Goal: Task Accomplishment & Management: Manage account settings

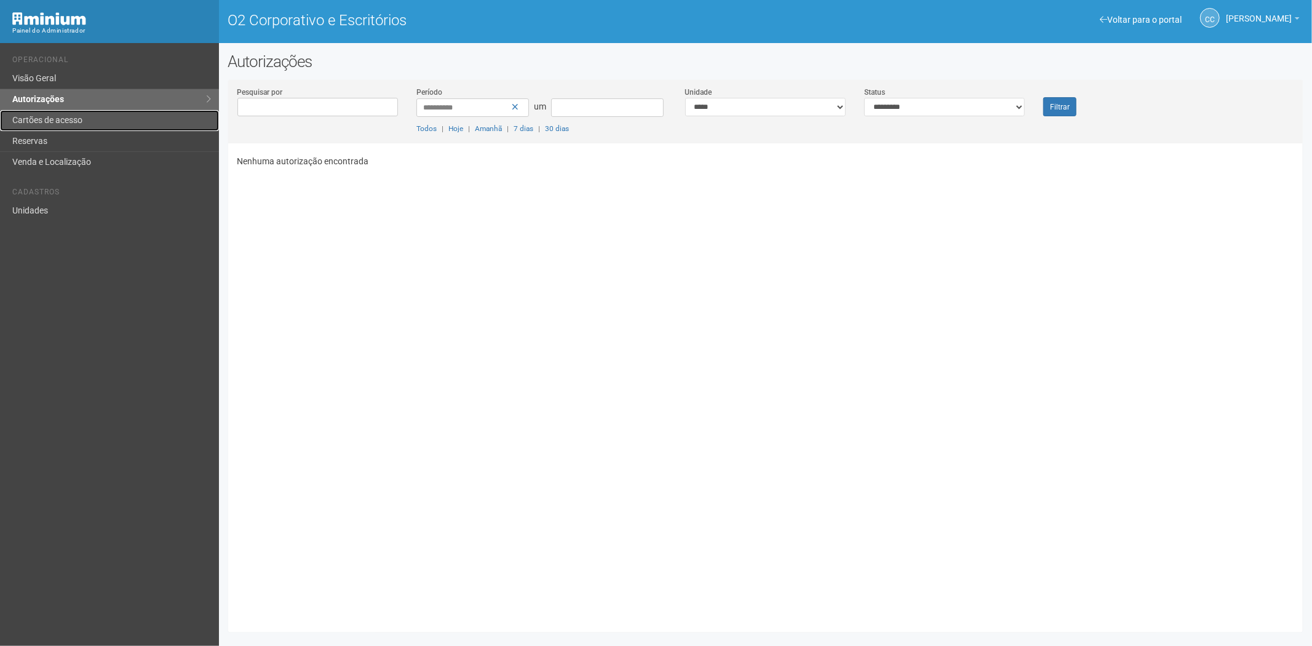
click at [47, 121] on font "Cartões de acesso" at bounding box center [47, 120] width 70 height 10
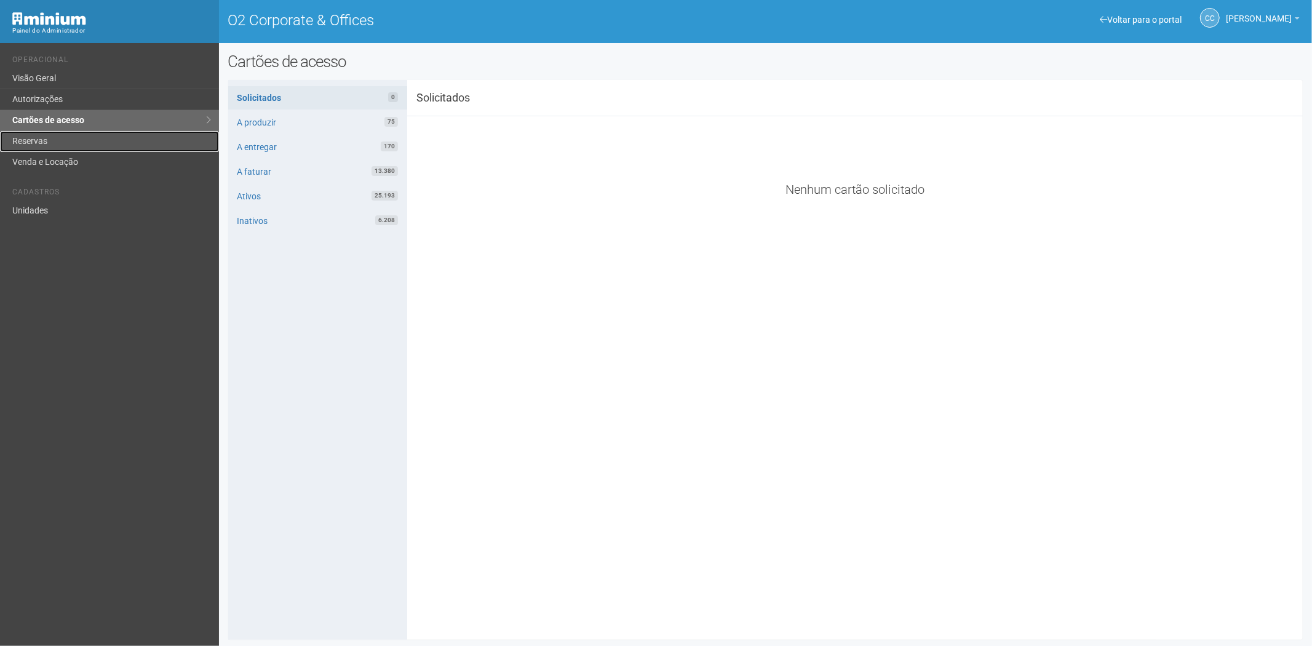
click at [60, 134] on link "Reservas" at bounding box center [109, 141] width 219 height 21
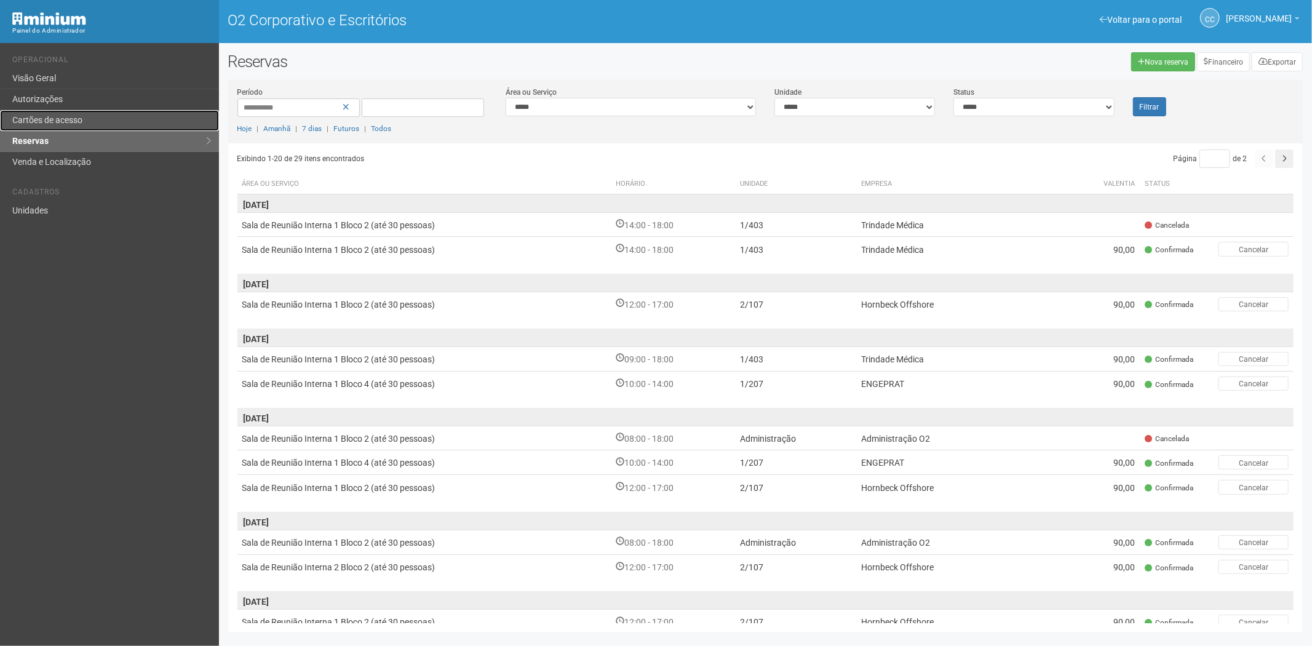
click at [114, 119] on link "Cartões de acesso" at bounding box center [109, 120] width 219 height 21
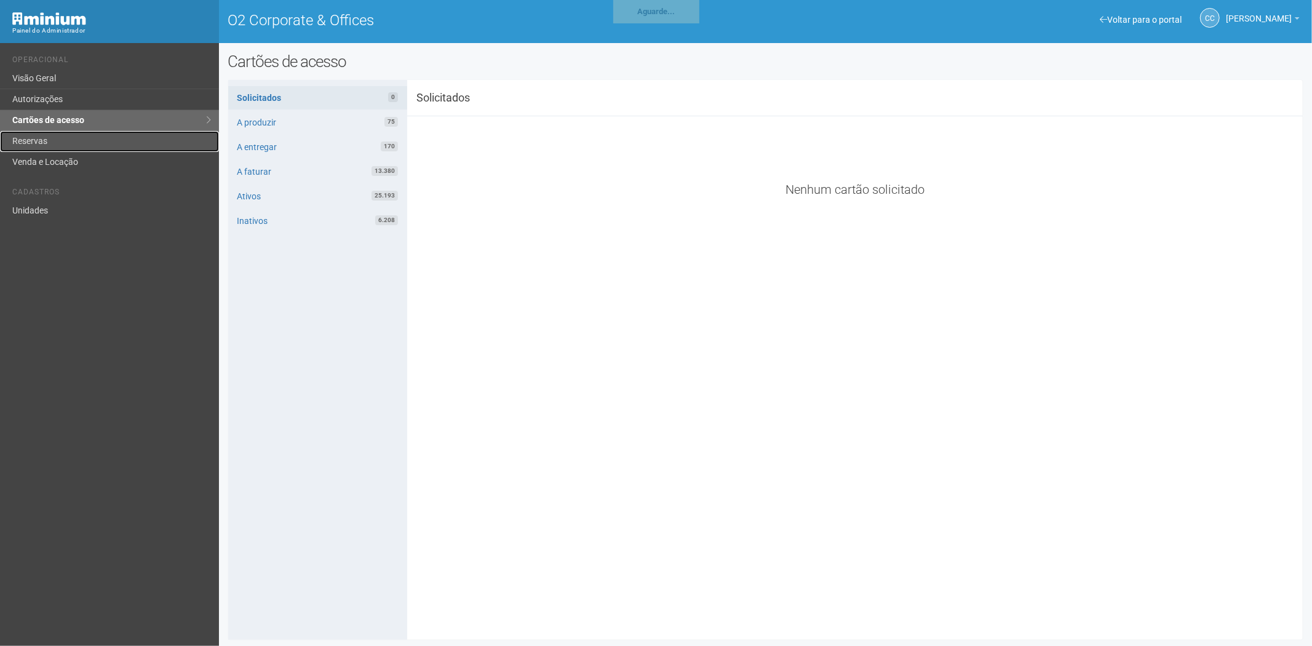
click at [47, 148] on link "Reservas" at bounding box center [109, 141] width 219 height 21
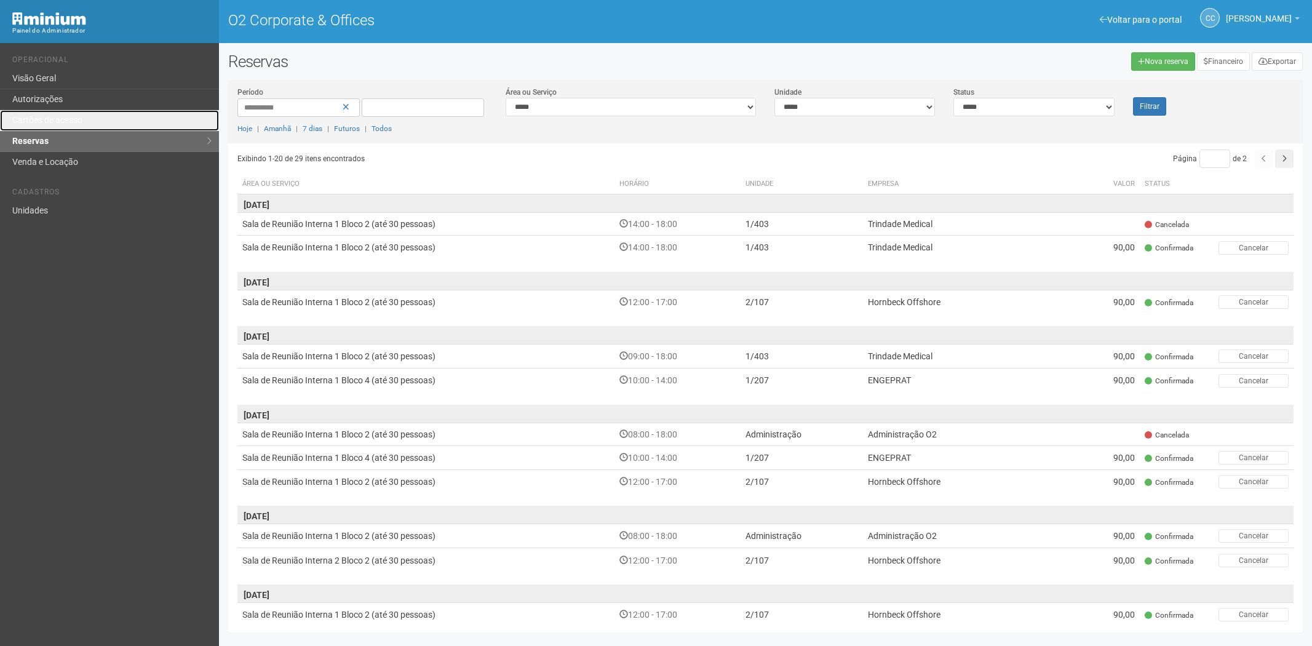
drag, startPoint x: 0, startPoint y: 0, endPoint x: 199, endPoint y: 234, distance: 306.8
click at [95, 121] on link "Cartões de acesso" at bounding box center [109, 120] width 219 height 21
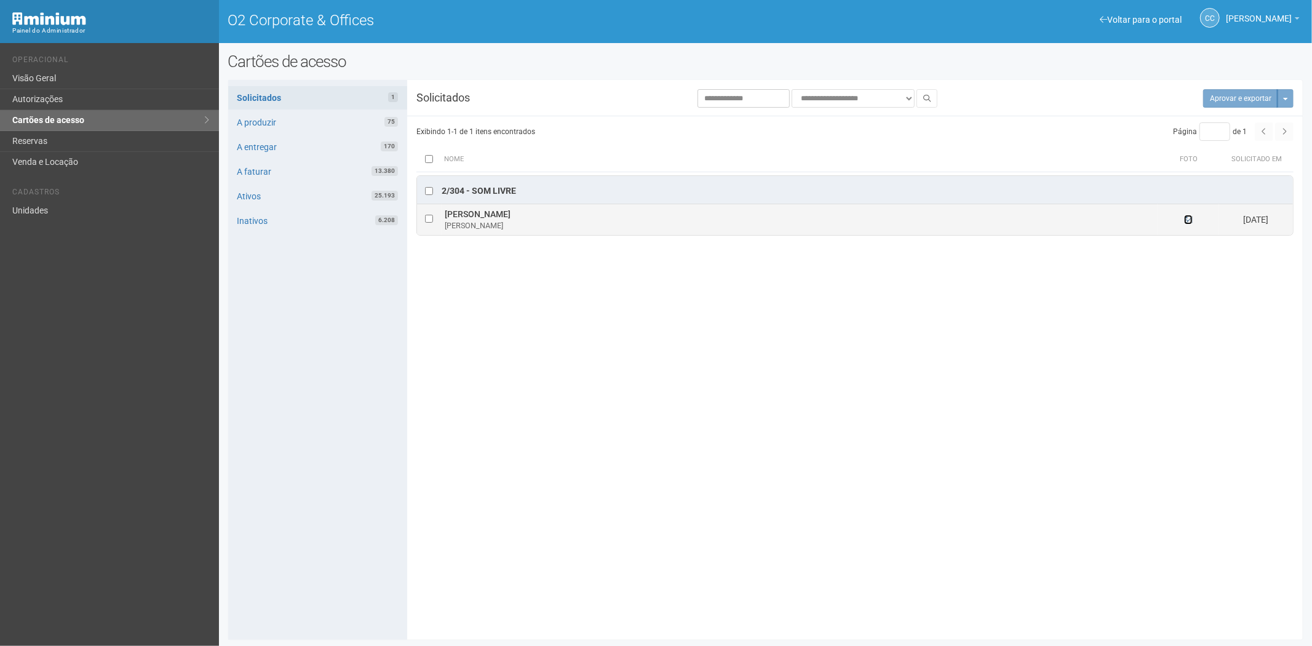
click at [1185, 223] on icon at bounding box center [1188, 219] width 9 height 9
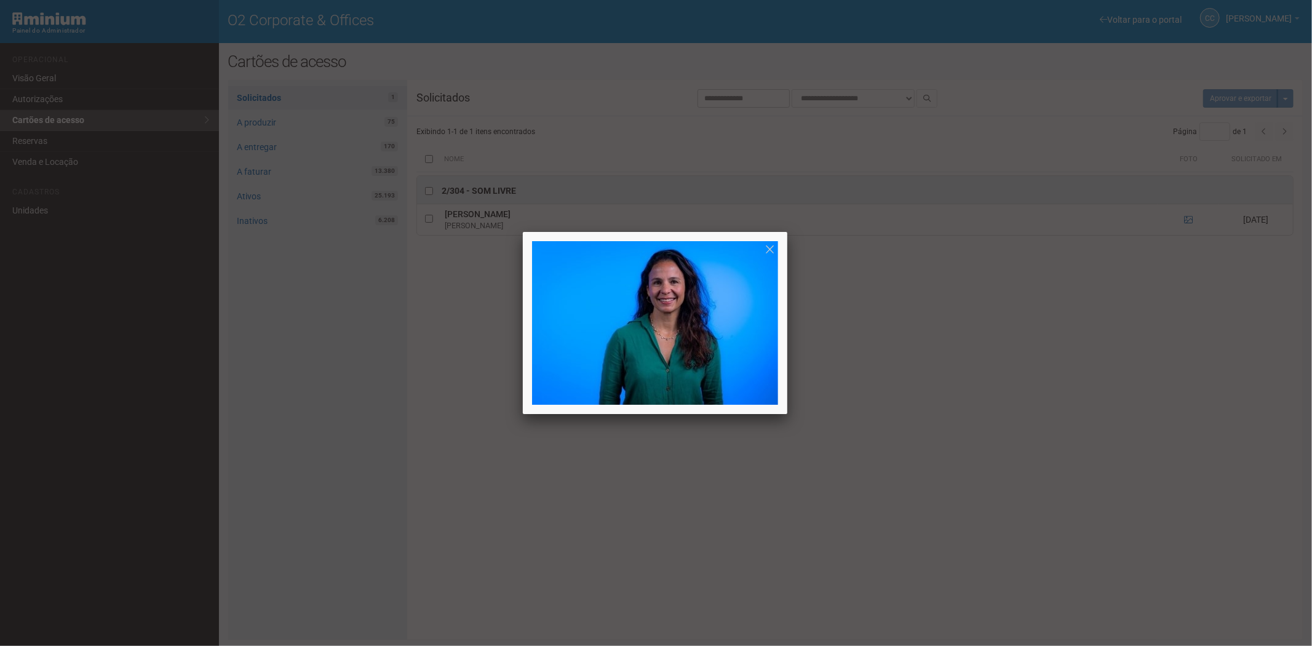
click at [1137, 458] on div at bounding box center [656, 323] width 1312 height 646
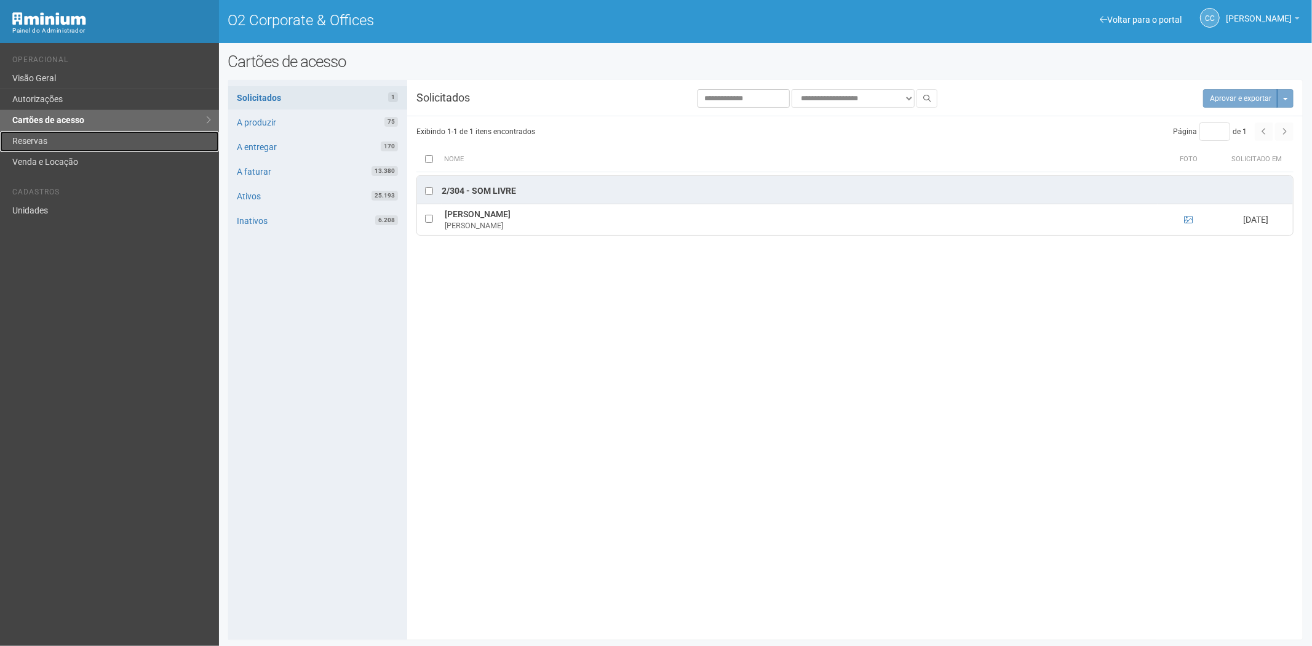
click at [72, 138] on link "Reservas" at bounding box center [109, 141] width 219 height 21
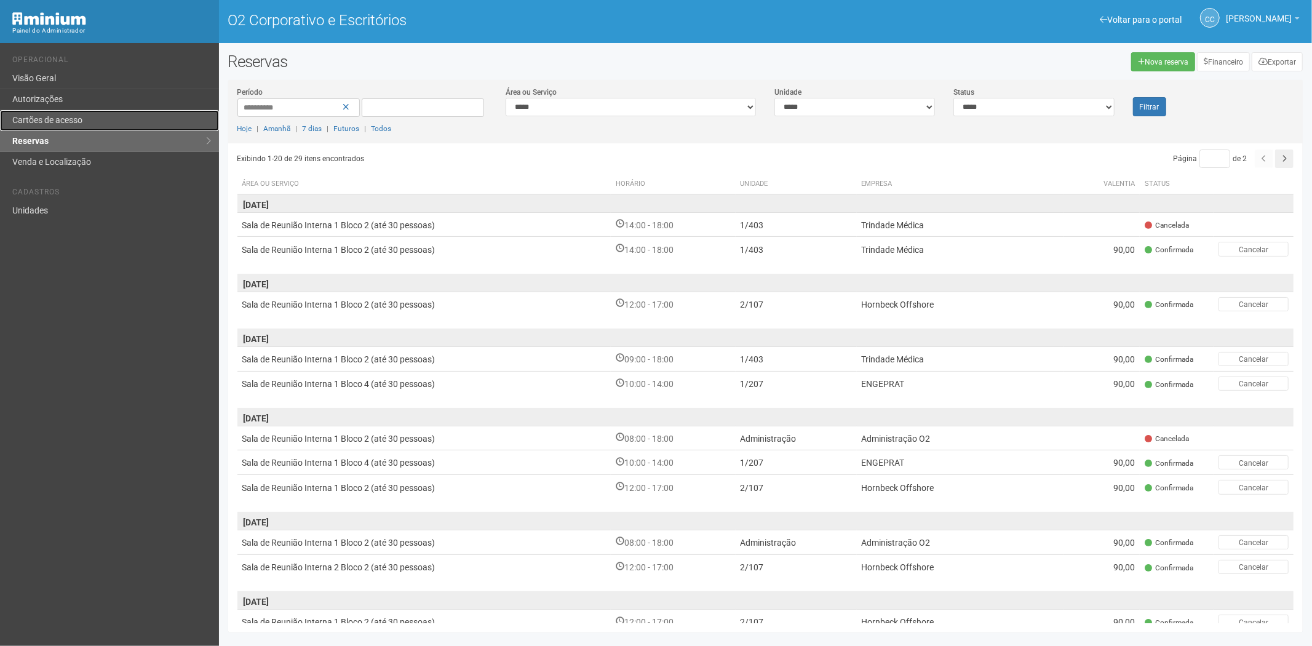
click at [96, 122] on link "Cartões de acesso" at bounding box center [109, 120] width 219 height 21
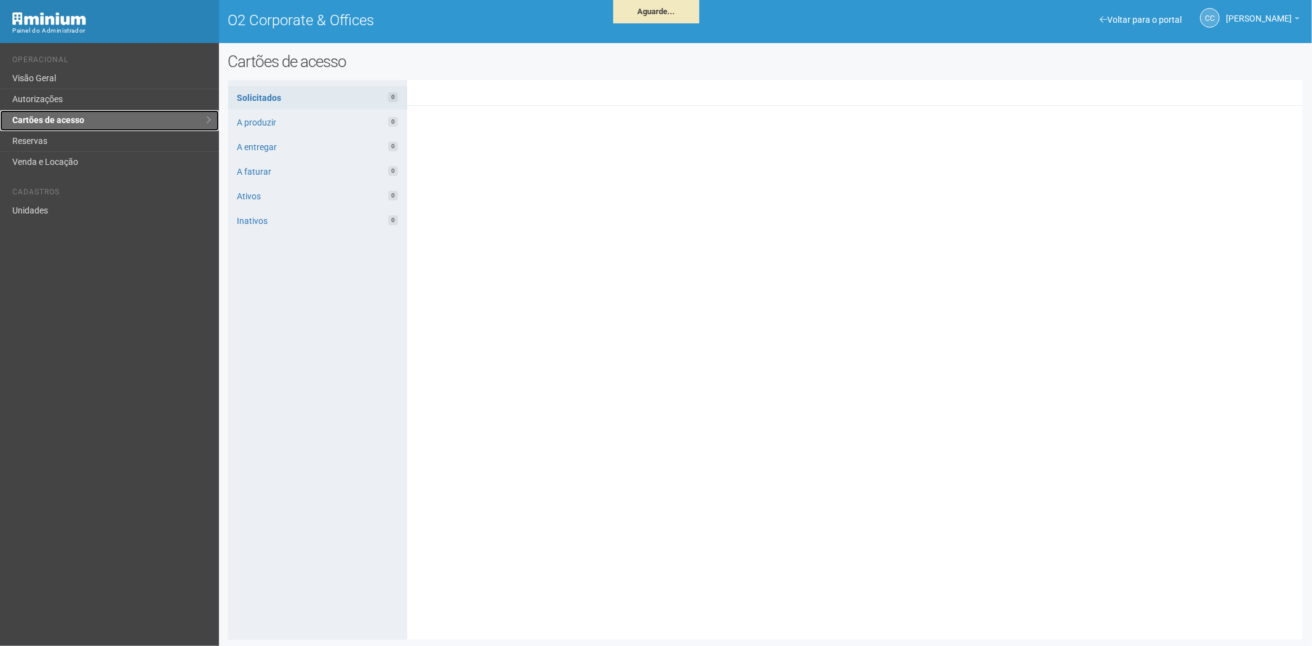
click at [98, 130] on link "Cartões de acesso" at bounding box center [109, 120] width 219 height 21
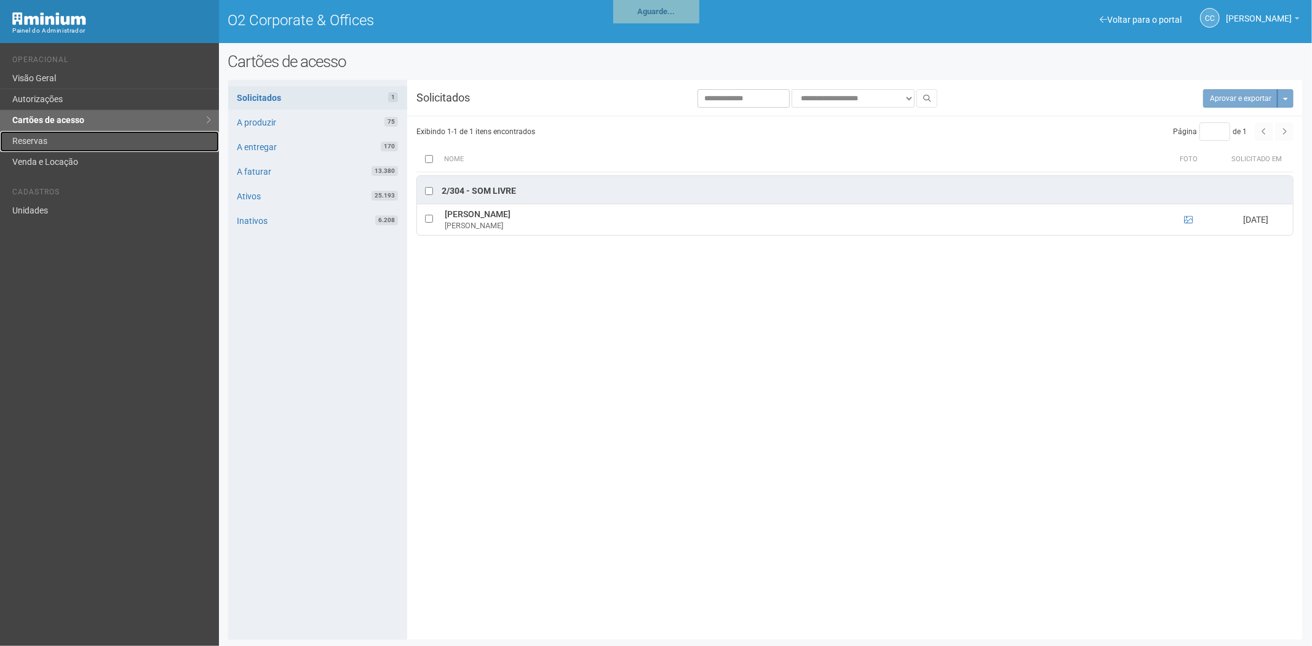
click at [96, 136] on link "Reservas" at bounding box center [109, 141] width 219 height 21
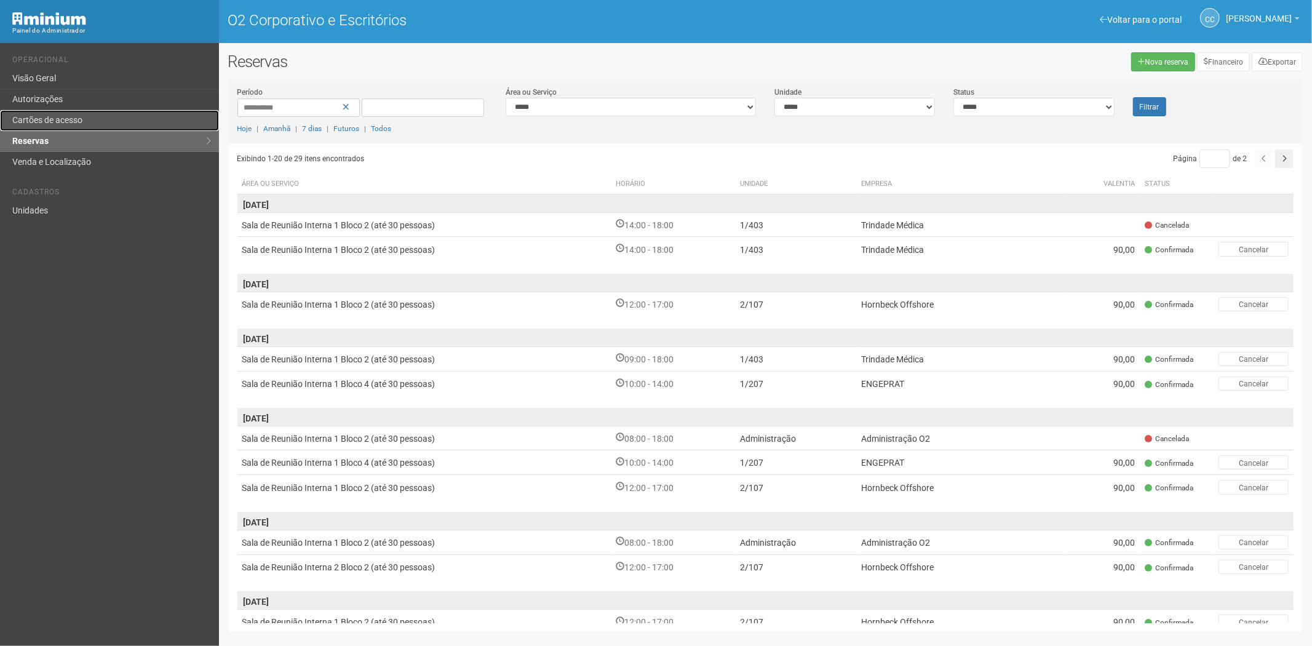
click at [93, 115] on link "Cartões de acesso" at bounding box center [109, 120] width 219 height 21
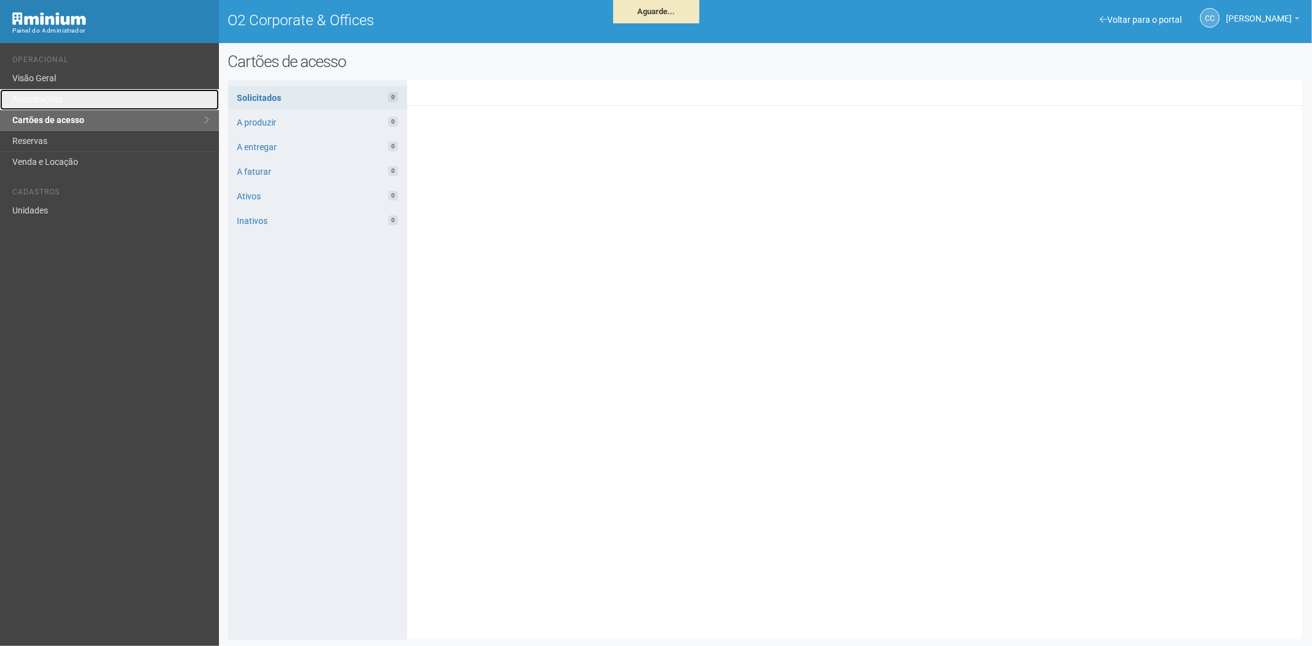
click at [68, 97] on link "Autorizações" at bounding box center [109, 99] width 219 height 21
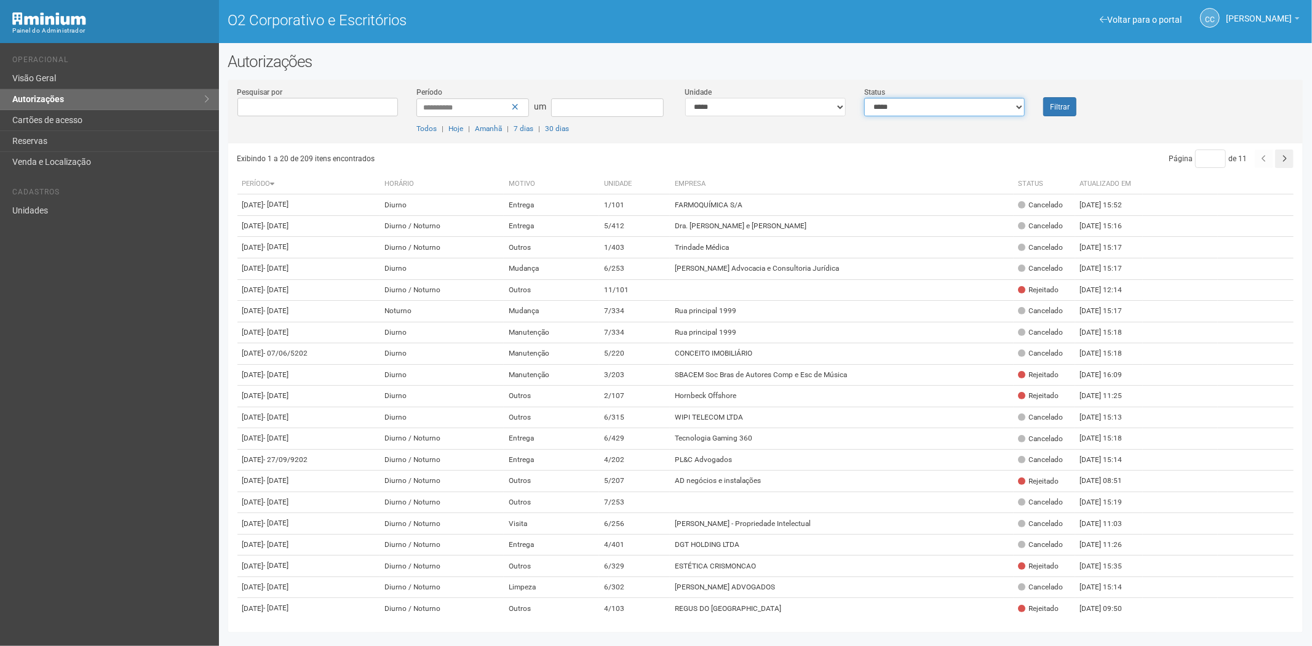
click at [931, 106] on select "**********" at bounding box center [944, 107] width 161 height 18
select select "*"
click at [864, 98] on select "**********" at bounding box center [944, 107] width 161 height 18
click at [1063, 109] on font "Filtrar" at bounding box center [1060, 107] width 20 height 9
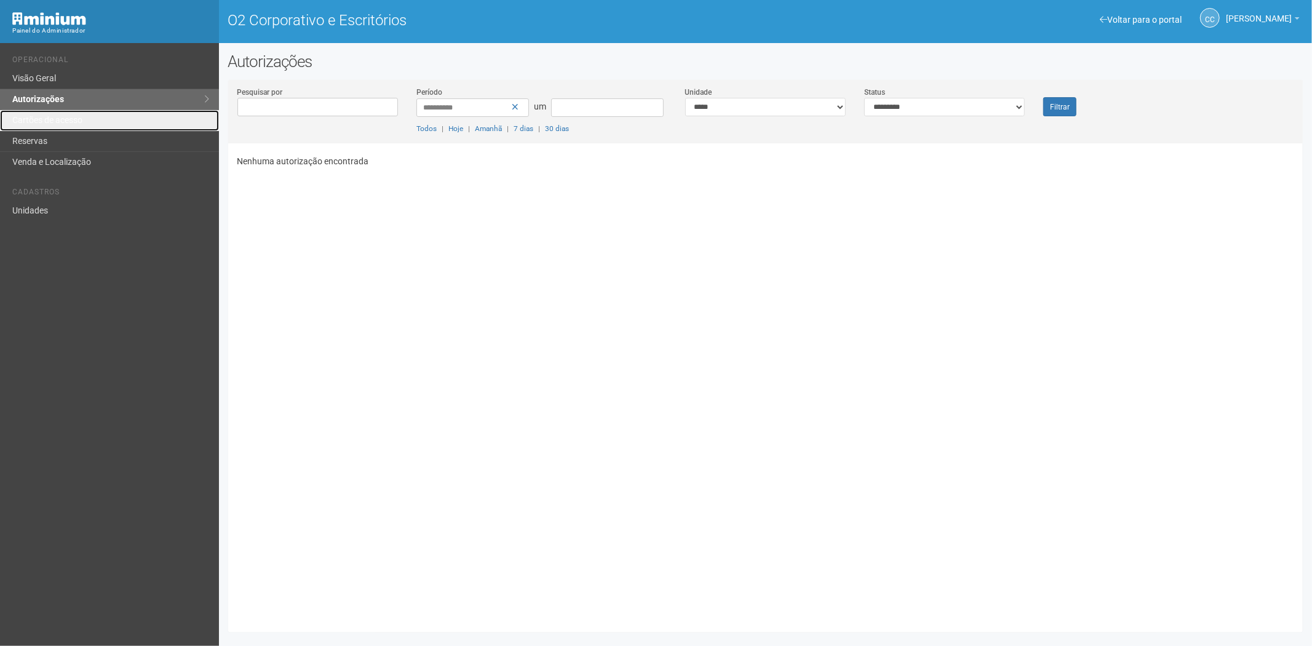
drag, startPoint x: 109, startPoint y: 121, endPoint x: 250, endPoint y: 297, distance: 225.8
click at [109, 121] on link "Cartões de acesso" at bounding box center [109, 120] width 219 height 21
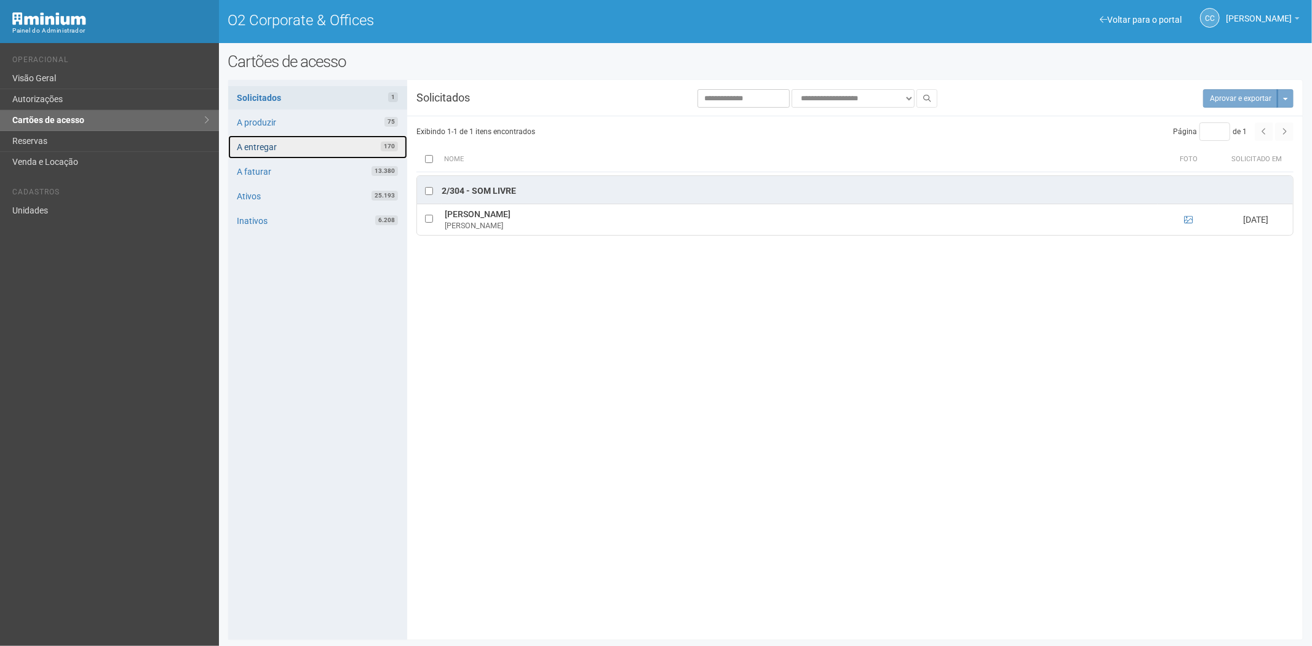
click at [298, 157] on link "A entregar 170" at bounding box center [317, 146] width 179 height 23
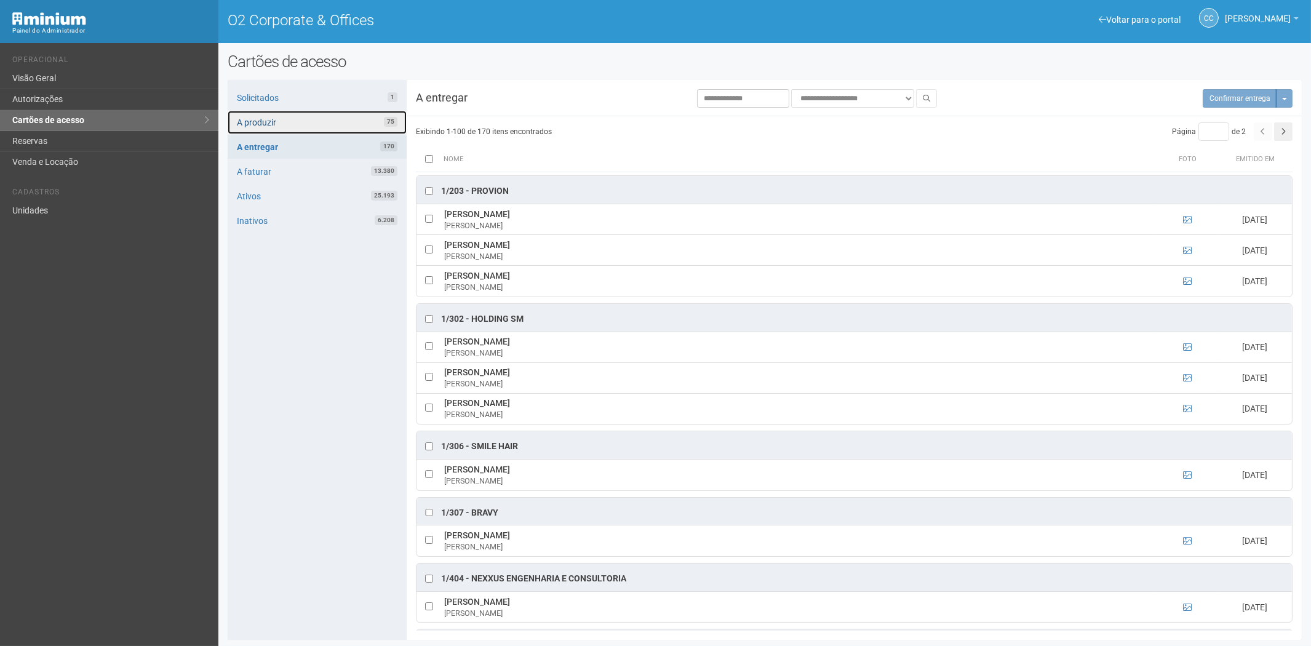
click at [315, 112] on link "A produzir 75" at bounding box center [317, 122] width 179 height 23
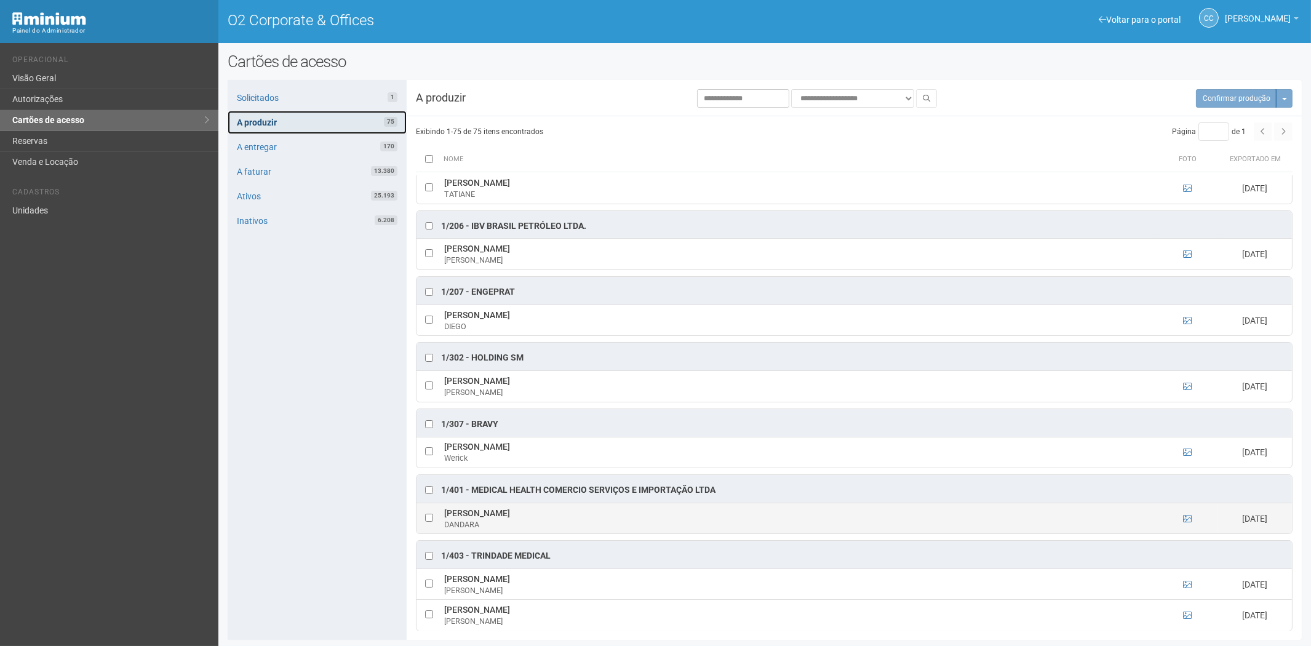
scroll to position [478, 0]
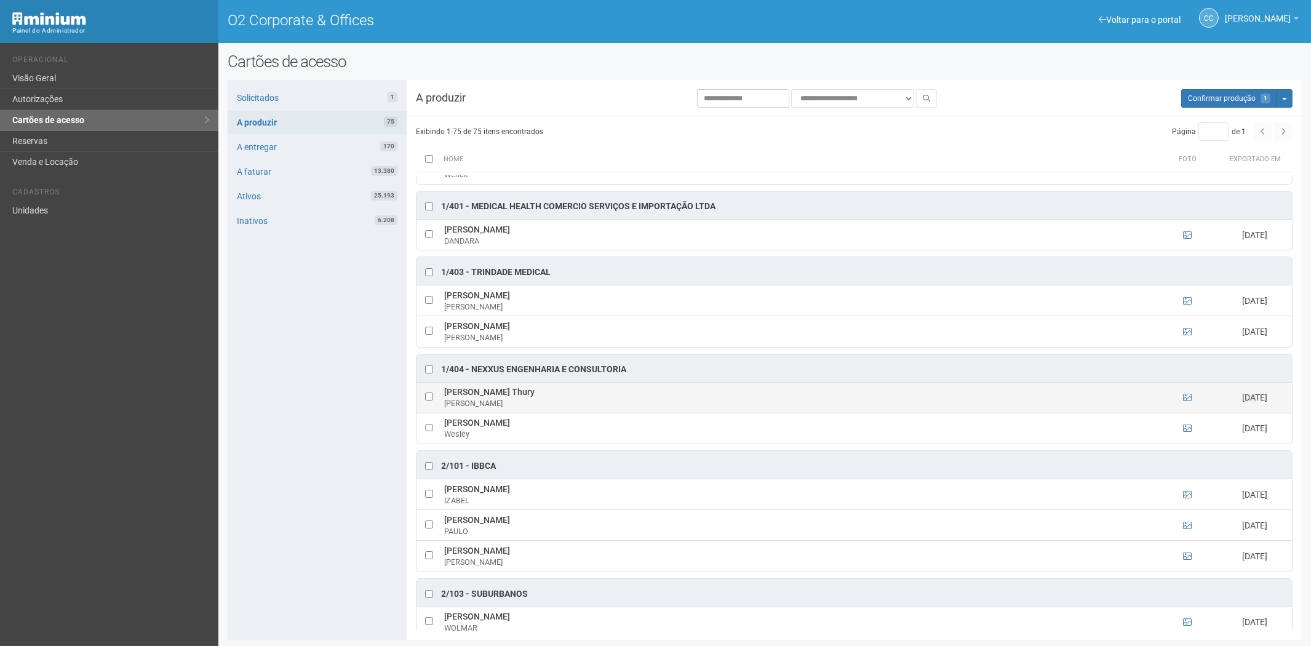
drag, startPoint x: 524, startPoint y: 398, endPoint x: 444, endPoint y: 403, distance: 80.1
click at [444, 403] on td "Leonard Kalid Thury Leonard" at bounding box center [799, 397] width 716 height 31
copy td "Leonard Kalid Thury"
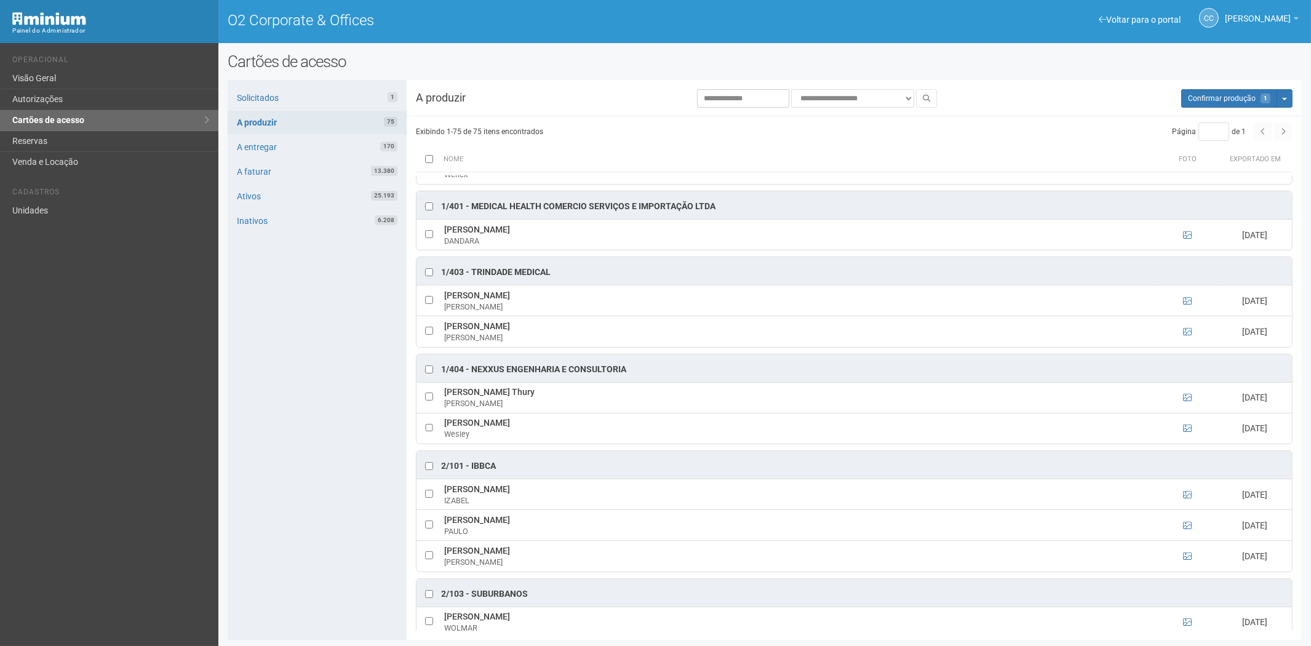
click at [286, 428] on div "Solicitados 1 A produzir 75 A entregar 170 A faturar 13.380 Ativos 25.193 Inati…" at bounding box center [317, 360] width 179 height 560
drag, startPoint x: 439, startPoint y: 427, endPoint x: 511, endPoint y: 425, distance: 72.0
click at [531, 431] on tr "Wesley Alves Rodrigues Wesley 24/09/2025" at bounding box center [854, 428] width 875 height 31
copy tr "Wesley Alves Rodrigue"
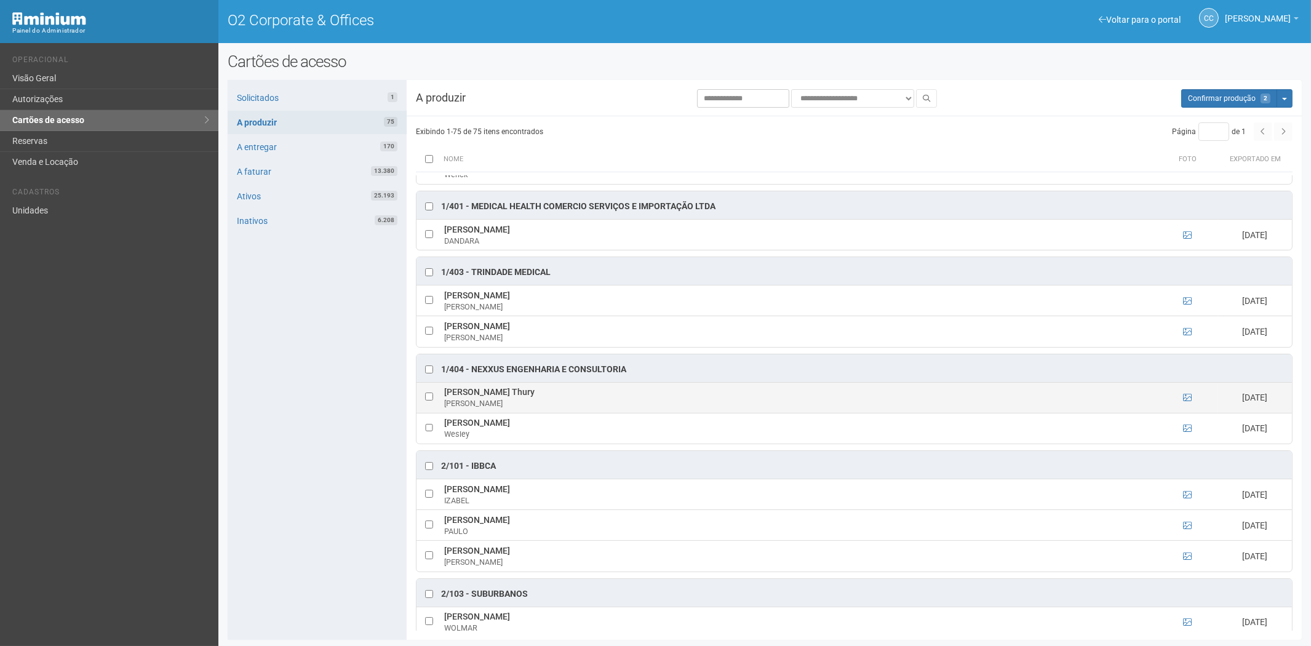
drag, startPoint x: 327, startPoint y: 395, endPoint x: 538, endPoint y: 404, distance: 211.2
click at [329, 395] on div "Solicitados 1 A produzir 75 A entregar 170 A faturar 13.380 Ativos 25.193 Inati…" at bounding box center [317, 360] width 179 height 560
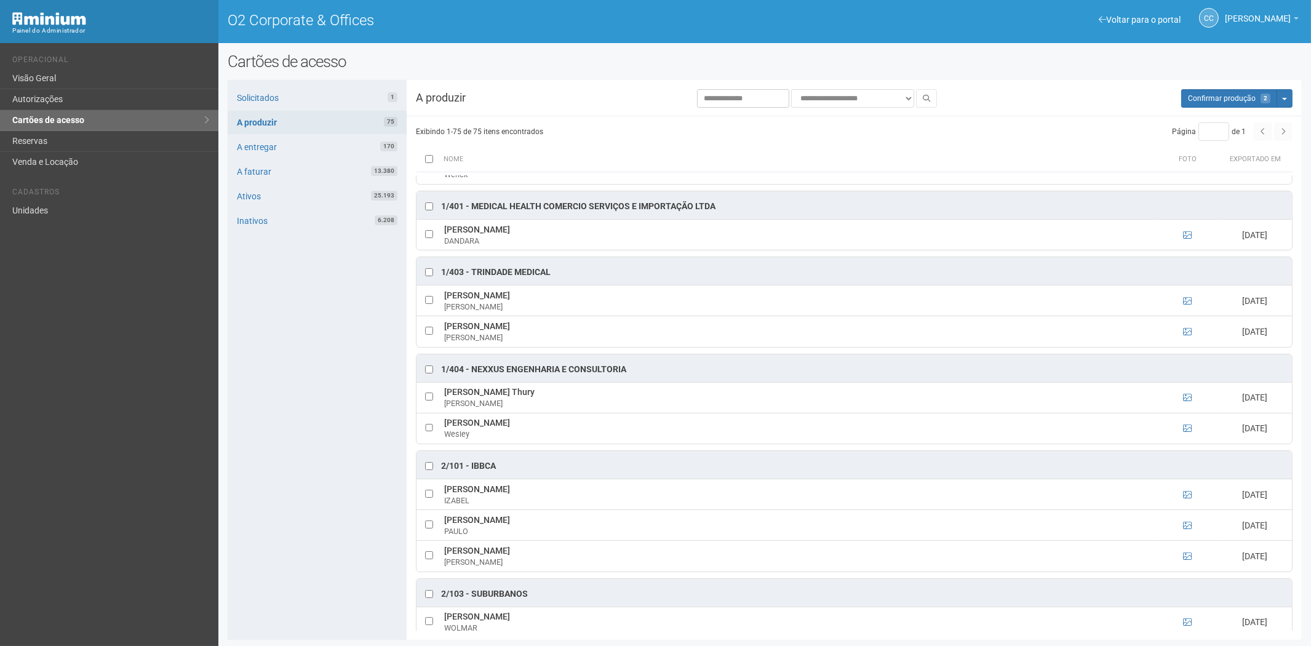
scroll to position [410, 0]
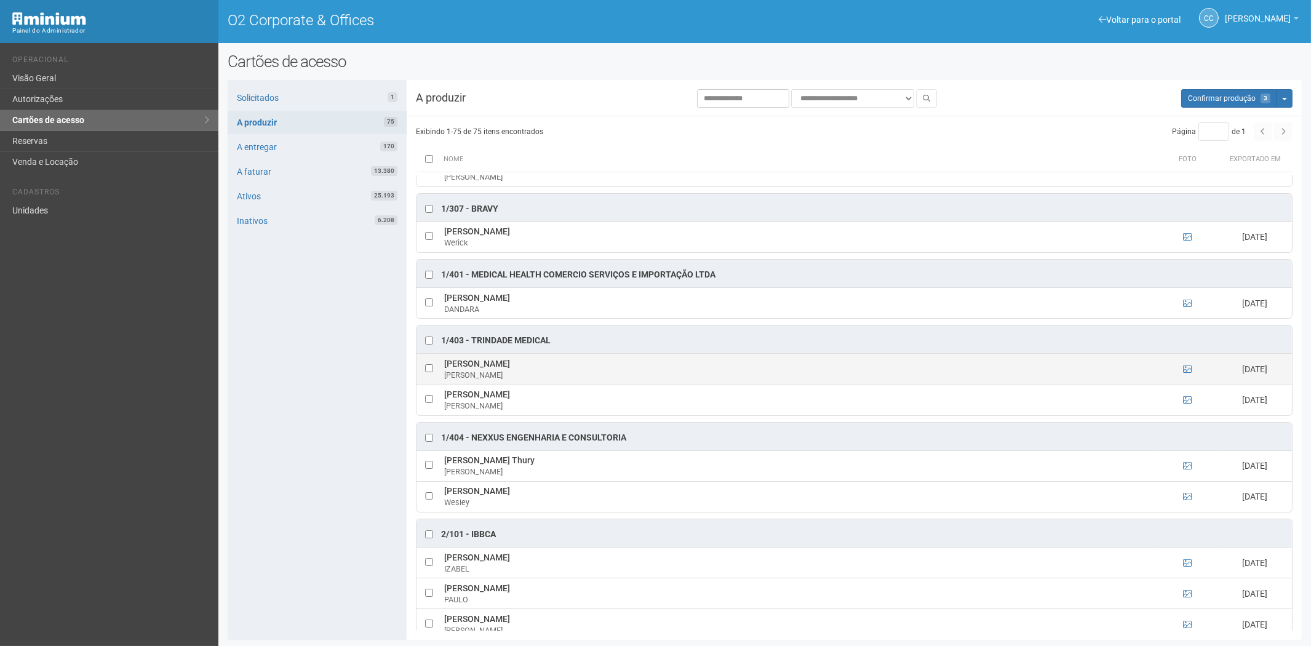
drag, startPoint x: 442, startPoint y: 369, endPoint x: 579, endPoint y: 376, distance: 137.4
click at [579, 376] on td "Eduardo de Carvalho Rodrigues Eduardo" at bounding box center [799, 369] width 716 height 31
click at [540, 370] on td "Eduardo de Carvalho Rodrigues Eduardo" at bounding box center [799, 369] width 716 height 31
drag, startPoint x: 443, startPoint y: 369, endPoint x: 574, endPoint y: 373, distance: 131.1
click at [574, 373] on td "Eduardo de Carvalho Rodrigues Eduardo" at bounding box center [799, 369] width 716 height 31
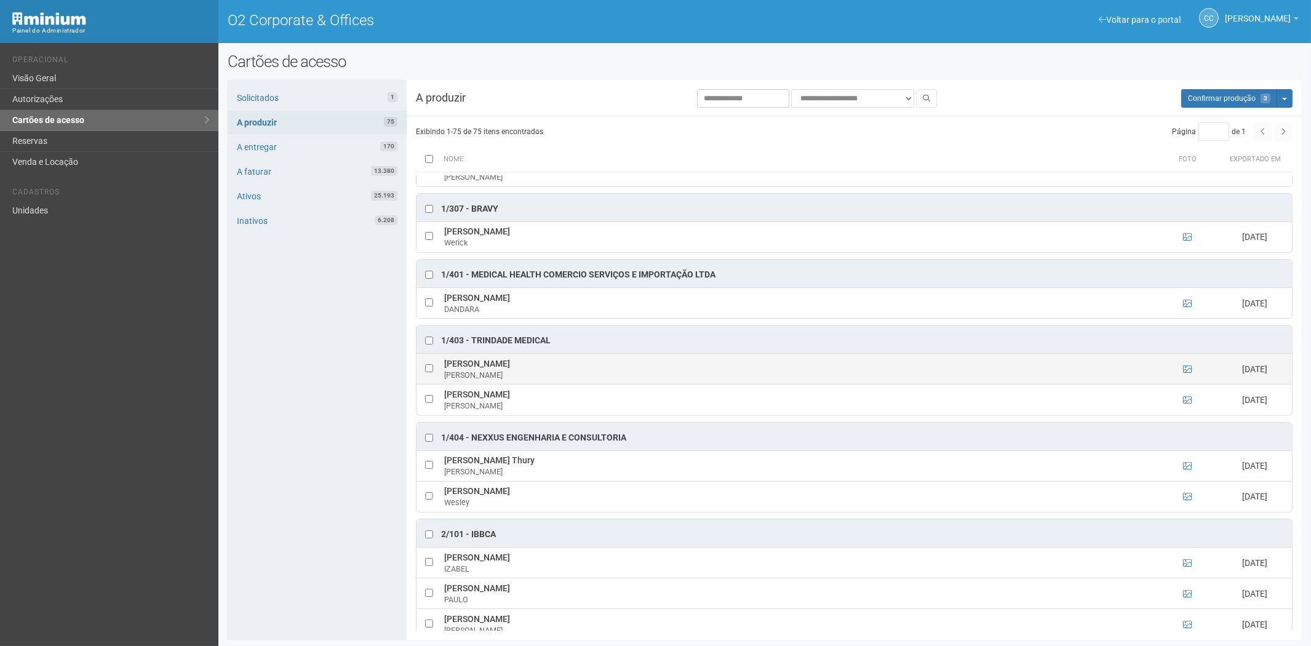
copy td "Eduardo de Carvalho Rodrigues"
drag, startPoint x: 274, startPoint y: 409, endPoint x: 452, endPoint y: 436, distance: 179.9
click at [276, 410] on div "Solicitados 1 A produzir 75 A entregar 170 A faturar 13.380 Ativos 25.193 Inati…" at bounding box center [317, 360] width 179 height 560
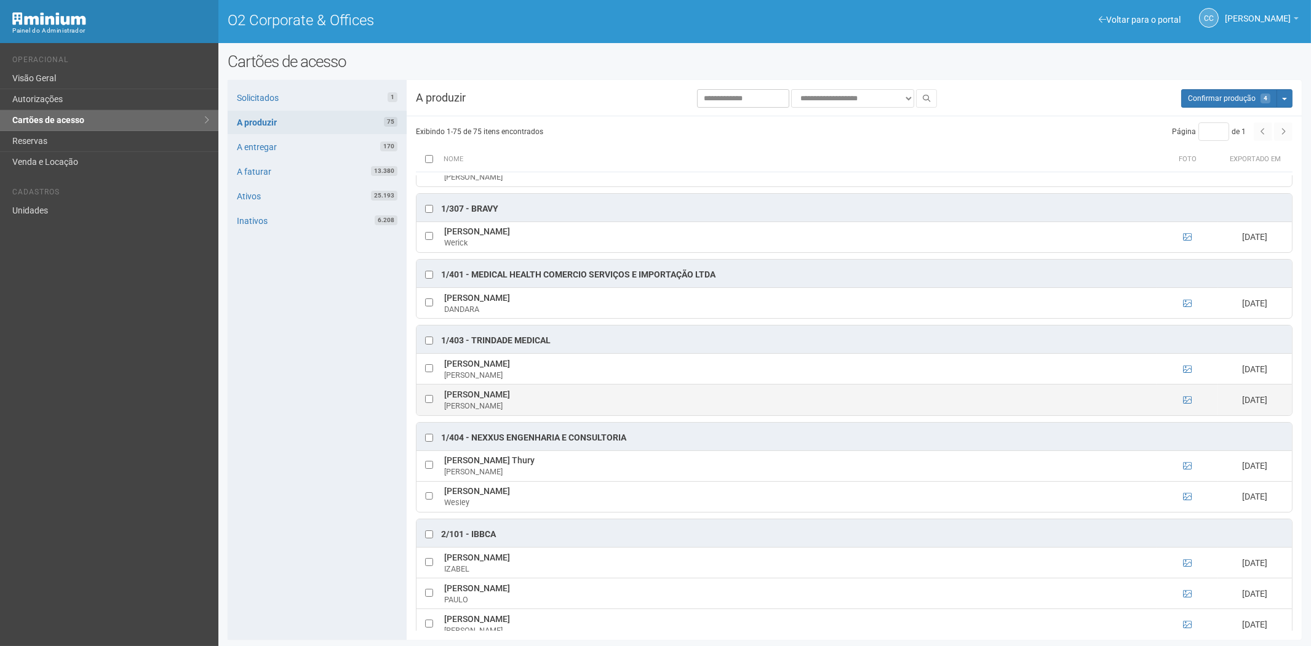
drag, startPoint x: 443, startPoint y: 398, endPoint x: 554, endPoint y: 404, distance: 110.9
click at [554, 404] on td "Leonardo dos Santos Costa Leonardo" at bounding box center [799, 400] width 716 height 31
copy td "Leonardo dos Santos Costa"
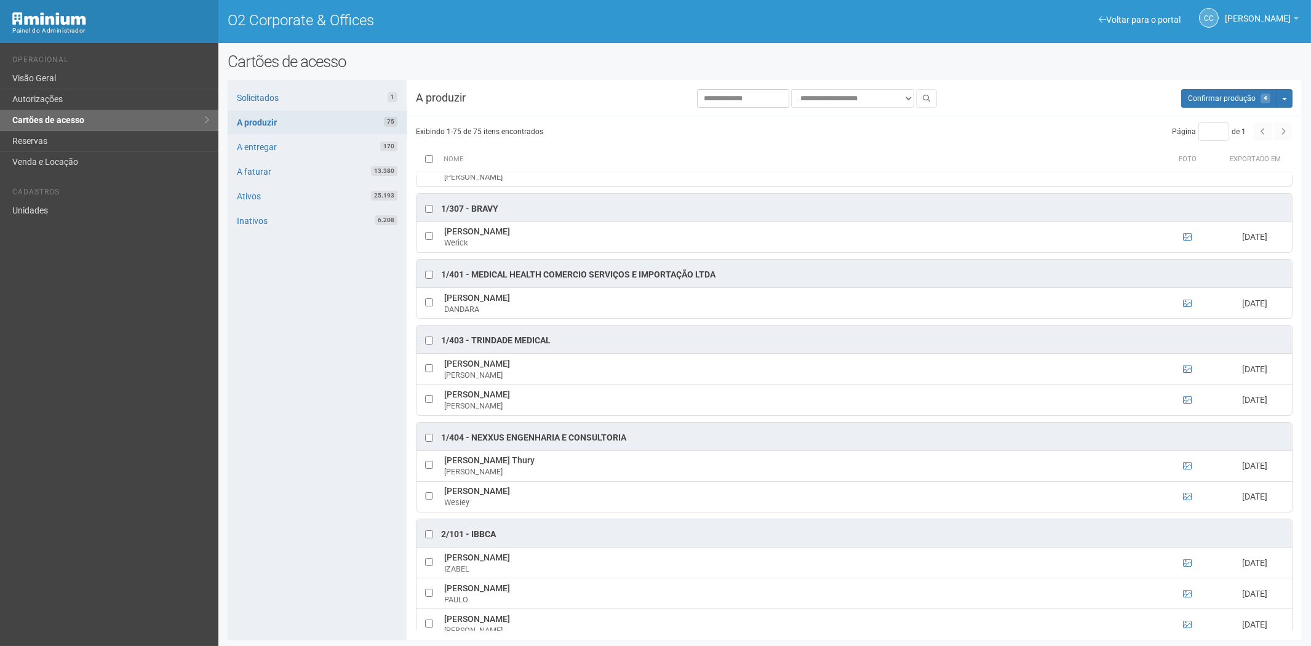
click at [257, 444] on div "Solicitados 1 A produzir 75 A entregar 170 A faturar 13.380 Ativos 25.193 Inati…" at bounding box center [317, 360] width 179 height 560
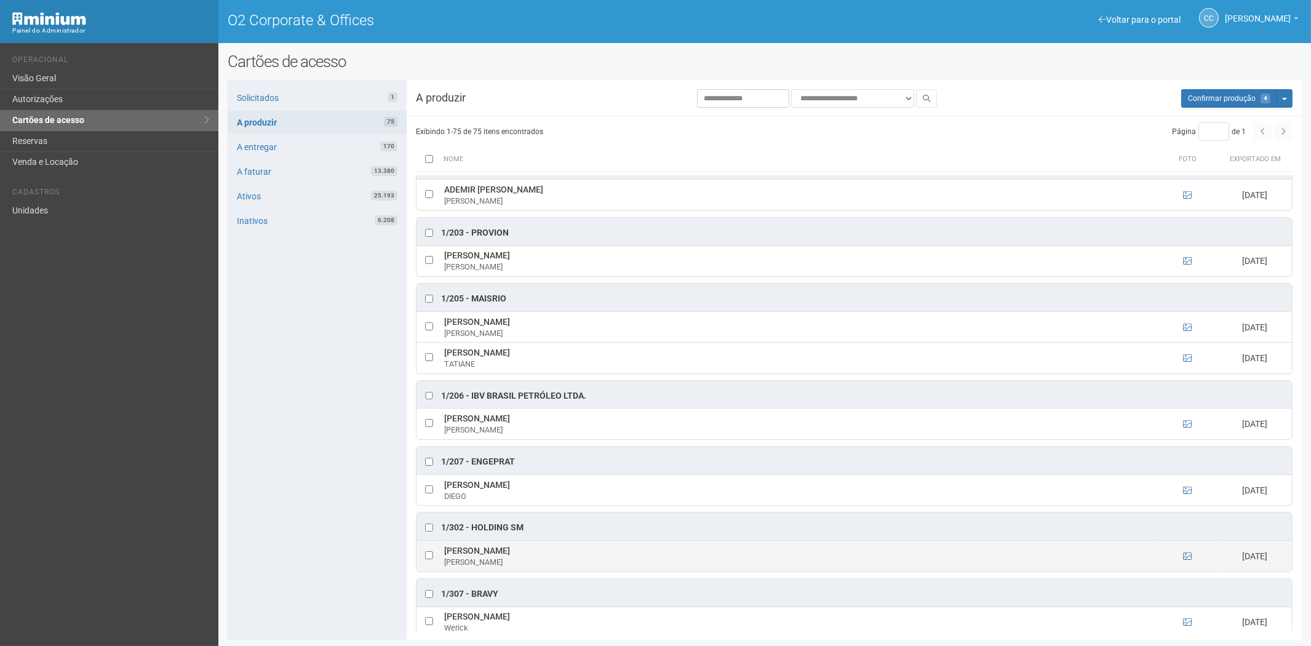
scroll to position [0, 0]
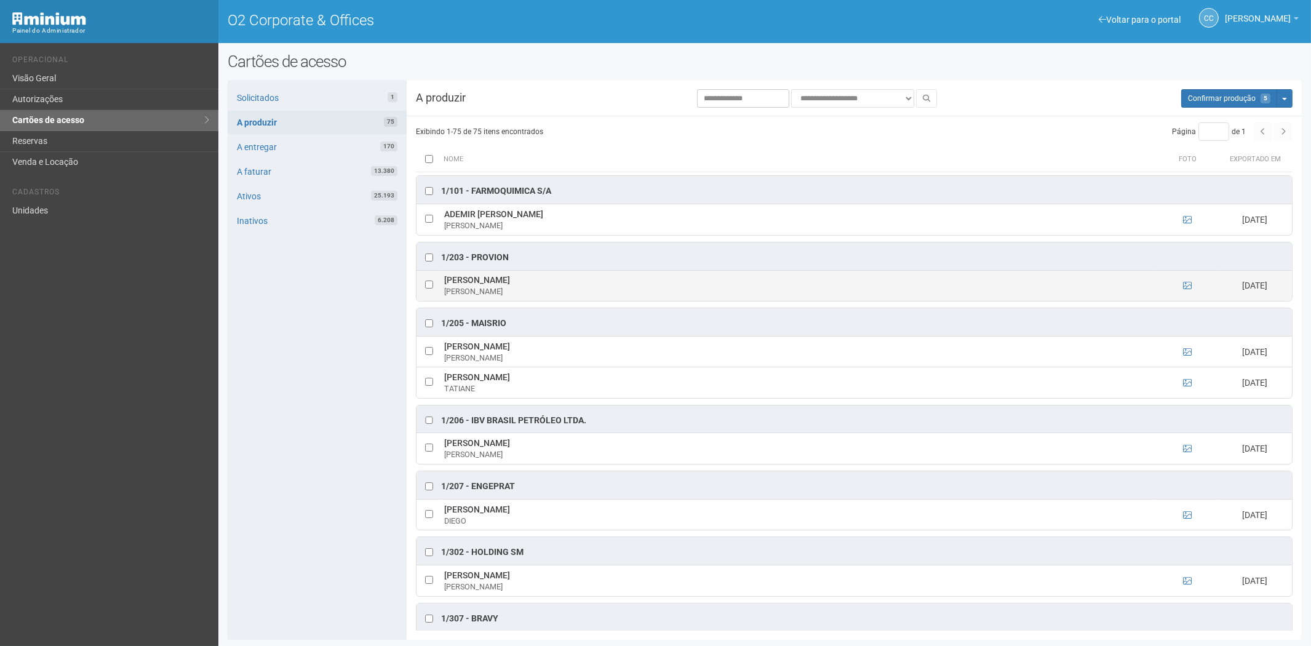
drag, startPoint x: 477, startPoint y: 283, endPoint x: 533, endPoint y: 285, distance: 56.0
click at [533, 285] on td "Patricia Coura Martins Patricia" at bounding box center [799, 285] width 716 height 31
copy td "Patricia Coura Martins"
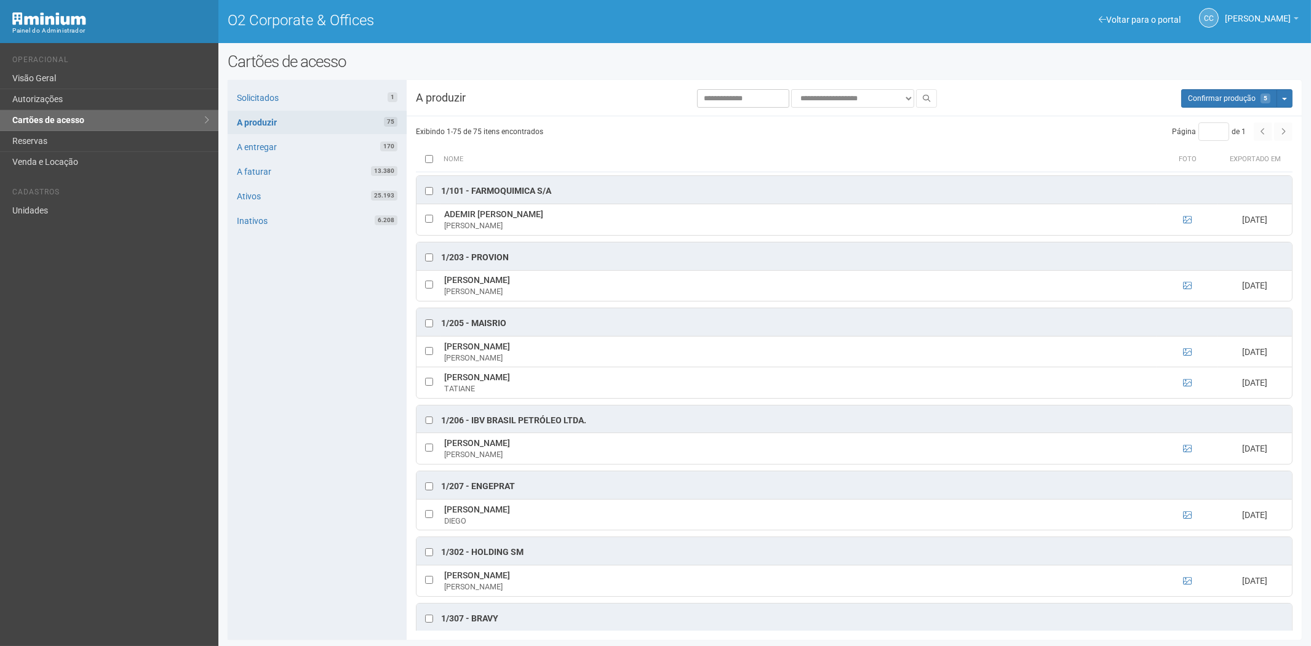
click at [253, 354] on div "Solicitados 1 A produzir 75 A entregar 170 A faturar 13.380 Ativos 25.193 Inati…" at bounding box center [317, 360] width 179 height 560
click at [183, 405] on div "Voltar para o portal Operacional Visão Geral Autorizações Cartões de acesso Res…" at bounding box center [109, 344] width 218 height 603
click at [268, 458] on div "Solicitados 1 A produzir 75 A entregar 170 A faturar 13.380 Ativos 25.193 Inati…" at bounding box center [317, 360] width 179 height 560
click at [1240, 102] on span "Confirmar produção" at bounding box center [1222, 98] width 68 height 9
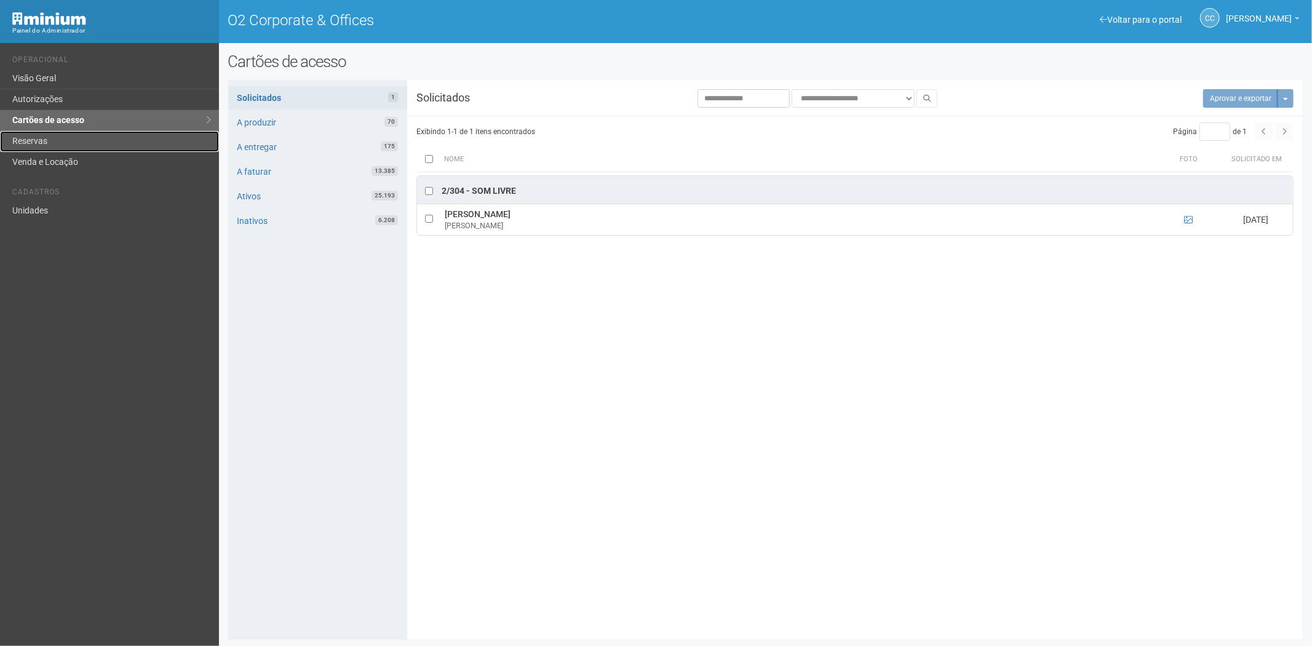
click at [83, 142] on link "Reservas" at bounding box center [109, 141] width 219 height 21
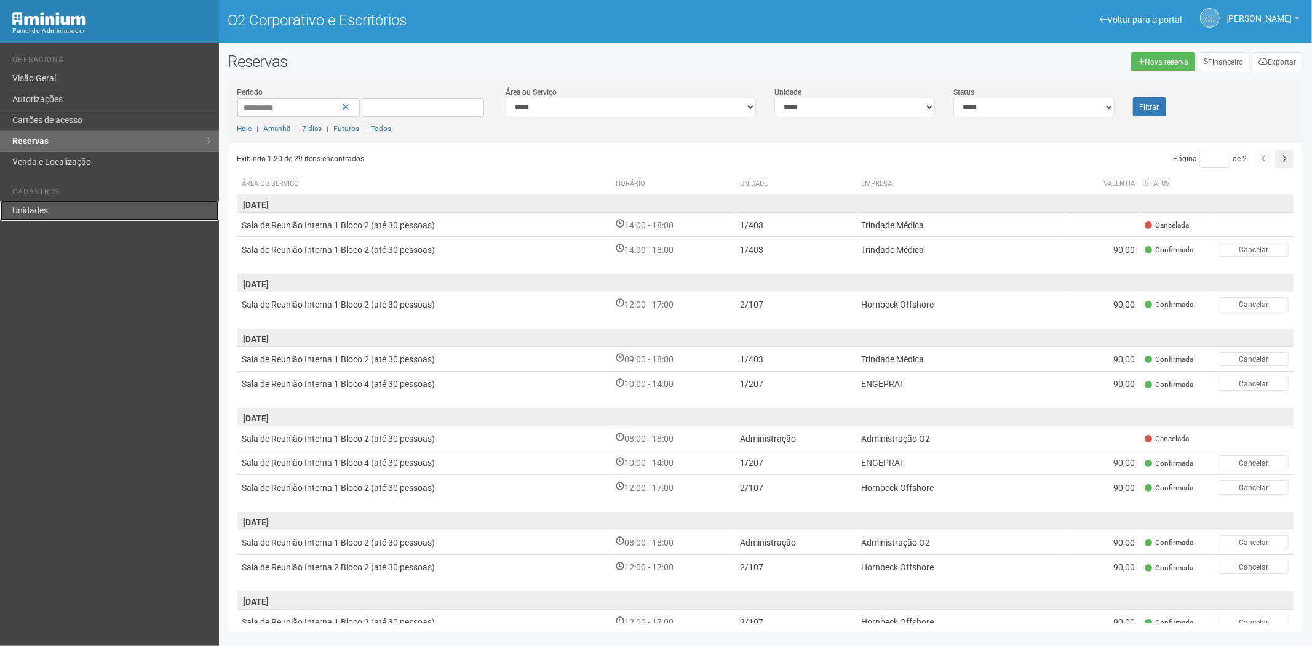
click at [68, 204] on link "Unidades" at bounding box center [109, 211] width 219 height 20
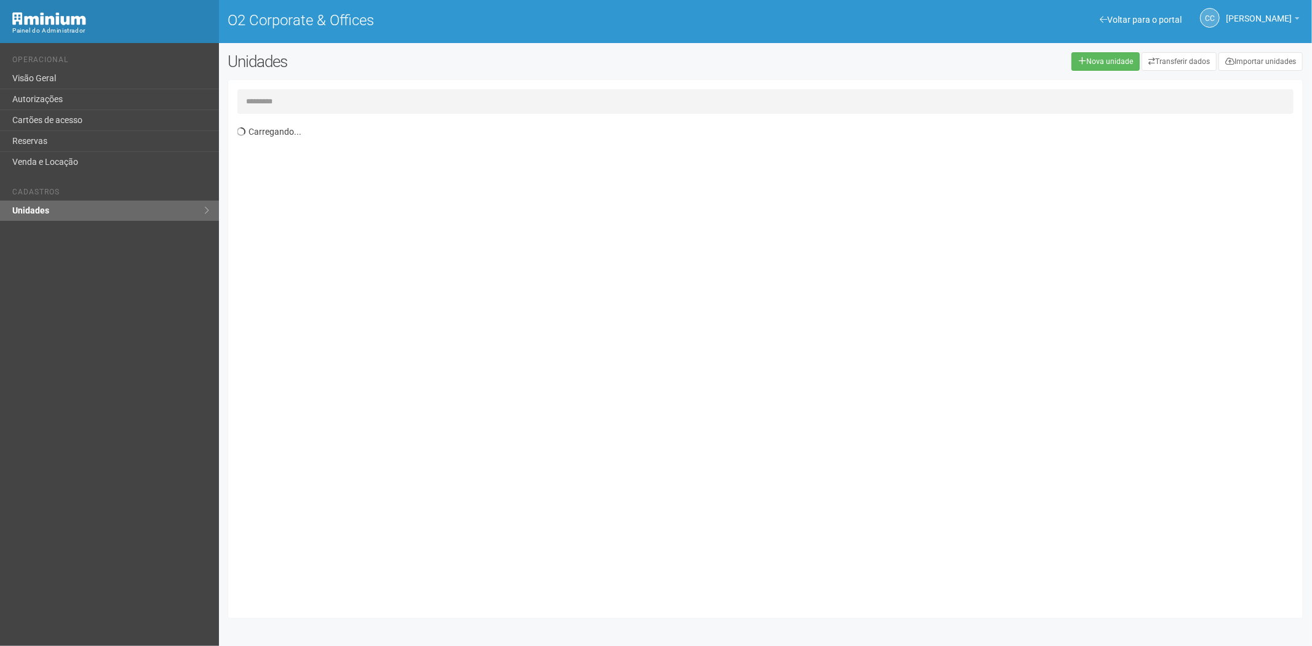
click at [274, 98] on input "text" at bounding box center [765, 101] width 1057 height 25
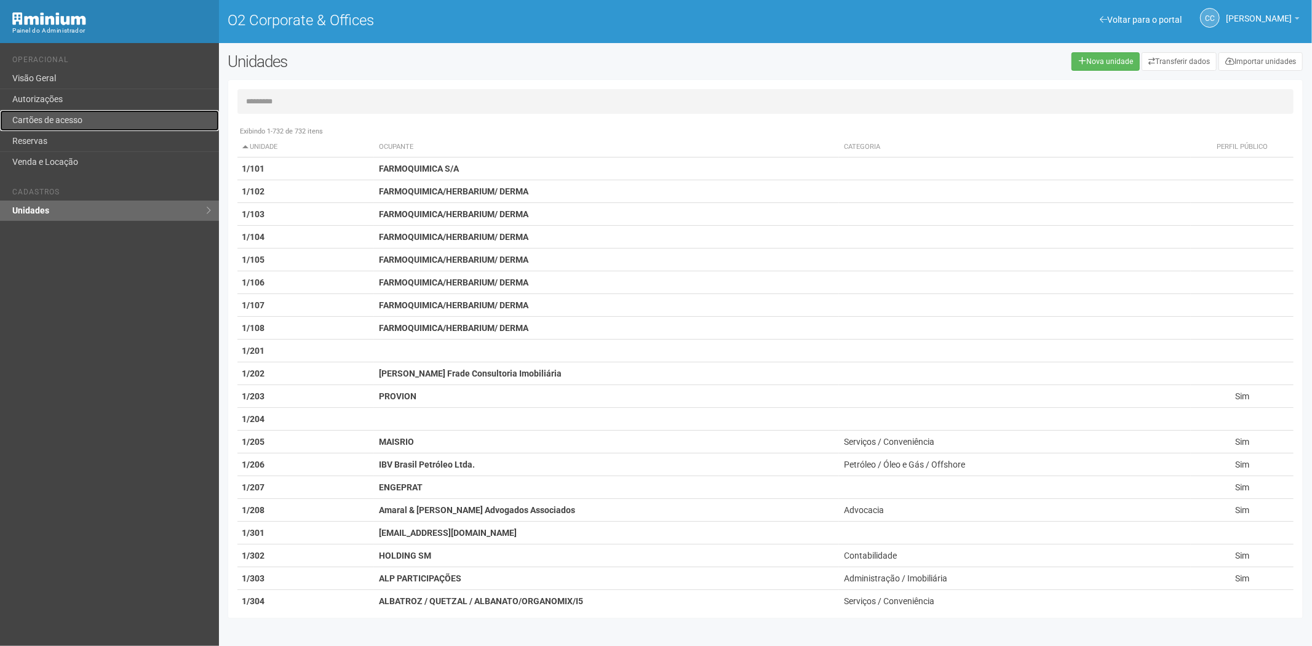
click at [102, 113] on link "Cartões de acesso" at bounding box center [109, 120] width 219 height 21
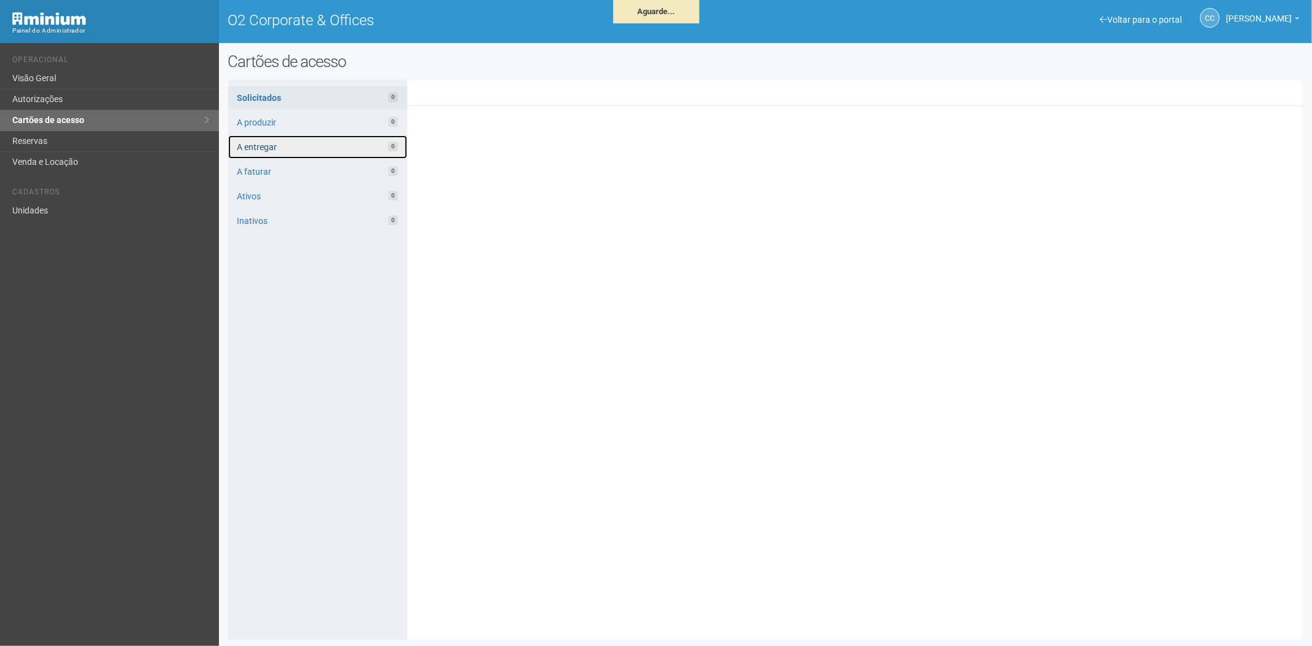
click at [319, 140] on link "A entregar 0" at bounding box center [317, 146] width 179 height 23
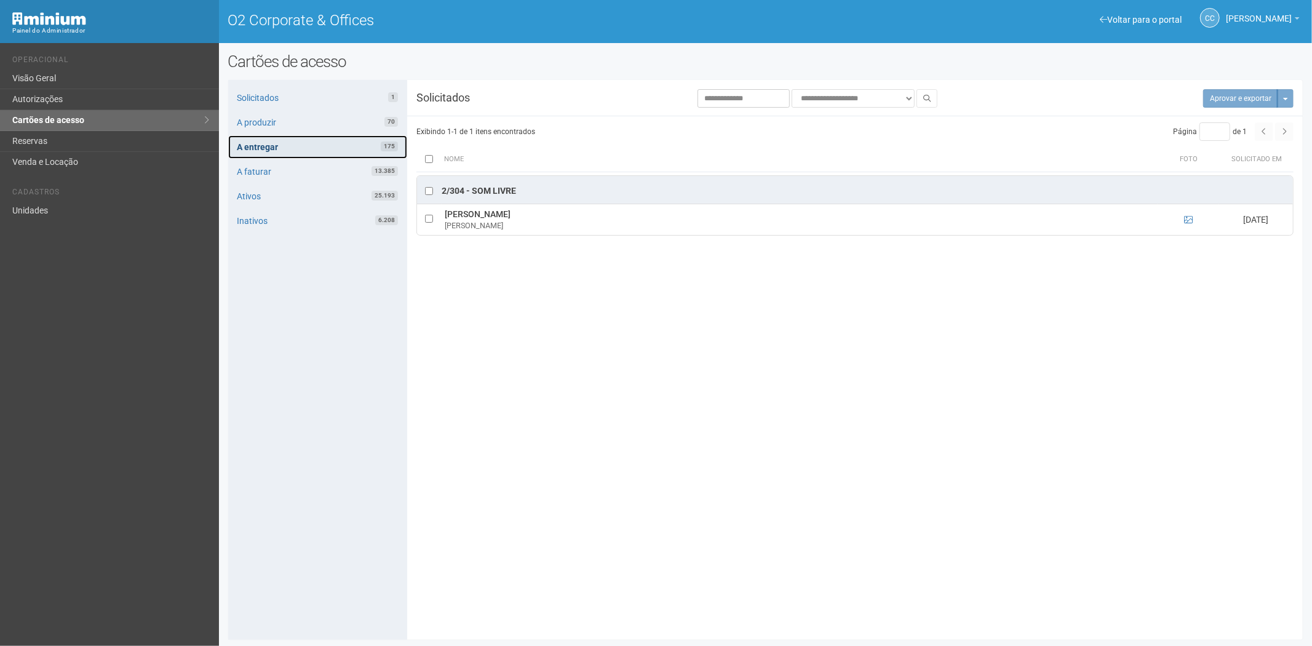
click at [324, 145] on link "A entregar 175" at bounding box center [317, 146] width 179 height 23
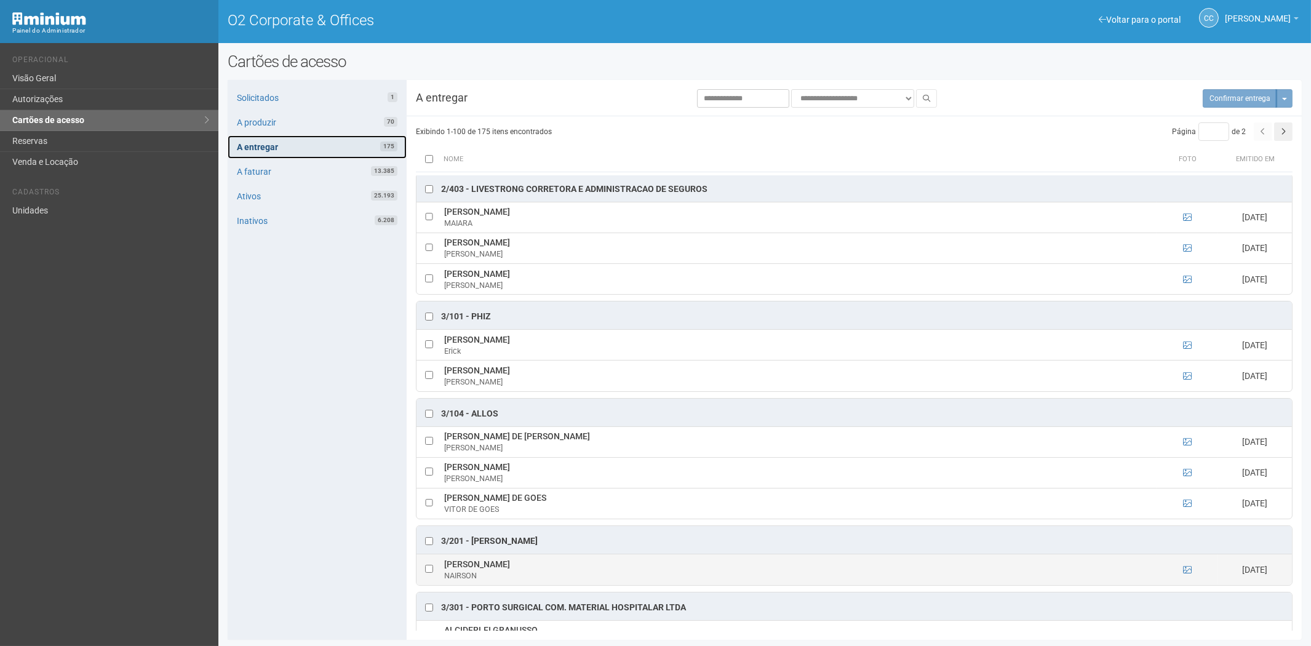
scroll to position [888, 0]
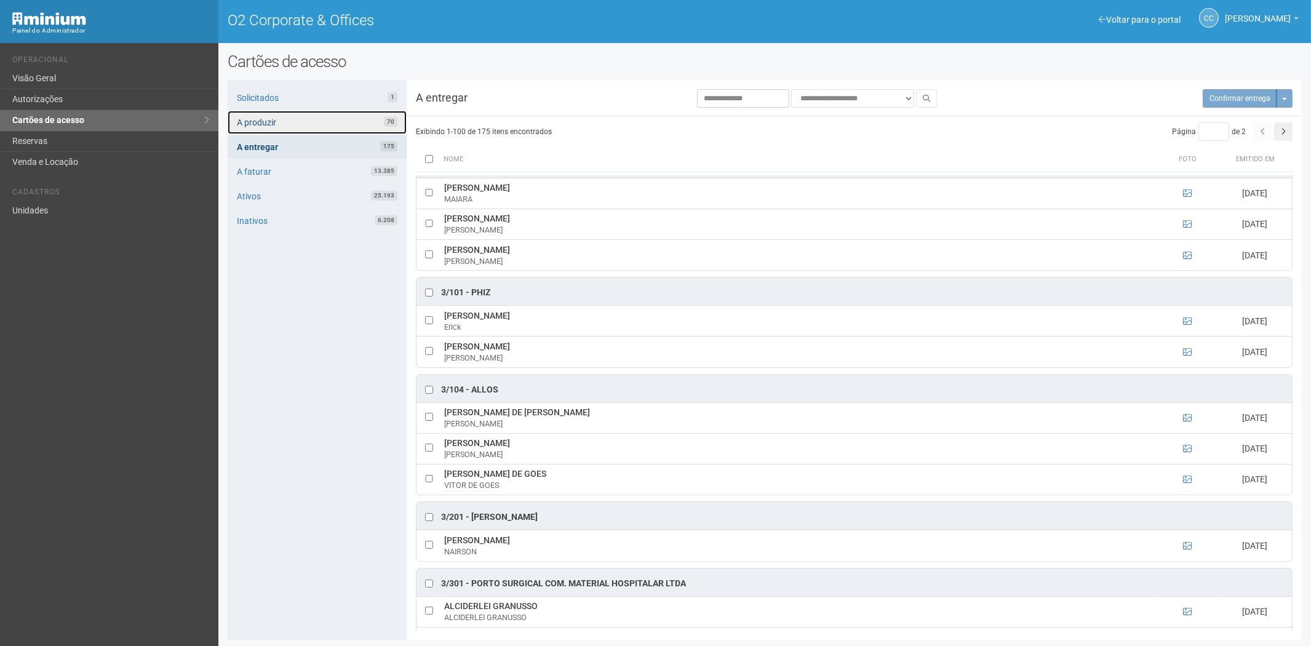
drag, startPoint x: 268, startPoint y: 114, endPoint x: 361, endPoint y: 137, distance: 95.7
click at [268, 114] on link "A produzir 70" at bounding box center [317, 122] width 179 height 23
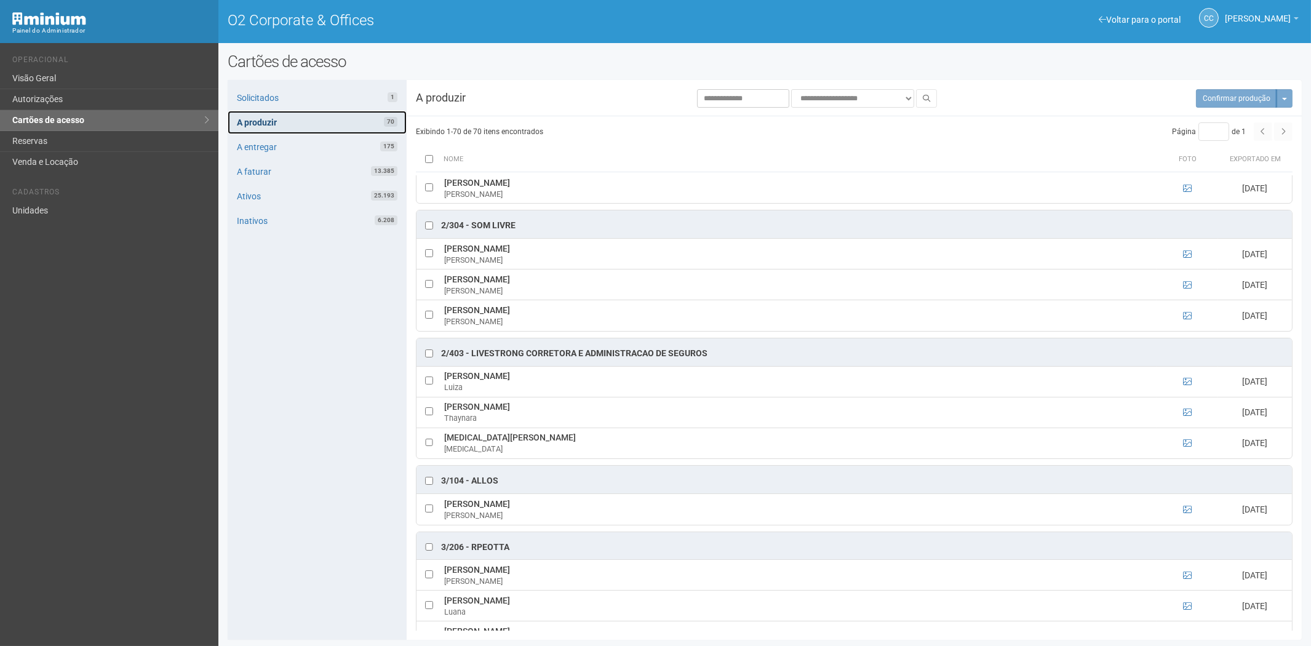
scroll to position [1162, 0]
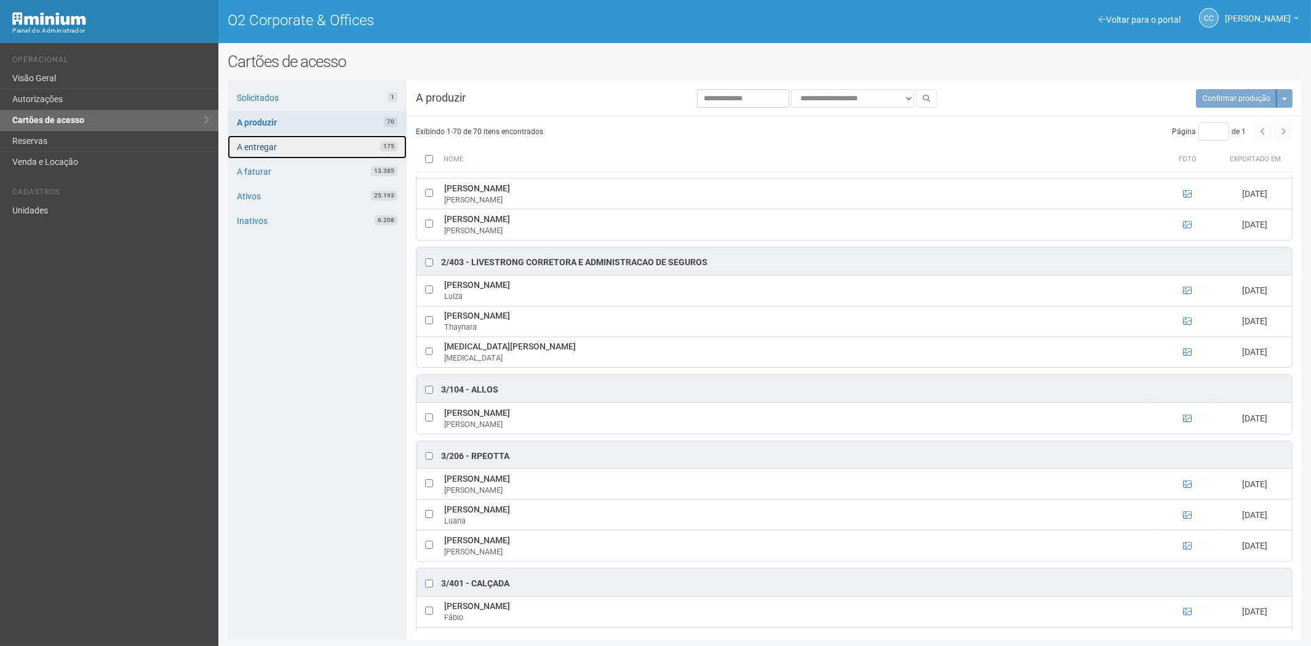
click at [291, 143] on link "A entregar 175" at bounding box center [317, 146] width 179 height 23
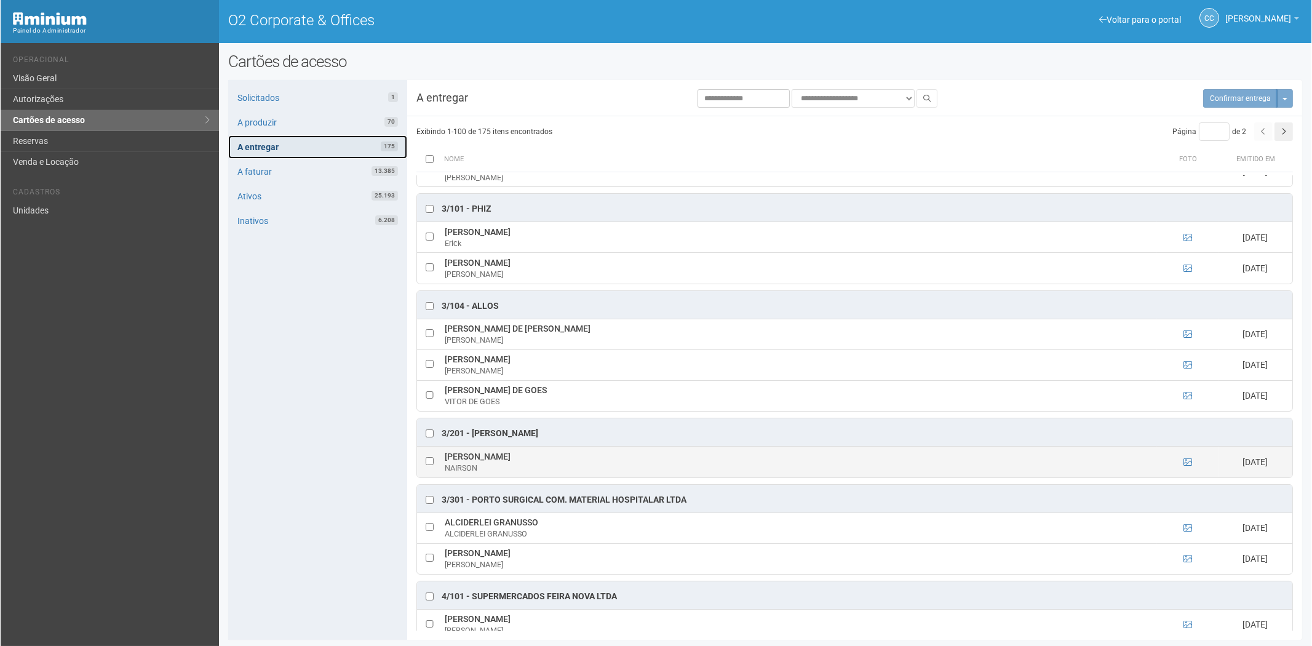
scroll to position [957, 0]
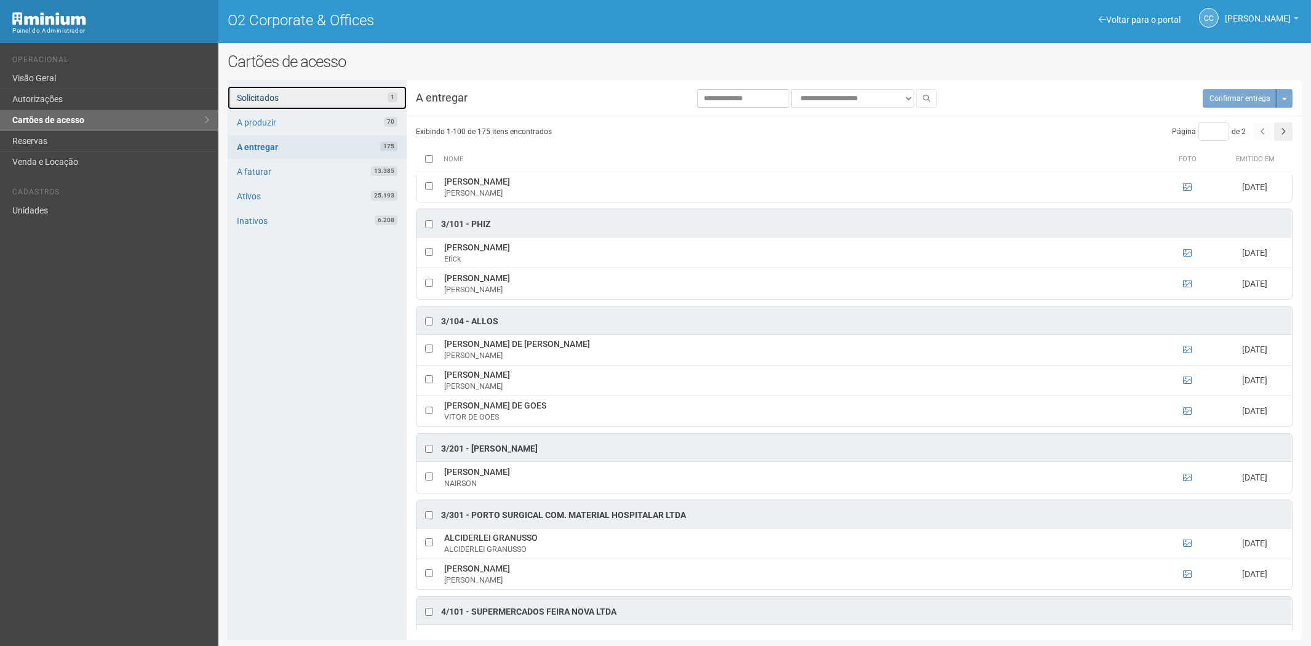
click at [314, 103] on link "Solicitados 1" at bounding box center [317, 97] width 179 height 23
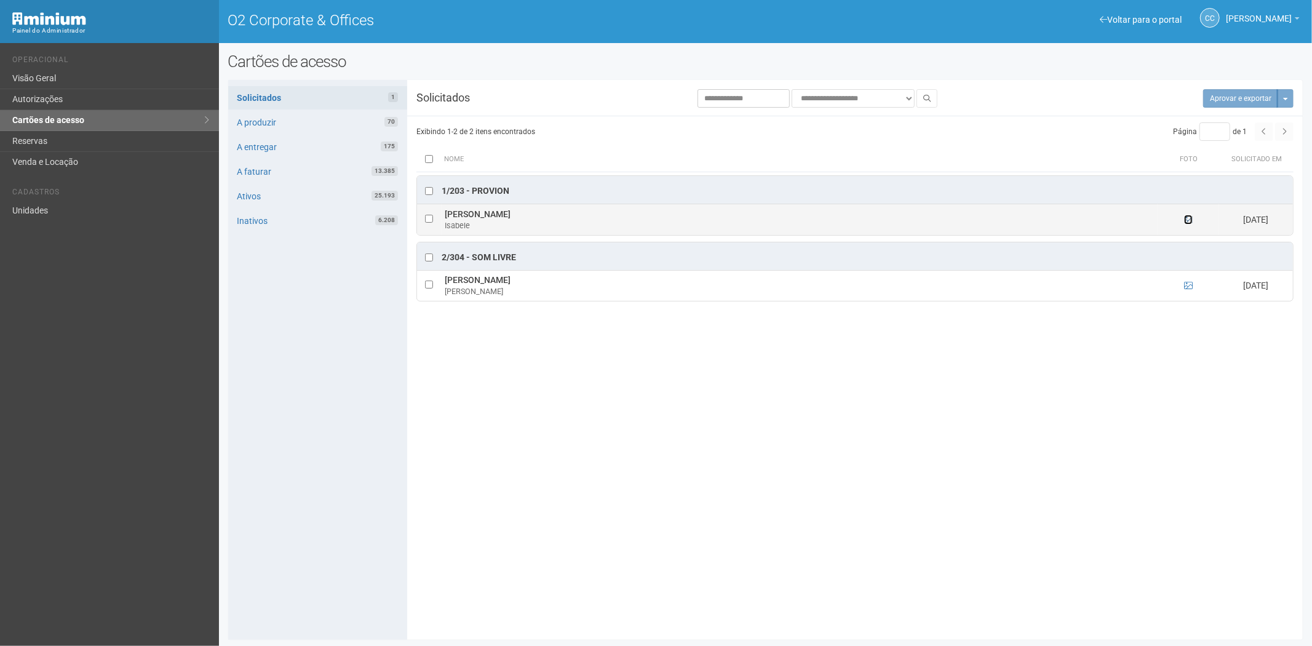
click at [1192, 220] on icon at bounding box center [1188, 219] width 9 height 9
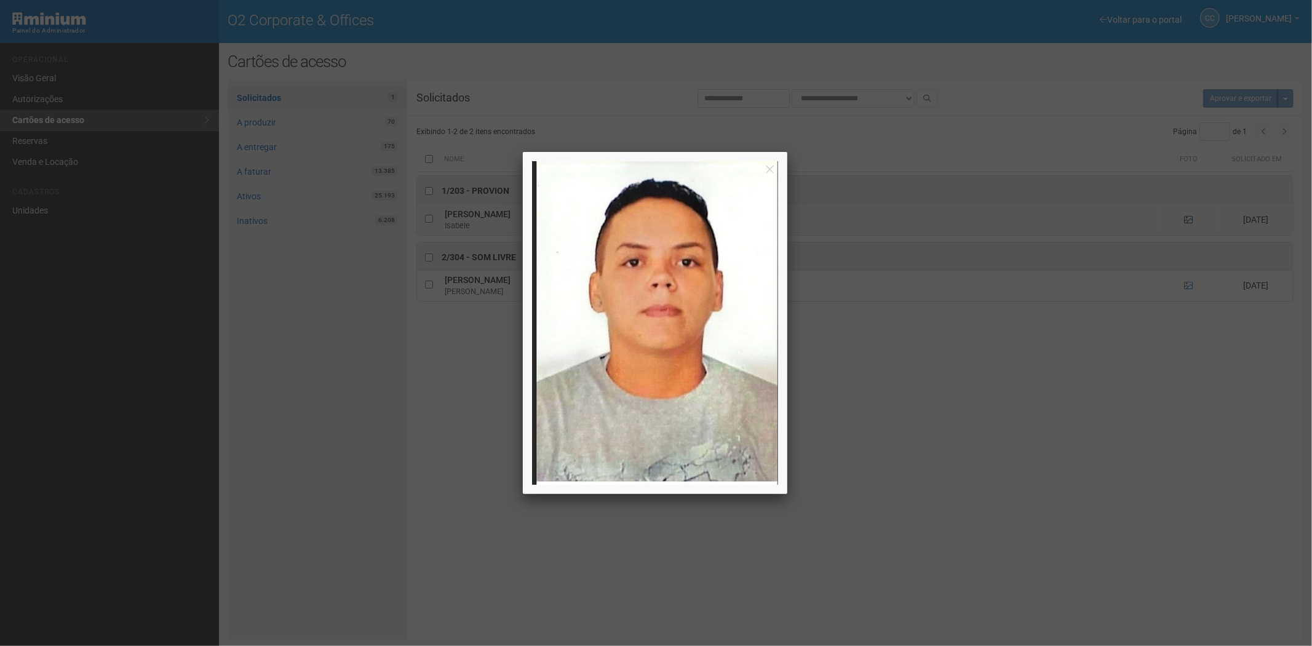
click at [1192, 220] on div at bounding box center [656, 323] width 1312 height 646
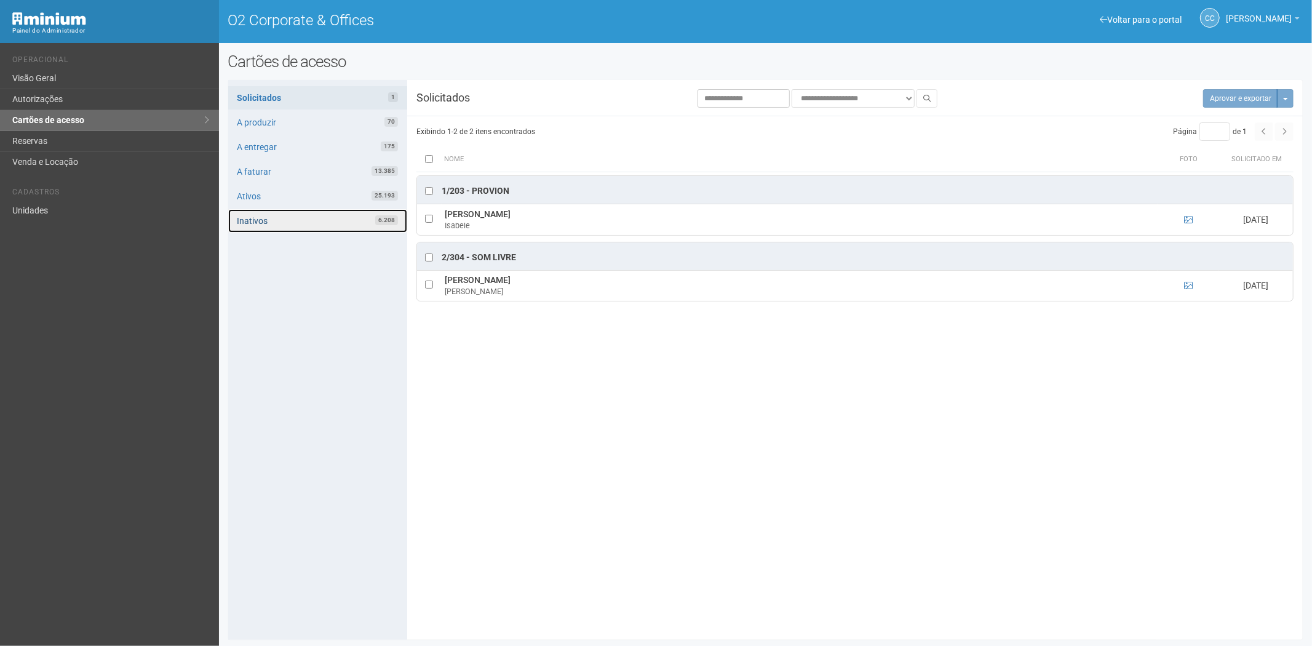
click at [289, 222] on link "Inativos 6.208" at bounding box center [317, 220] width 179 height 23
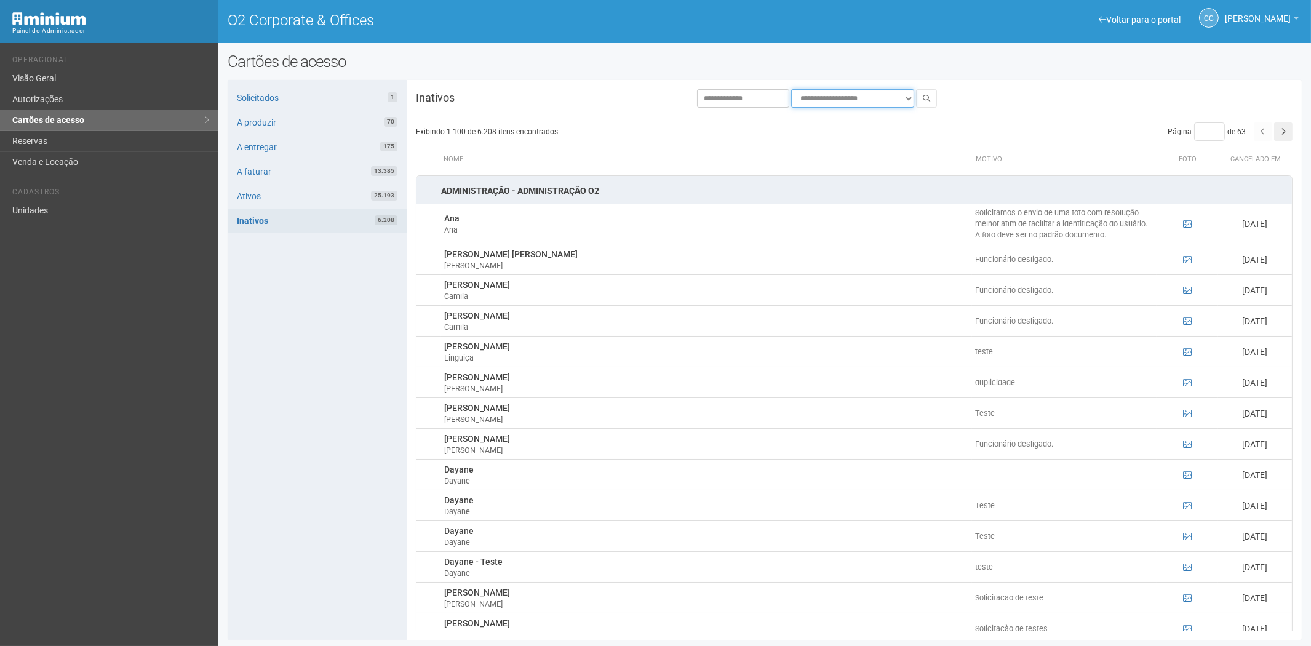
click at [837, 95] on select "**********" at bounding box center [852, 98] width 123 height 18
select select "**********"
click at [927, 97] on icon at bounding box center [926, 98] width 7 height 7
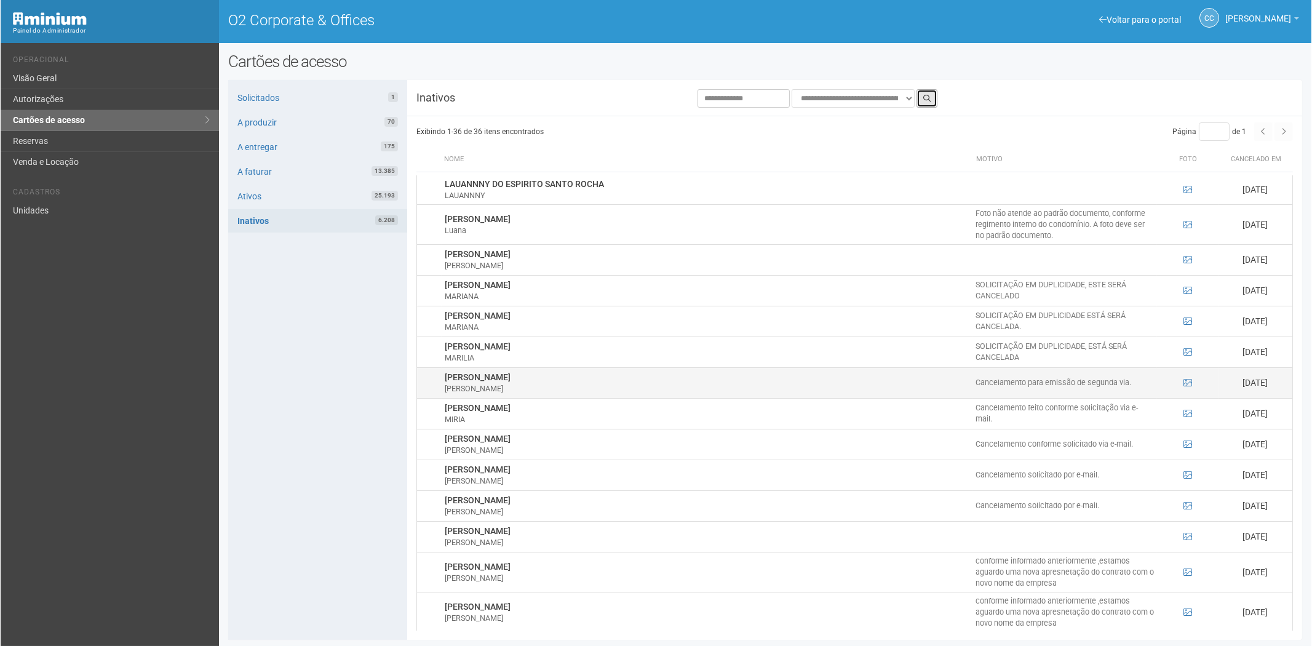
scroll to position [546, 0]
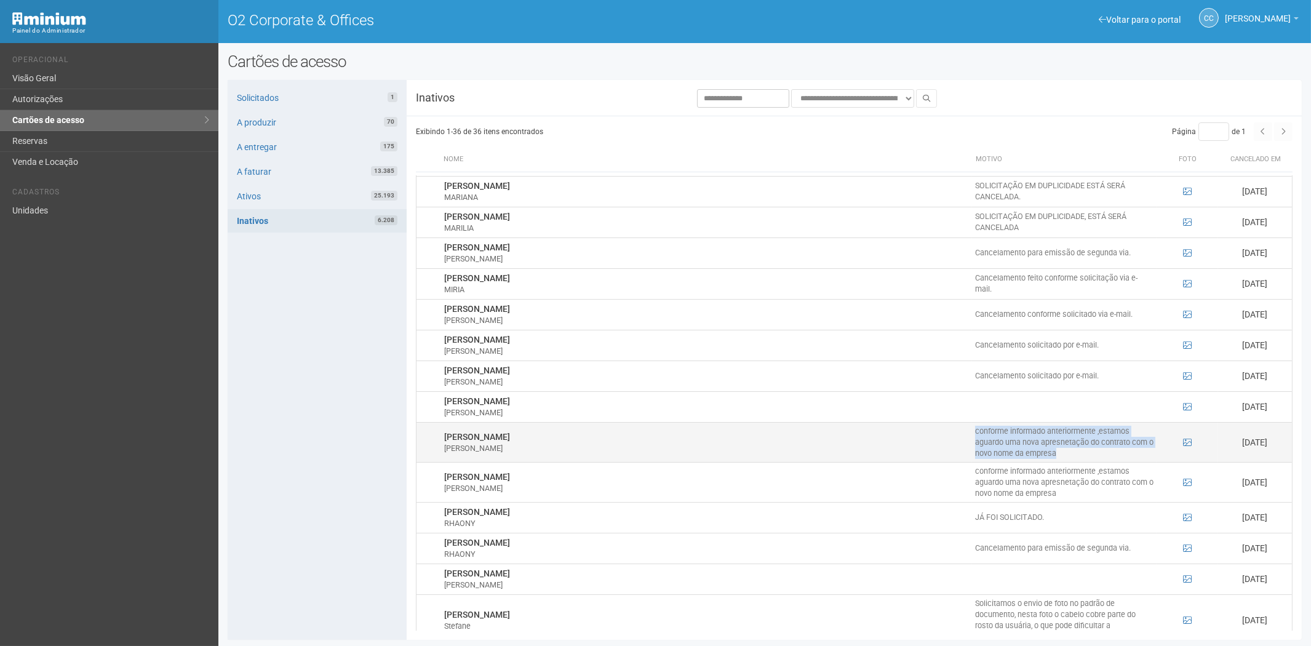
drag, startPoint x: 1063, startPoint y: 446, endPoint x: 974, endPoint y: 421, distance: 92.5
click at [974, 422] on td "conforme informado anteriormente ,estamos aguardo uma nova apresnetação do cont…" at bounding box center [1064, 442] width 185 height 40
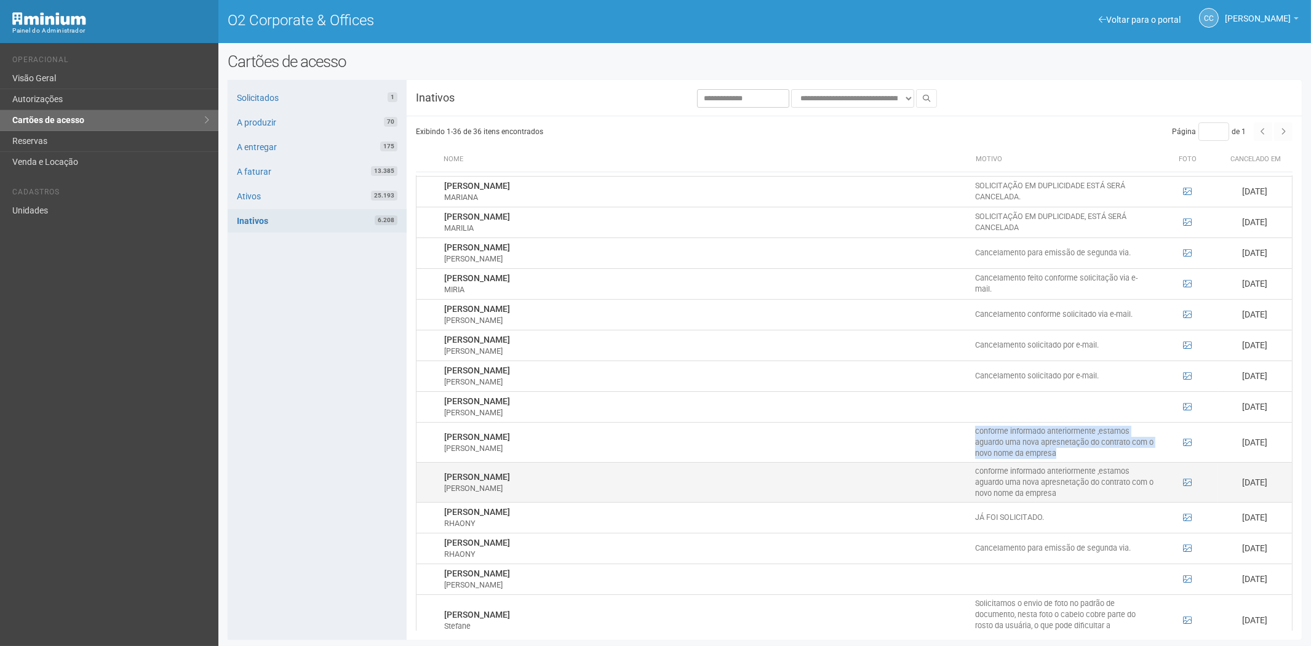
copy td "conforme informado anteriormente ,estamos aguardo uma nova apresnetação do cont…"
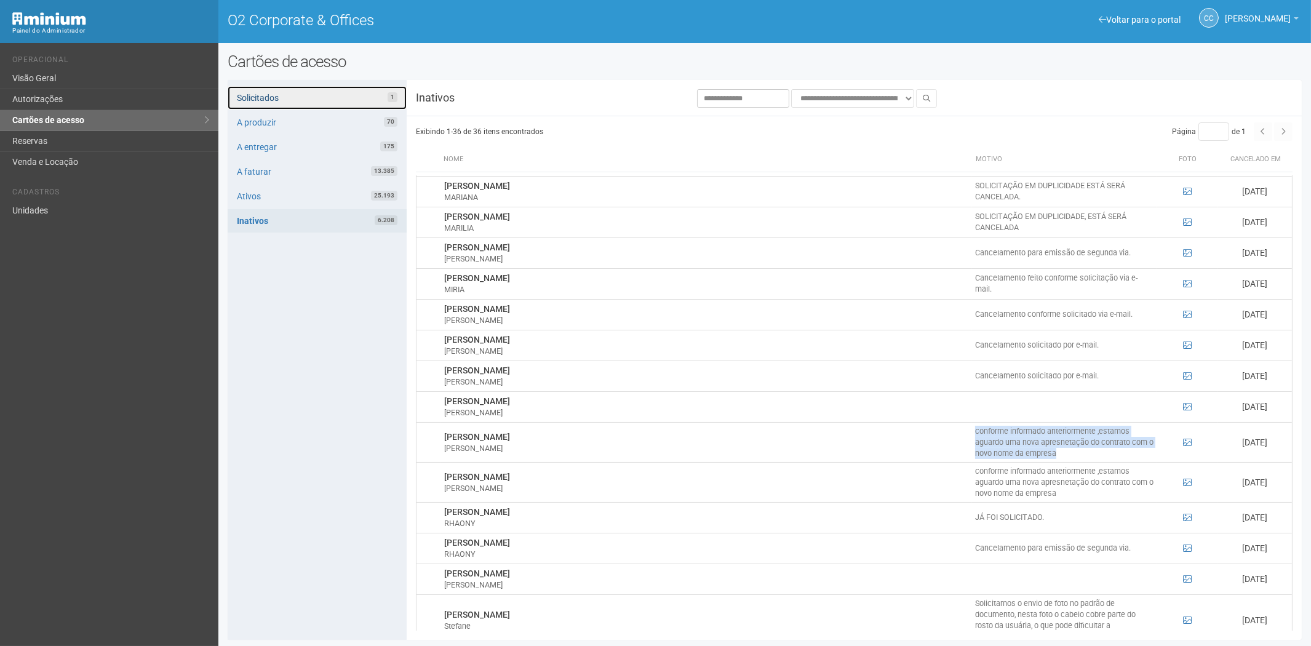
click at [316, 89] on link "Solicitados 1" at bounding box center [317, 97] width 179 height 23
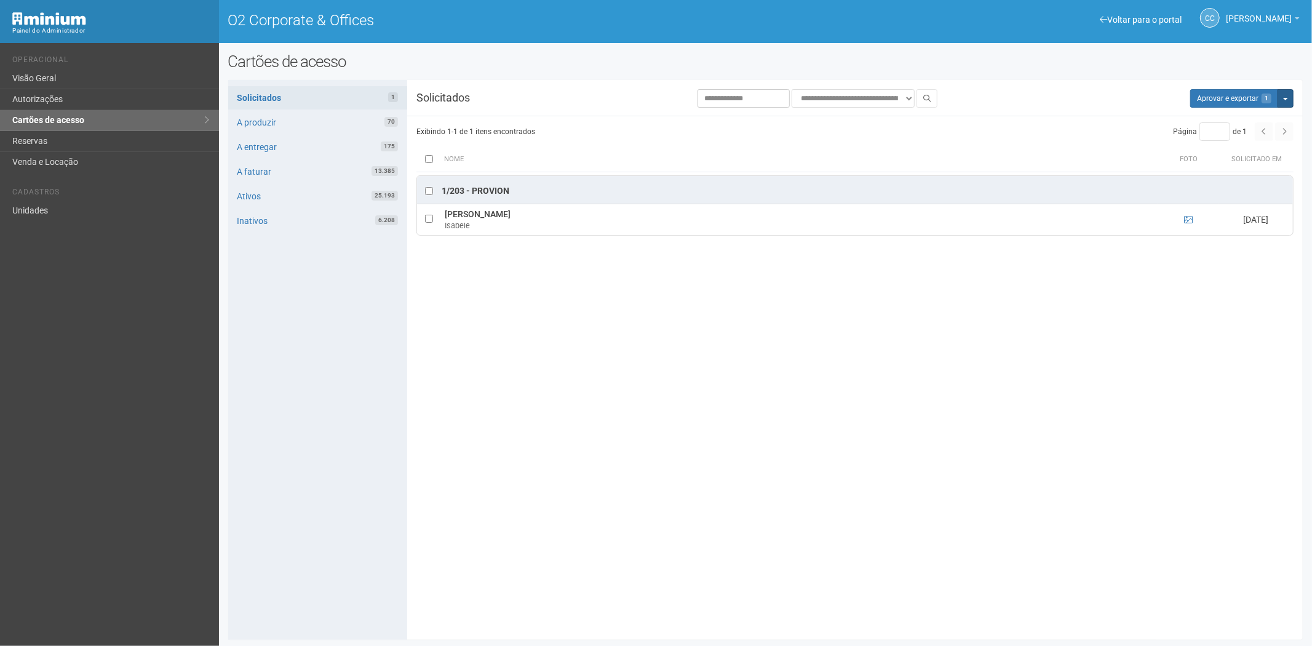
click at [1286, 105] on button "Mais opções" at bounding box center [1286, 98] width 16 height 18
click at [1229, 143] on link "Rejeitar solicitações" at bounding box center [1239, 137] width 97 height 15
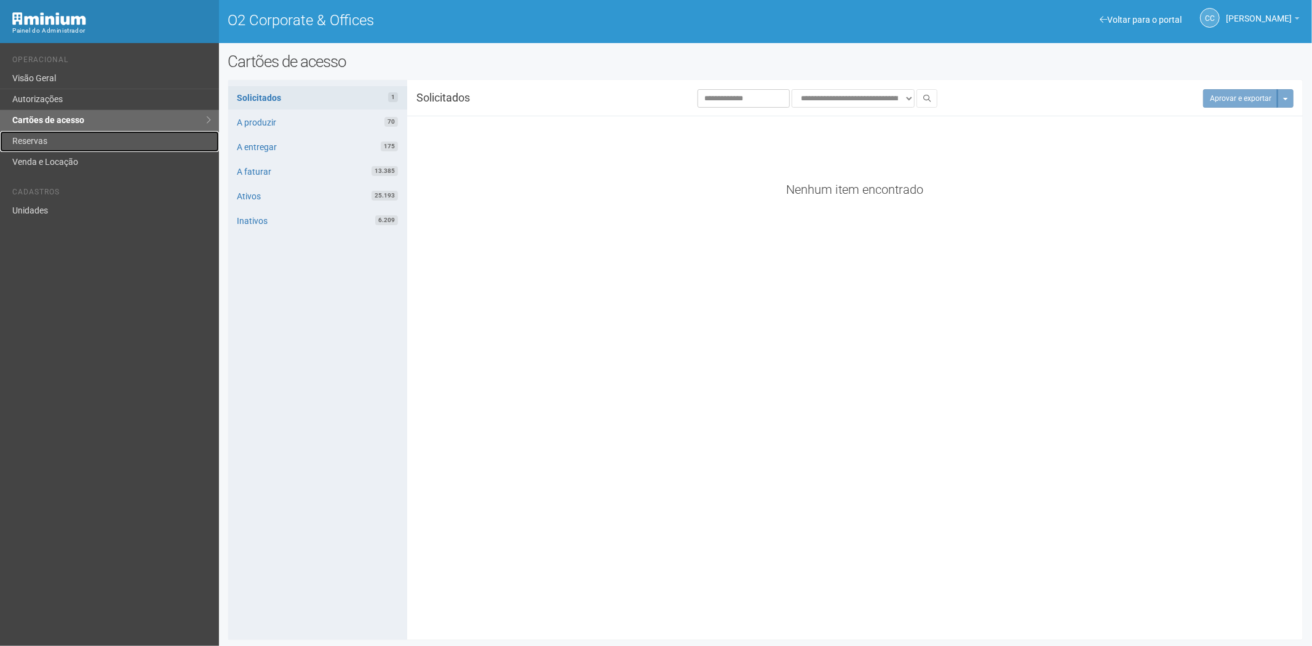
click at [46, 151] on link "Reservas" at bounding box center [109, 141] width 219 height 21
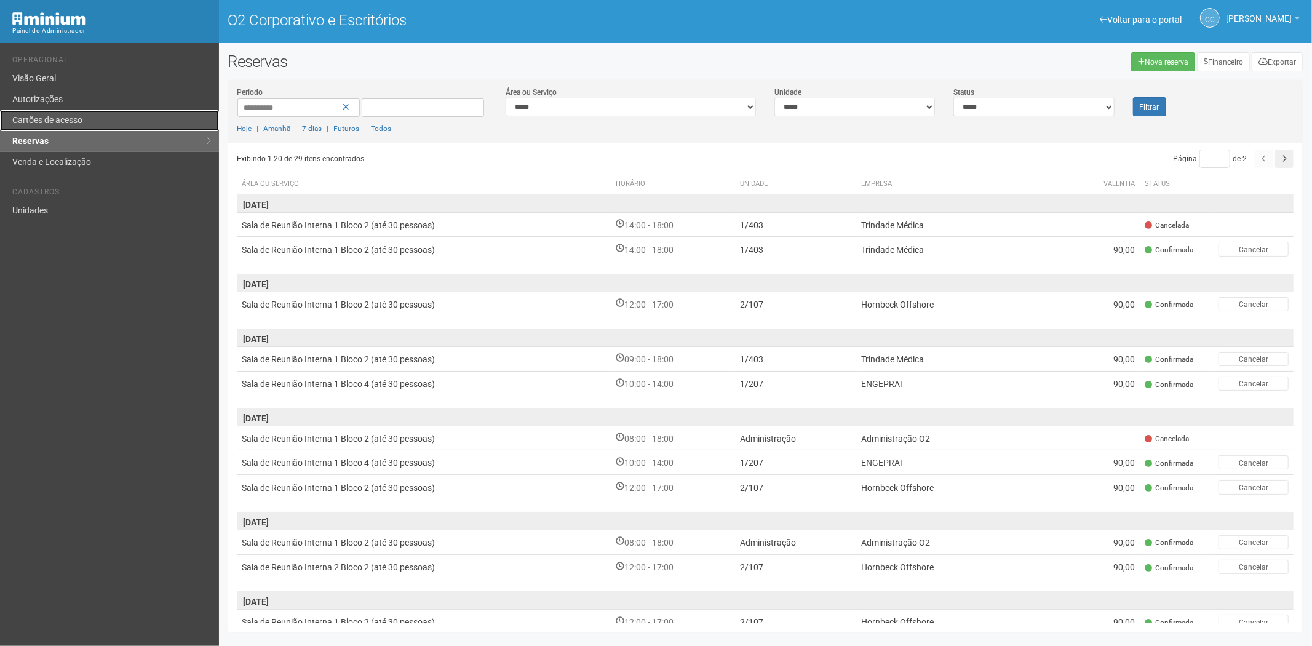
click at [74, 123] on font "Cartões de acesso" at bounding box center [47, 120] width 70 height 10
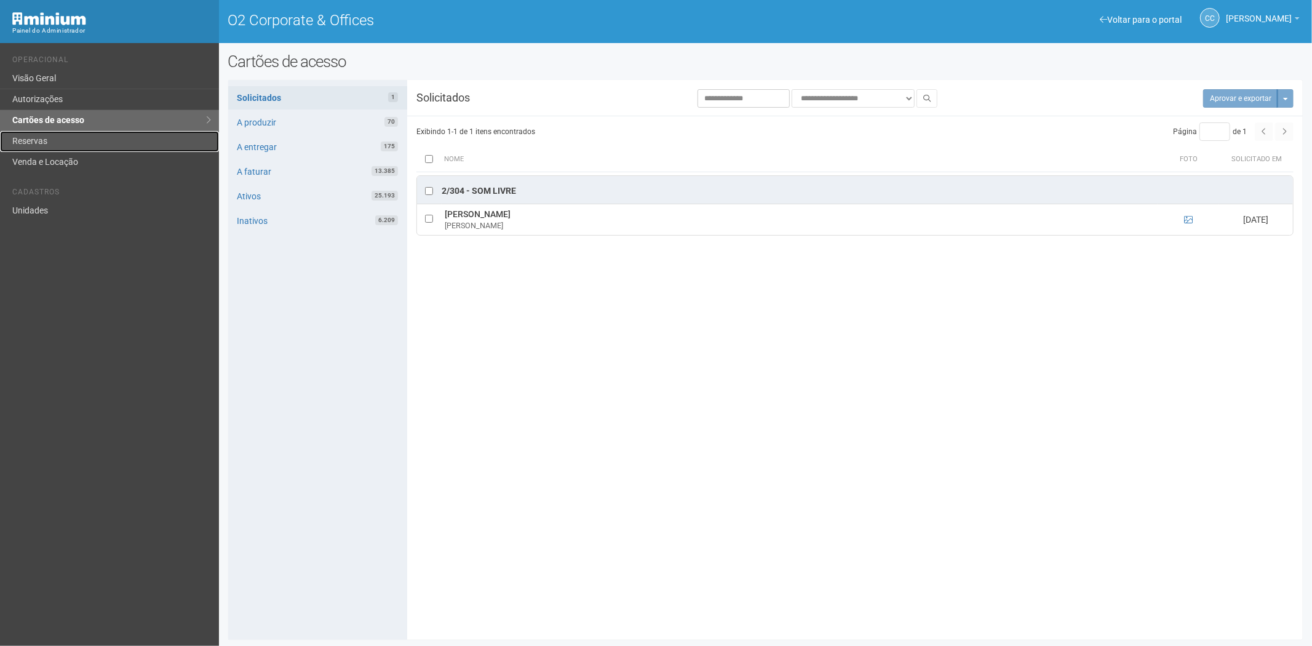
click at [58, 143] on link "Reservas" at bounding box center [109, 141] width 219 height 21
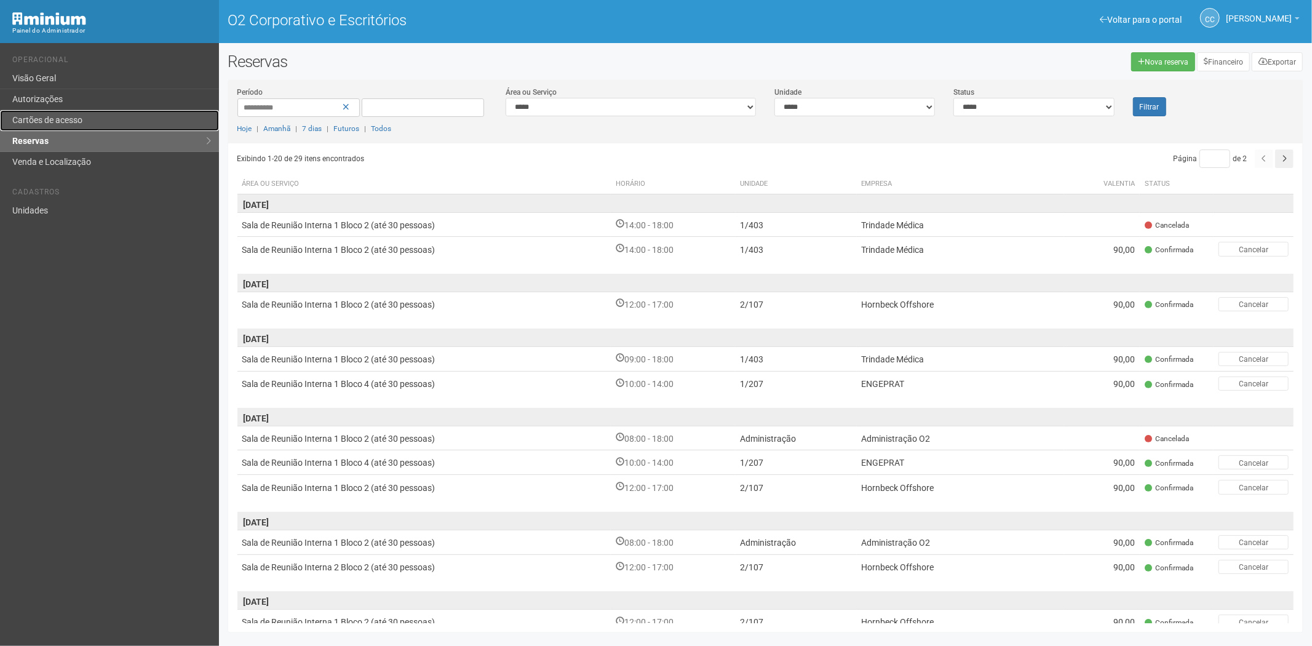
click at [82, 115] on font "Cartões de acesso" at bounding box center [47, 120] width 70 height 10
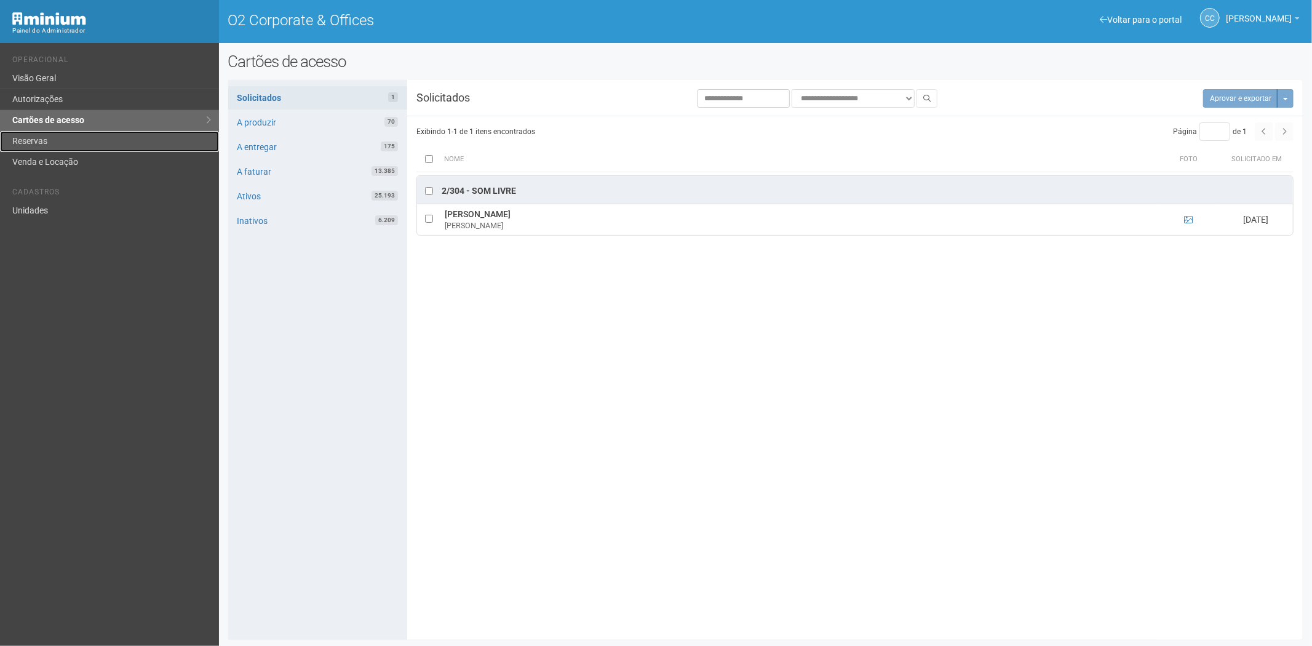
click at [87, 140] on link "Reservas" at bounding box center [109, 141] width 219 height 21
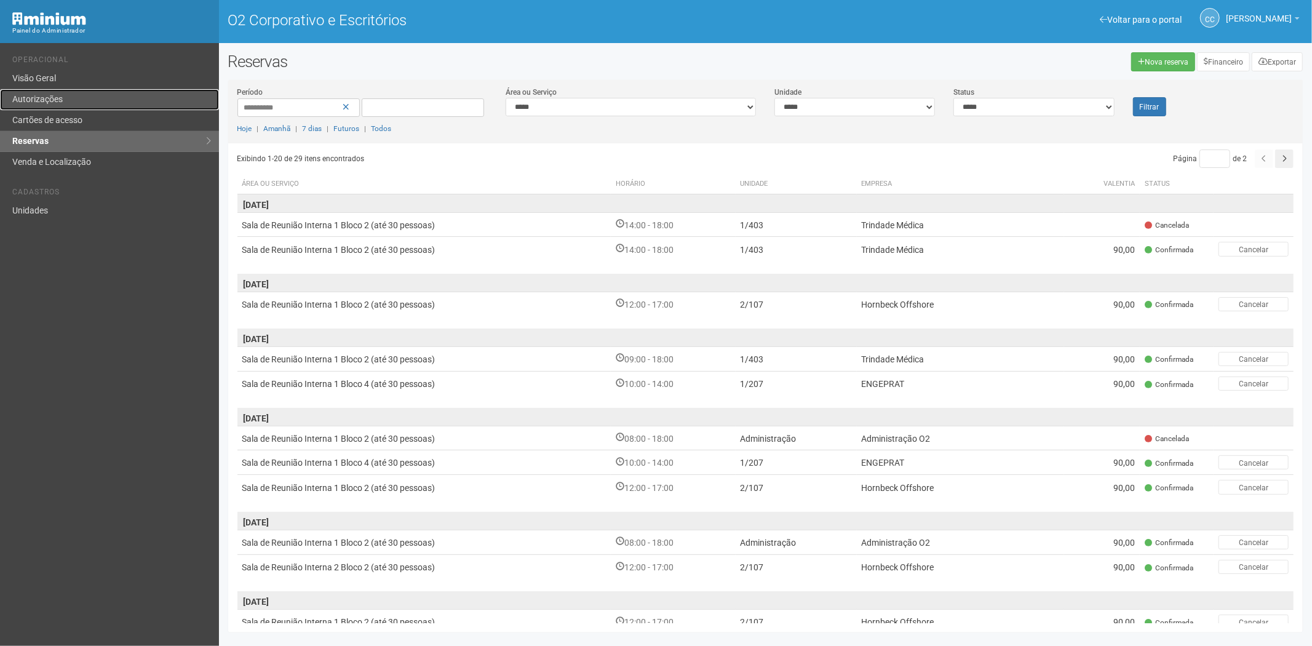
click at [94, 108] on link "Autorizações" at bounding box center [109, 99] width 219 height 21
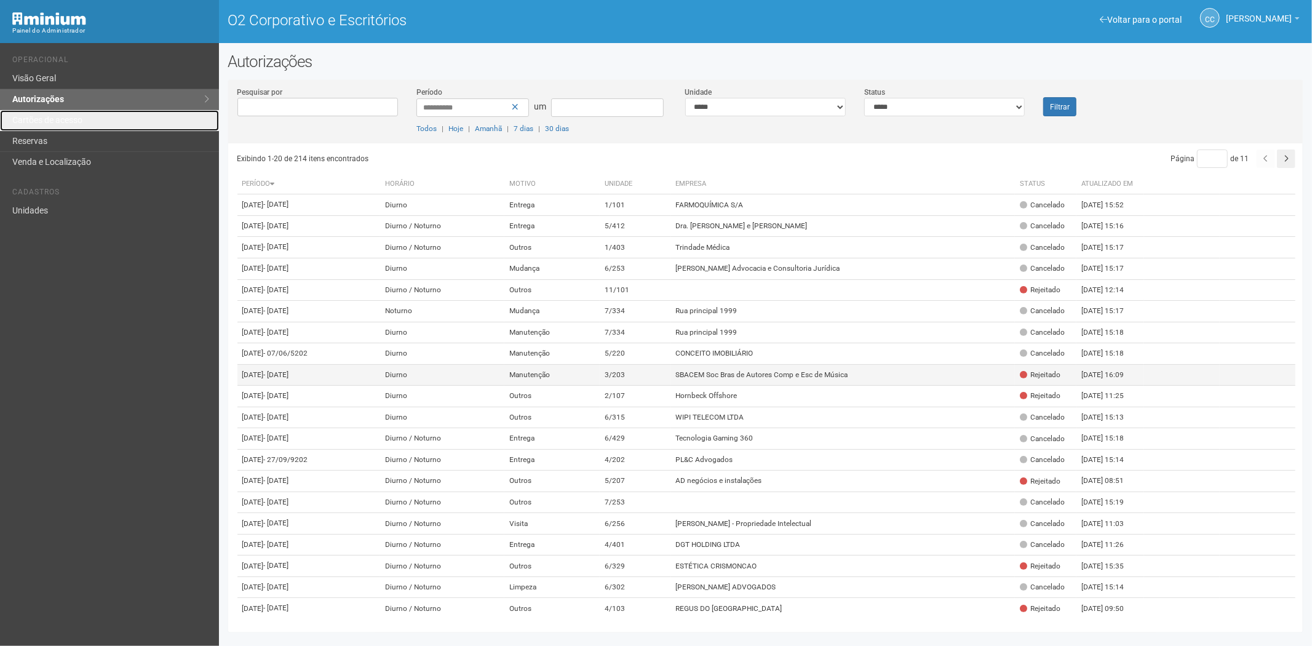
drag, startPoint x: 114, startPoint y: 115, endPoint x: 517, endPoint y: 480, distance: 543.6
click at [114, 114] on link "Cartões de acesso" at bounding box center [109, 120] width 219 height 21
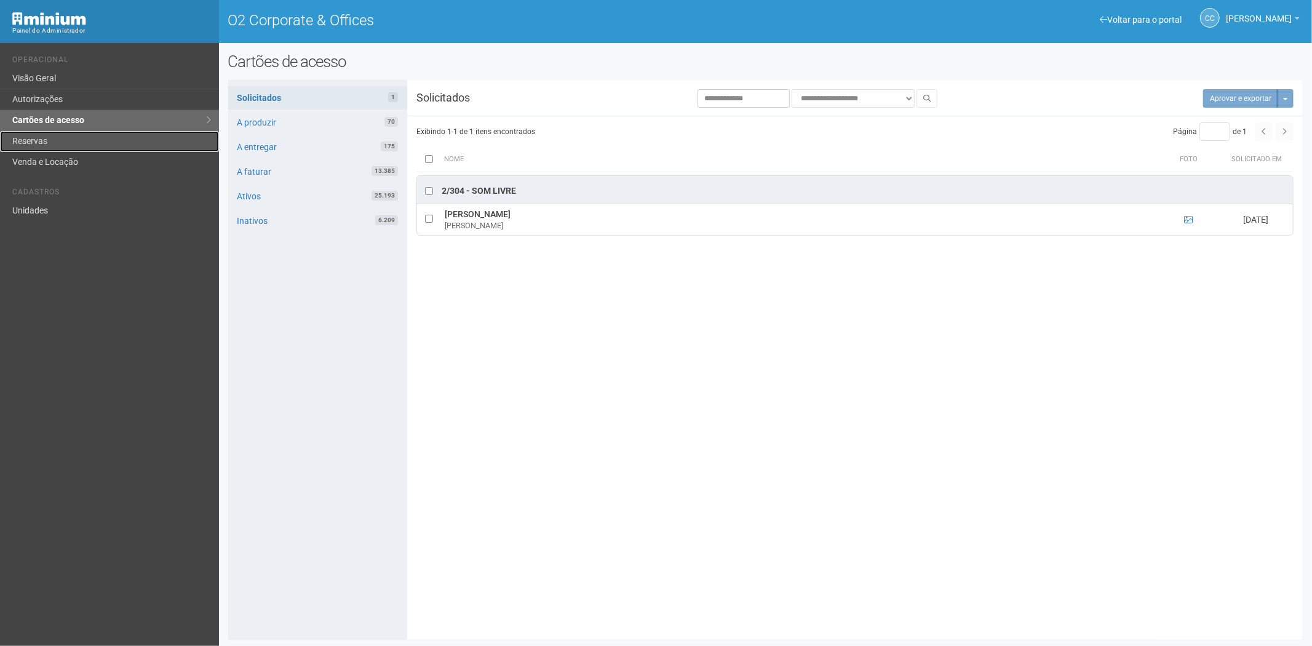
click at [54, 143] on link "Reservas" at bounding box center [109, 141] width 219 height 21
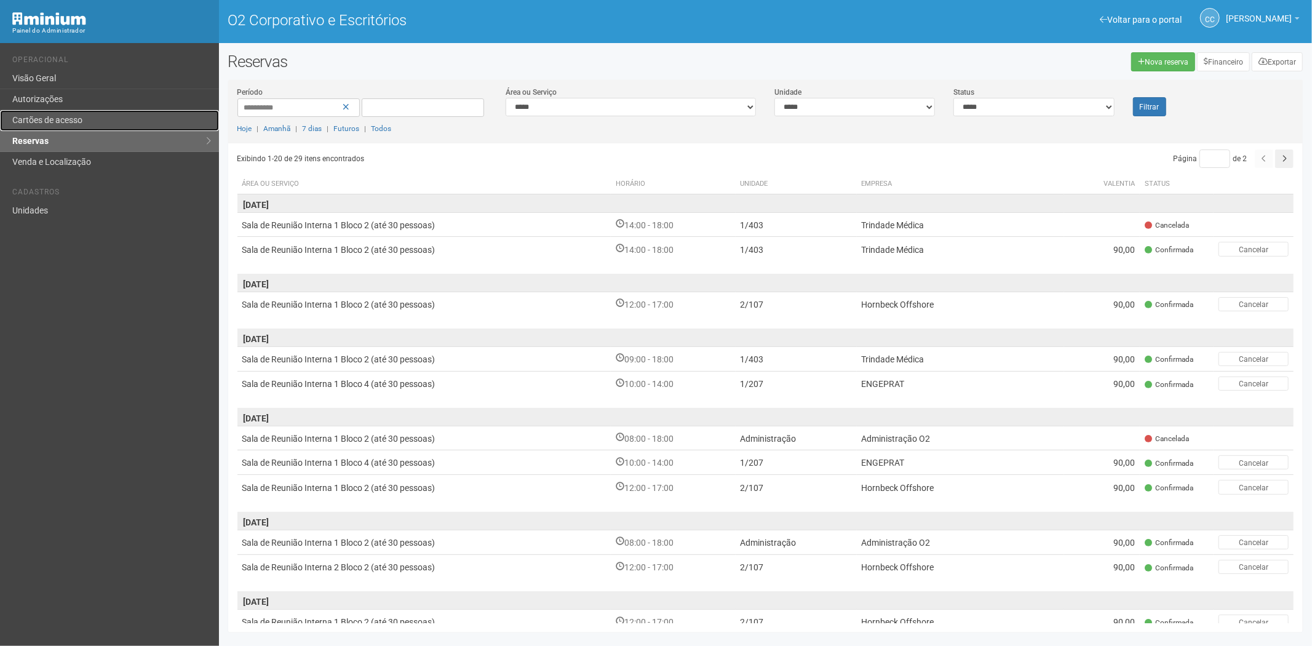
click at [73, 113] on link "Cartões de acesso" at bounding box center [109, 120] width 219 height 21
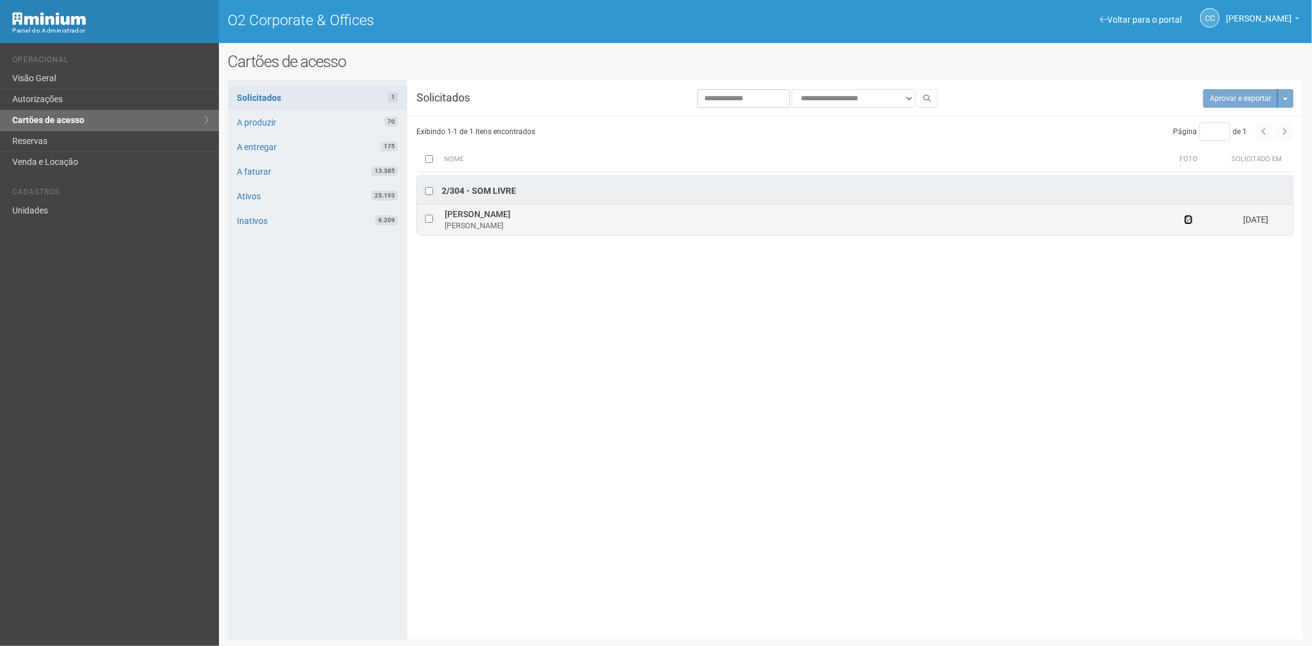
click at [1190, 222] on icon at bounding box center [1188, 219] width 9 height 9
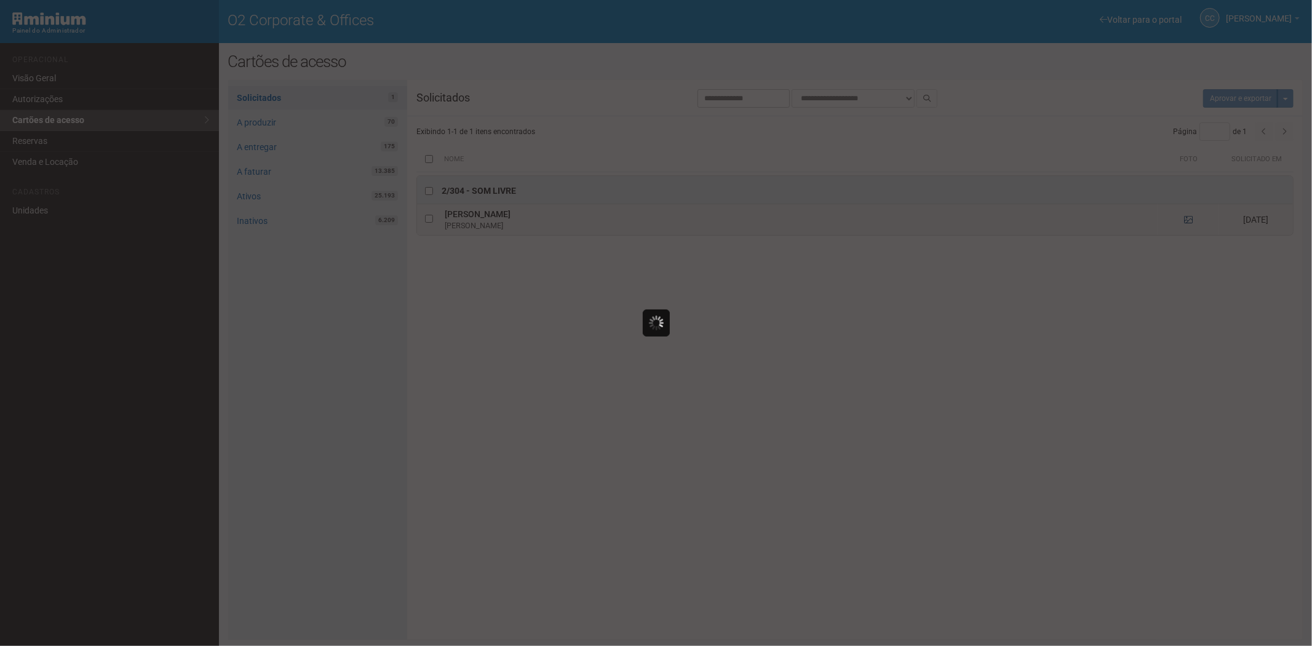
click at [1190, 222] on div at bounding box center [656, 323] width 1312 height 646
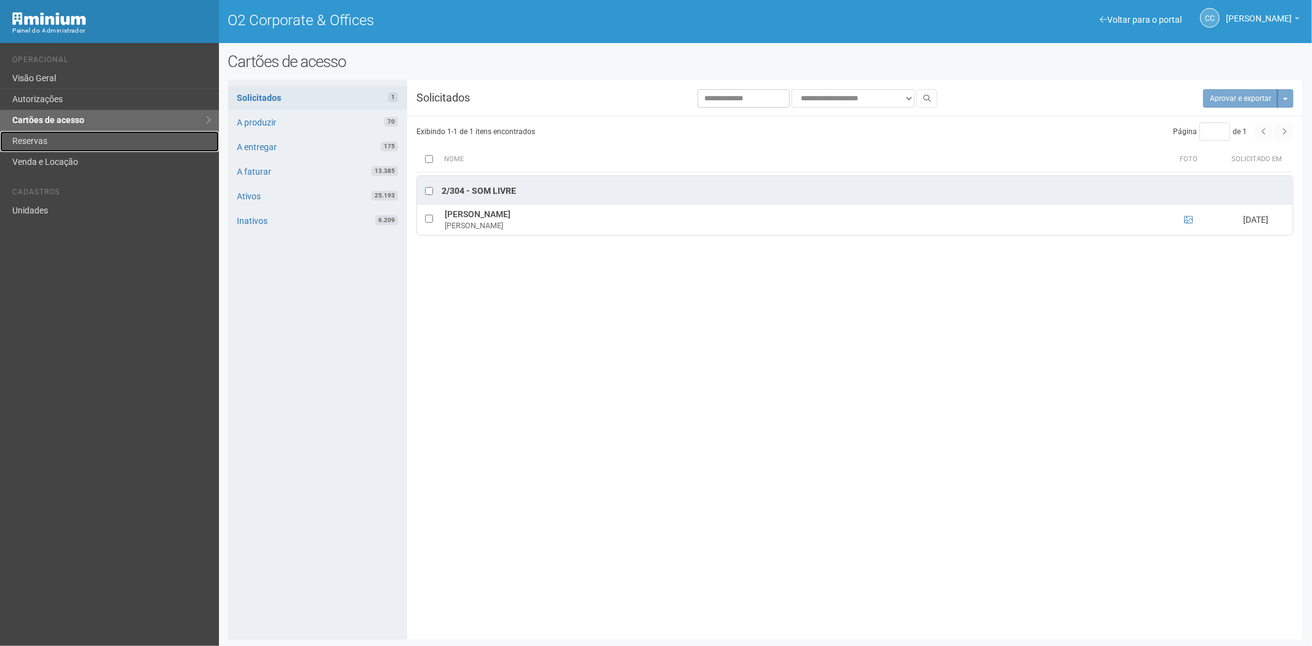
click at [52, 145] on link "Reservas" at bounding box center [109, 141] width 219 height 21
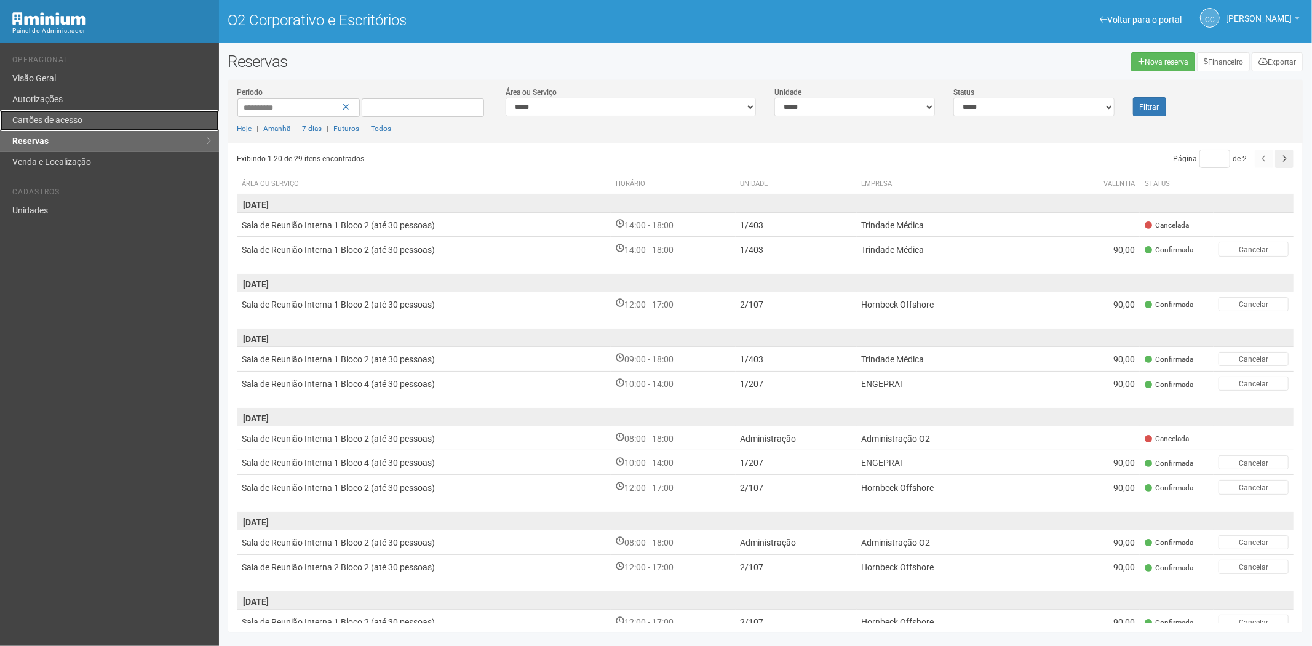
click at [107, 119] on link "Cartões de acesso" at bounding box center [109, 120] width 219 height 21
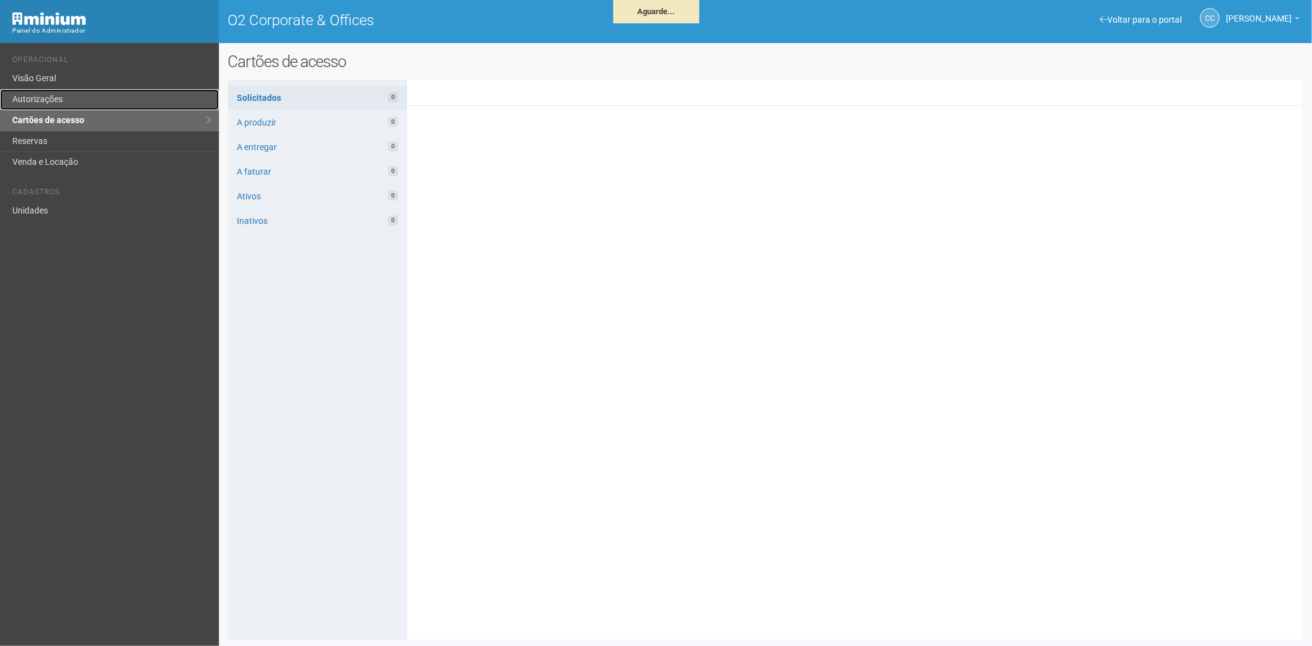
click at [100, 99] on link "Autorizações" at bounding box center [109, 99] width 219 height 21
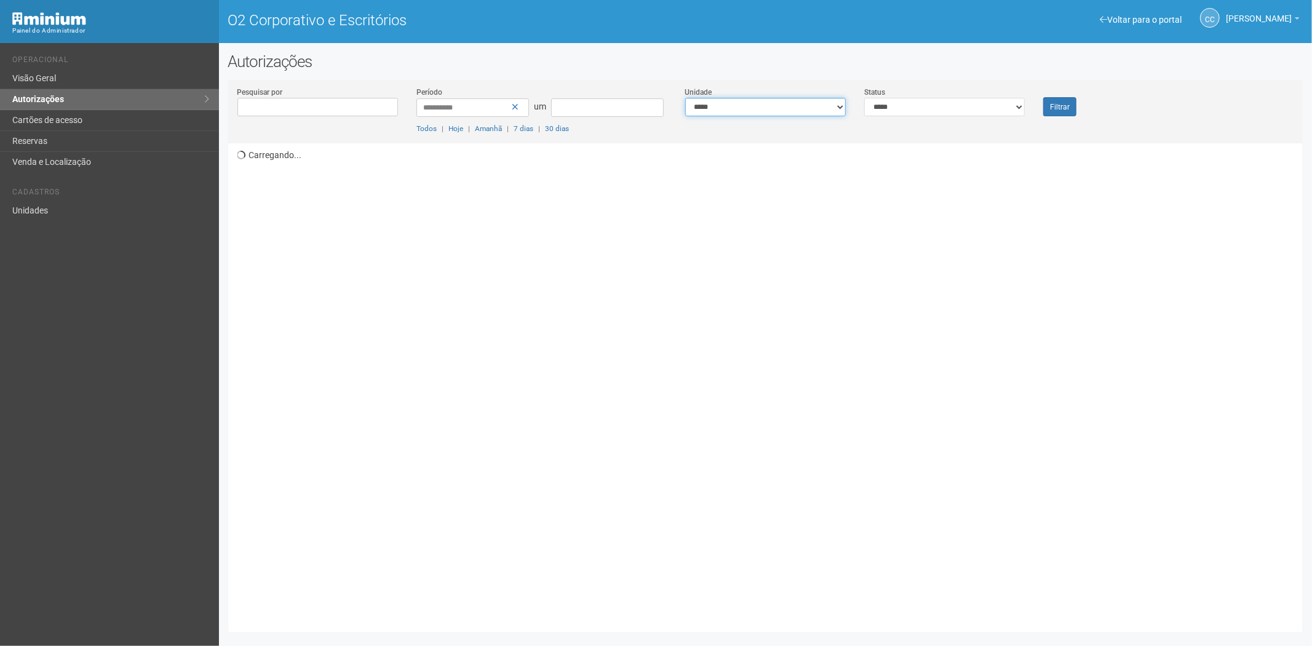
click at [754, 106] on select "**********" at bounding box center [765, 107] width 161 height 18
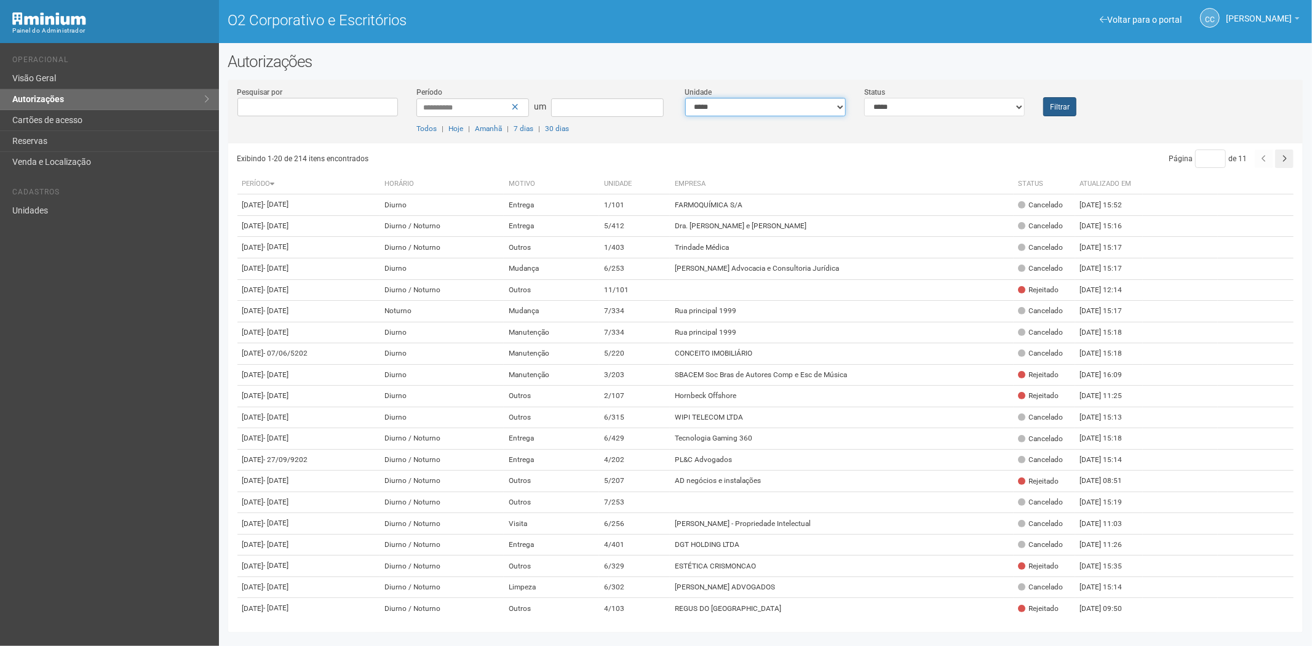
select select "**********"
click at [1066, 103] on font "Filtrar" at bounding box center [1060, 107] width 20 height 9
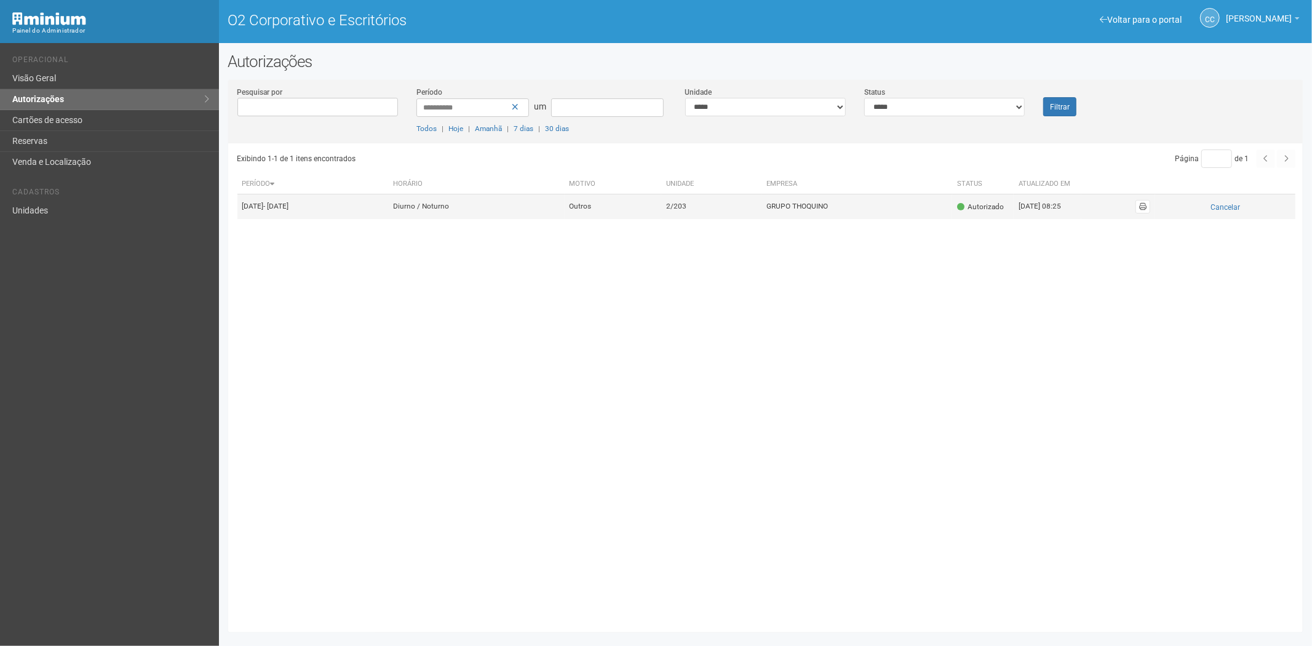
click at [687, 211] on font "2/203" at bounding box center [676, 206] width 20 height 9
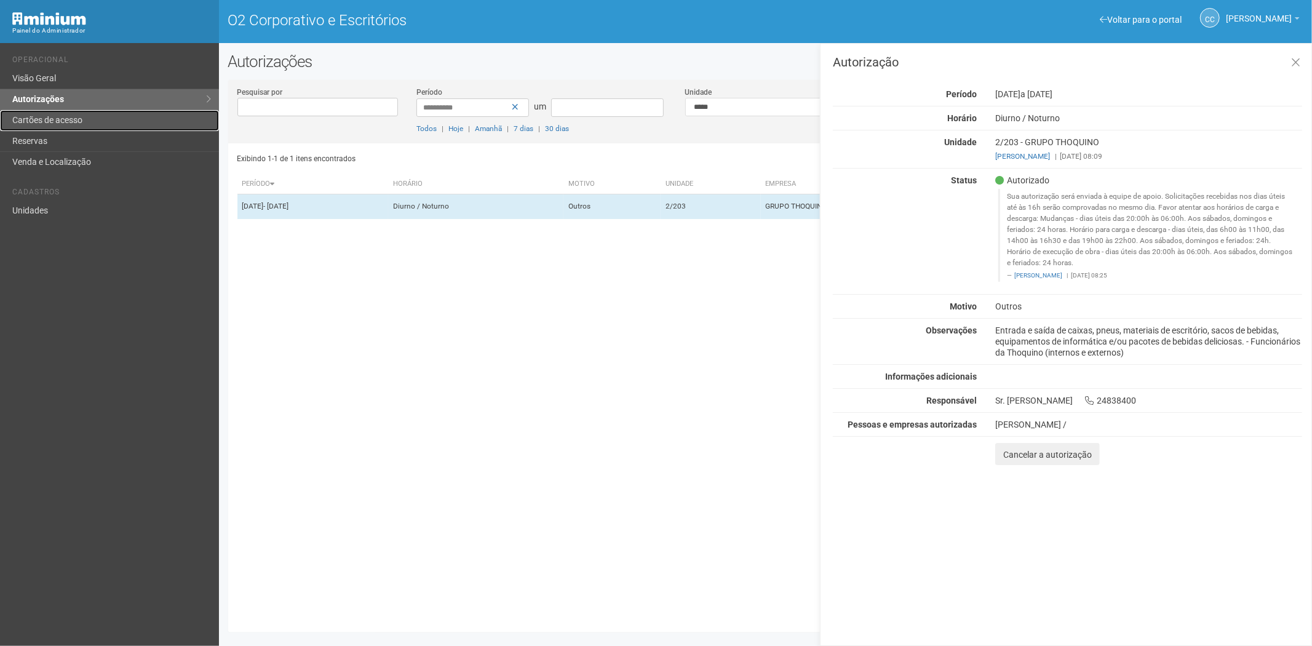
click at [60, 123] on font "Cartões de acesso" at bounding box center [47, 120] width 70 height 10
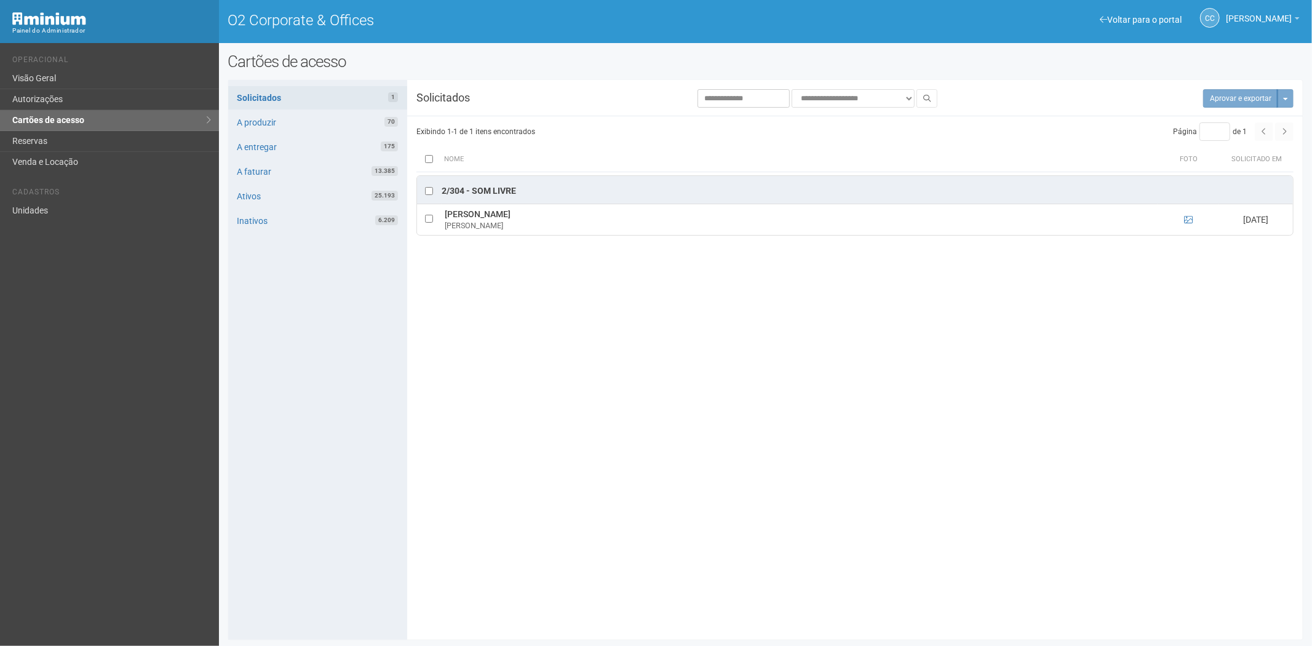
click at [62, 199] on li "Cadastros" at bounding box center [110, 194] width 197 height 13
drag, startPoint x: 81, startPoint y: 218, endPoint x: 98, endPoint y: 213, distance: 17.9
click at [81, 217] on link "Unidades" at bounding box center [109, 211] width 219 height 20
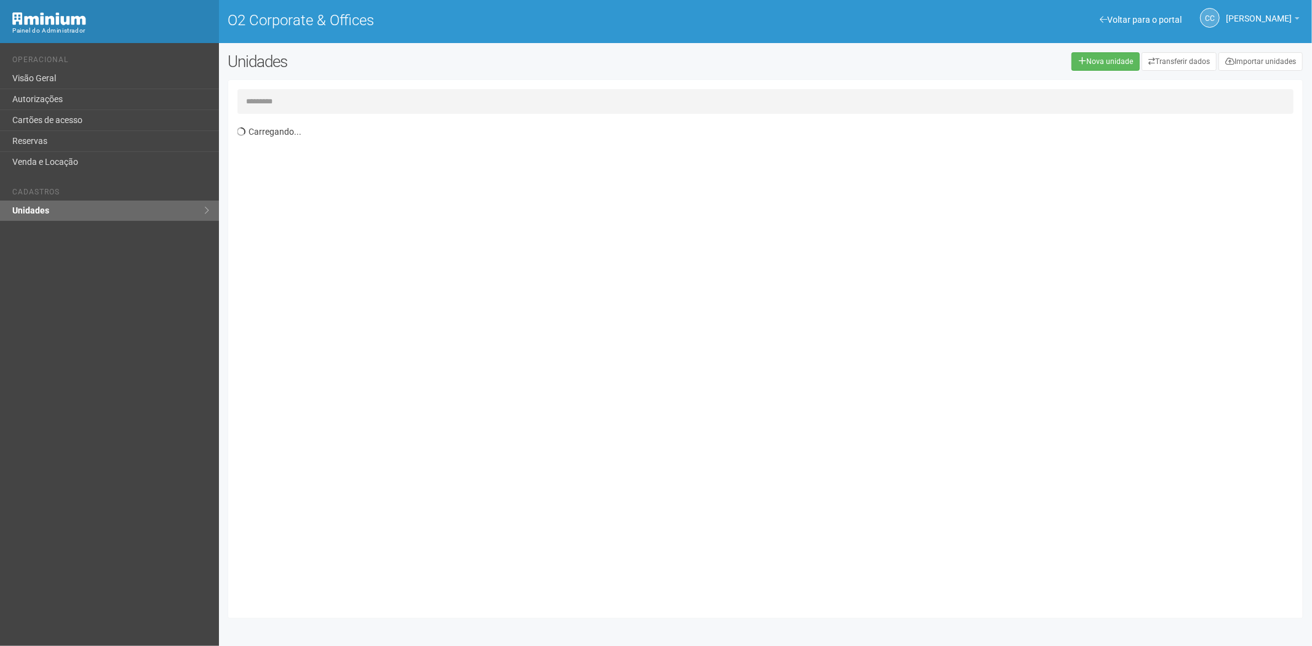
click at [311, 102] on input "text" at bounding box center [765, 101] width 1057 height 25
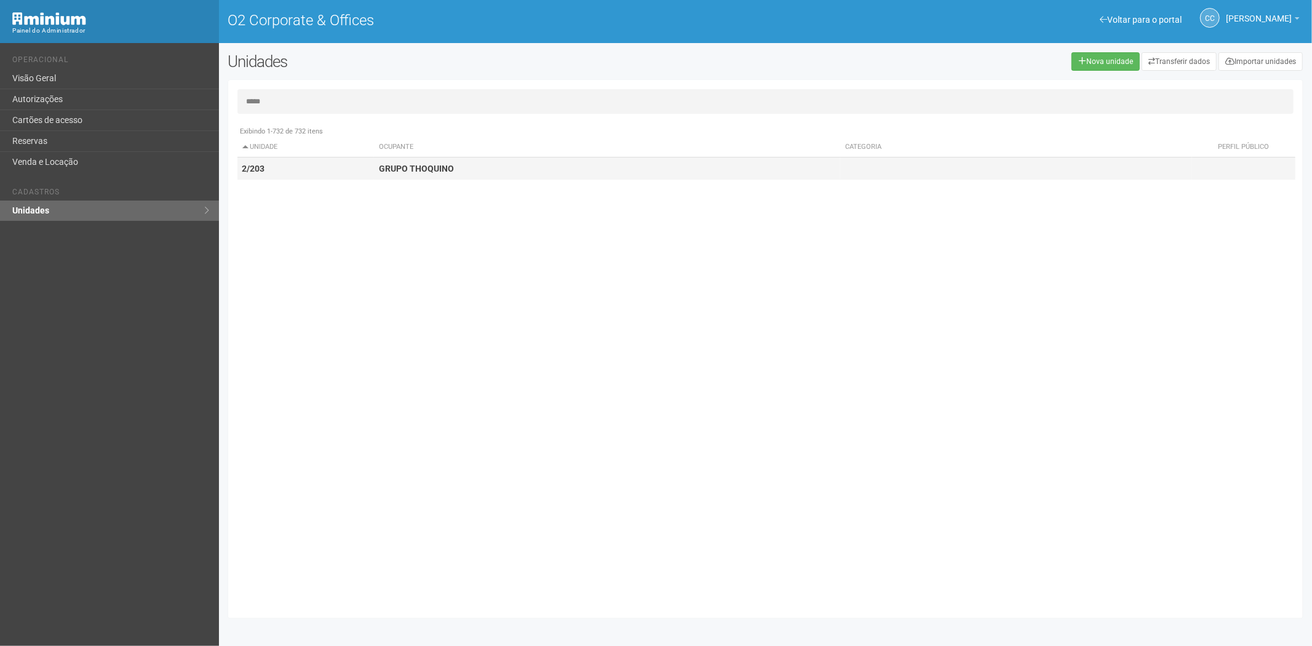
type input "*****"
click at [407, 167] on strong "GRUPO THOQUINO" at bounding box center [416, 169] width 75 height 10
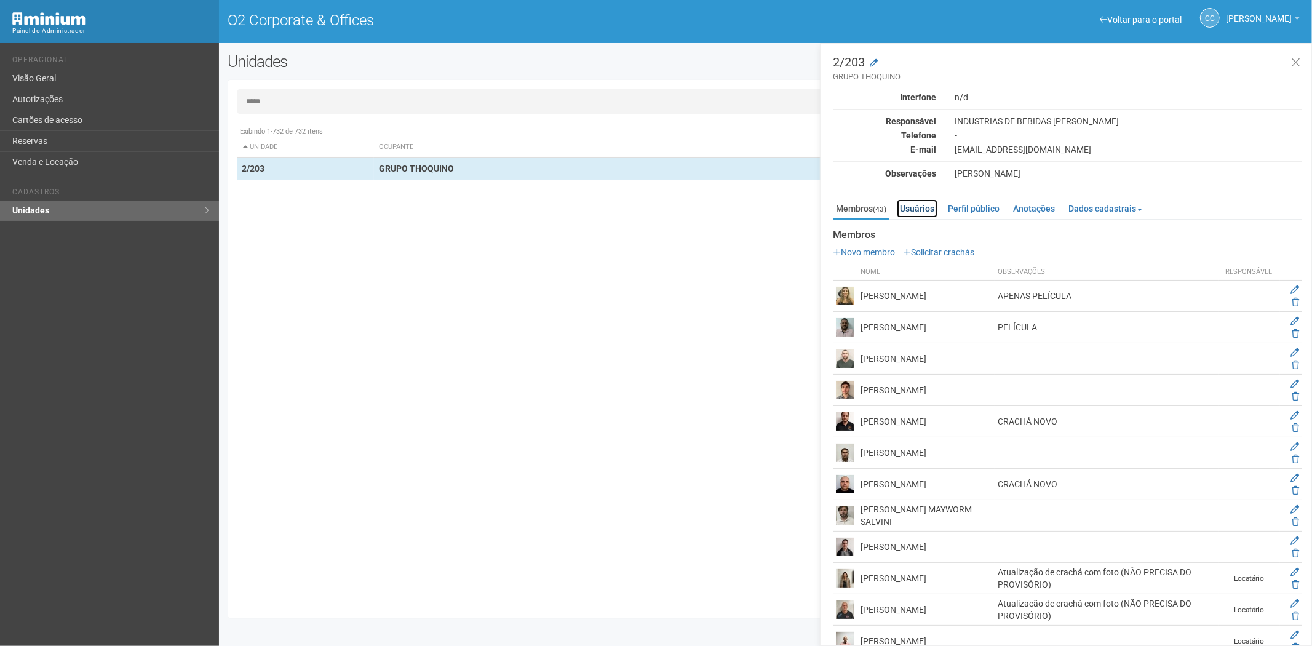
click at [919, 208] on link "Usuários" at bounding box center [917, 208] width 41 height 18
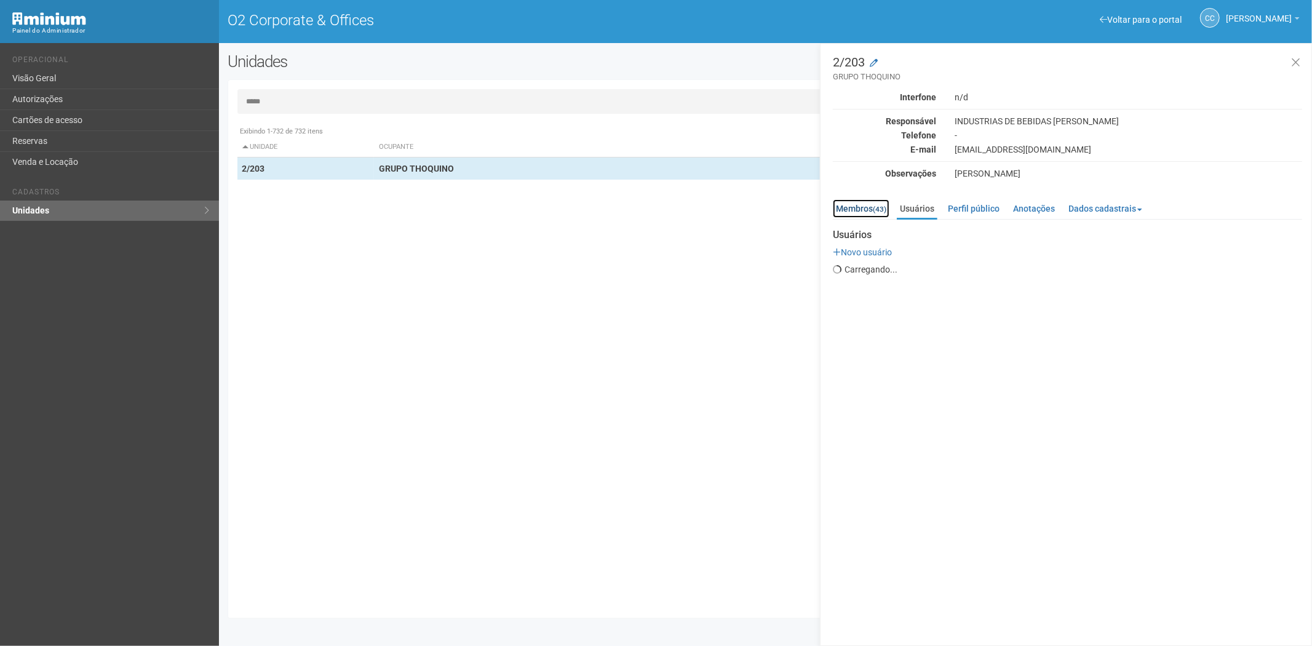
click at [859, 209] on link "Membros (43)" at bounding box center [861, 208] width 57 height 18
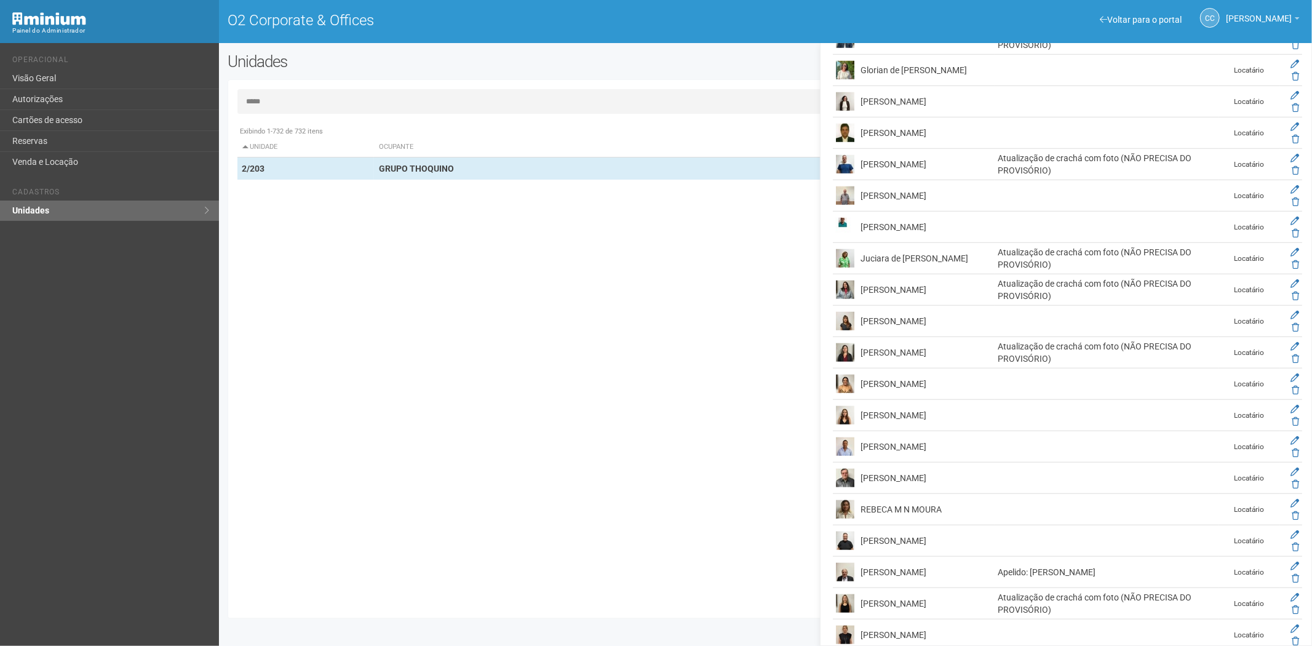
scroll to position [861, 0]
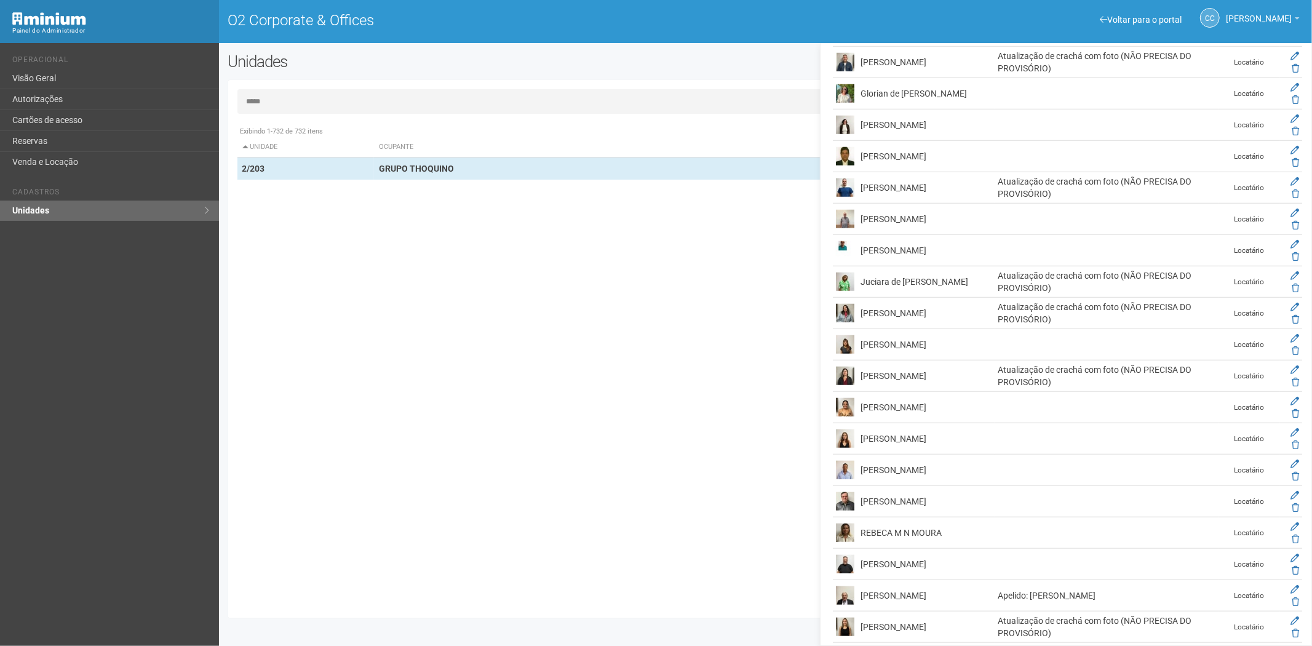
click at [287, 101] on input "*****" at bounding box center [765, 101] width 1057 height 25
click at [286, 101] on input "*****" at bounding box center [765, 101] width 1057 height 25
click at [45, 115] on link "Cartões de acesso" at bounding box center [109, 120] width 219 height 21
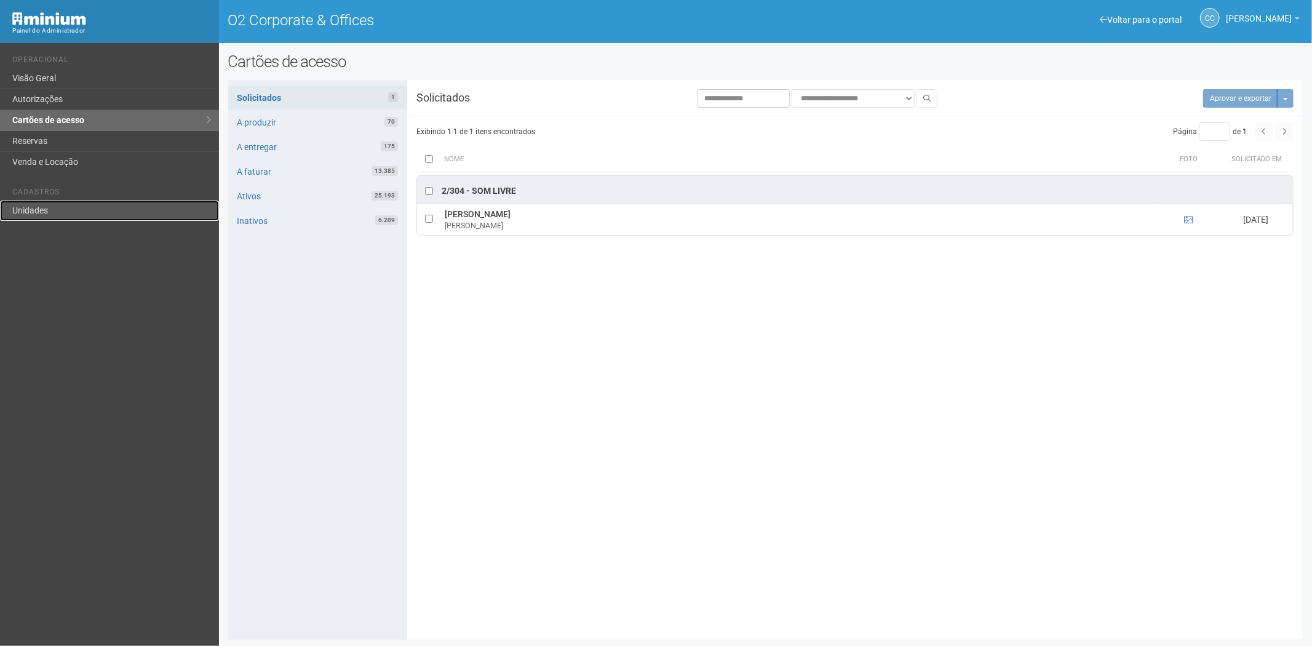
click at [52, 208] on link "Unidades" at bounding box center [109, 211] width 219 height 20
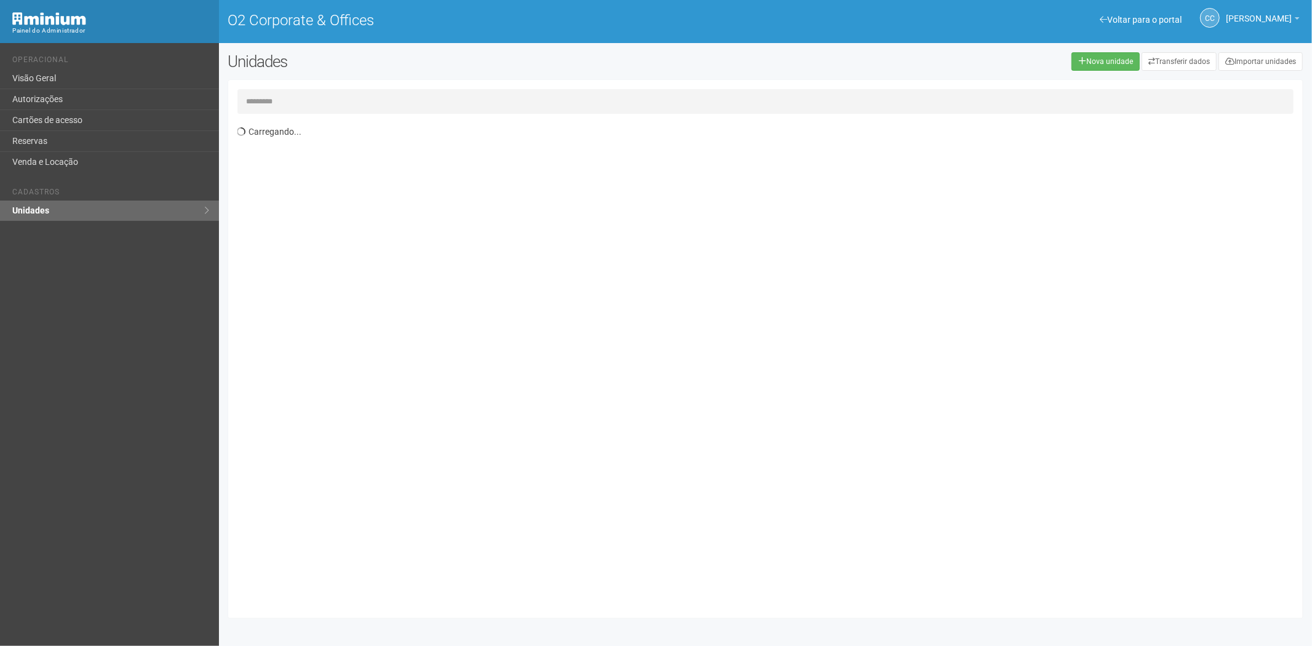
click at [279, 102] on input "text" at bounding box center [765, 101] width 1057 height 25
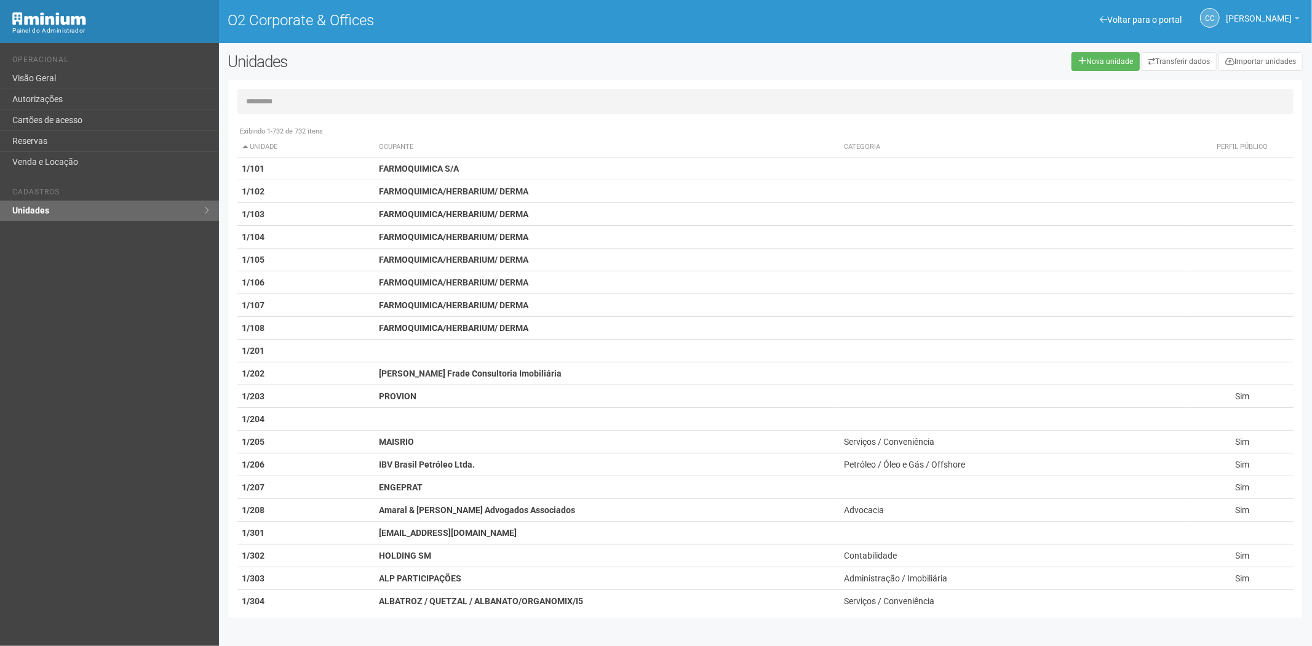
drag, startPoint x: 261, startPoint y: 98, endPoint x: 366, endPoint y: 10, distance: 137.1
click at [261, 97] on input "text" at bounding box center [765, 101] width 1057 height 25
click at [269, 102] on input "text" at bounding box center [765, 101] width 1057 height 25
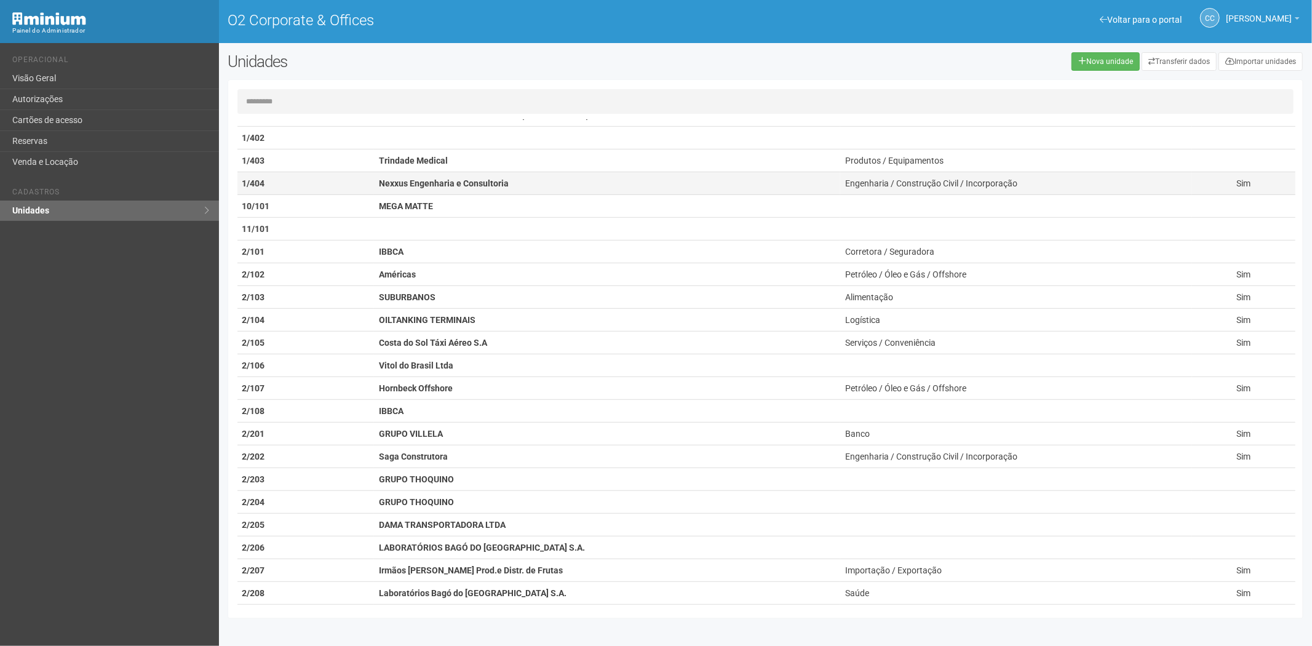
scroll to position [546, 0]
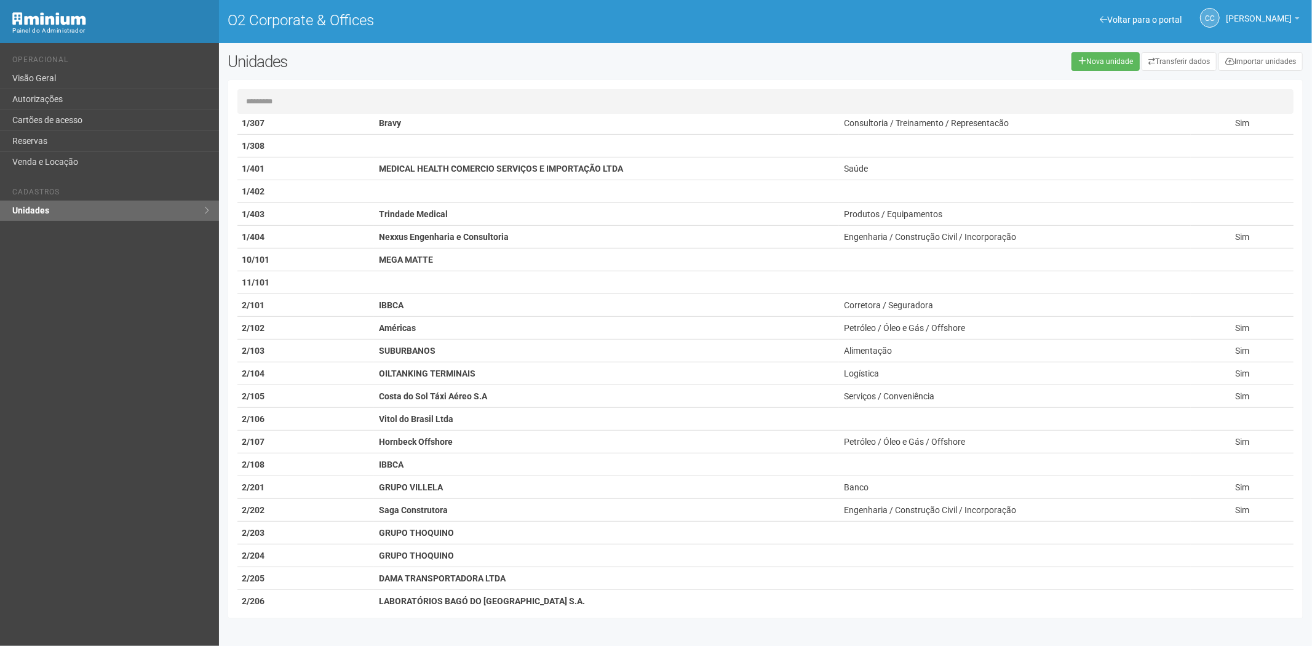
click at [260, 97] on input "text" at bounding box center [765, 101] width 1057 height 25
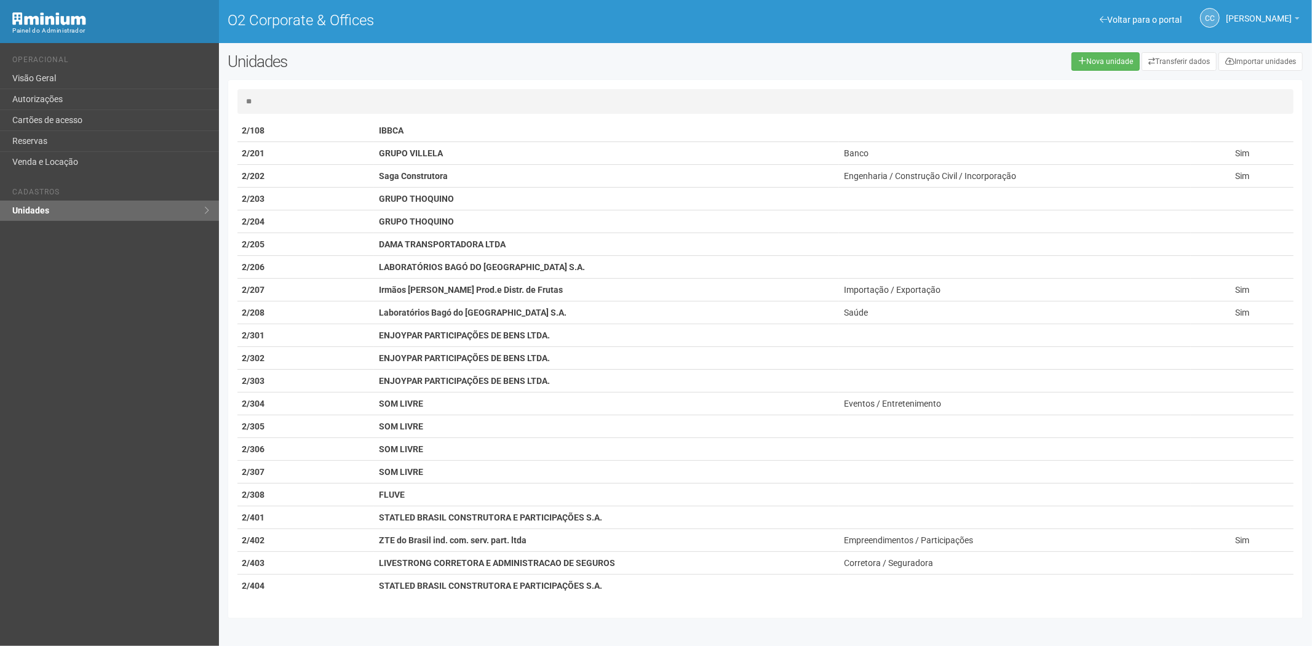
scroll to position [0, 0]
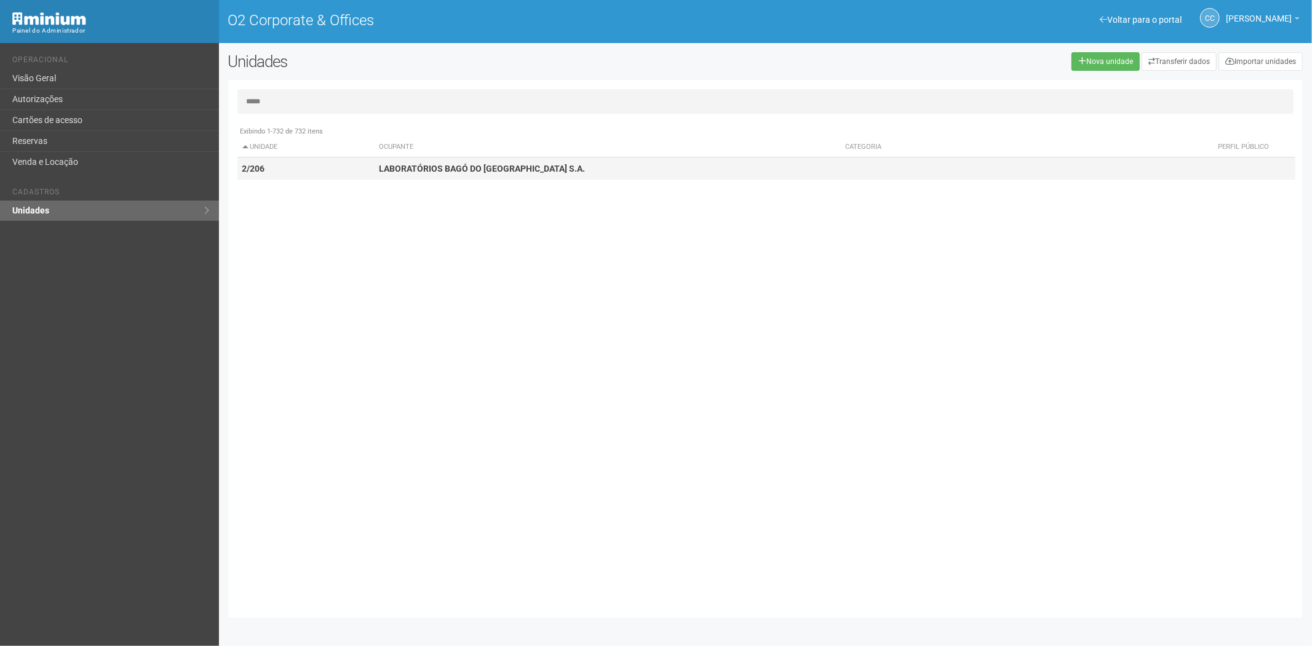
click at [327, 158] on td "2/206" at bounding box center [305, 169] width 137 height 23
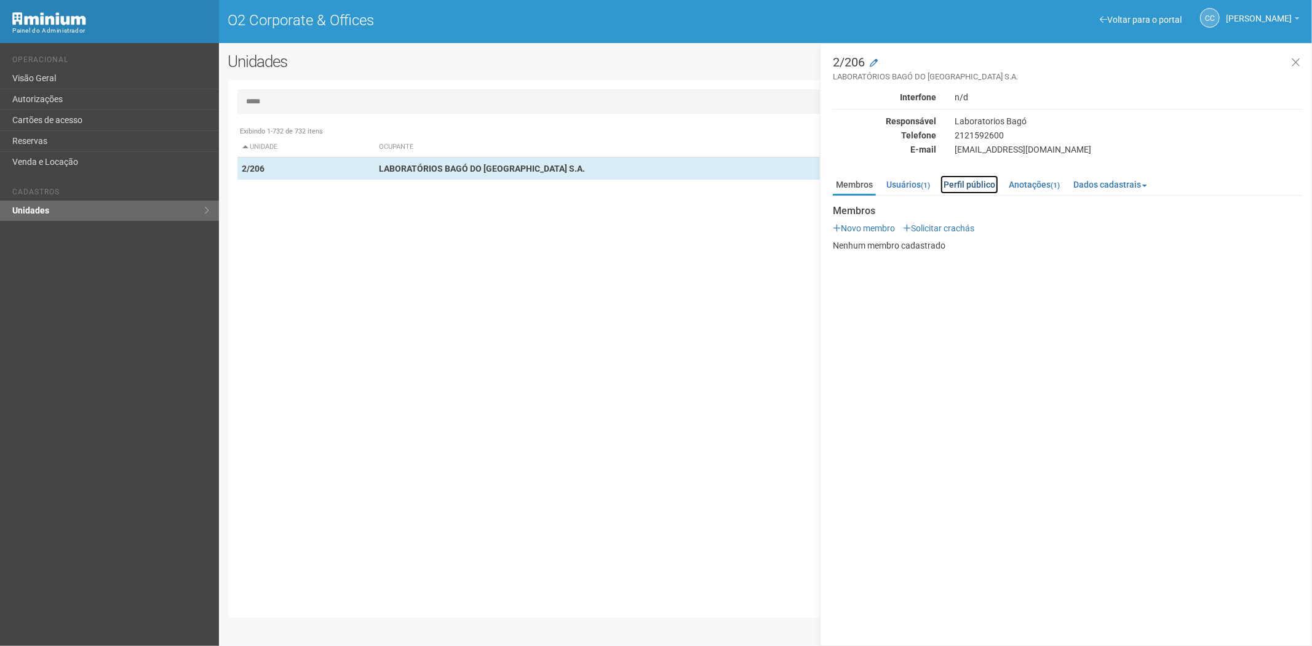
drag, startPoint x: 969, startPoint y: 181, endPoint x: 962, endPoint y: 181, distance: 6.8
click at [969, 181] on link "Perfil público" at bounding box center [970, 184] width 58 height 18
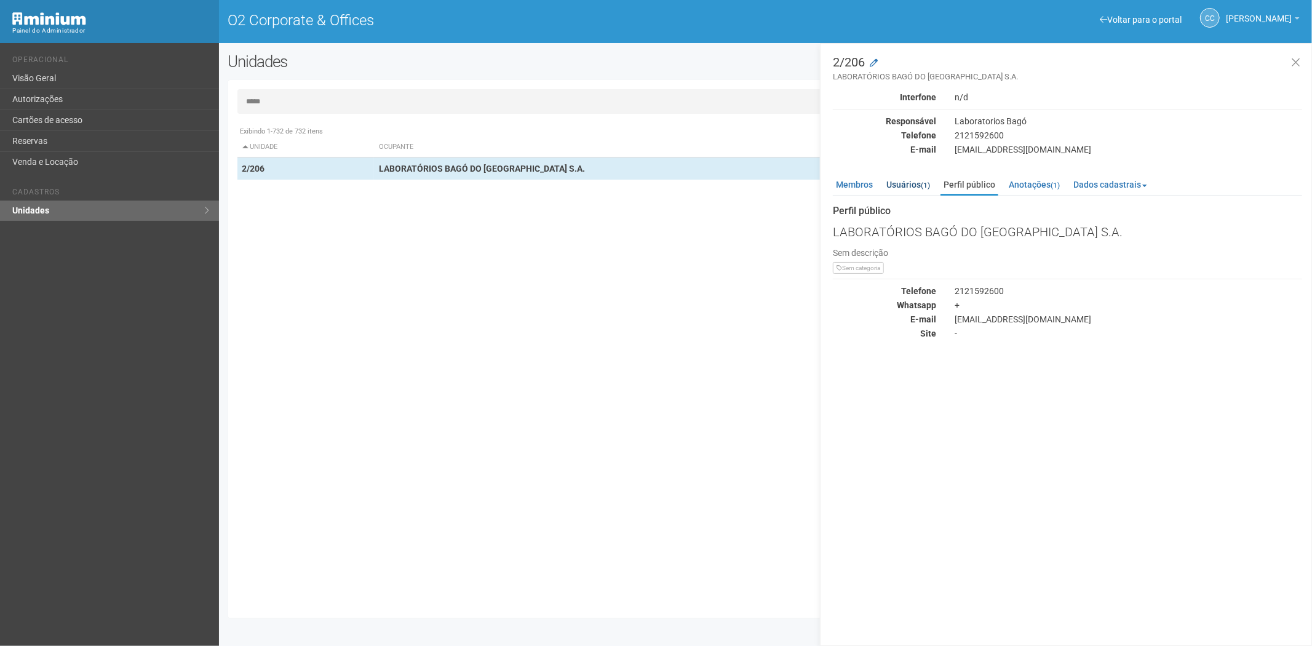
click at [938, 181] on ul "Membros Usuários (1) Perfil público Anotações (1) Dados cadastrais Proprietário…" at bounding box center [1067, 185] width 469 height 20
click at [370, 105] on input "*****" at bounding box center [765, 101] width 1057 height 25
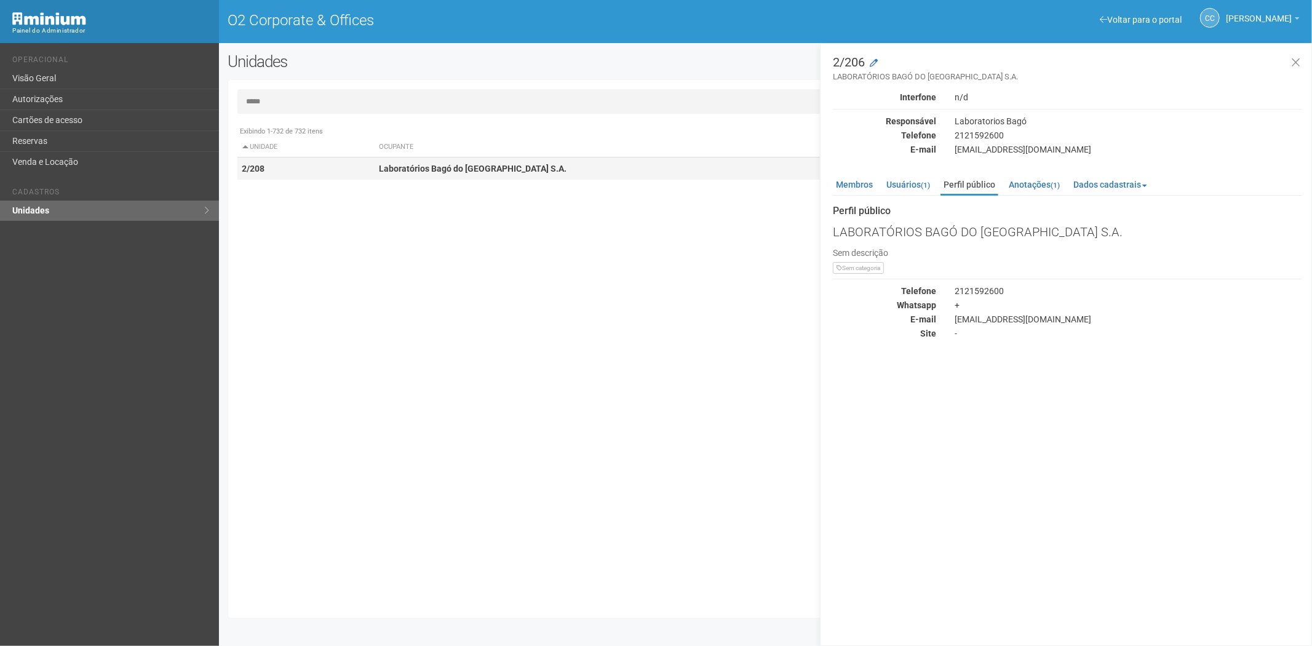
type input "*****"
click at [453, 171] on strong "Laboratórios Bagó do Brasil S.A." at bounding box center [473, 169] width 188 height 10
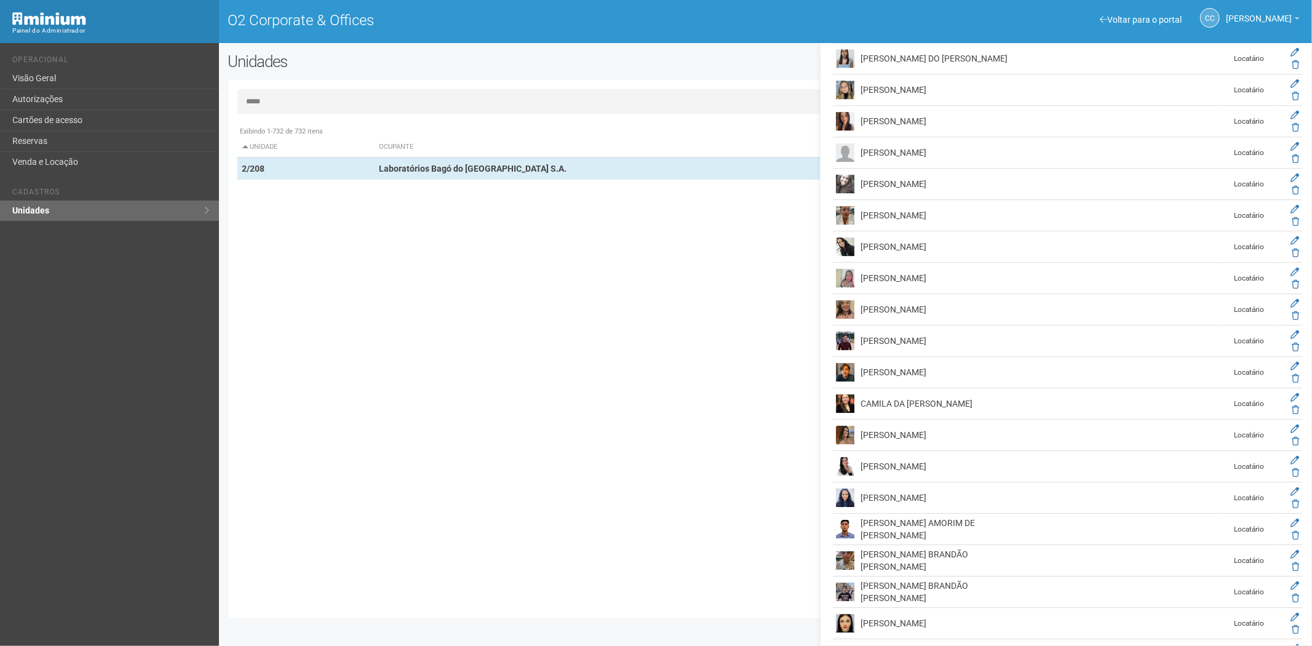
scroll to position [3281, 0]
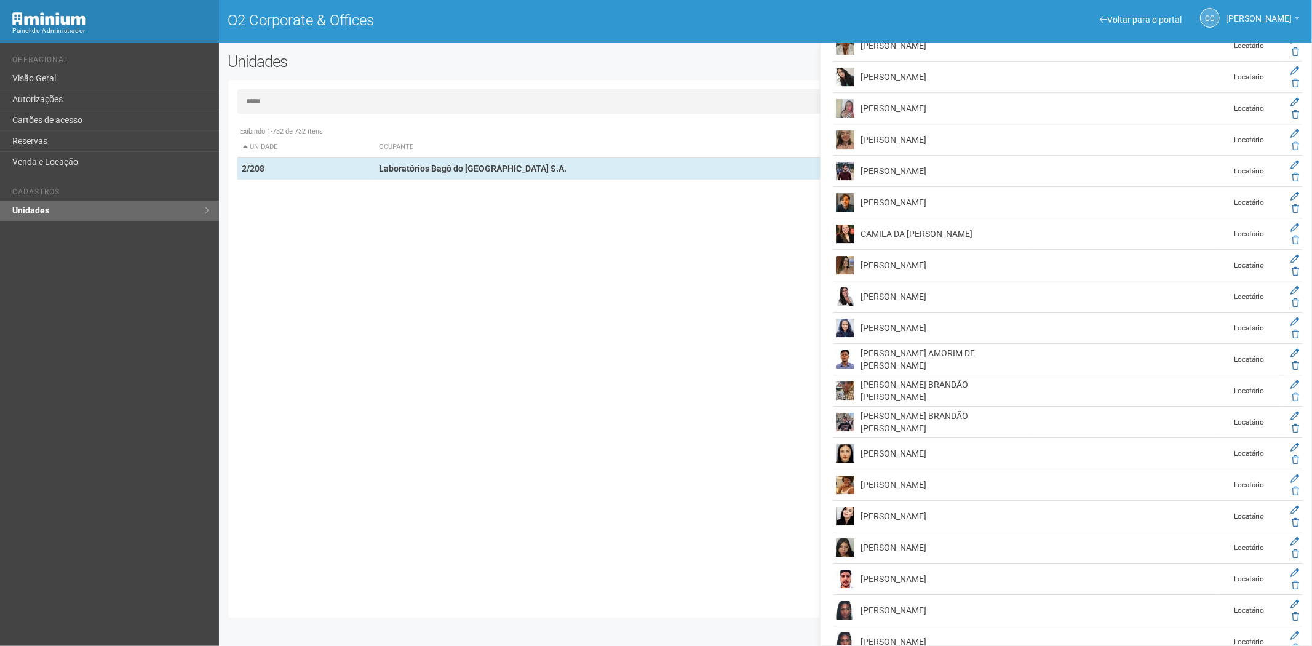
click at [415, 399] on div "Exibindo 1-732 de 732 itens Unidade Ocupante Categoria Perfil público 1/101 FAR…" at bounding box center [770, 364] width 1066 height 489
click at [41, 127] on link "Cartões de acesso" at bounding box center [109, 120] width 219 height 21
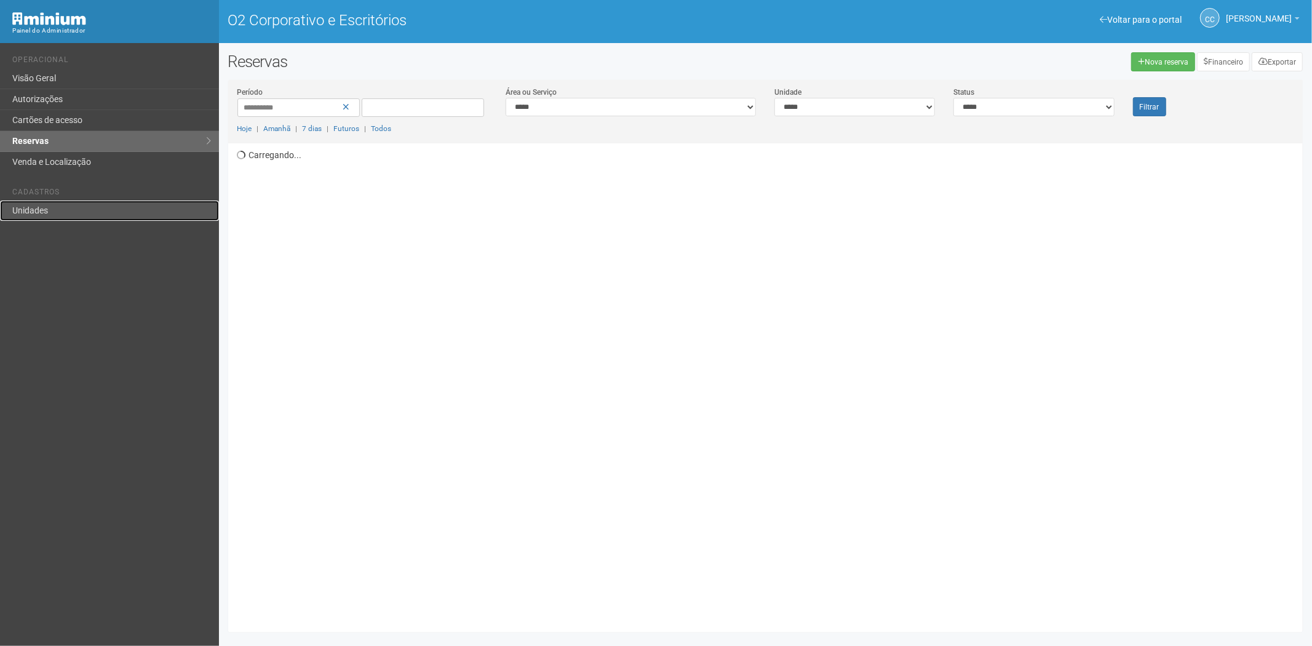
click at [55, 202] on link "Unidades" at bounding box center [109, 211] width 219 height 20
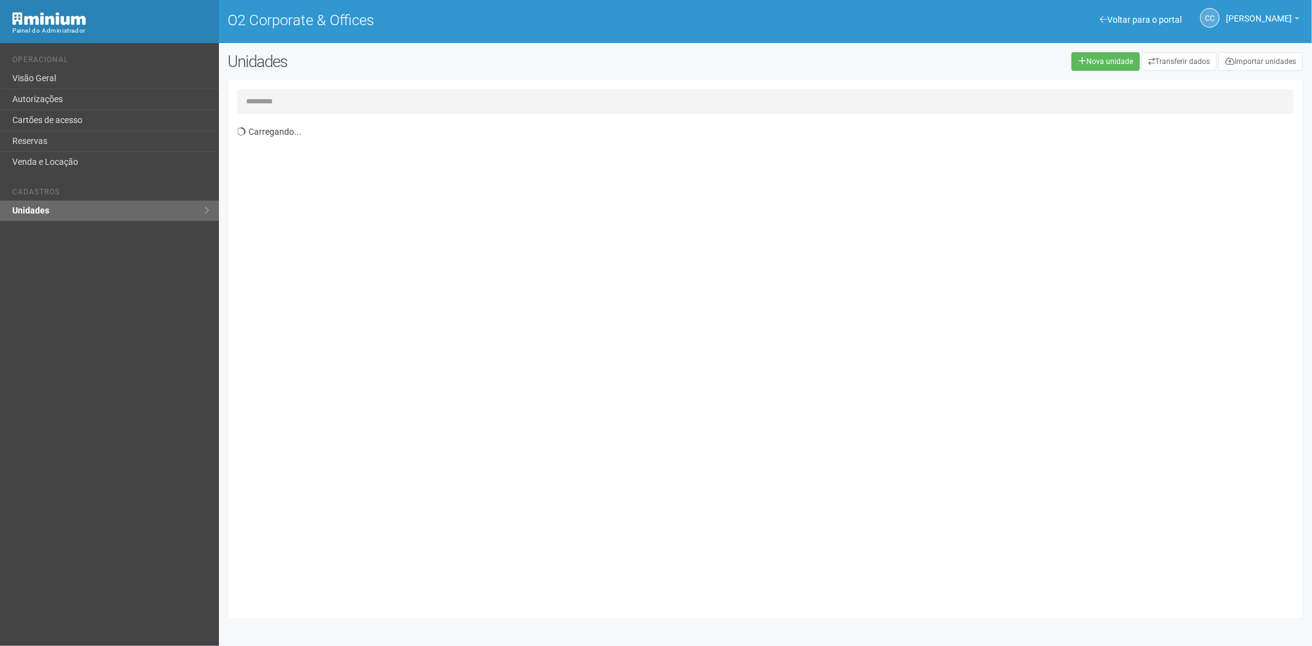
click at [280, 103] on input "text" at bounding box center [765, 101] width 1057 height 25
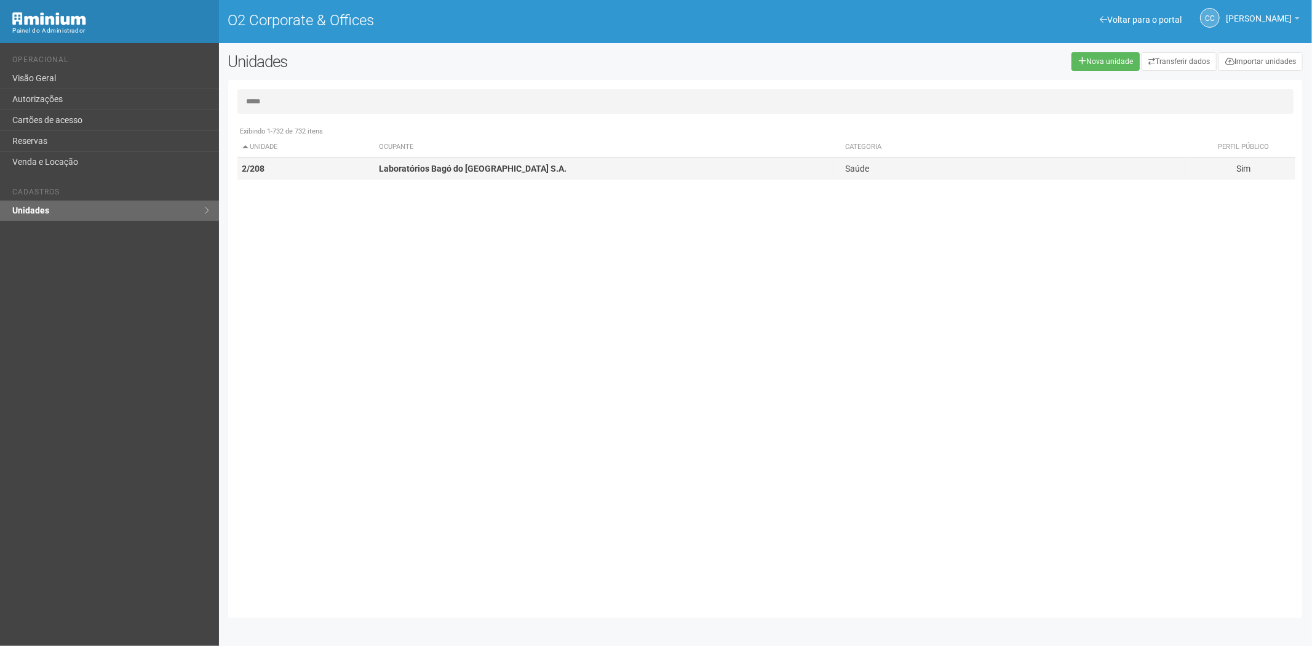
type input "*****"
click at [429, 165] on strong "Laboratórios Bagó do [GEOGRAPHIC_DATA] S.A." at bounding box center [473, 169] width 188 height 10
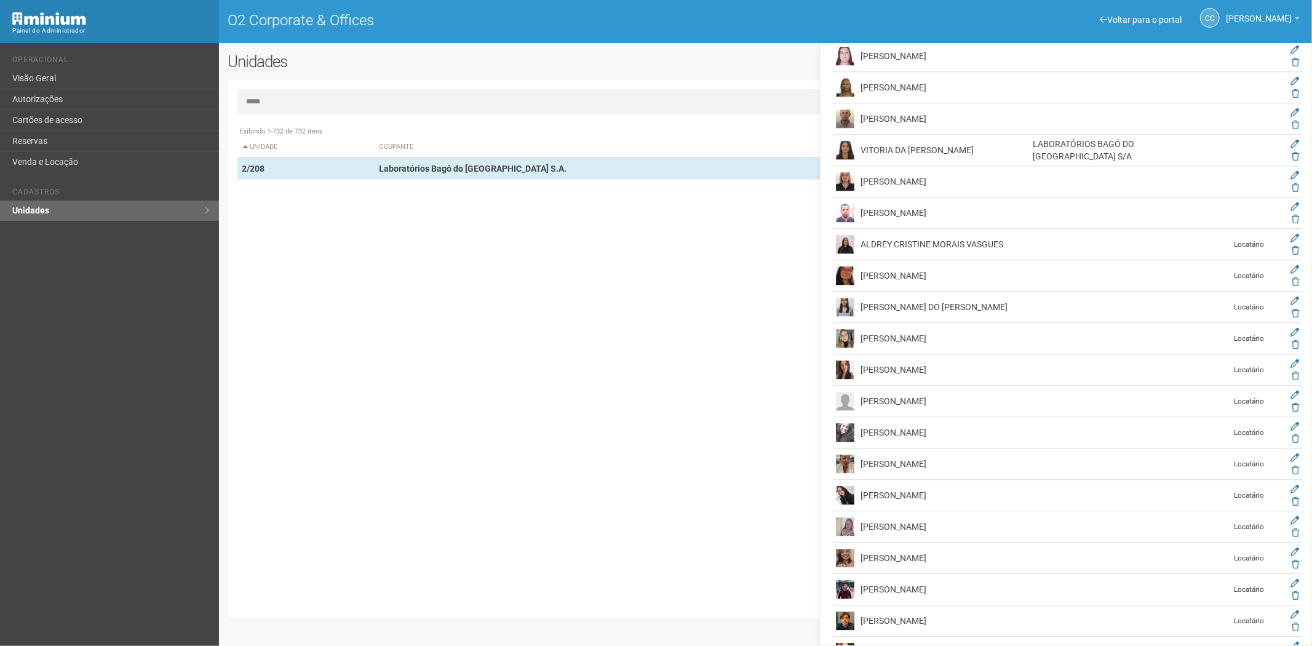
scroll to position [2931, 0]
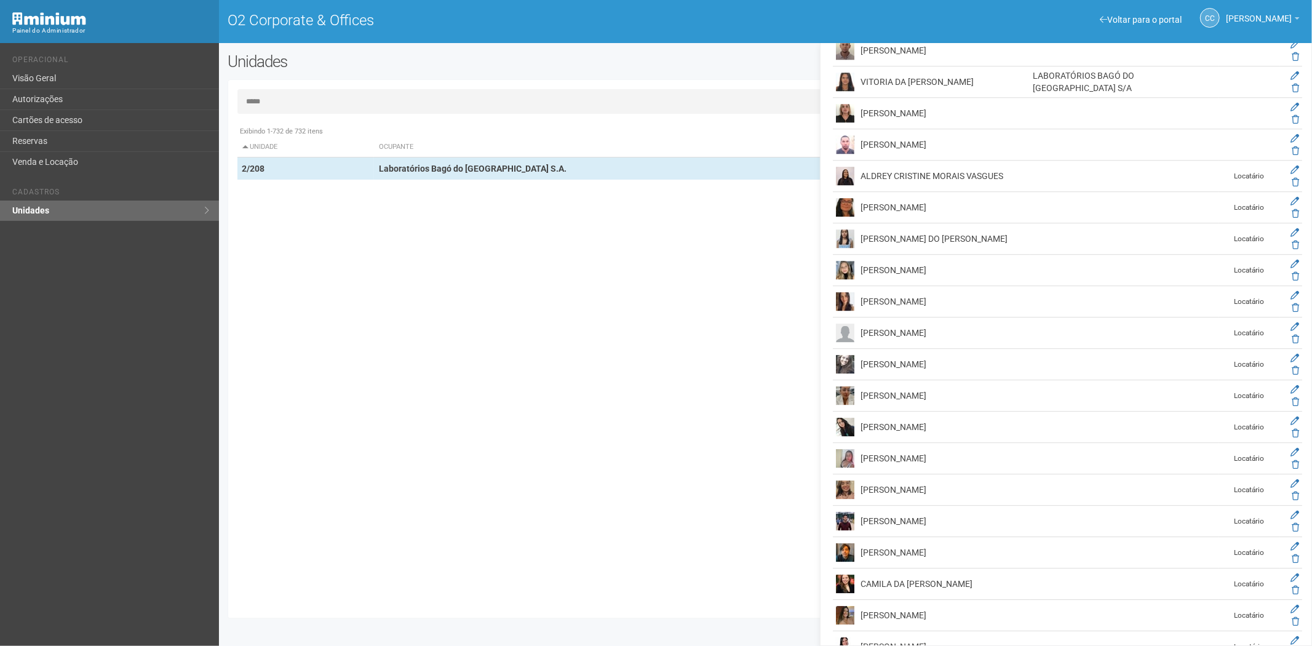
click at [305, 106] on input "*****" at bounding box center [765, 101] width 1057 height 25
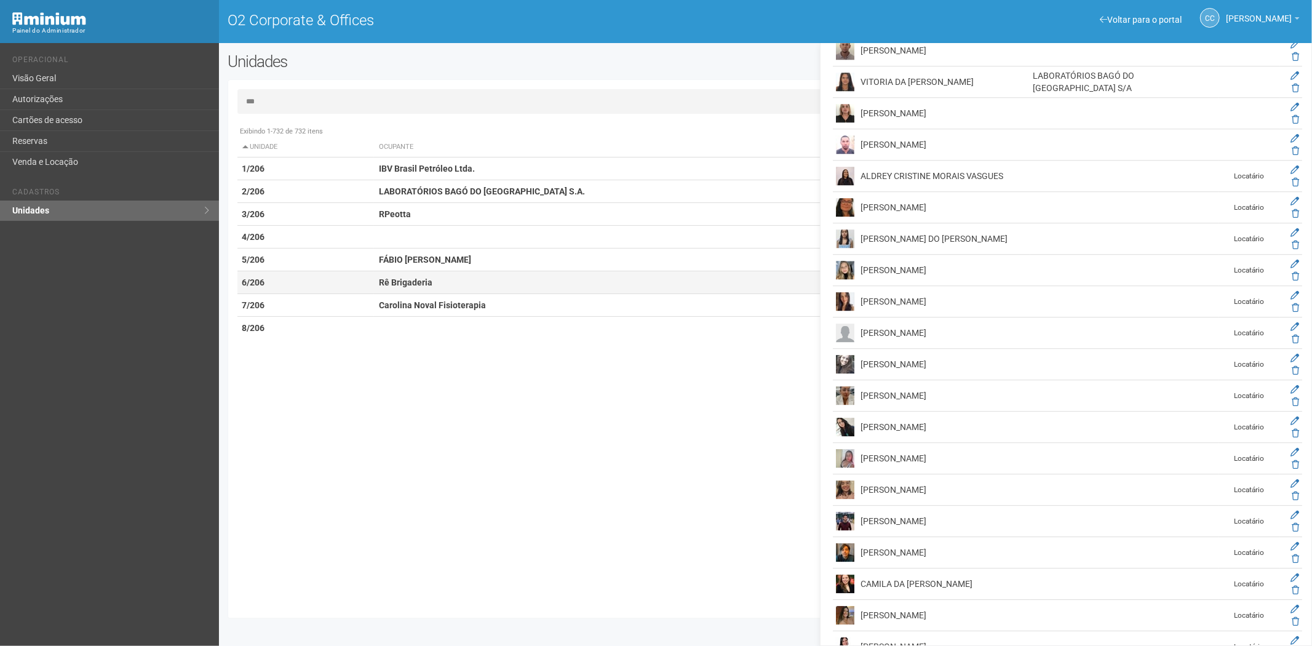
type input "***"
click at [326, 272] on td "6/206" at bounding box center [305, 282] width 137 height 23
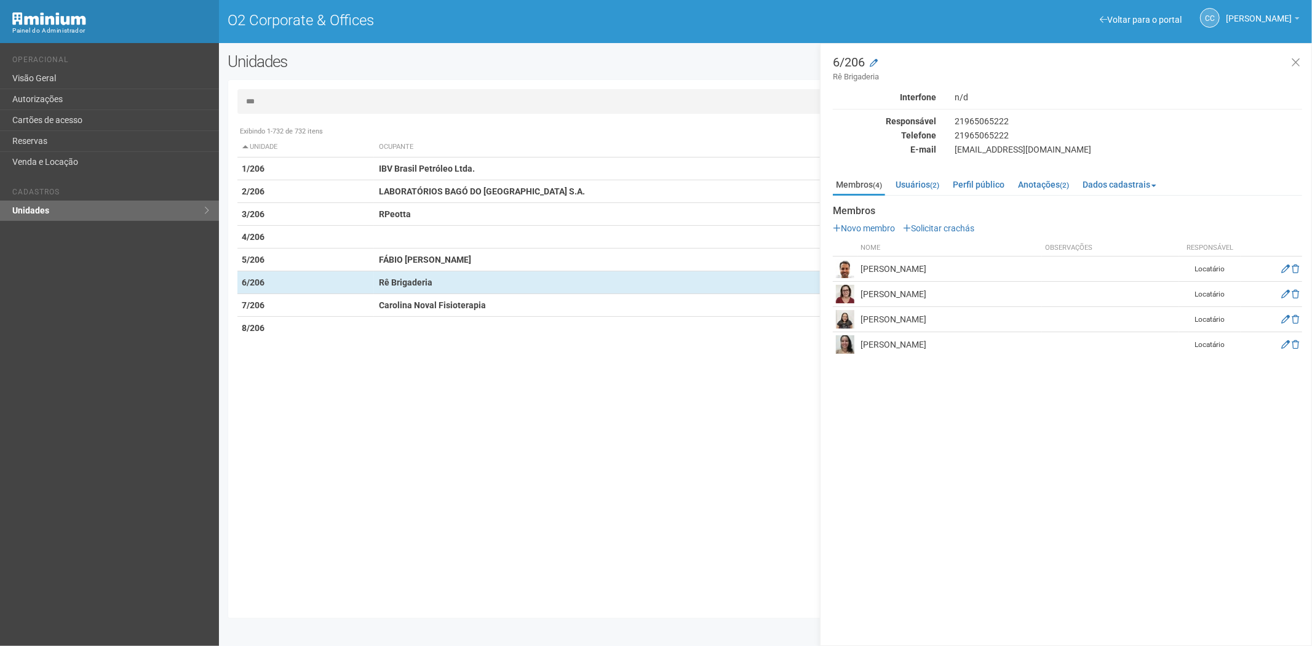
click at [294, 106] on input "***" at bounding box center [765, 101] width 1057 height 25
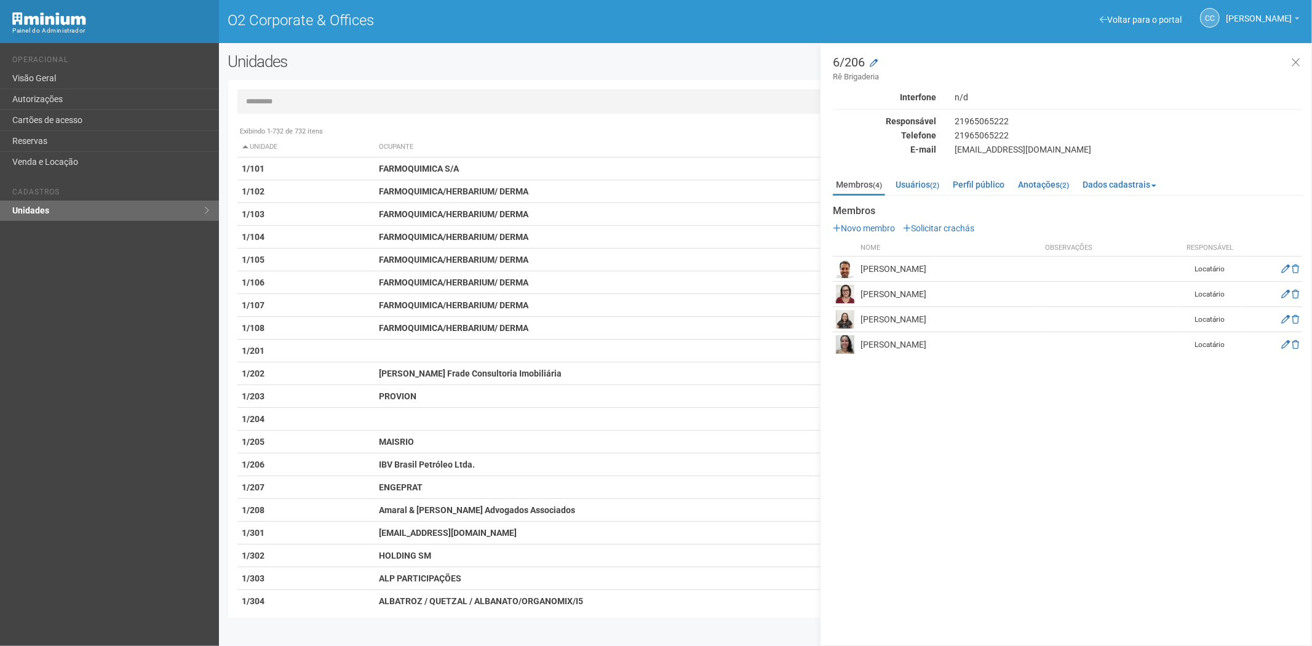
click at [268, 93] on input "text" at bounding box center [765, 101] width 1057 height 25
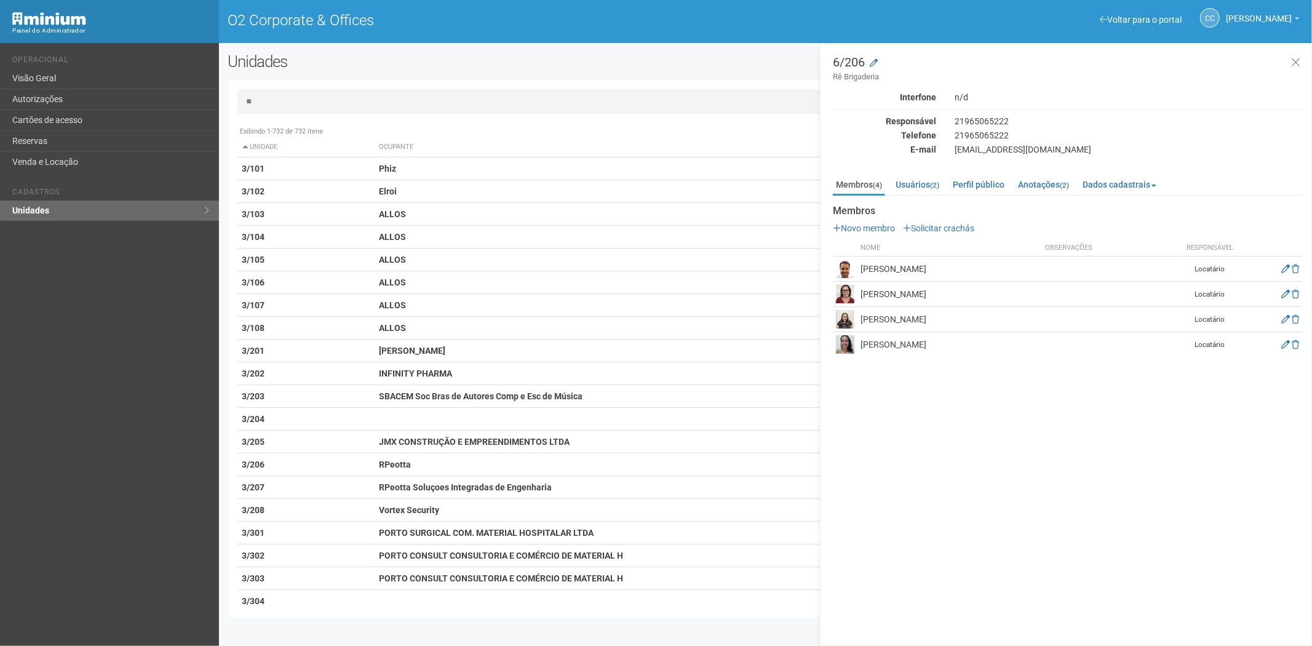
type input "*"
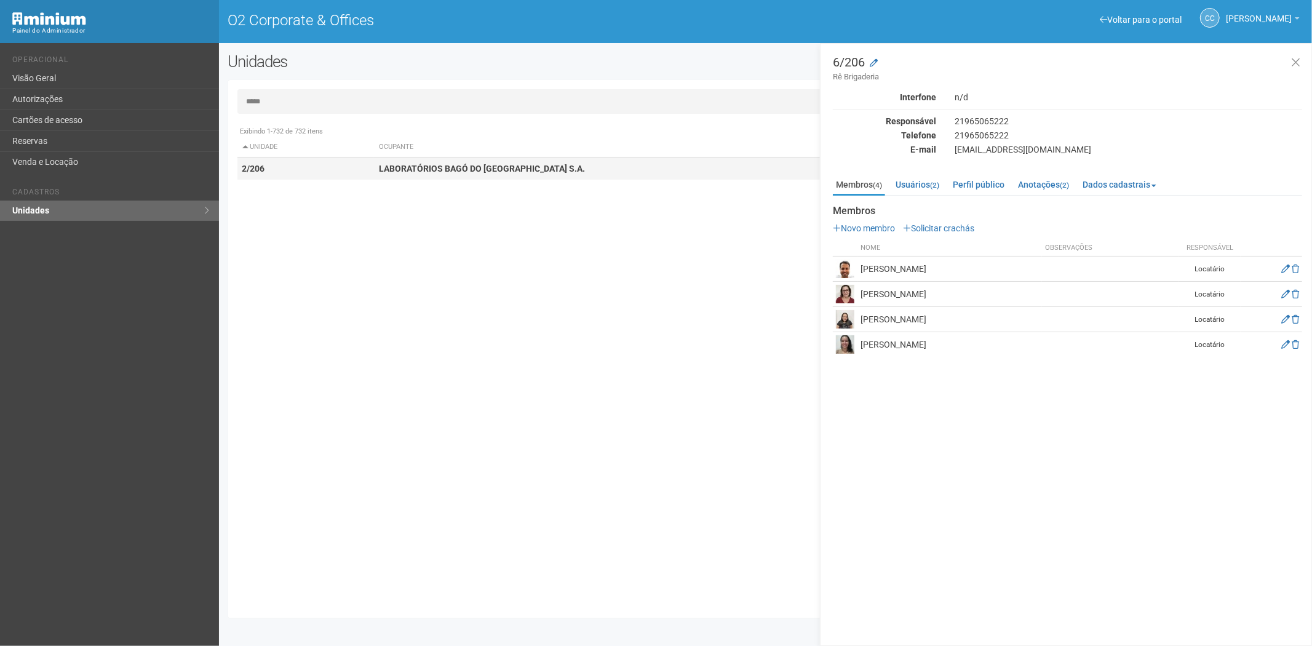
click at [498, 170] on strong "LABORATÓRIOS BAGÓ DO BRASIL S.A." at bounding box center [482, 169] width 206 height 10
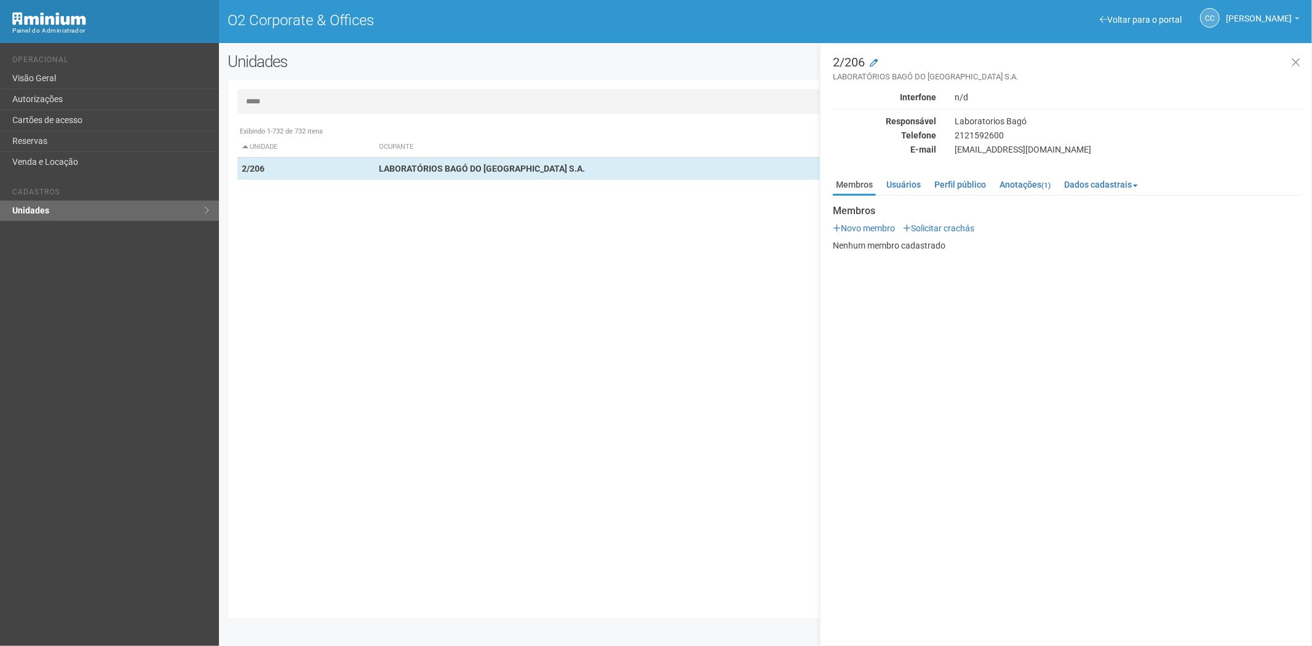
click at [294, 98] on input "*****" at bounding box center [765, 101] width 1057 height 25
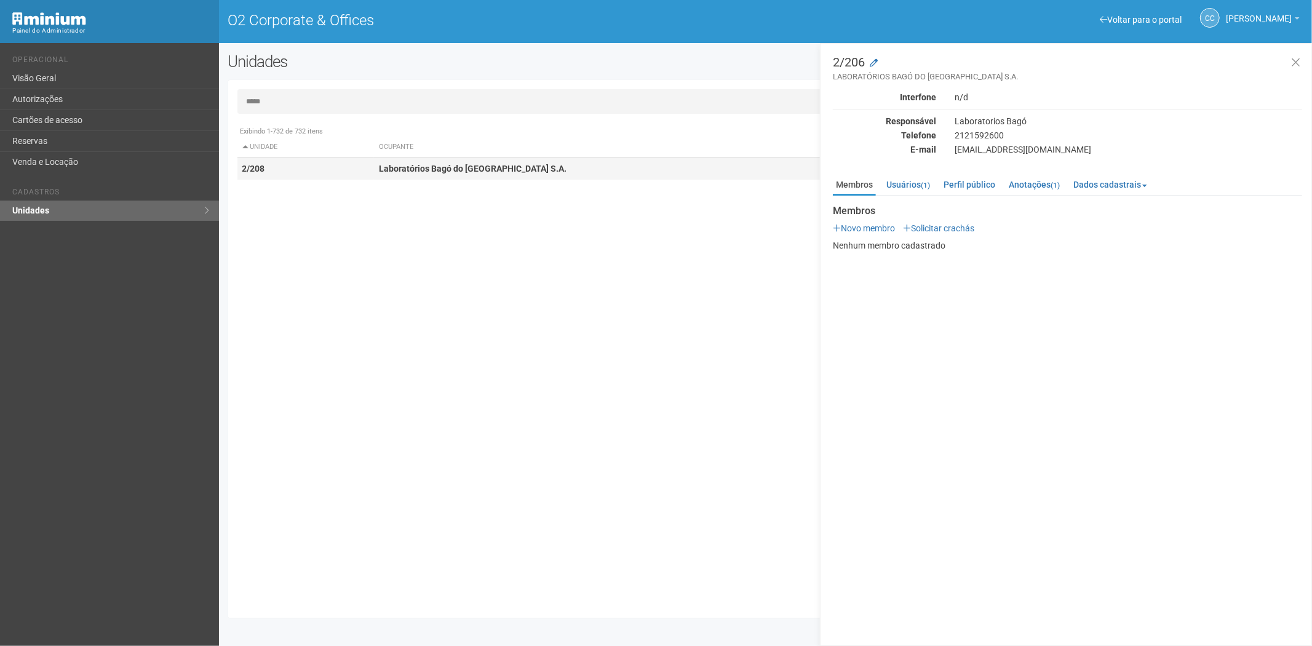
drag, startPoint x: 552, startPoint y: 164, endPoint x: 606, endPoint y: 176, distance: 54.9
click at [552, 163] on td "Laboratórios Bagó do Brasil S.A." at bounding box center [607, 169] width 466 height 23
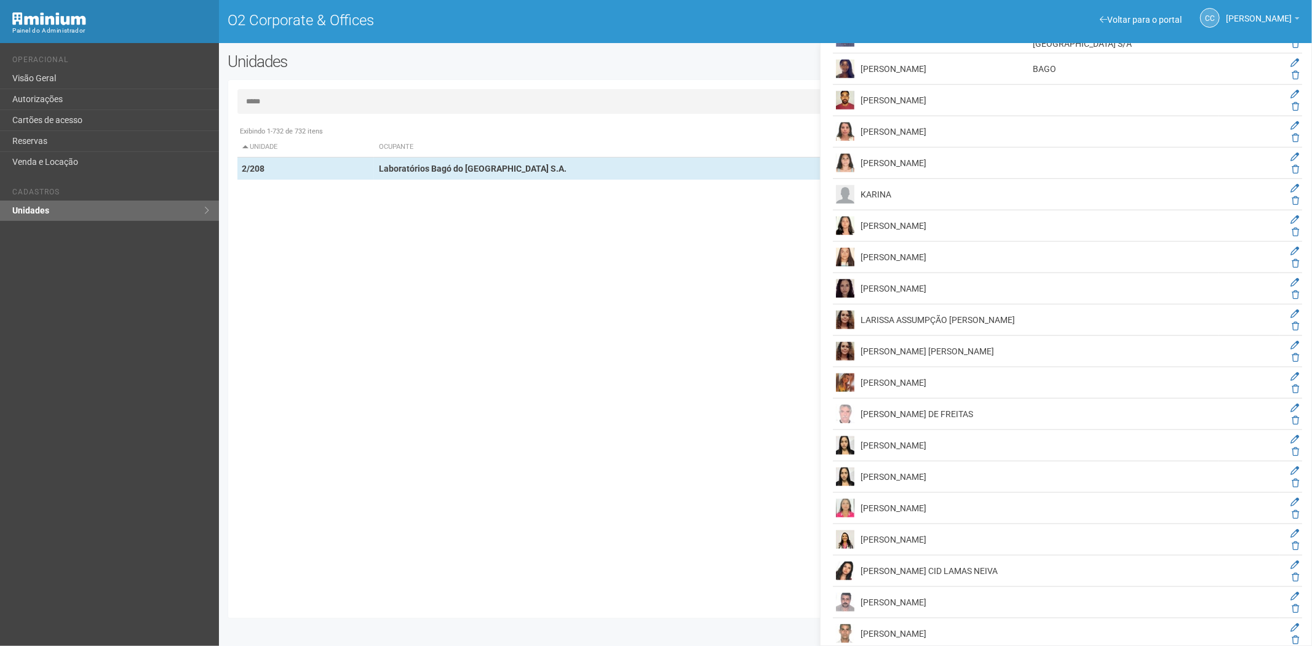
scroll to position [949, 0]
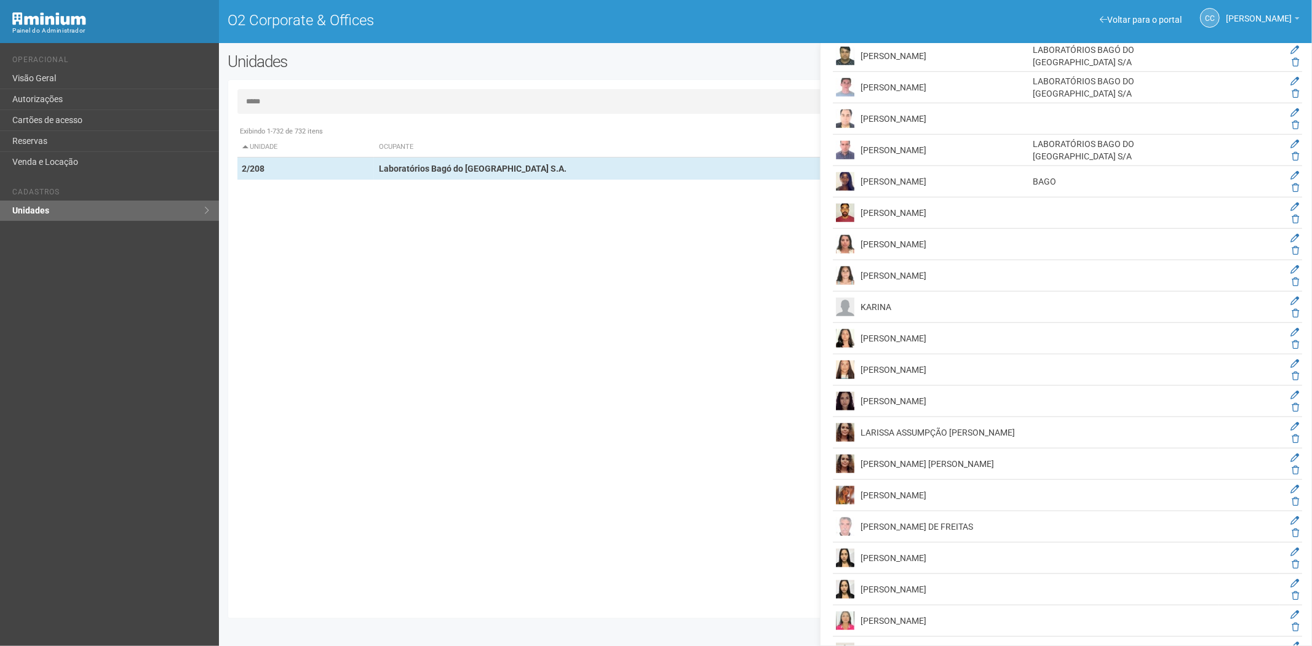
click at [343, 111] on input "*****" at bounding box center [765, 101] width 1057 height 25
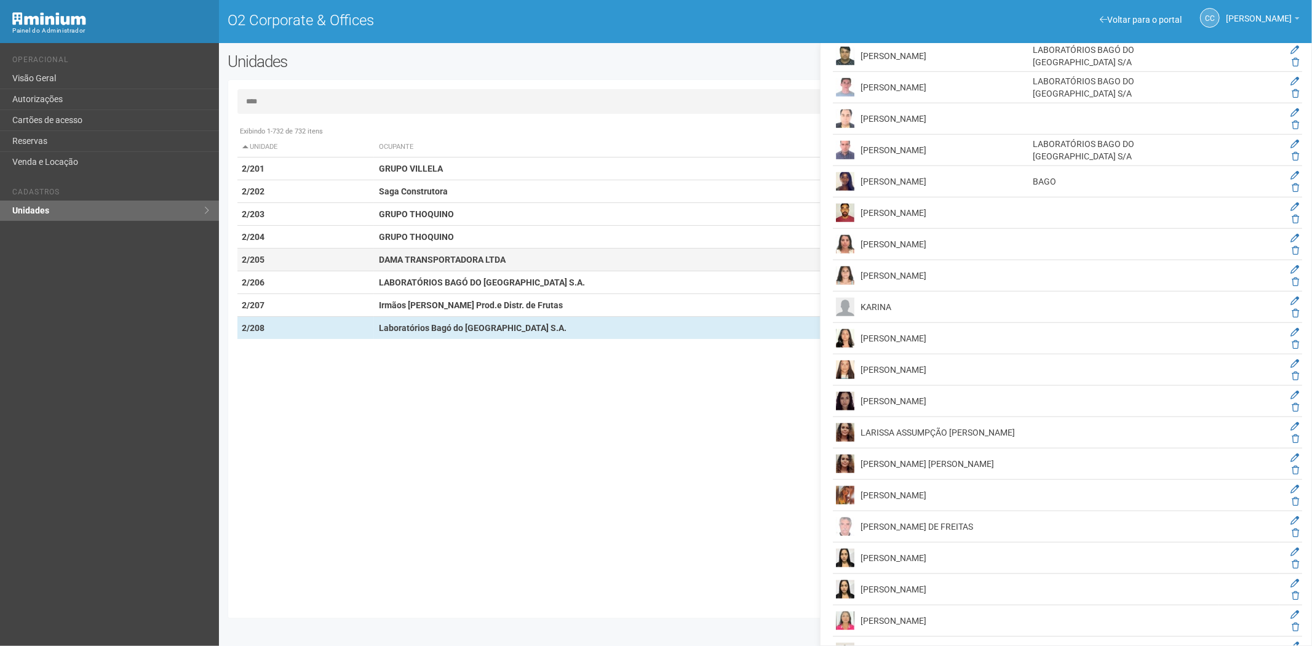
type input "****"
click at [425, 261] on strong "DAMA TRANSPORTADORA LTDA" at bounding box center [442, 260] width 127 height 10
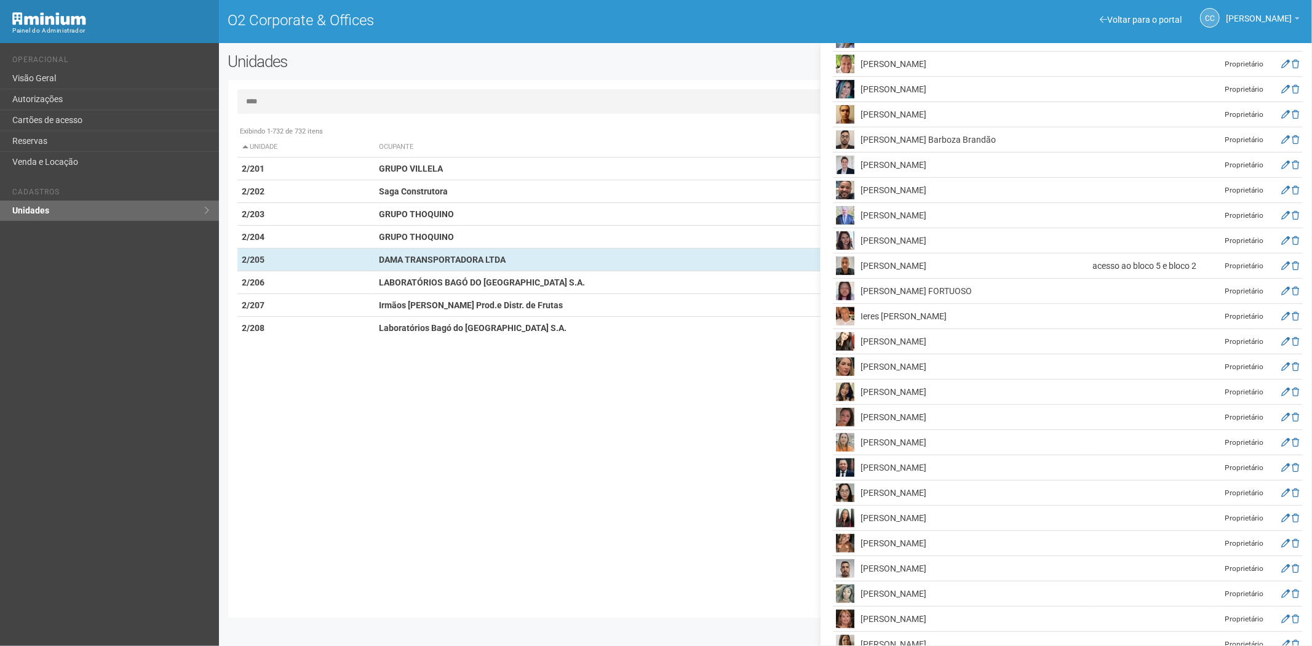
scroll to position [394, 0]
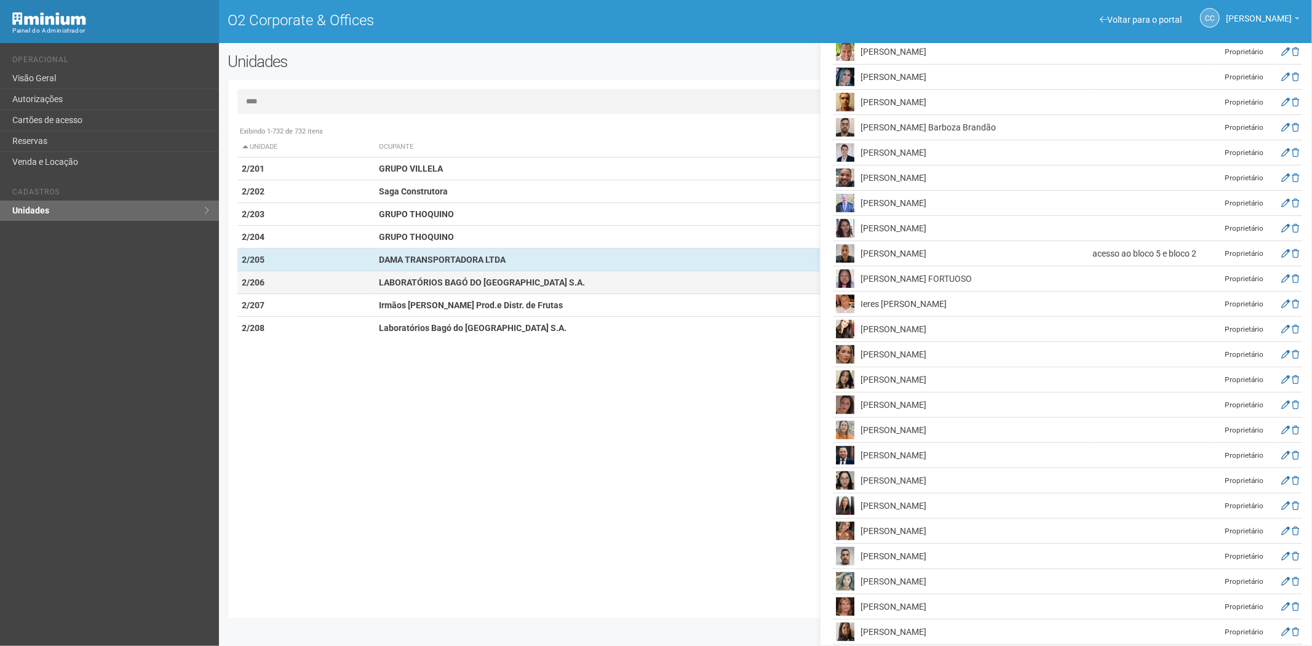
click at [463, 279] on strong "LABORATÓRIOS BAGÓ DO BRASIL S.A." at bounding box center [482, 282] width 206 height 10
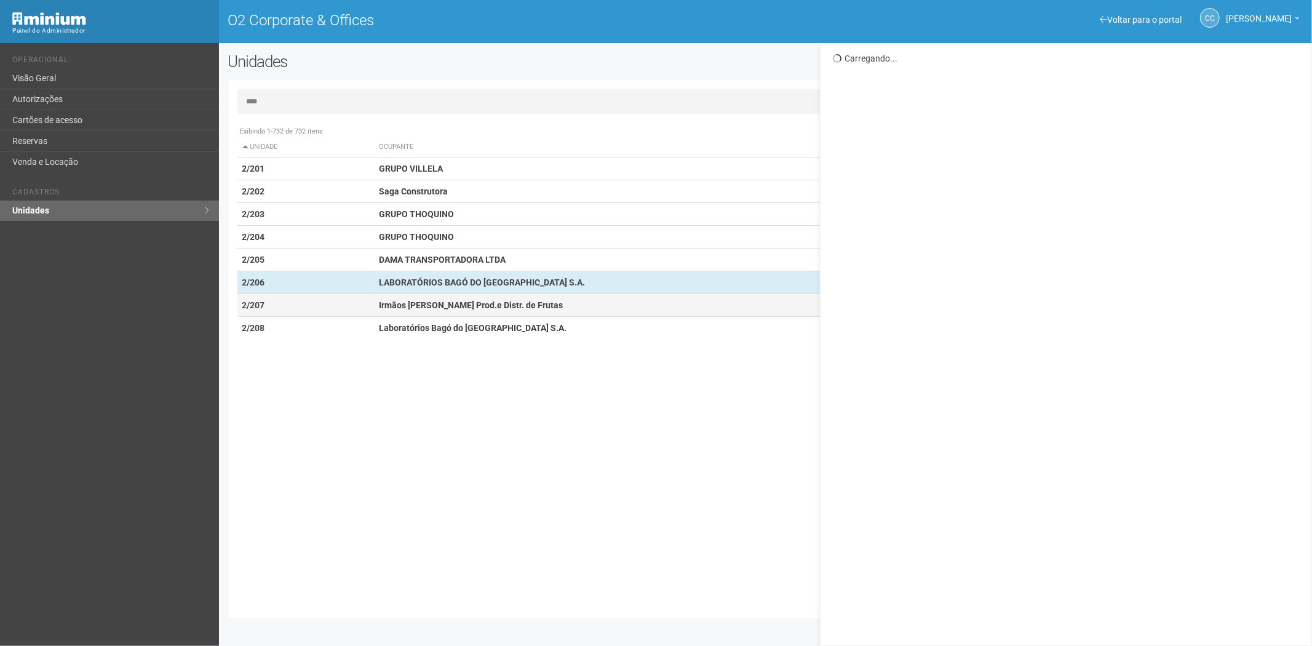
click at [448, 306] on strong "Irmãos Benassi Prod.e Distr. de Frutas" at bounding box center [471, 305] width 184 height 10
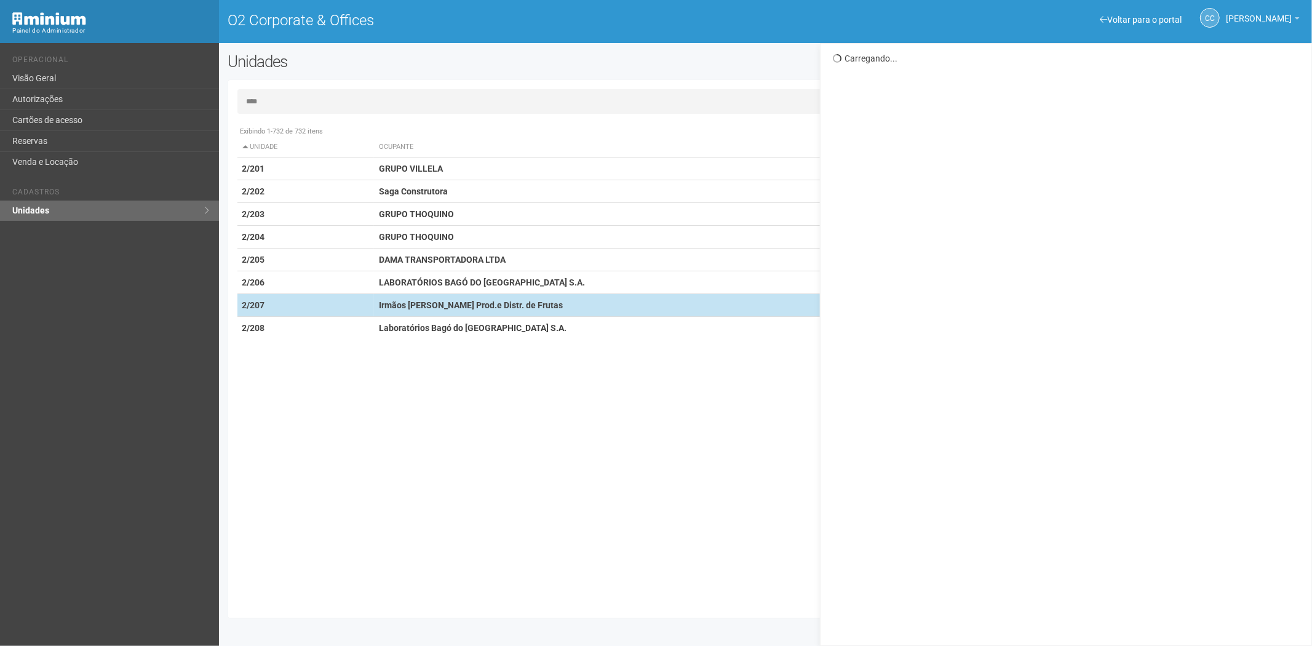
click at [527, 304] on td "Irmãos Benassi Prod.e Distr. de Frutas" at bounding box center [607, 305] width 466 height 23
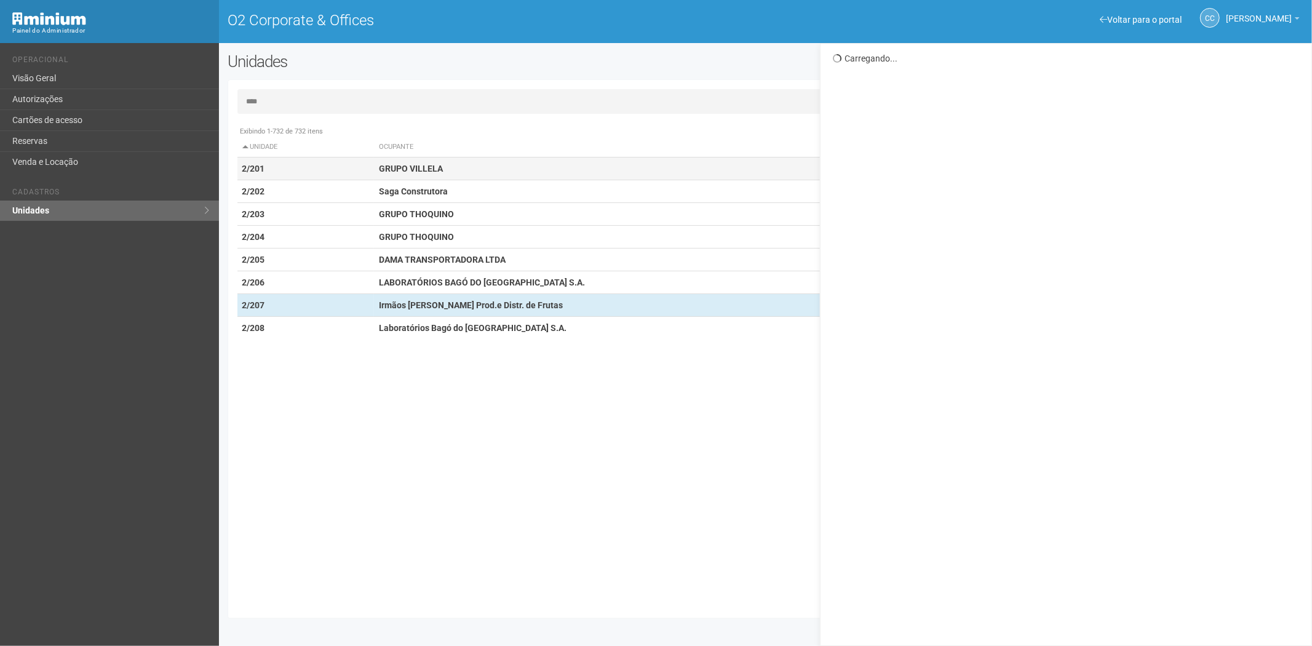
click at [455, 168] on td "GRUPO VILLELA" at bounding box center [607, 169] width 466 height 23
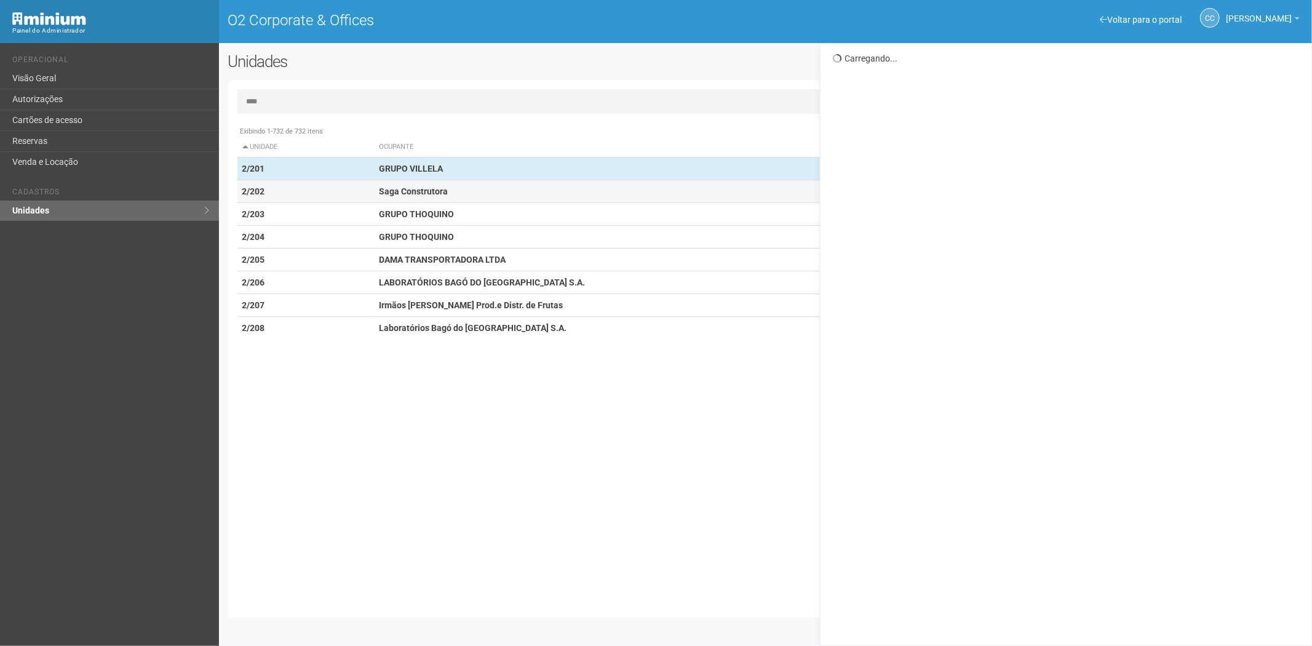
click at [388, 194] on strong "Saga Construtora" at bounding box center [413, 191] width 69 height 10
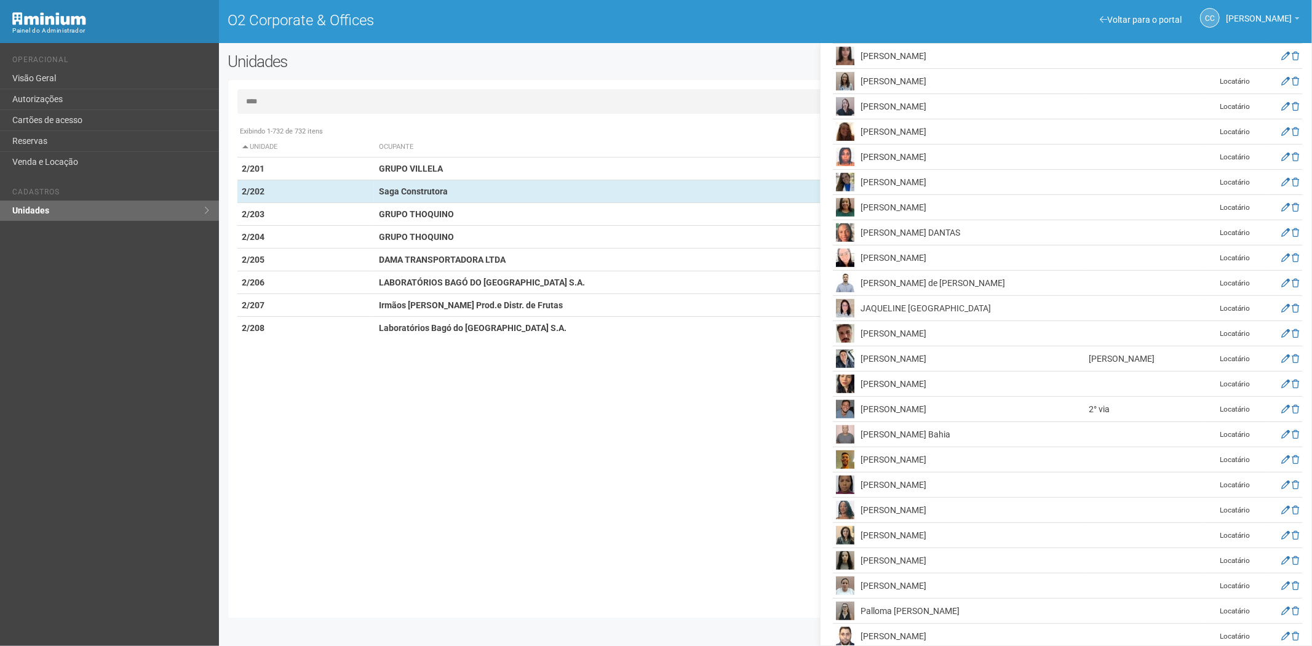
scroll to position [503, 0]
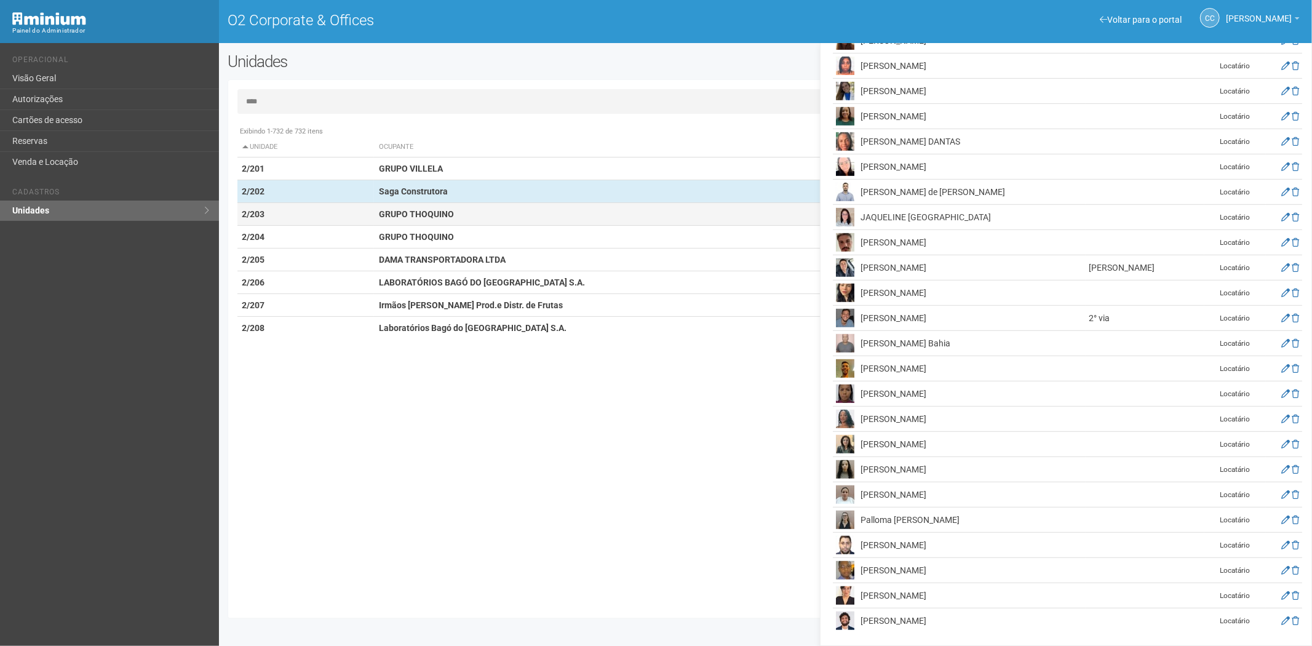
click at [374, 214] on td "GRUPO THOQUINO" at bounding box center [607, 214] width 466 height 23
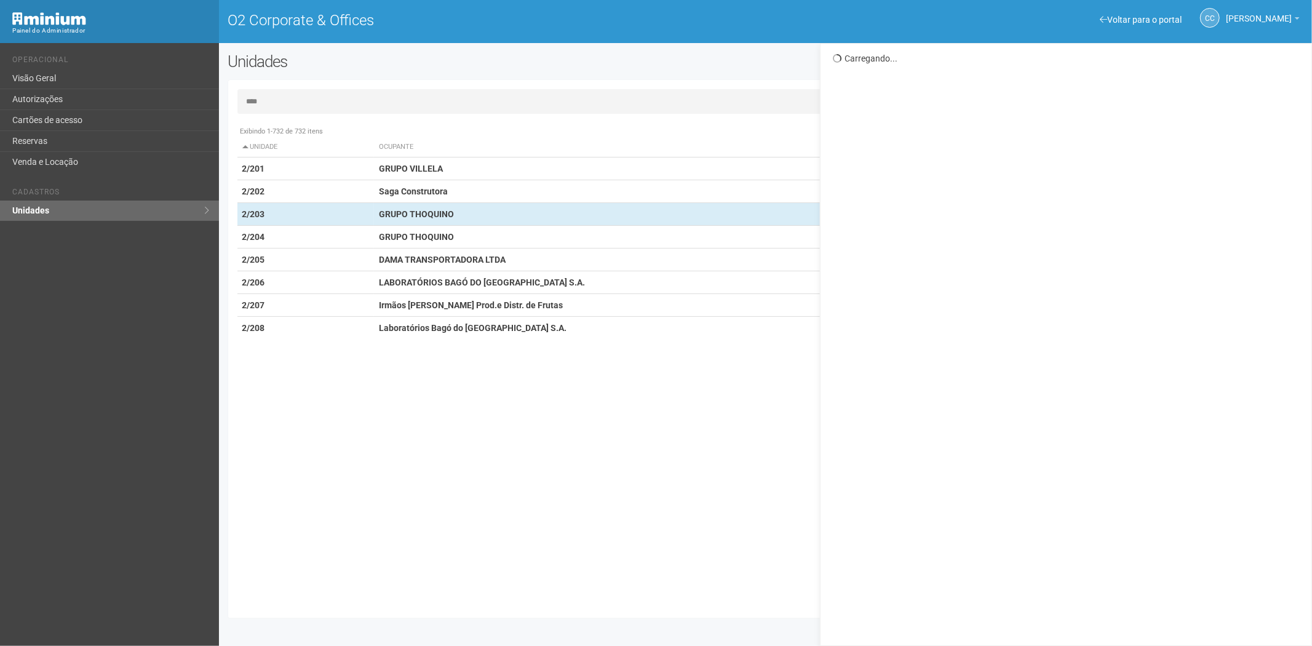
scroll to position [0, 0]
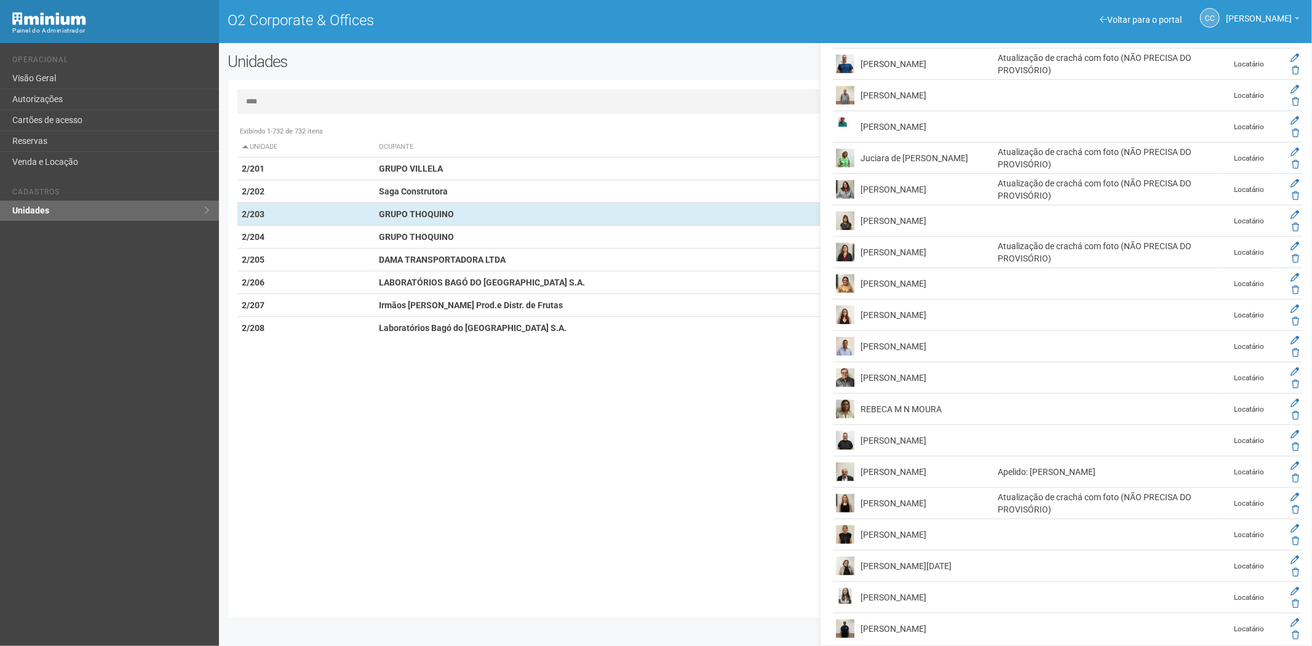
scroll to position [998, 0]
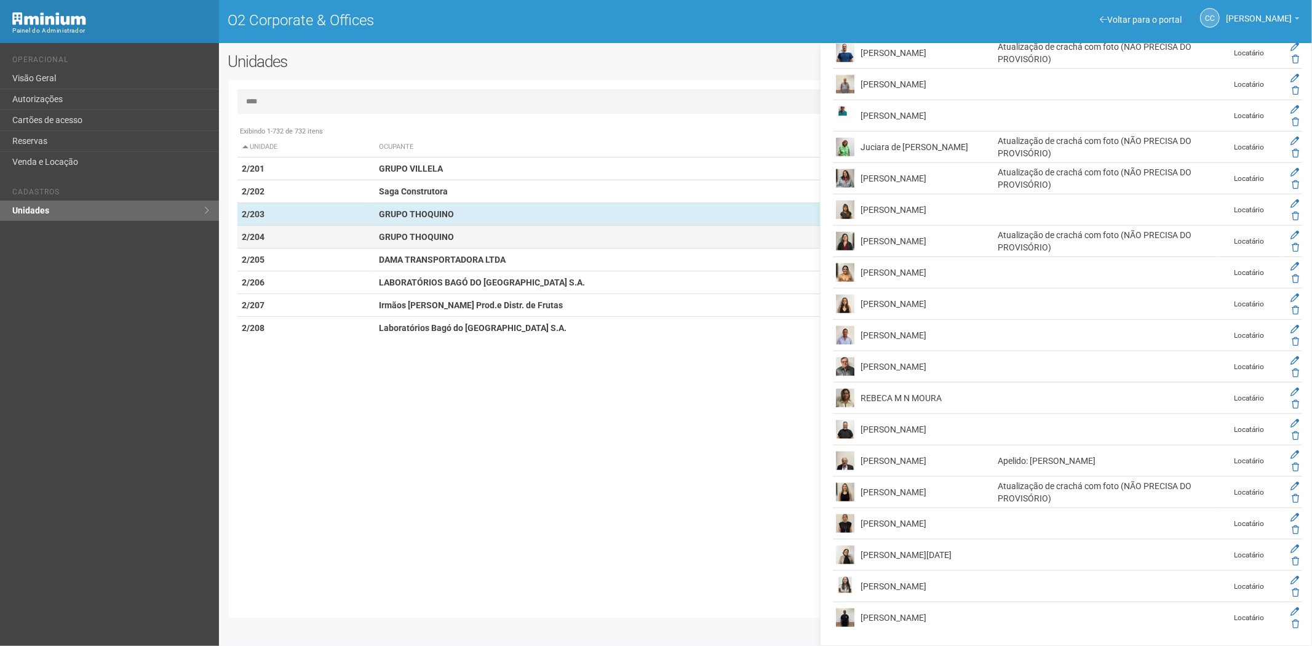
click at [450, 235] on strong "GRUPO THOQUINO" at bounding box center [416, 237] width 75 height 10
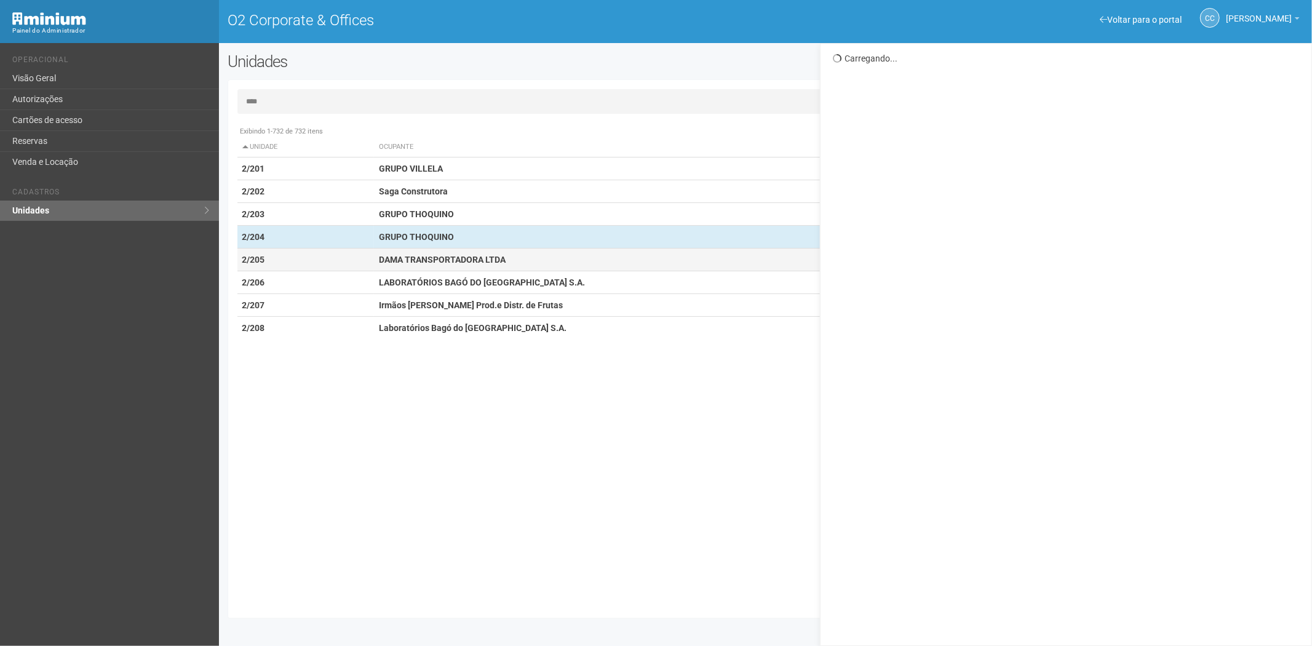
scroll to position [0, 0]
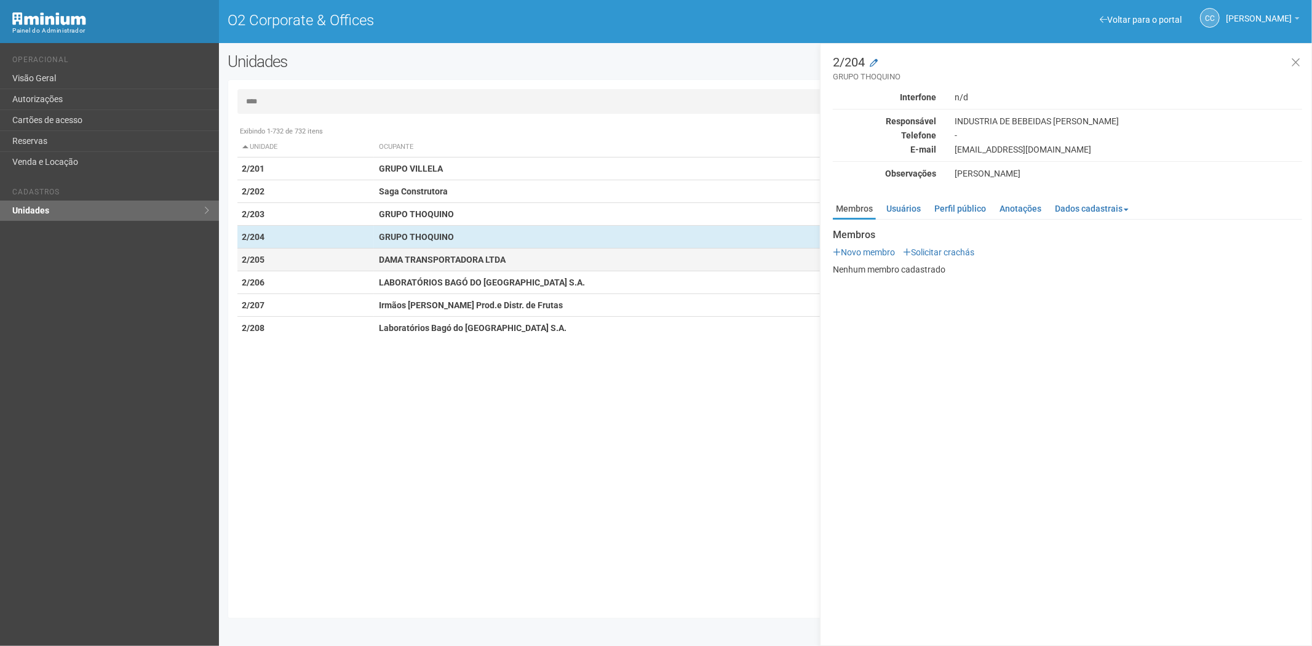
click at [508, 261] on td "DAMA TRANSPORTADORA LTDA" at bounding box center [607, 260] width 466 height 23
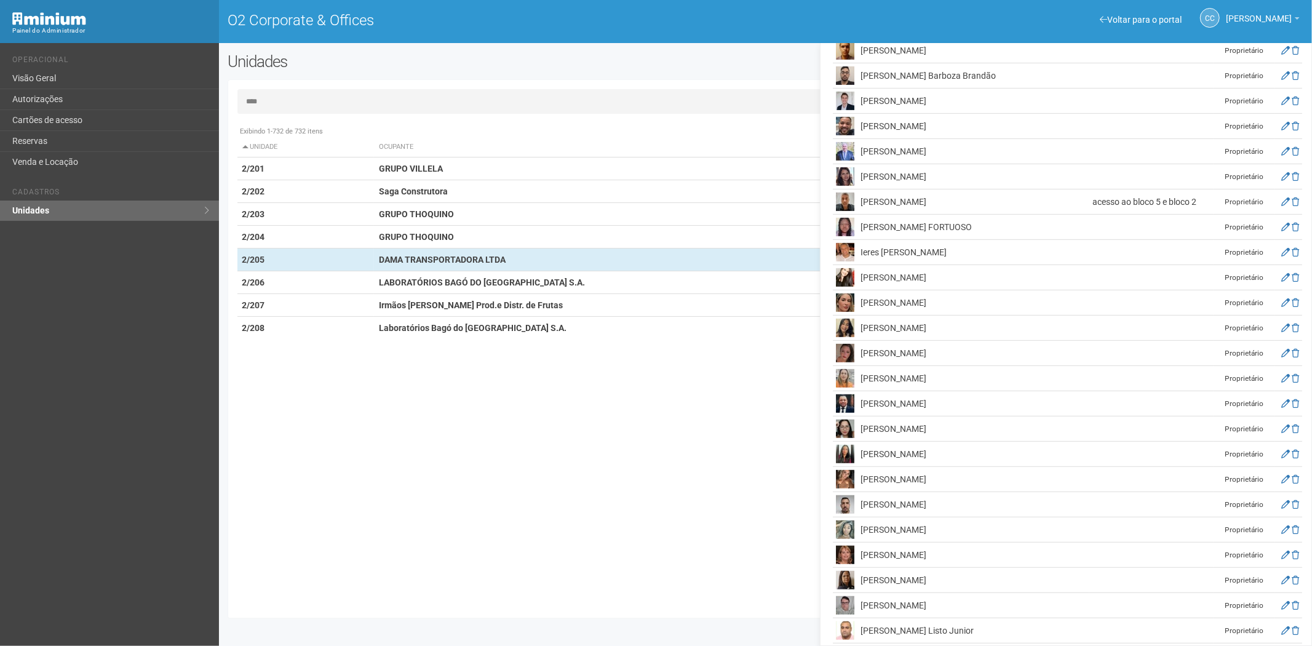
scroll to position [423, 0]
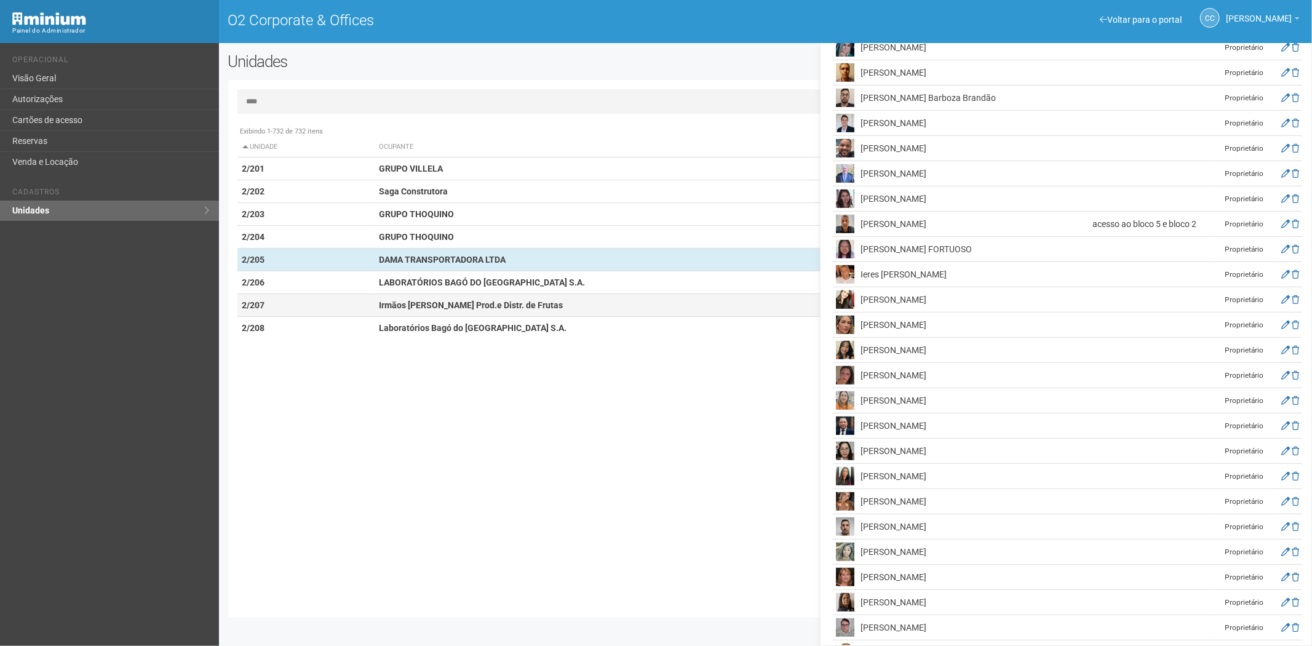
drag, startPoint x: 436, startPoint y: 284, endPoint x: 445, endPoint y: 300, distance: 18.8
click at [437, 289] on td "LABORATÓRIOS BAGÓ DO BRASIL S.A." at bounding box center [607, 282] width 466 height 23
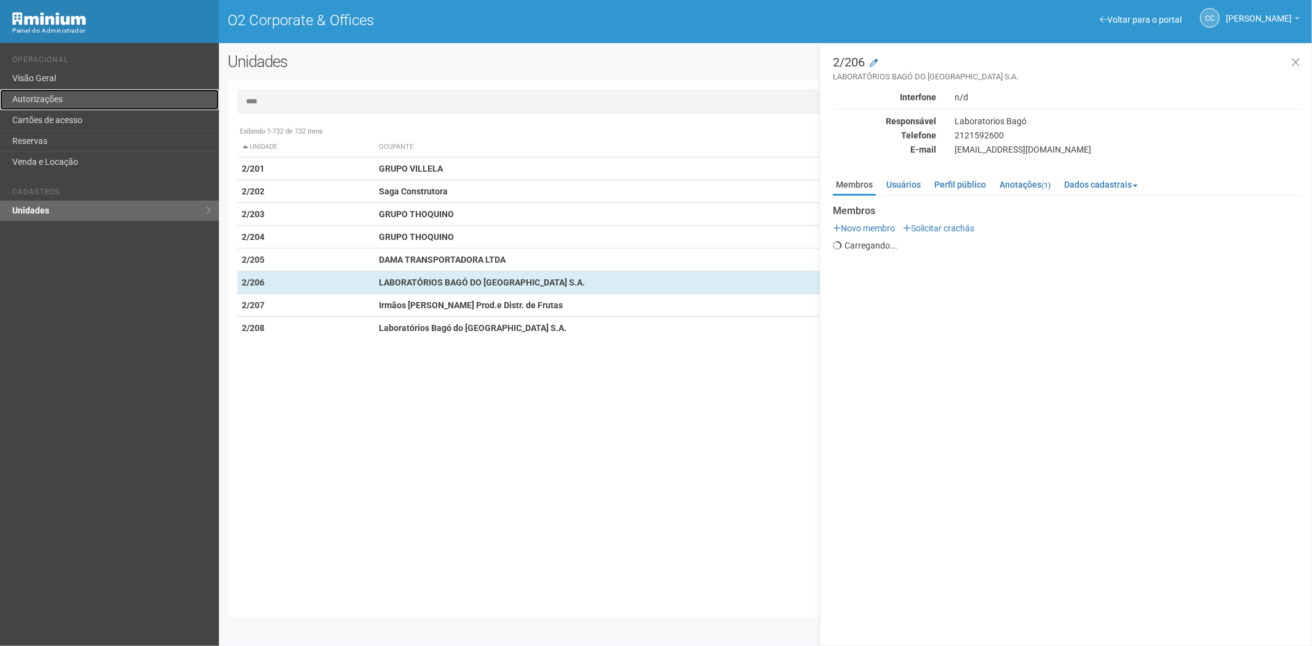
click at [64, 108] on link "Autorizações" at bounding box center [109, 99] width 219 height 21
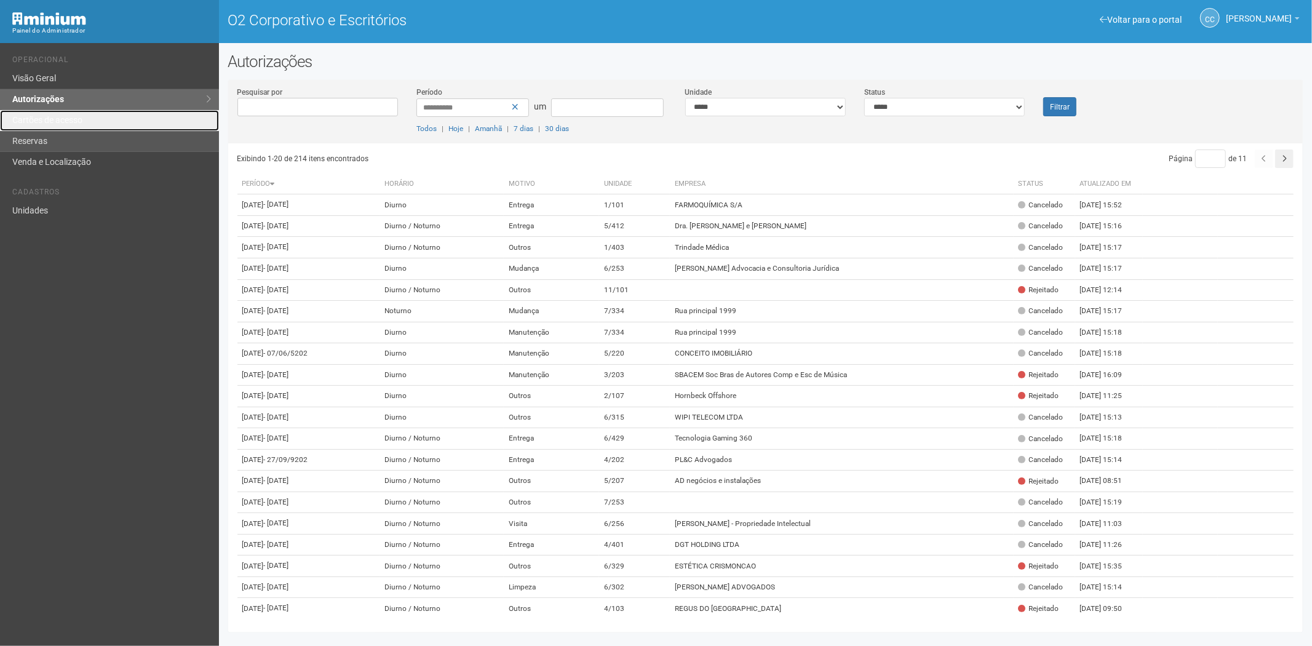
drag, startPoint x: 46, startPoint y: 117, endPoint x: 82, endPoint y: 144, distance: 45.3
click at [46, 117] on font "Cartões de acesso" at bounding box center [47, 120] width 70 height 10
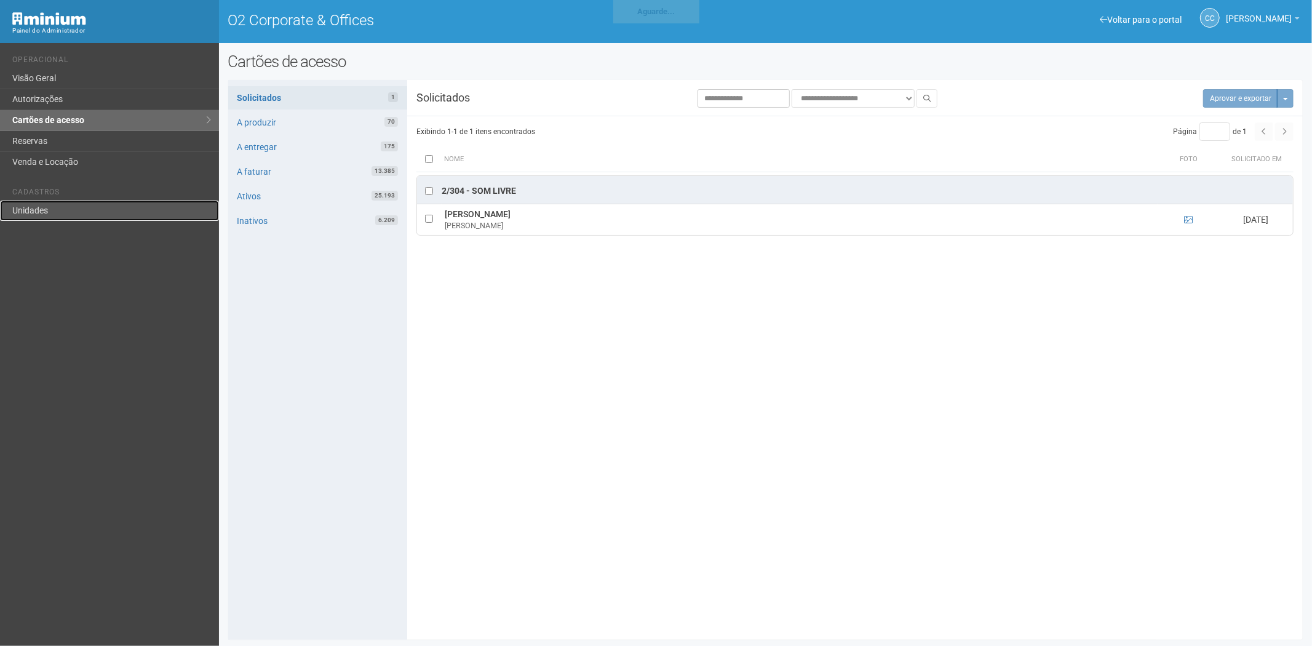
click at [72, 211] on link "Unidades" at bounding box center [109, 211] width 219 height 20
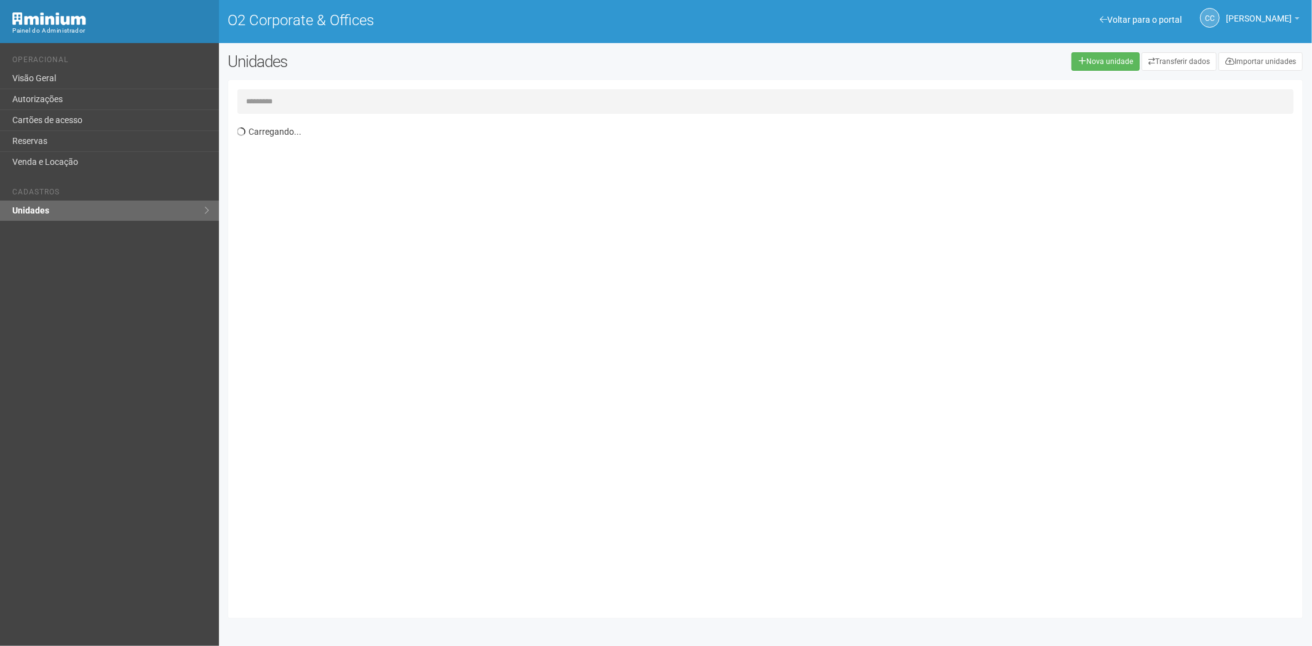
click at [269, 105] on input "text" at bounding box center [765, 101] width 1057 height 25
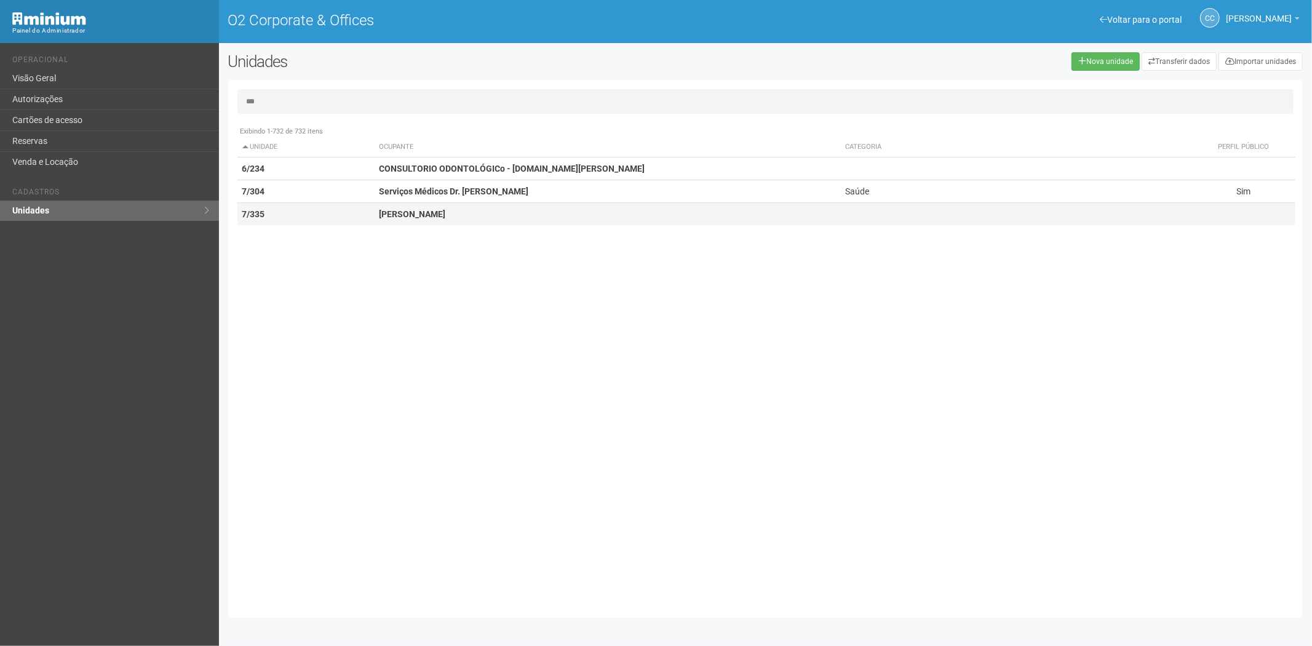
type input "***"
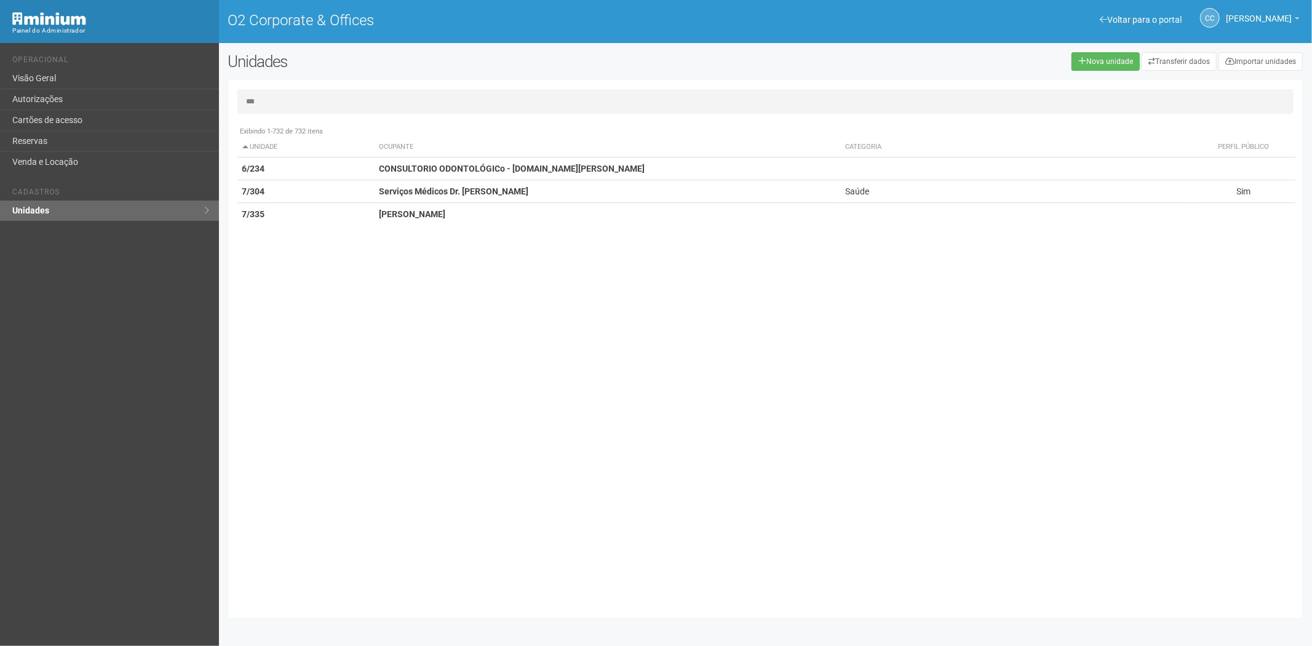
drag, startPoint x: 360, startPoint y: 210, endPoint x: 372, endPoint y: 260, distance: 51.2
click at [353, 216] on td "7/335" at bounding box center [305, 214] width 137 height 23
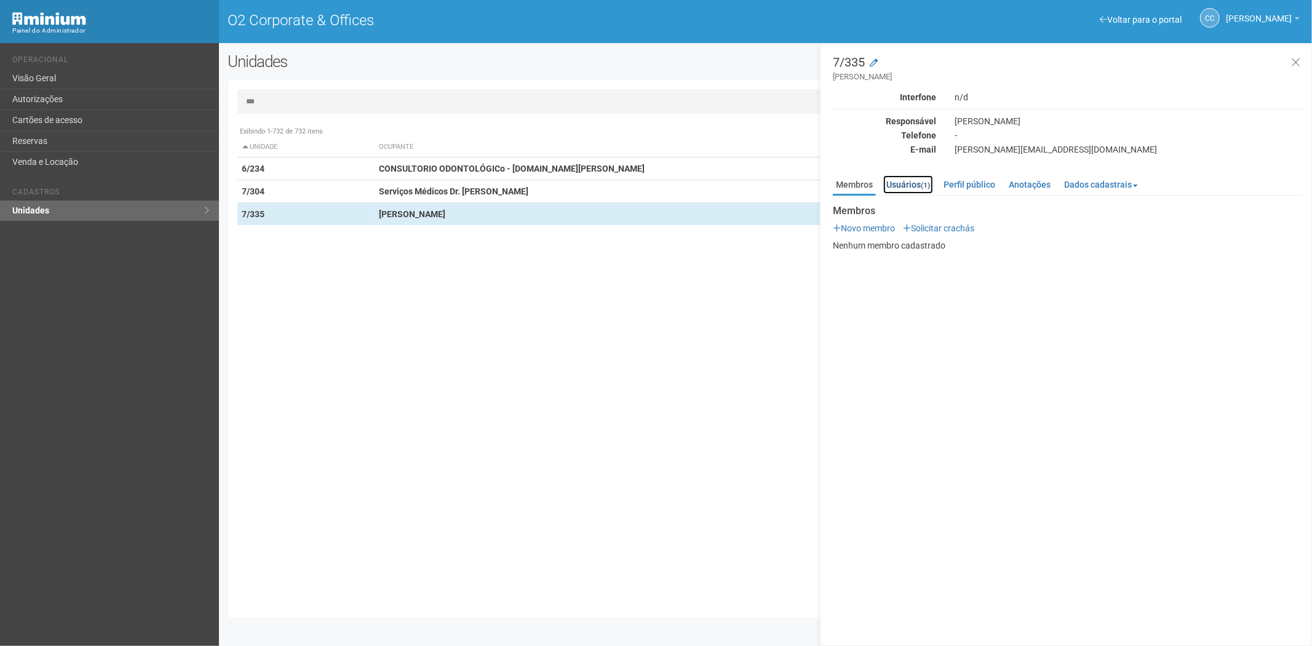
click at [912, 181] on link "Usuários (1)" at bounding box center [908, 184] width 50 height 18
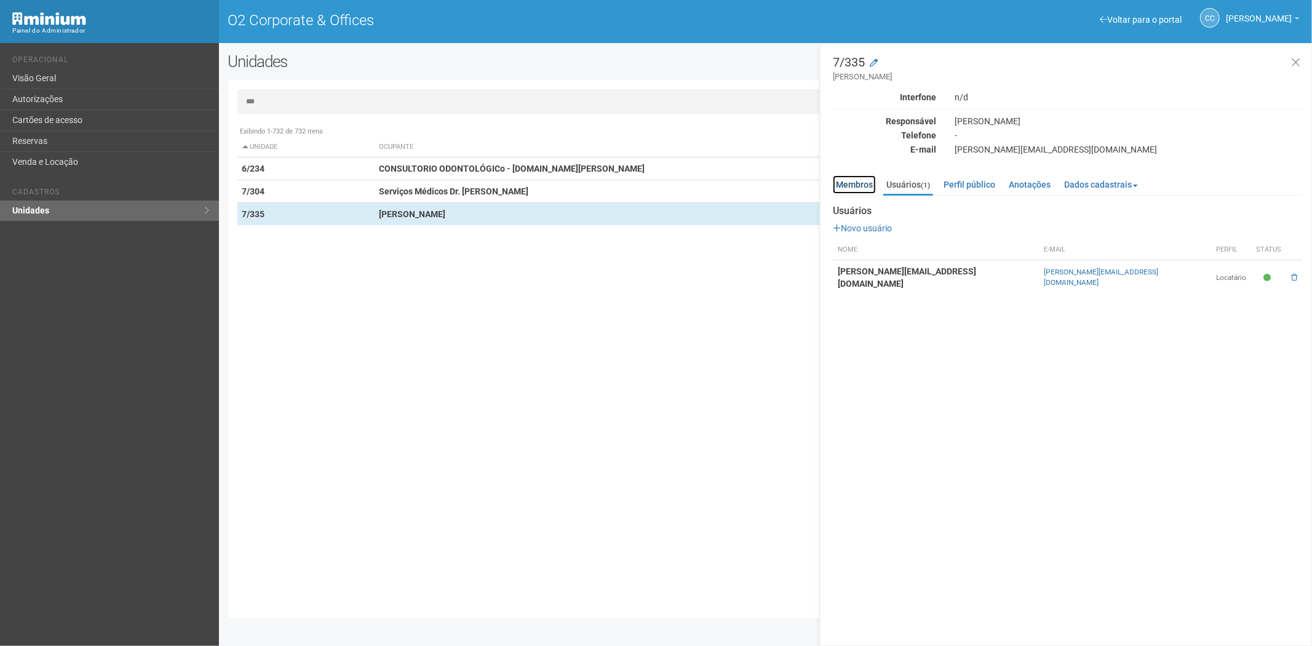
click at [850, 183] on link "Membros" at bounding box center [854, 184] width 43 height 18
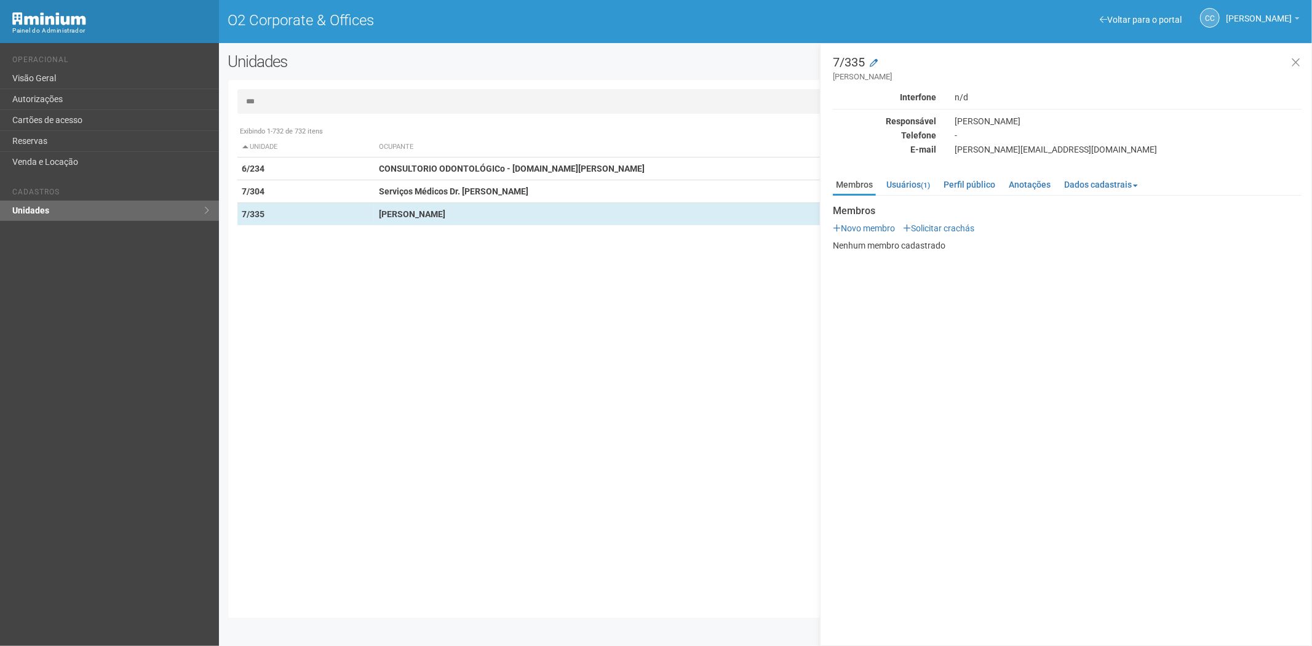
click at [287, 100] on input "***" at bounding box center [765, 101] width 1057 height 25
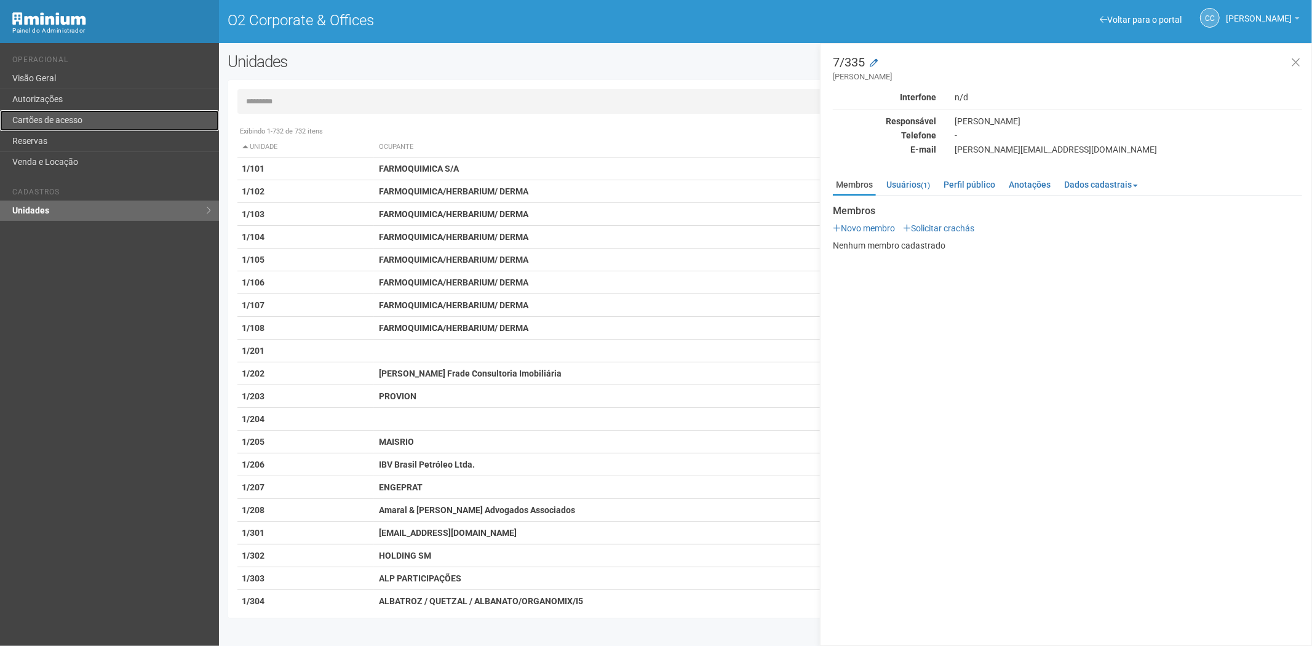
click at [41, 118] on link "Cartões de acesso" at bounding box center [109, 120] width 219 height 21
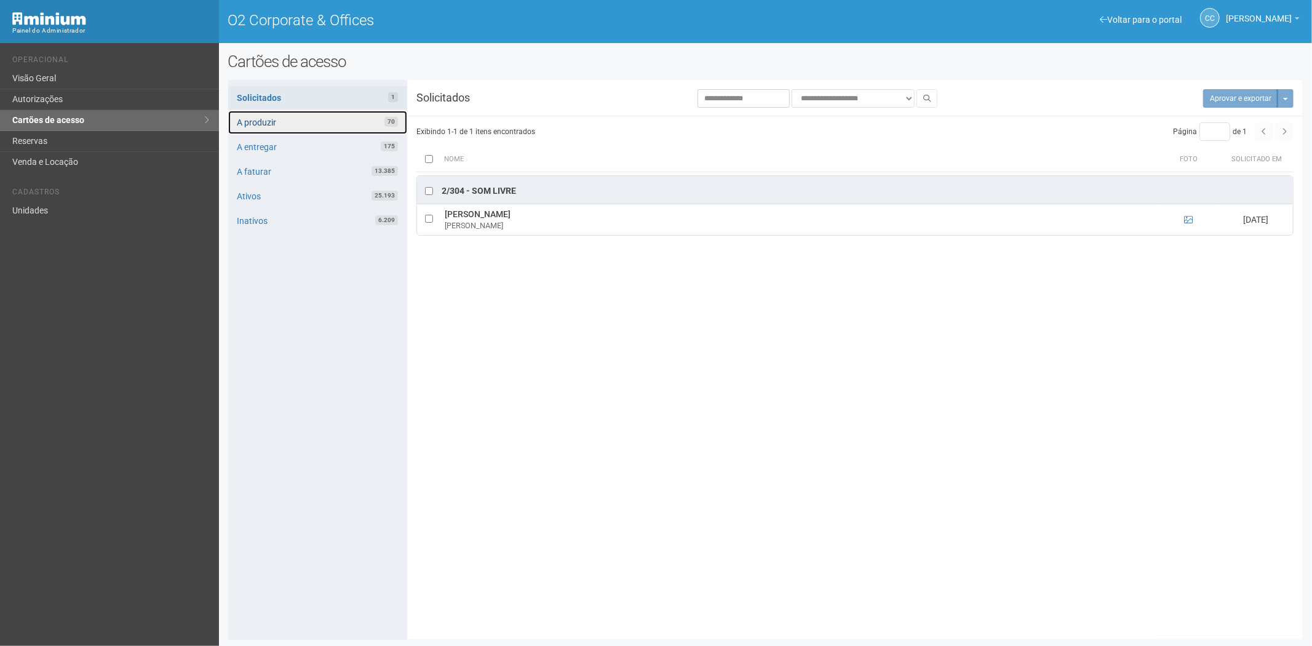
click at [330, 121] on link "A produzir 70" at bounding box center [317, 122] width 179 height 23
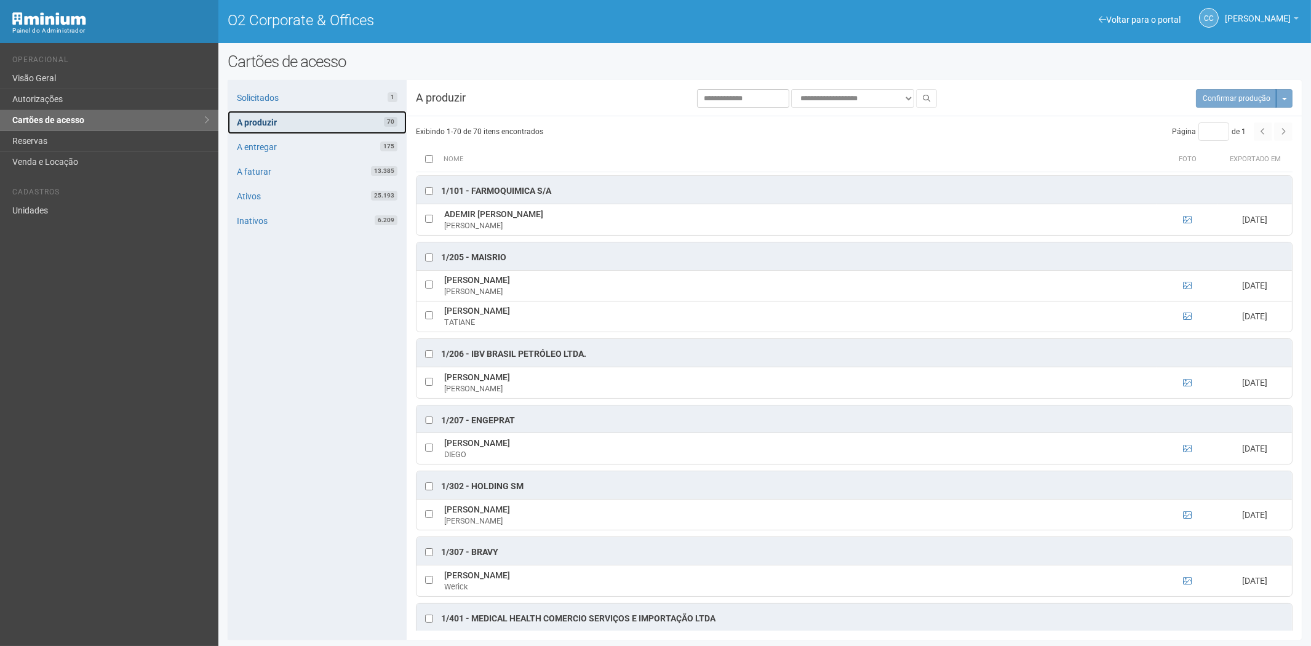
click at [305, 118] on link "A produzir 70" at bounding box center [317, 122] width 179 height 23
click at [305, 482] on div "Solicitados 1 A produzir 70 A entregar 175 A faturar 13.385 Ativos 25.193 Inati…" at bounding box center [317, 360] width 179 height 560
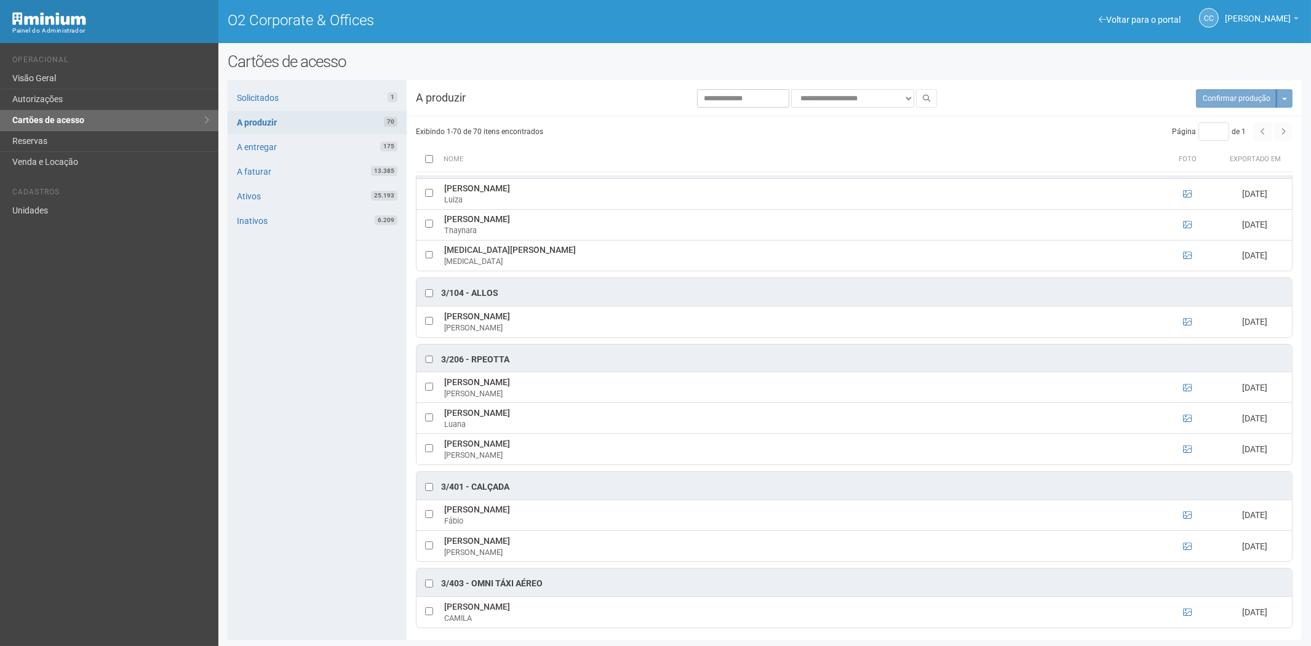
scroll to position [1367, 0]
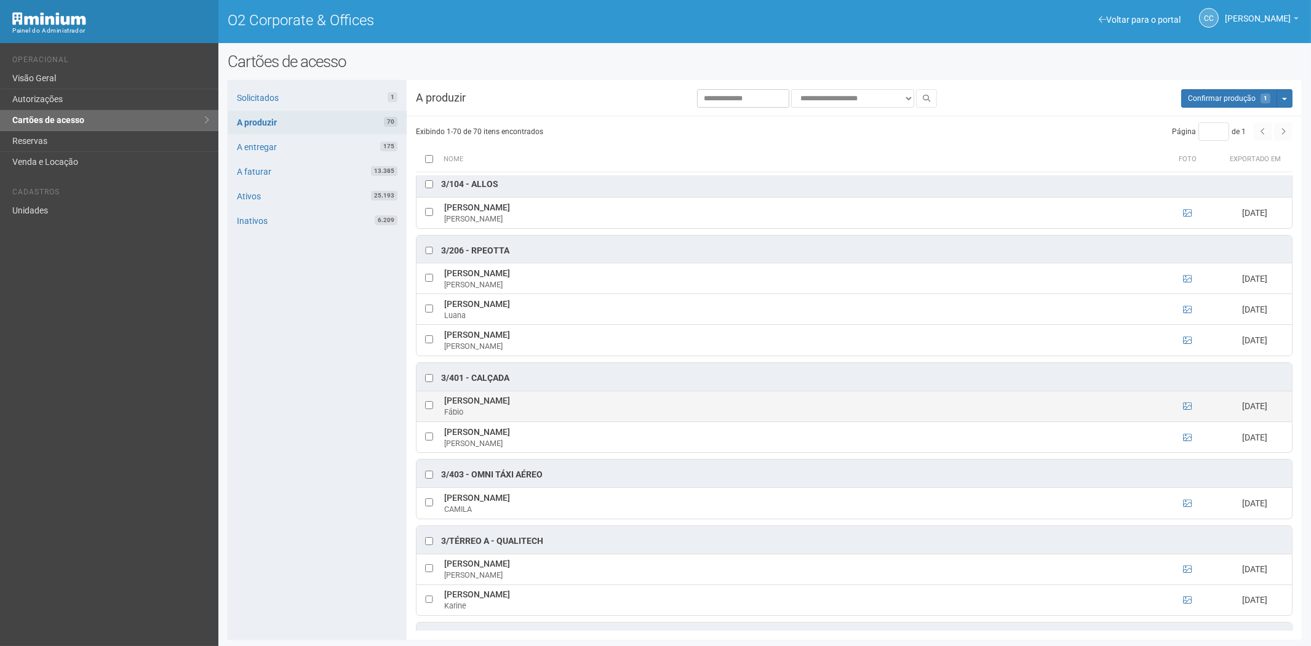
drag, startPoint x: 445, startPoint y: 411, endPoint x: 534, endPoint y: 411, distance: 89.2
click at [534, 411] on td "[PERSON_NAME] [PERSON_NAME]" at bounding box center [799, 406] width 716 height 31
copy td "[PERSON_NAME]"
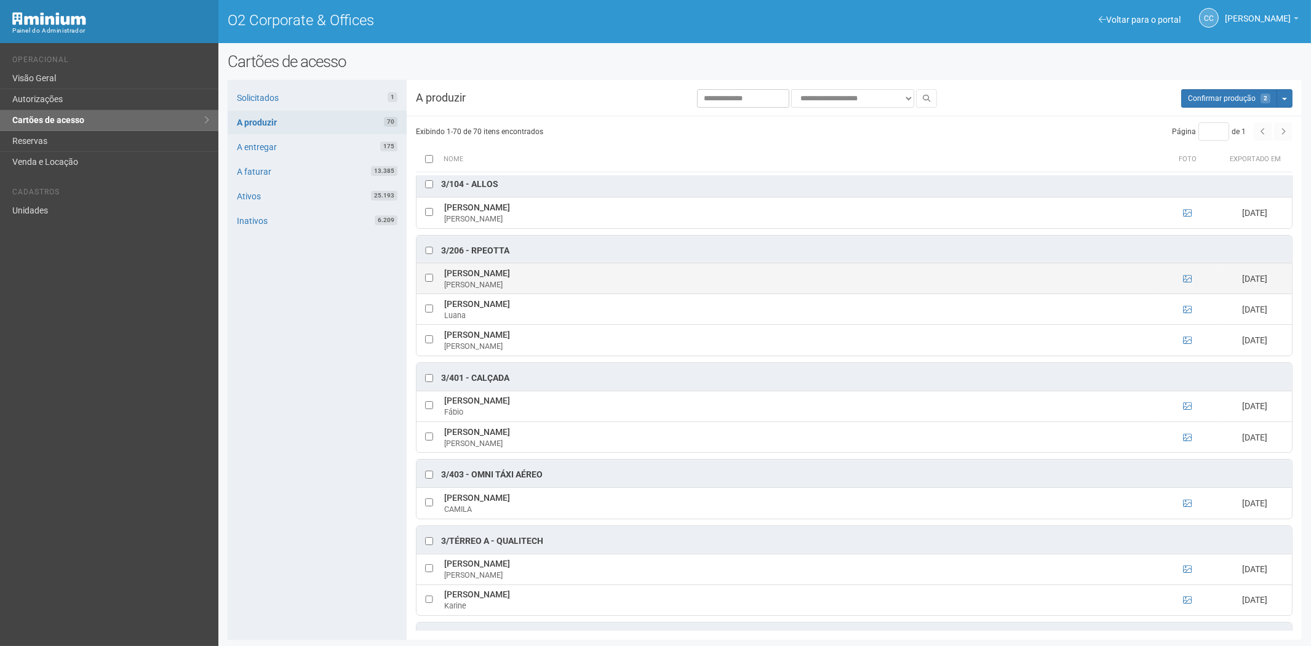
drag, startPoint x: 444, startPoint y: 285, endPoint x: 552, endPoint y: 284, distance: 108.3
click at [552, 284] on td "[PERSON_NAME]" at bounding box center [799, 278] width 716 height 31
copy td "[PERSON_NAME]"
drag, startPoint x: 314, startPoint y: 401, endPoint x: 150, endPoint y: 277, distance: 206.1
click at [314, 401] on div "Solicitados 1 A produzir 70 A entregar 175 A faturar 13.385 Ativos 25.193 Inati…" at bounding box center [317, 360] width 179 height 560
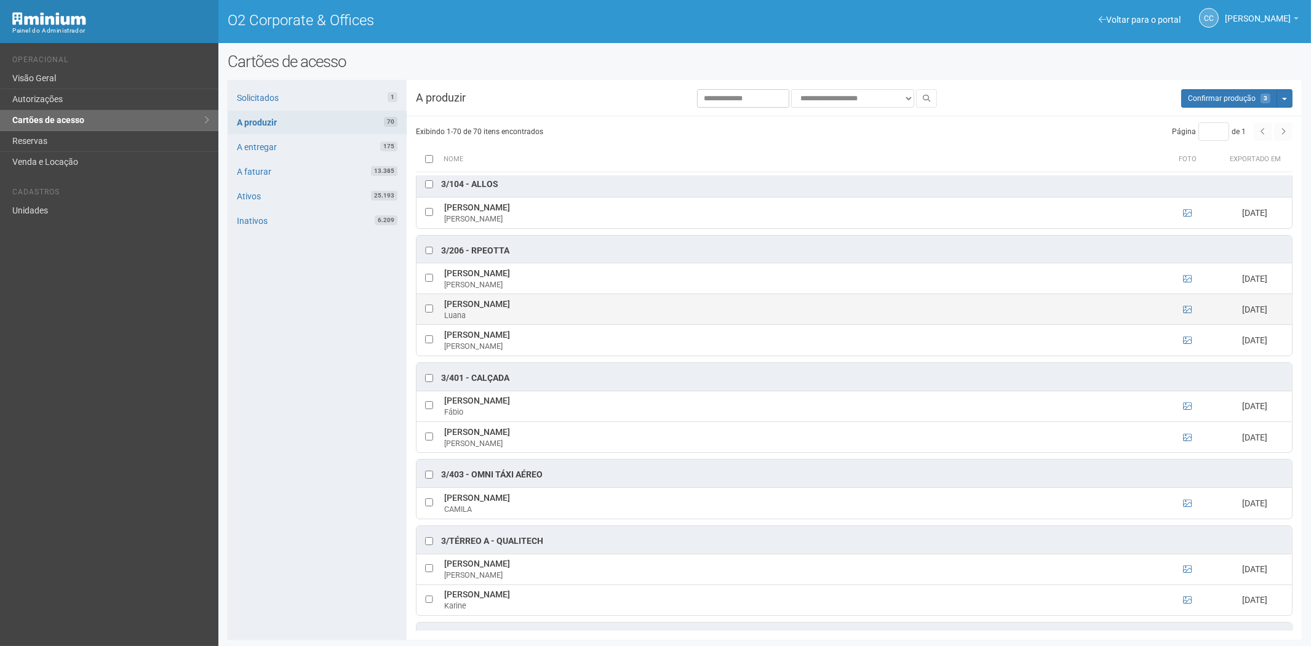
drag, startPoint x: 445, startPoint y: 314, endPoint x: 542, endPoint y: 314, distance: 97.2
click at [542, 314] on td "Luana Ferreira Rodrigues Luana" at bounding box center [799, 309] width 716 height 31
copy td "Luana Ferreira Rodrigues"
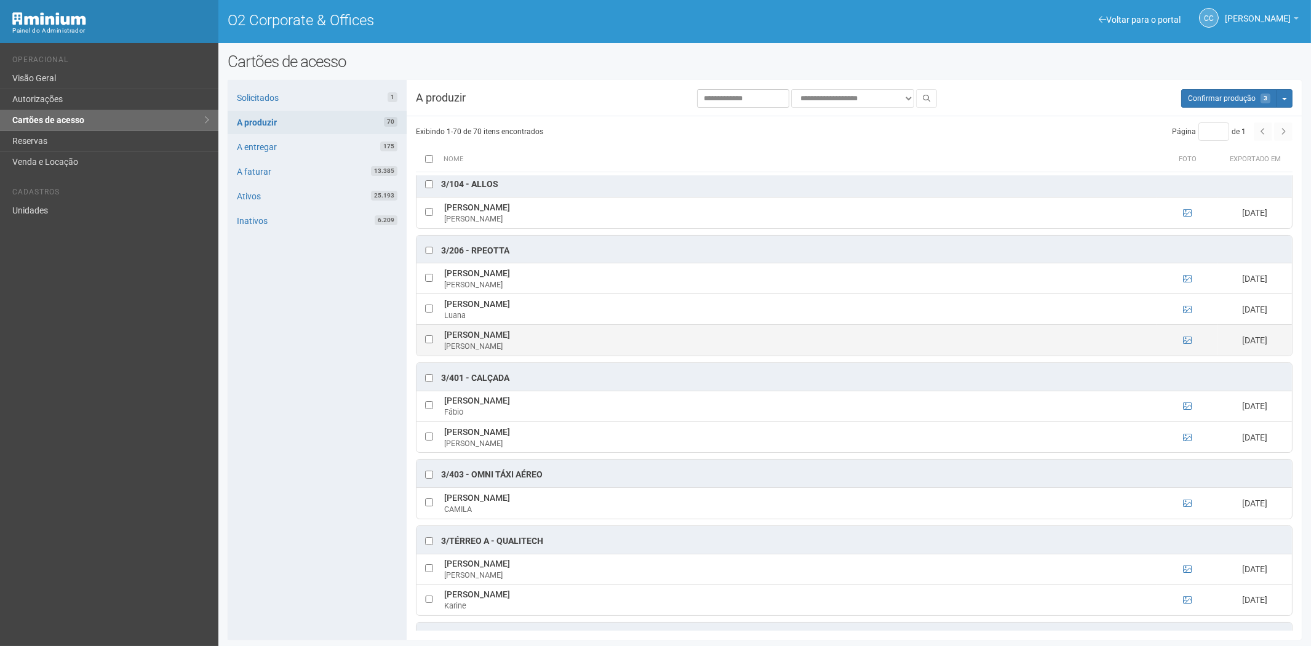
drag, startPoint x: 254, startPoint y: 444, endPoint x: 448, endPoint y: 341, distance: 219.1
click at [254, 444] on div "Solicitados 1 A produzir 70 A entregar 175 A faturar 13.385 Ativos 25.193 Inati…" at bounding box center [317, 360] width 179 height 560
drag, startPoint x: 422, startPoint y: 351, endPoint x: 442, endPoint y: 351, distance: 19.7
click at [423, 351] on td at bounding box center [429, 340] width 25 height 31
drag, startPoint x: 479, startPoint y: 343, endPoint x: 583, endPoint y: 351, distance: 104.9
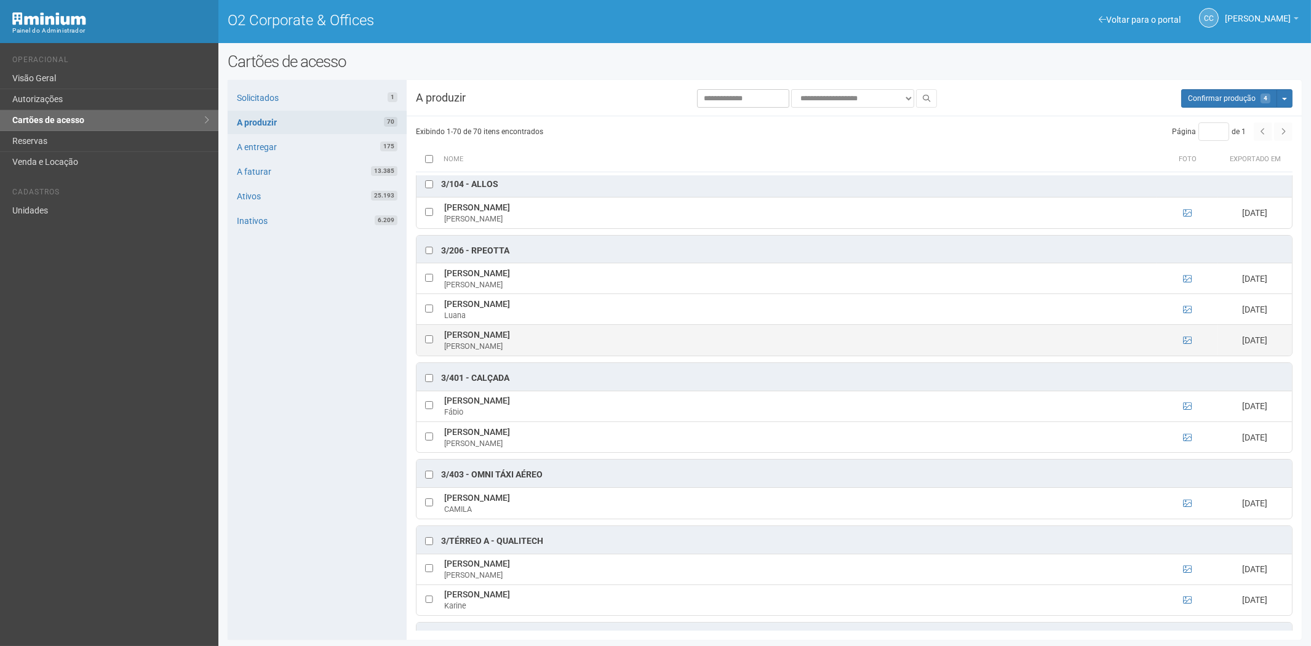
click at [583, 351] on td "Marcos Rafael do Nascimento Faria Marcos" at bounding box center [799, 340] width 716 height 31
copy td "[PERSON_NAME]"
click at [224, 361] on div "**********" at bounding box center [764, 349] width 1093 height 594
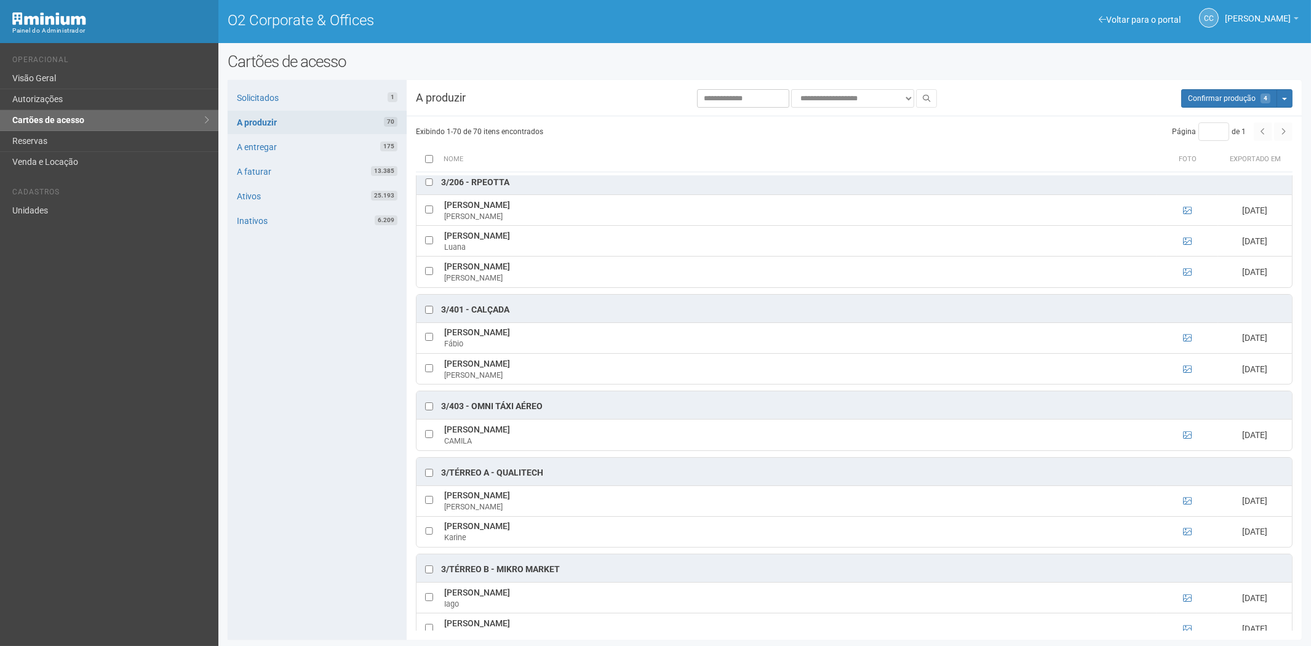
scroll to position [1504, 0]
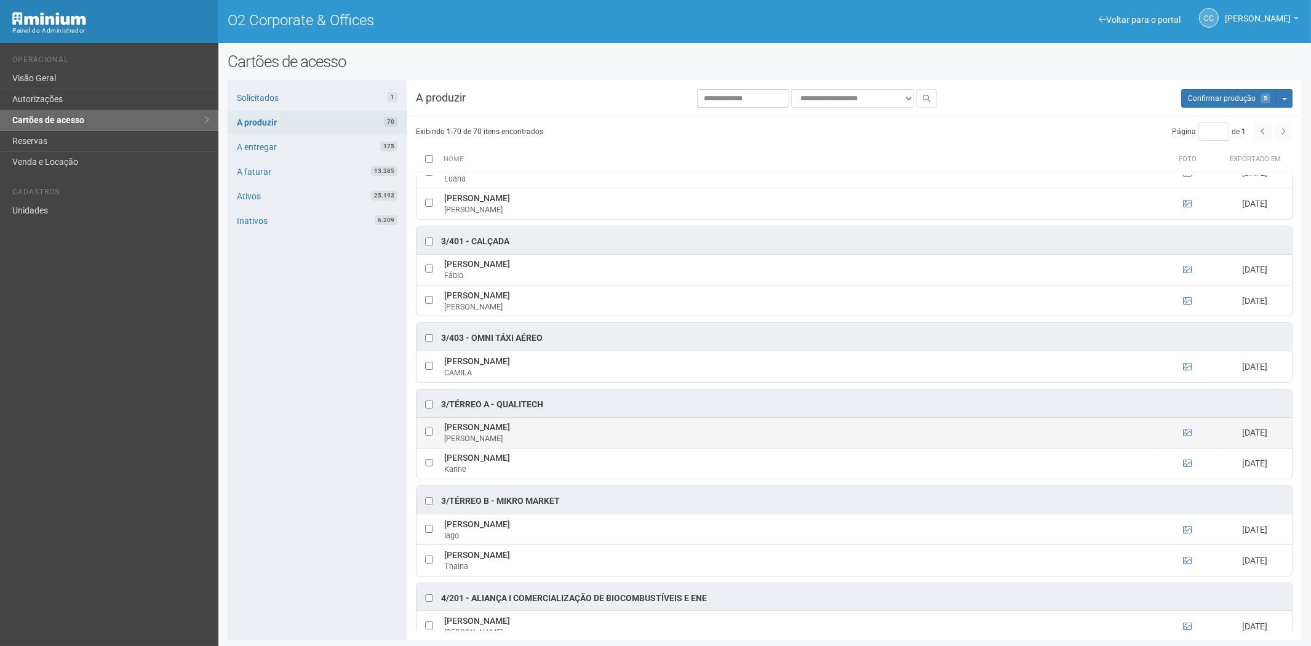
drag, startPoint x: 444, startPoint y: 437, endPoint x: 508, endPoint y: 444, distance: 64.3
click at [508, 444] on td "Isabel Carneiro Isabel" at bounding box center [799, 432] width 716 height 31
copy td "Isabel Carneiro"
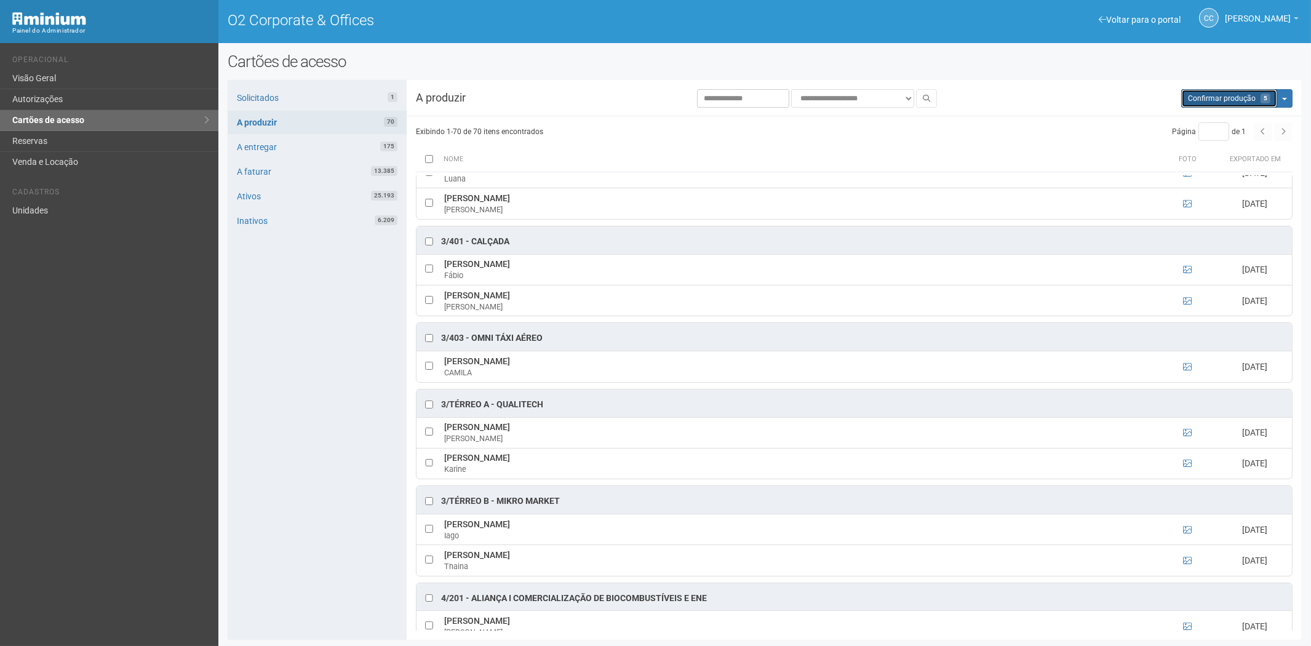
click at [1218, 100] on span "Confirmar produção" at bounding box center [1222, 98] width 68 height 9
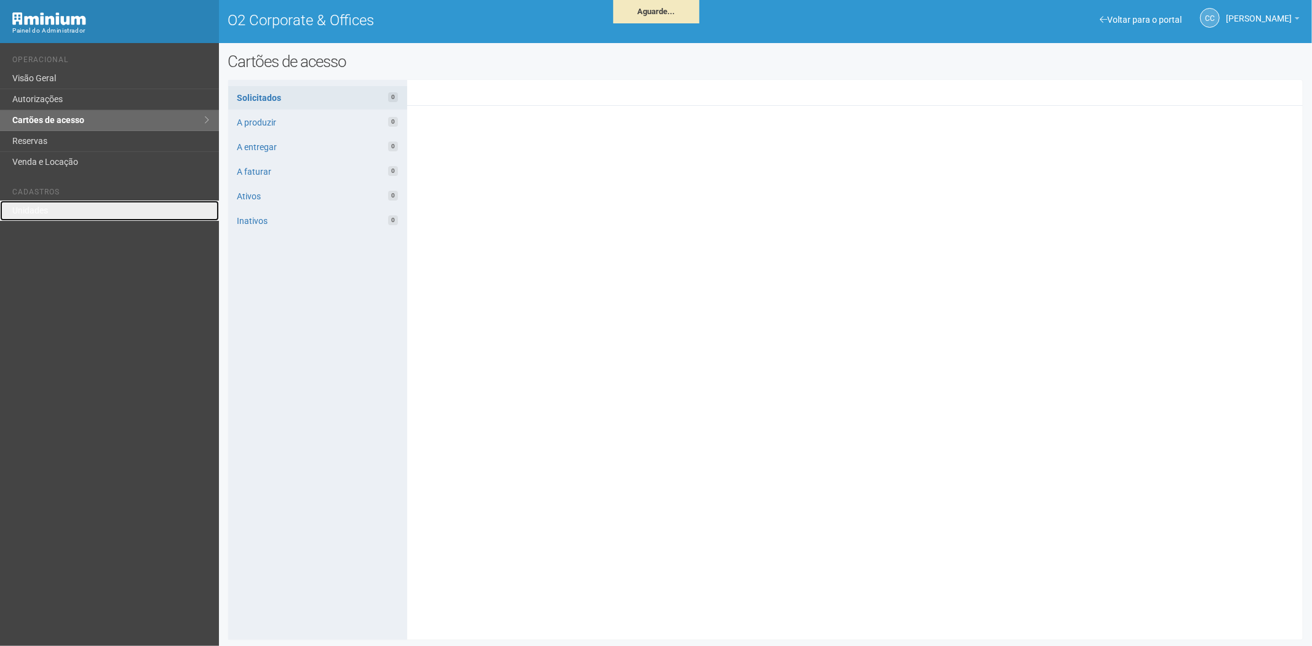
drag, startPoint x: 36, startPoint y: 211, endPoint x: 224, endPoint y: 205, distance: 188.3
click at [36, 211] on link "Unidades" at bounding box center [109, 211] width 219 height 20
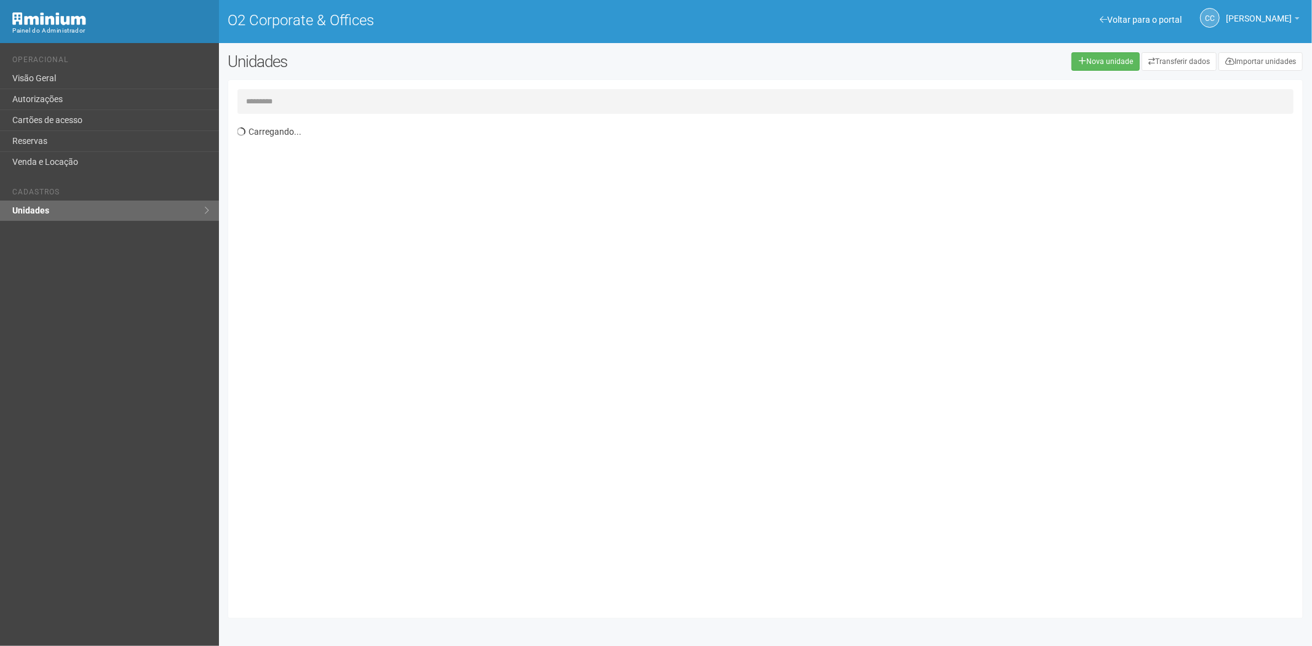
drag, startPoint x: 267, startPoint y: 113, endPoint x: 279, endPoint y: 105, distance: 14.2
click at [267, 113] on input "text" at bounding box center [765, 101] width 1057 height 25
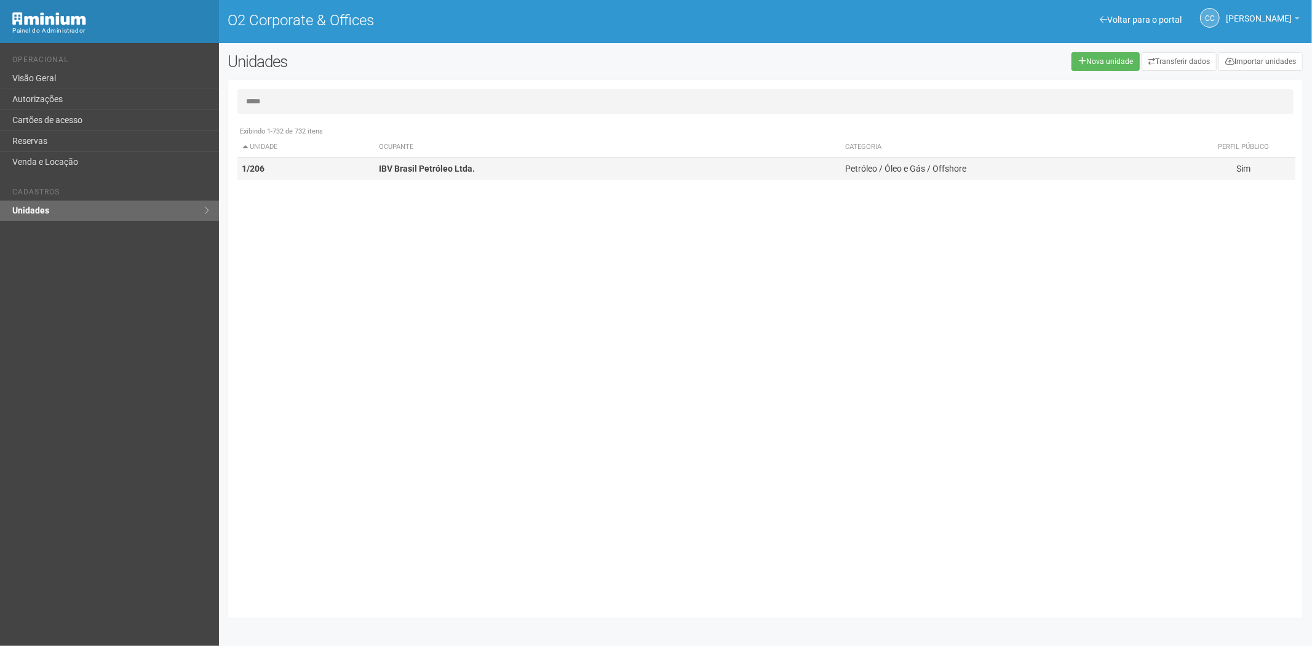
type input "*****"
click at [551, 172] on td "IBV Brasil Petróleo Ltda." at bounding box center [607, 169] width 466 height 23
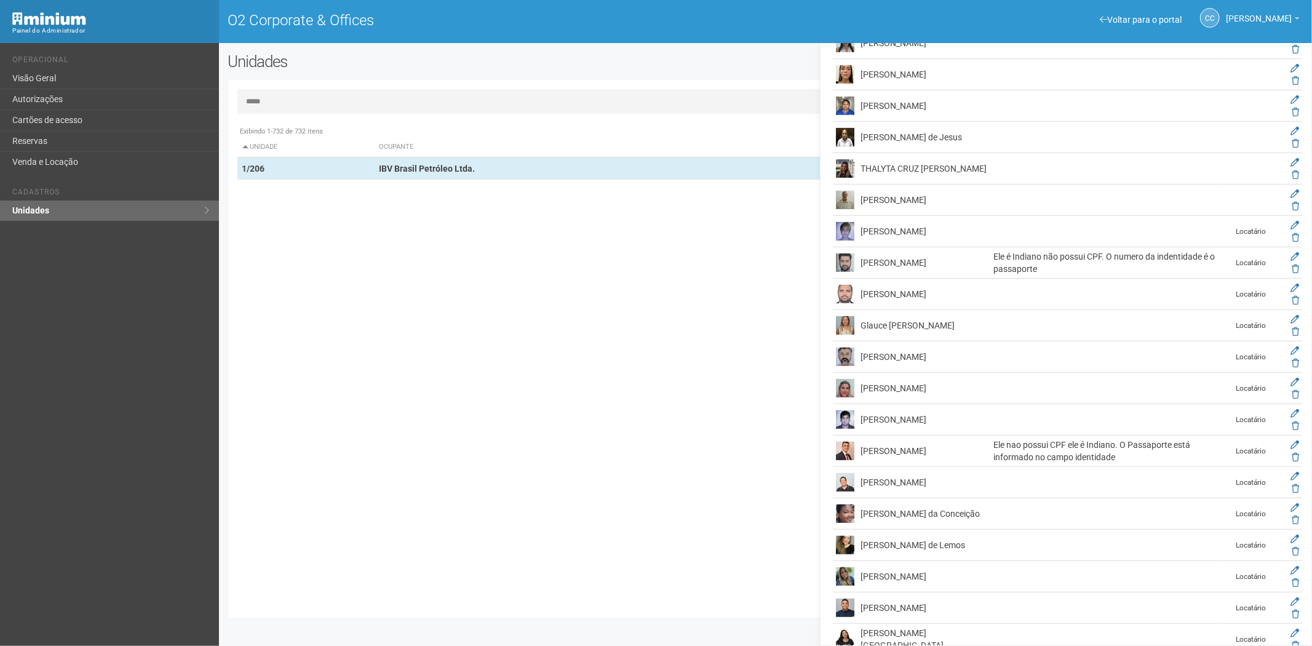
scroll to position [371, 0]
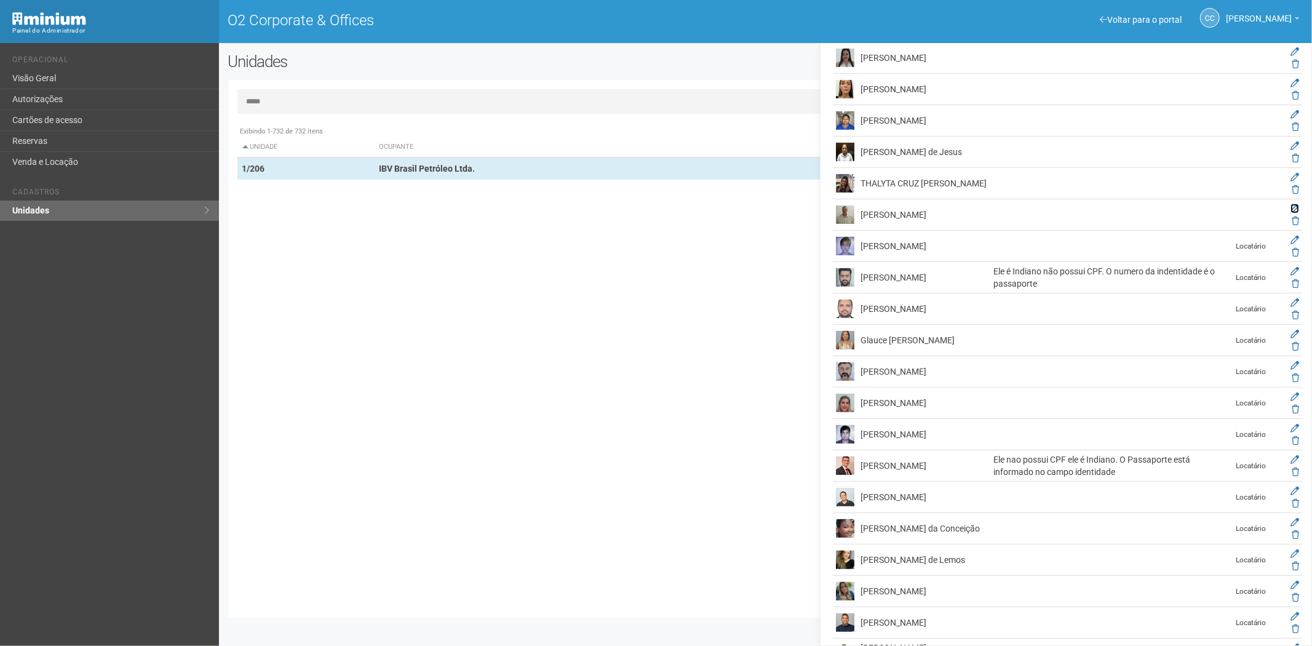
click at [1292, 207] on icon at bounding box center [1295, 208] width 9 height 9
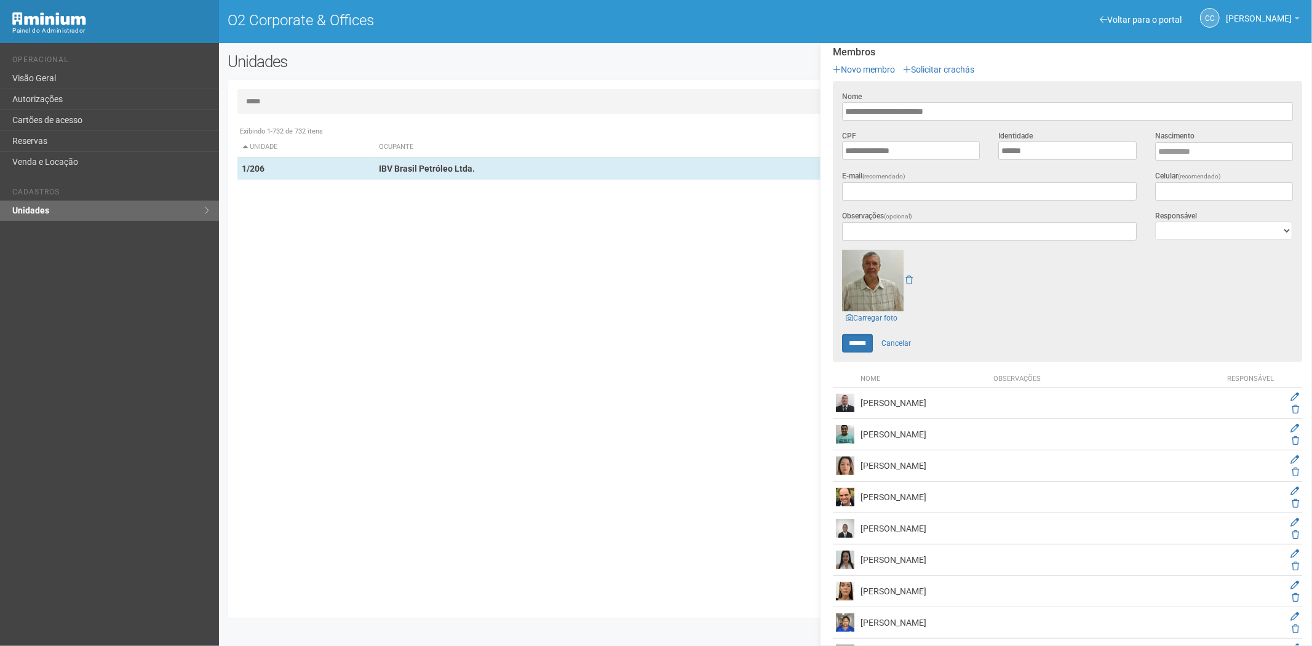
scroll to position [410, 0]
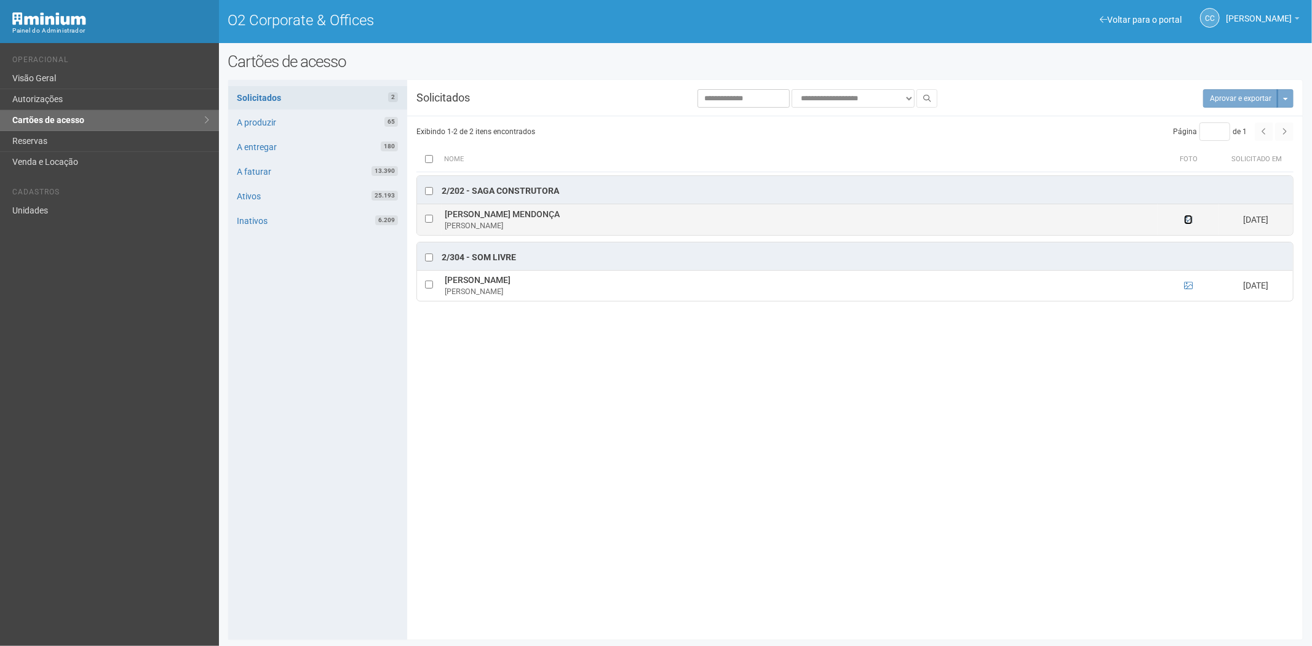
click at [1190, 221] on icon at bounding box center [1188, 219] width 9 height 9
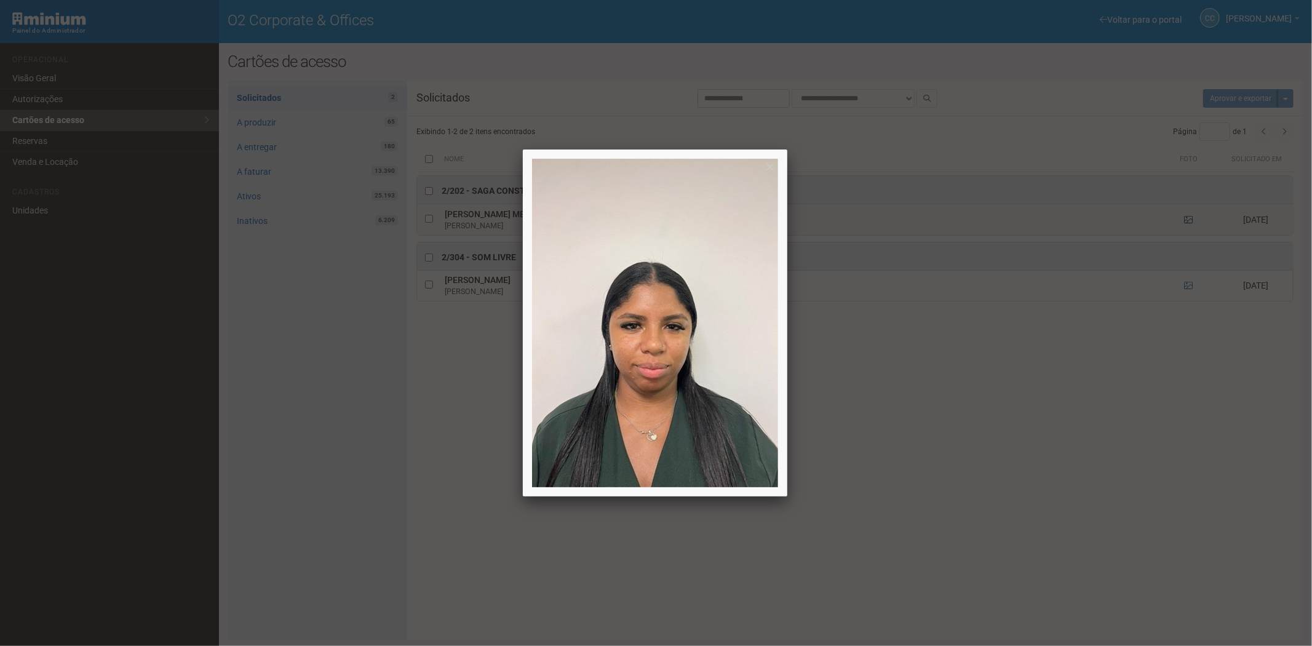
click at [1190, 221] on div at bounding box center [656, 323] width 1312 height 646
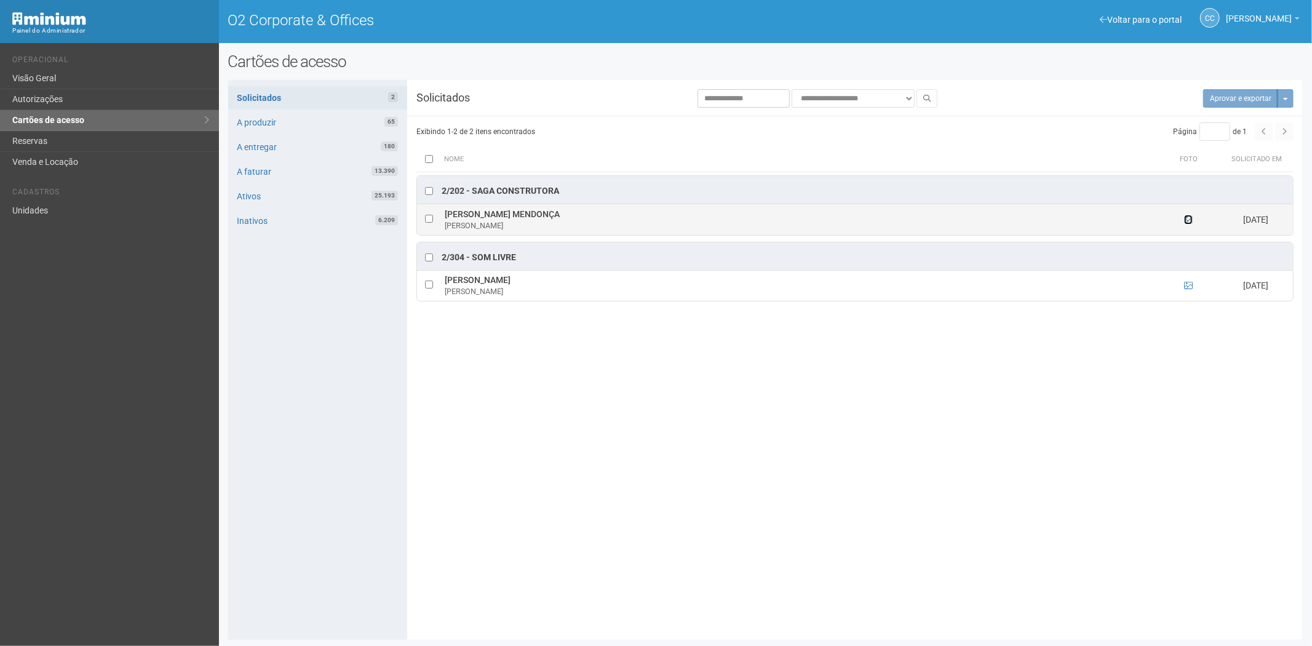
click at [1184, 218] on icon at bounding box center [1188, 219] width 9 height 9
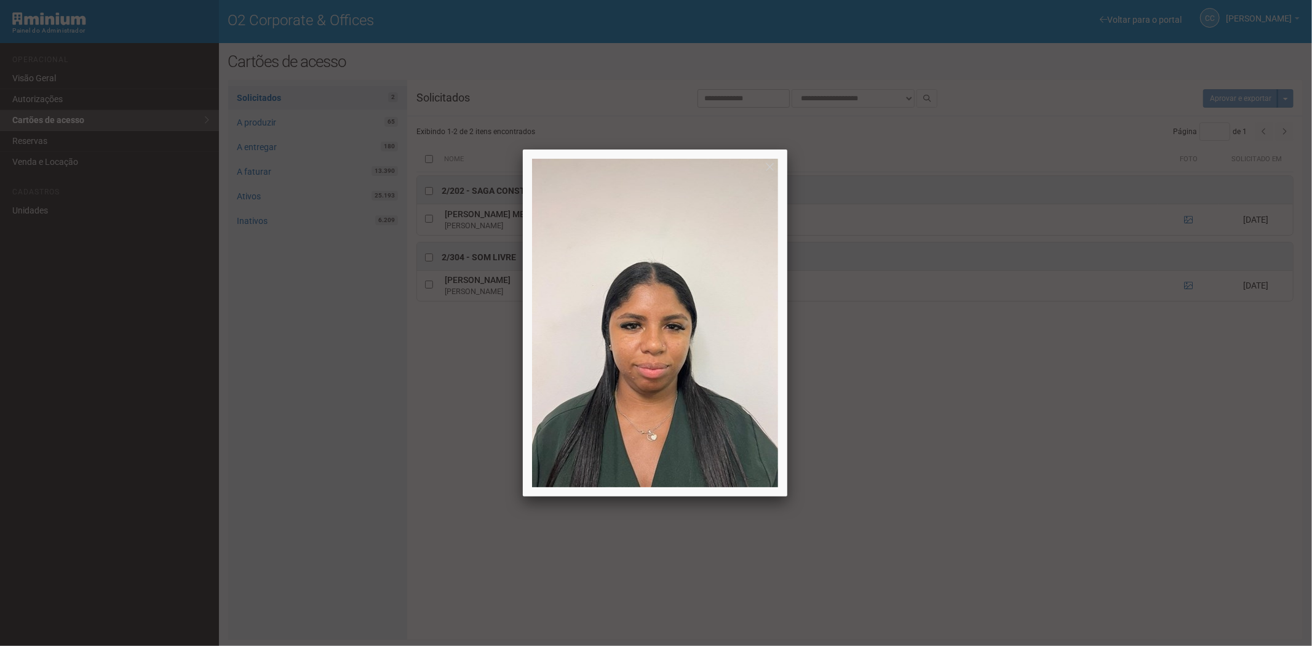
drag, startPoint x: 960, startPoint y: 532, endPoint x: 936, endPoint y: 531, distance: 24.6
click at [959, 532] on div at bounding box center [656, 323] width 1312 height 646
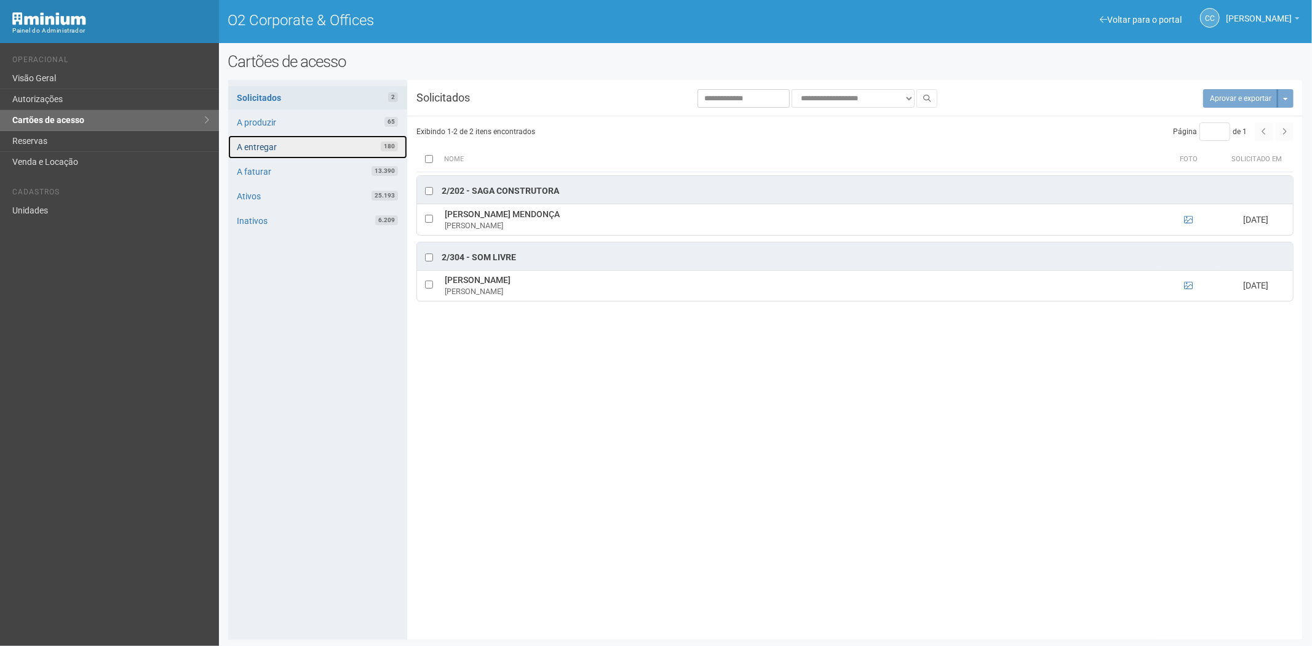
click at [289, 145] on link "A entregar 180" at bounding box center [317, 146] width 179 height 23
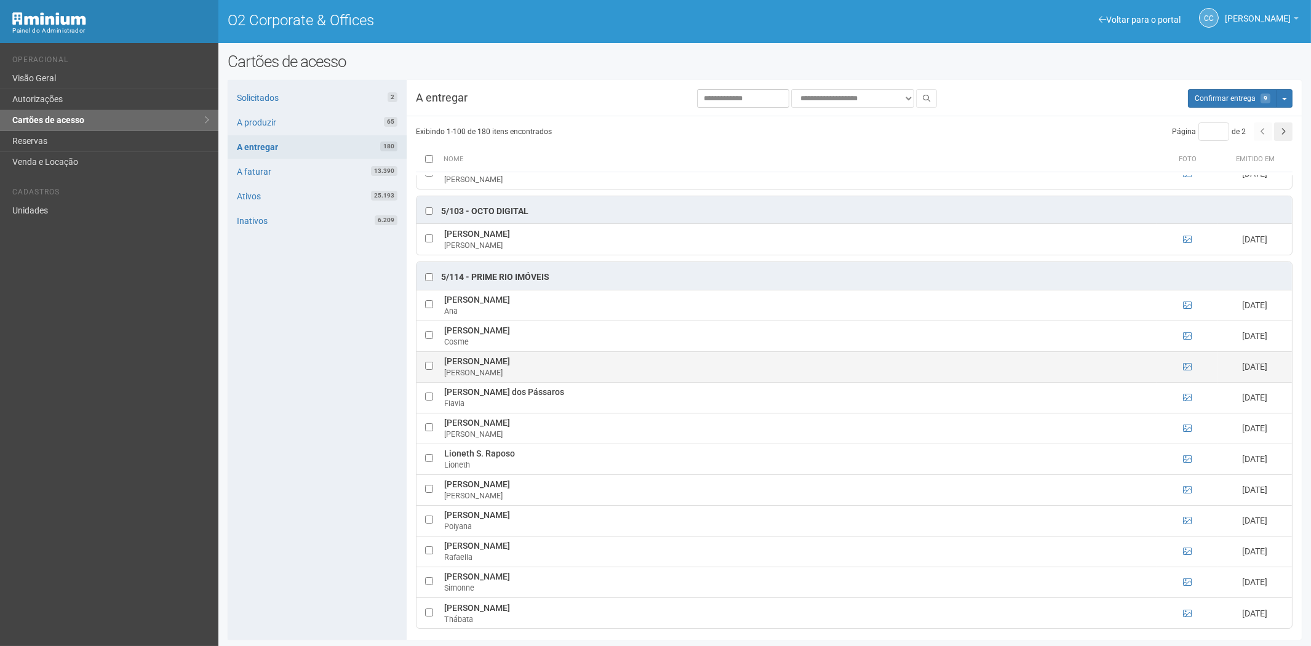
scroll to position [3447, 0]
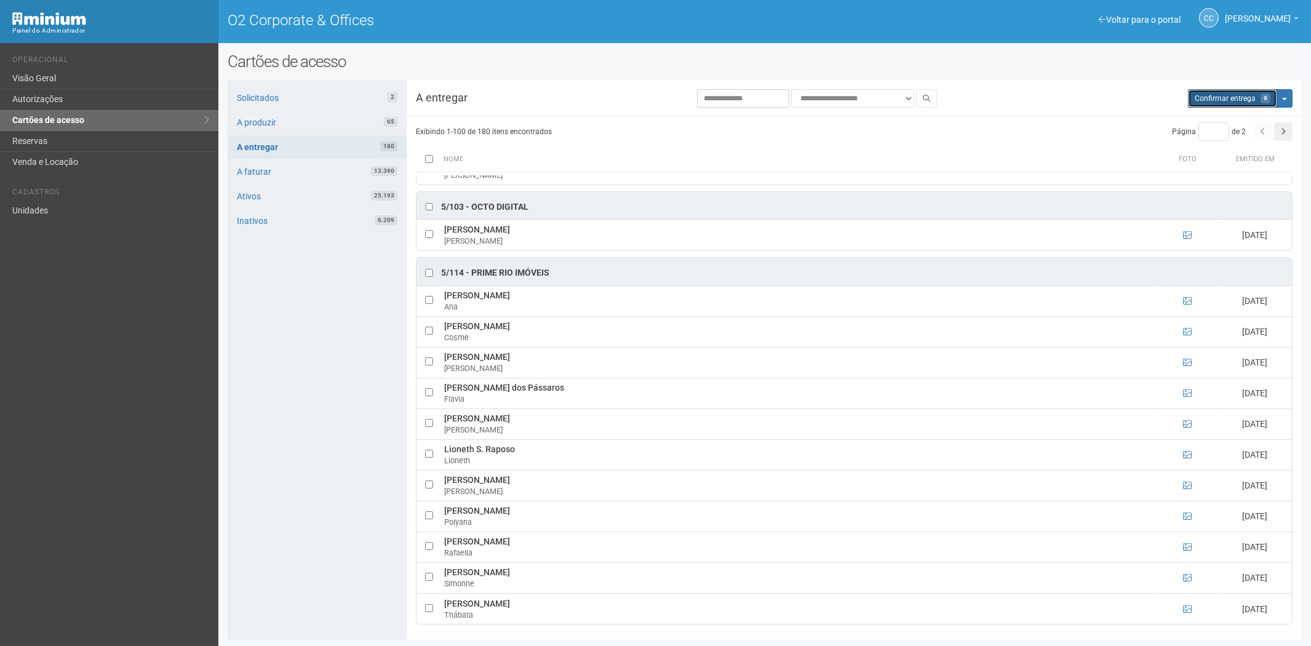
click at [1225, 101] on span "Confirmar entrega" at bounding box center [1225, 98] width 61 height 9
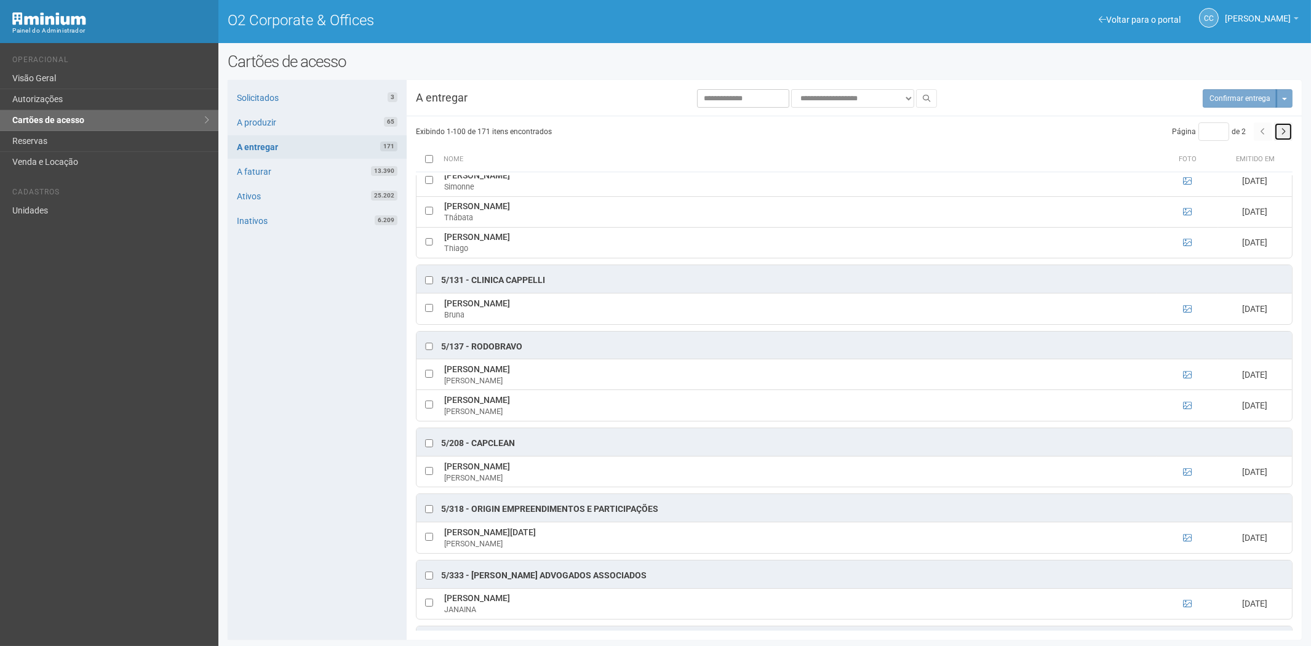
click at [1280, 133] on button "button" at bounding box center [1283, 131] width 18 height 18
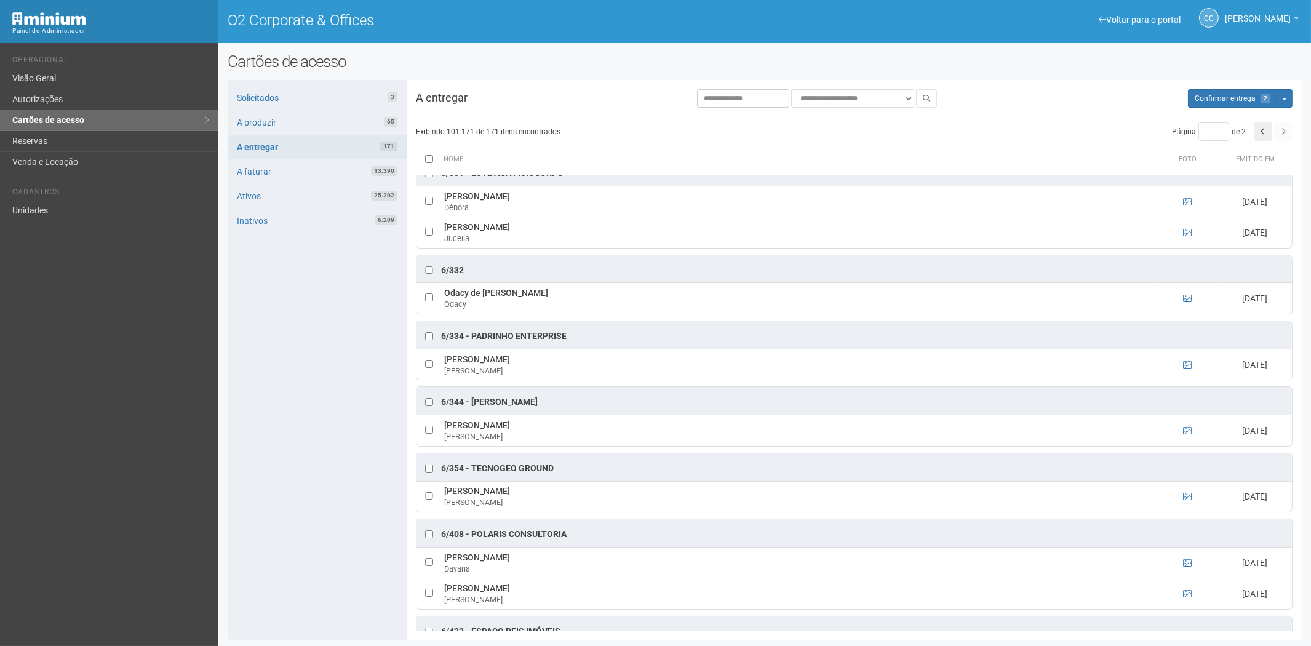
scroll to position [1090, 0]
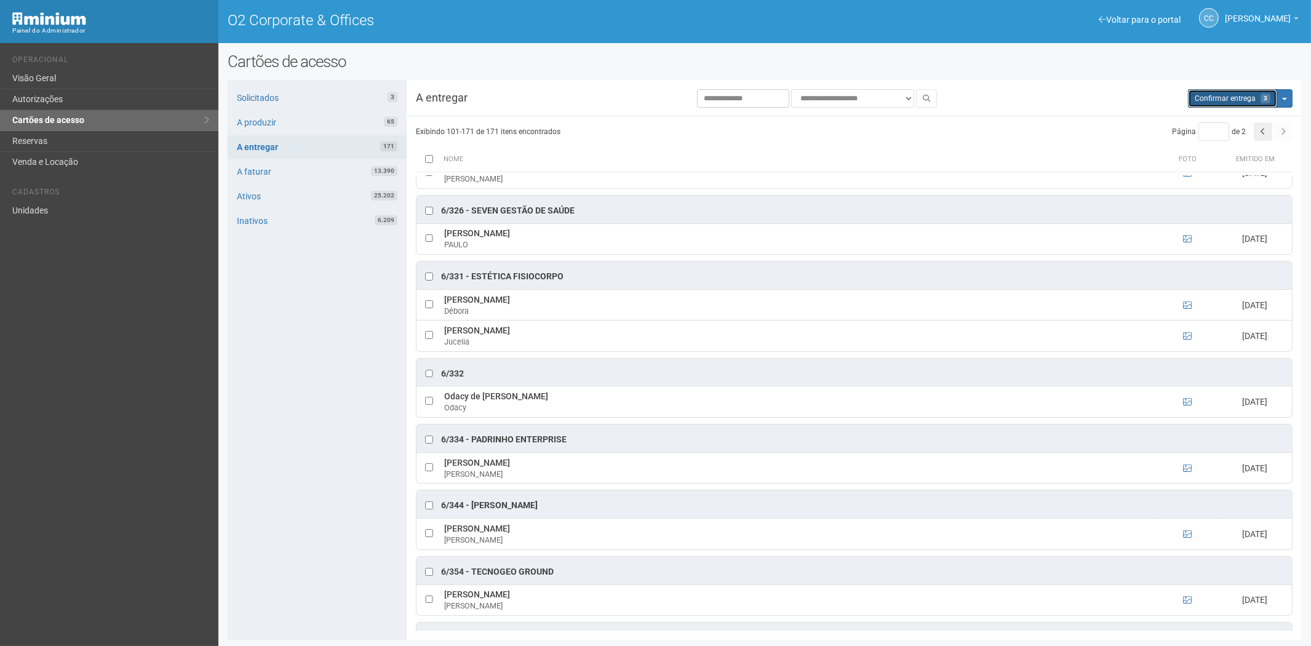
click at [1240, 97] on span "Confirmar entrega" at bounding box center [1225, 98] width 61 height 9
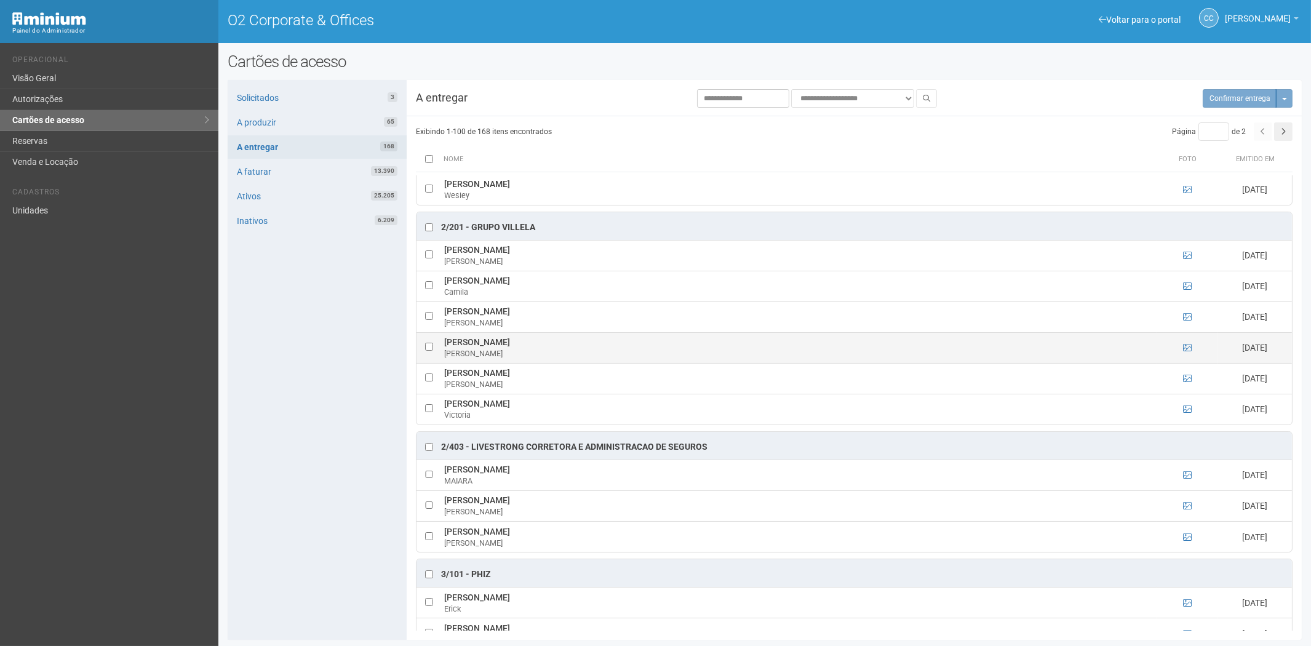
scroll to position [546, 0]
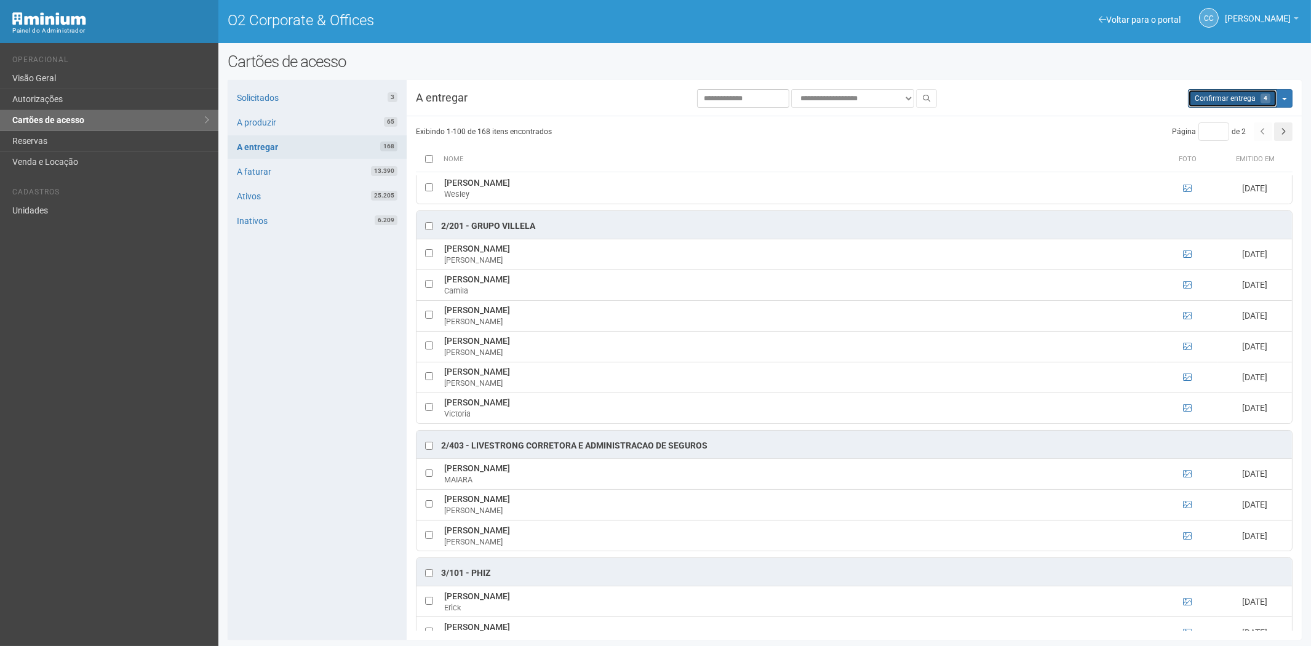
click at [1245, 97] on span "Confirmar entrega" at bounding box center [1225, 98] width 61 height 9
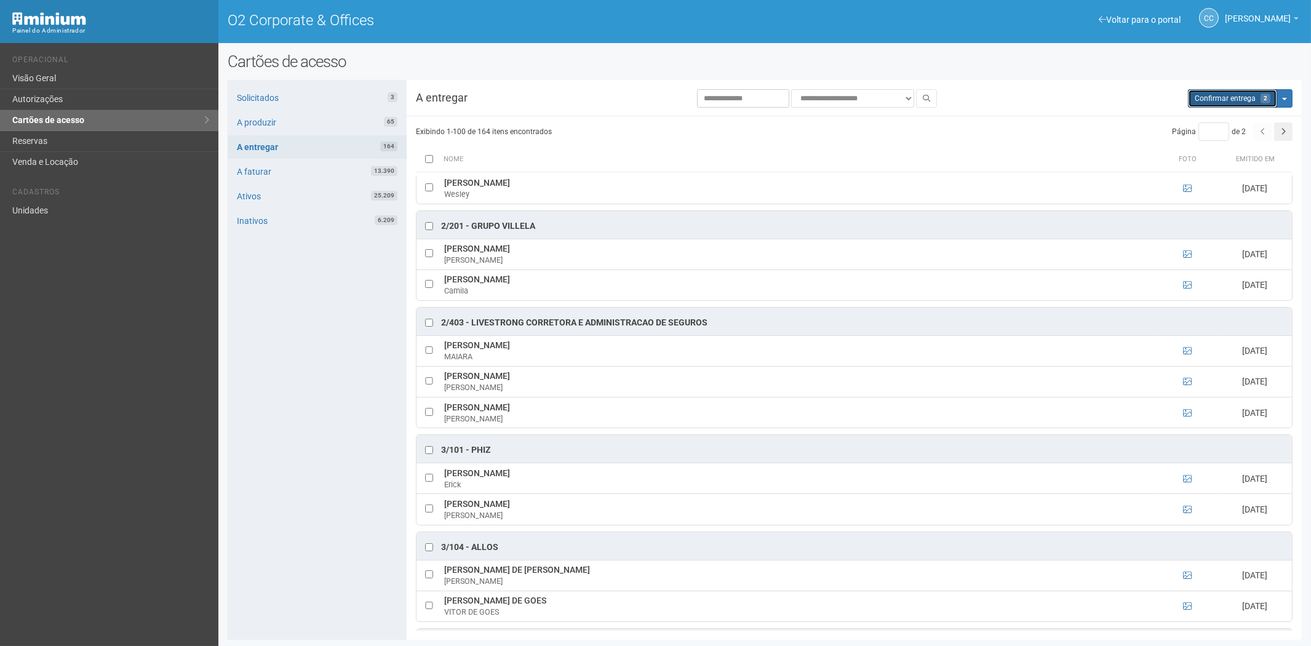
click at [1232, 99] on span "Confirmar entrega" at bounding box center [1225, 98] width 61 height 9
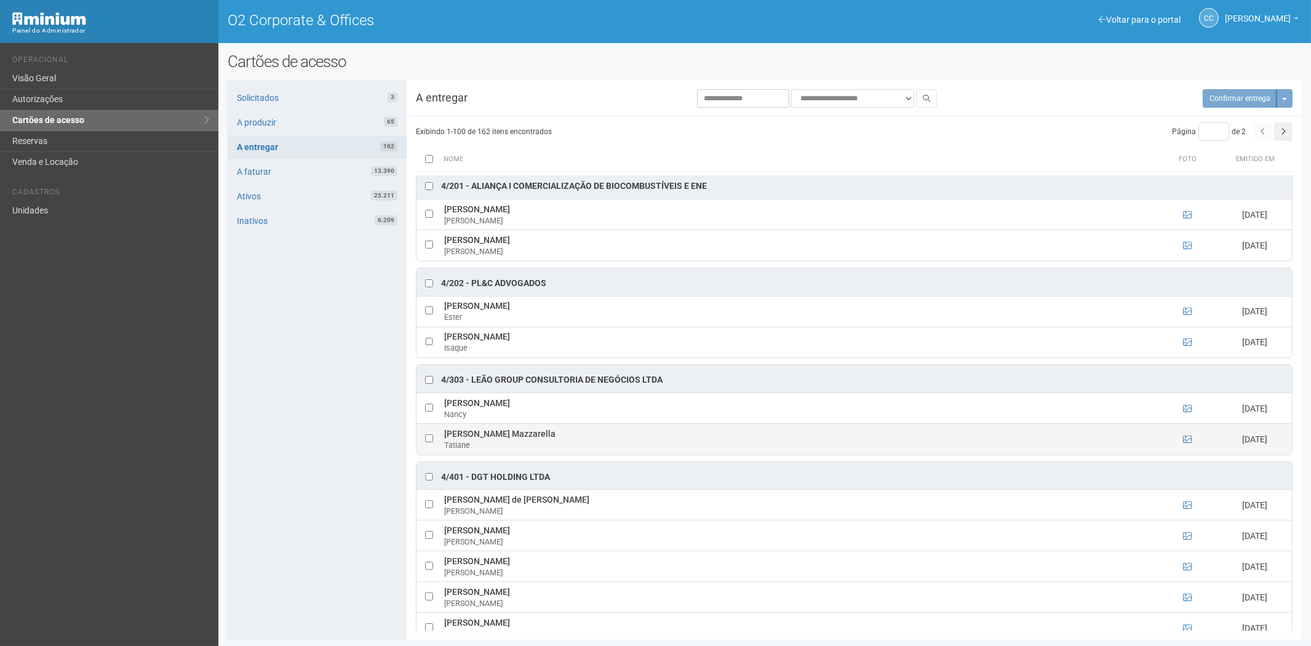
scroll to position [1230, 0]
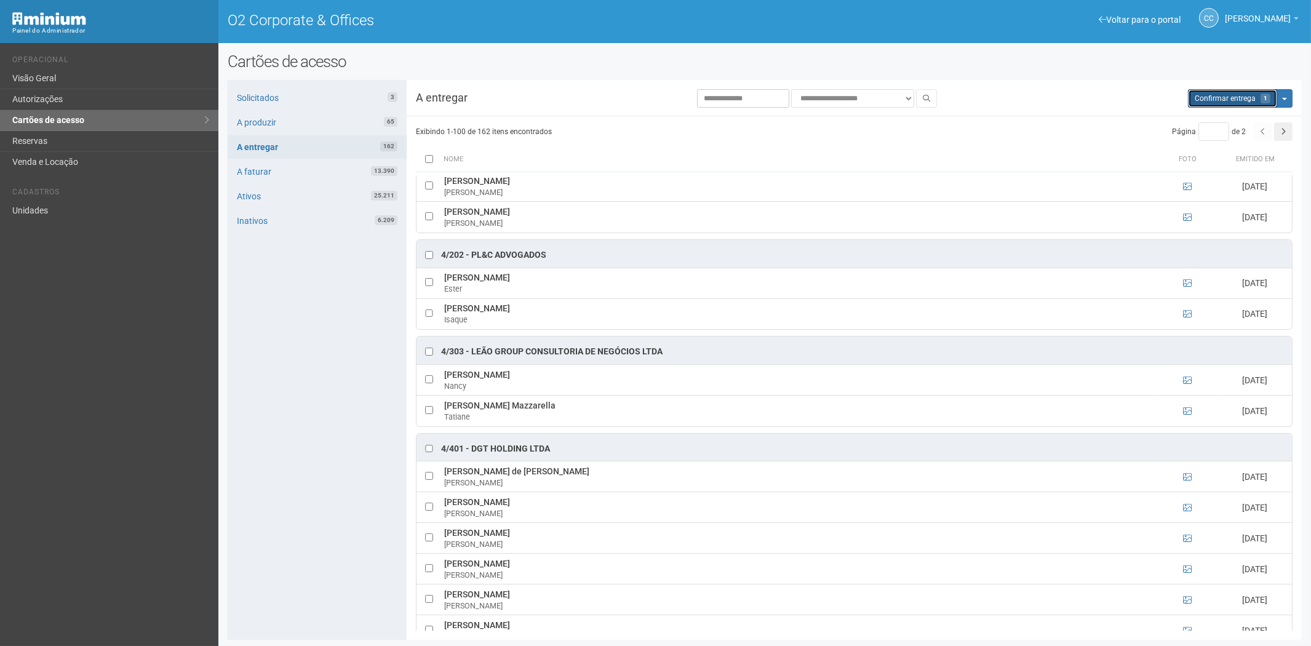
click at [1227, 100] on span "Confirmar entrega" at bounding box center [1225, 98] width 61 height 9
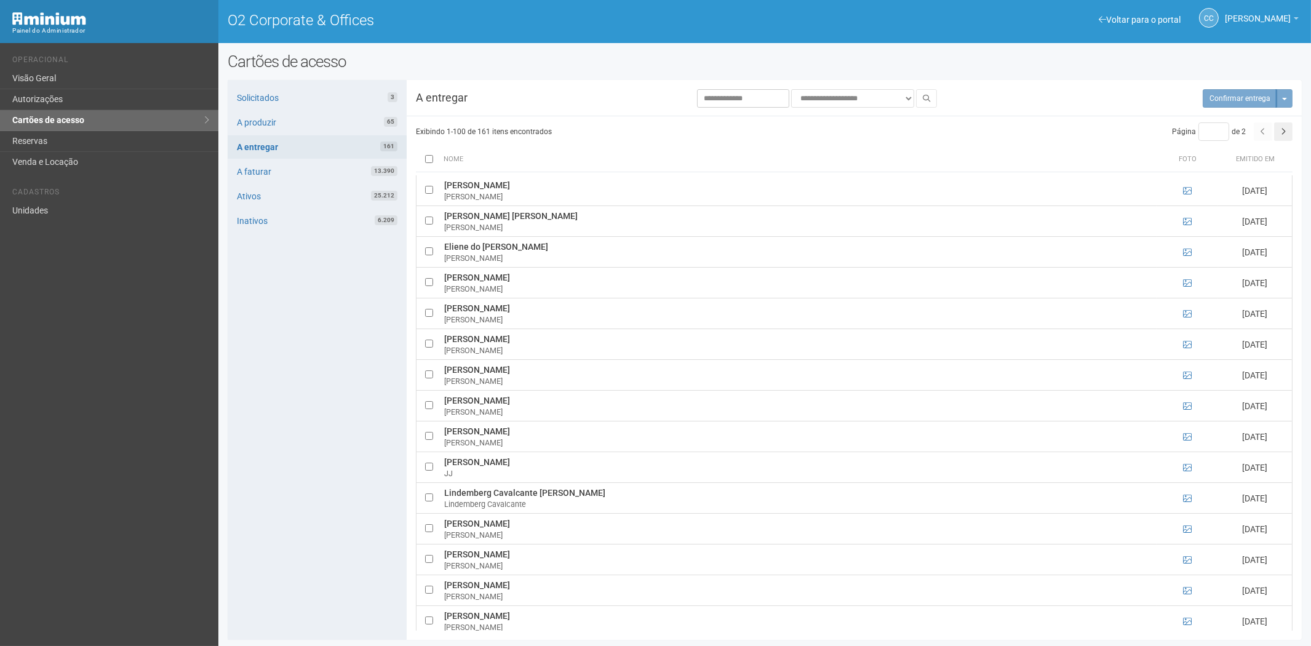
scroll to position [1914, 0]
click at [1283, 135] on icon "button" at bounding box center [1283, 131] width 5 height 7
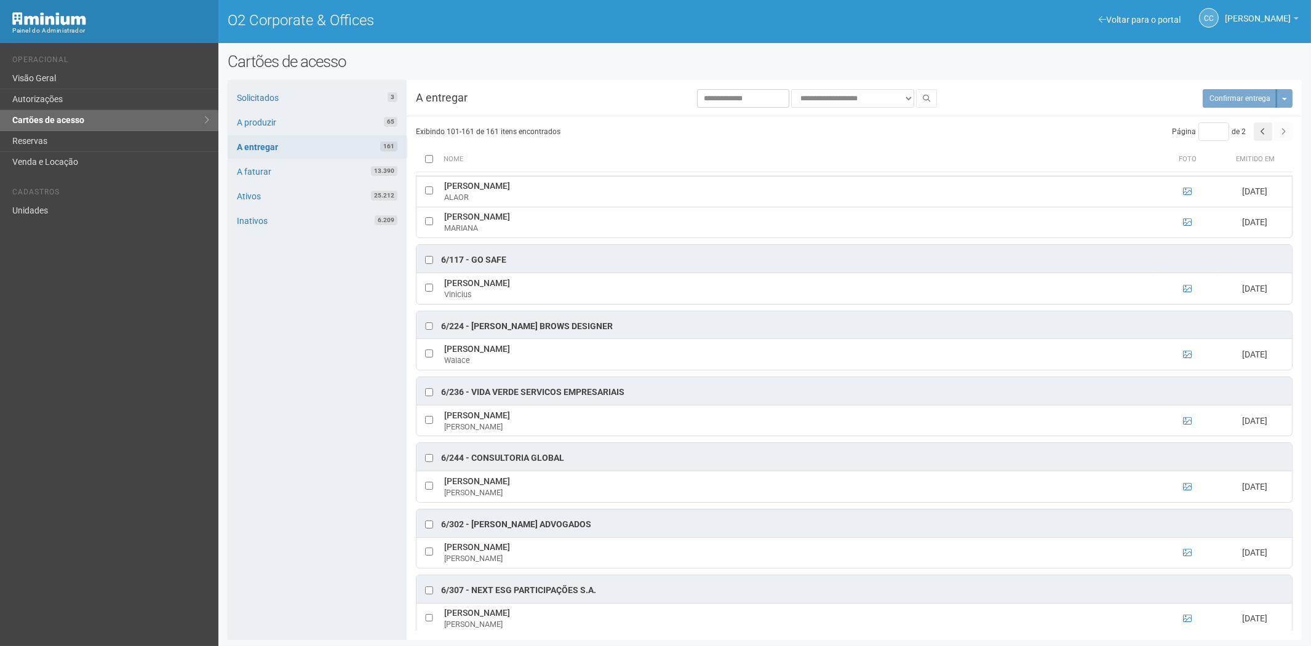
scroll to position [205, 0]
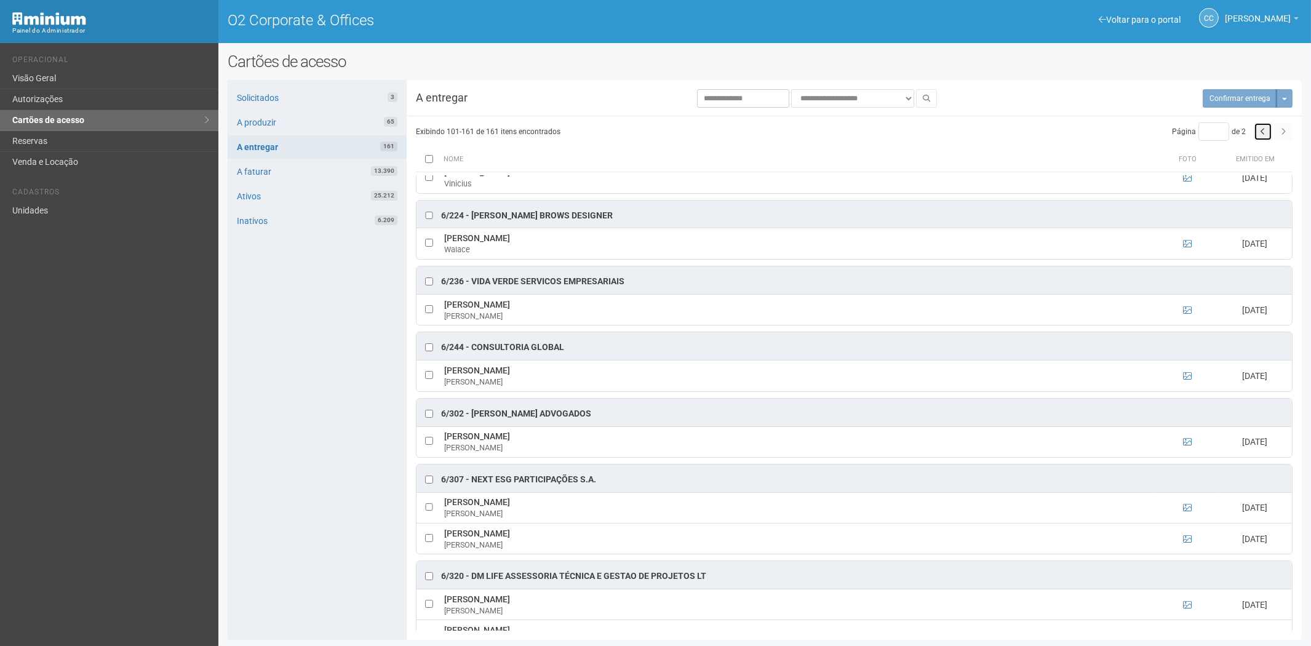
click at [1262, 130] on icon "button" at bounding box center [1263, 131] width 5 height 7
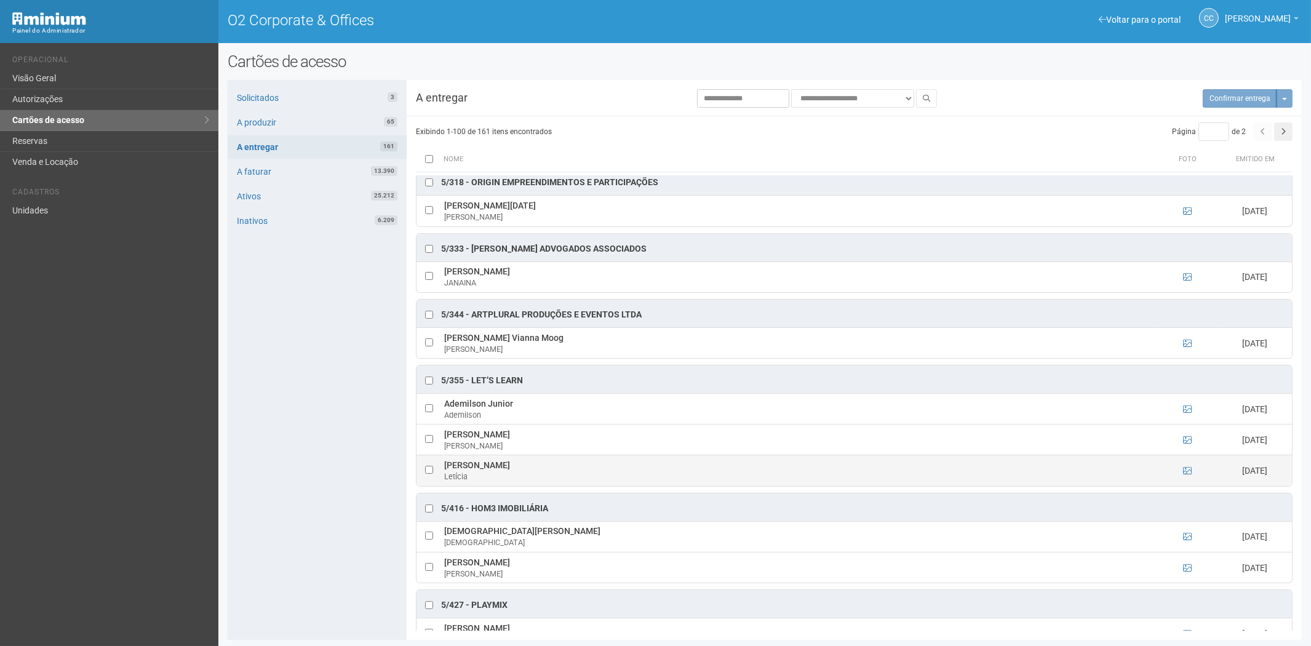
scroll to position [3623, 0]
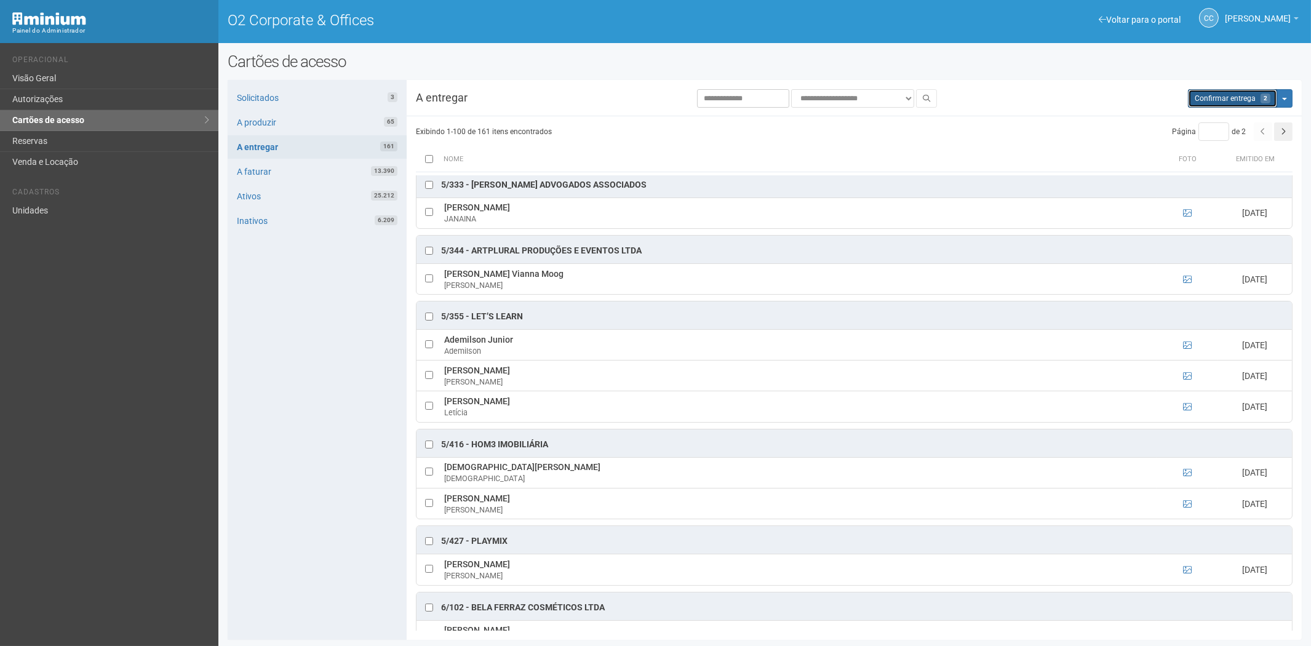
click at [1216, 95] on span "Confirmar entrega" at bounding box center [1225, 98] width 61 height 9
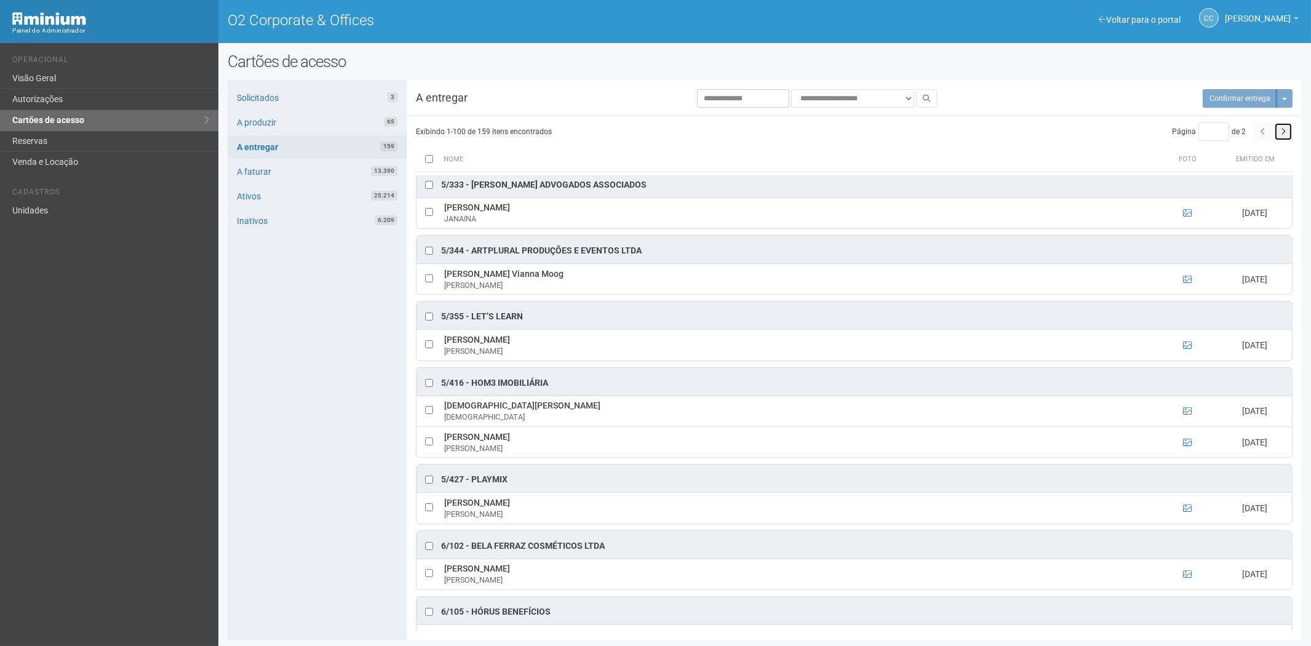
click at [1280, 133] on button "button" at bounding box center [1283, 131] width 18 height 18
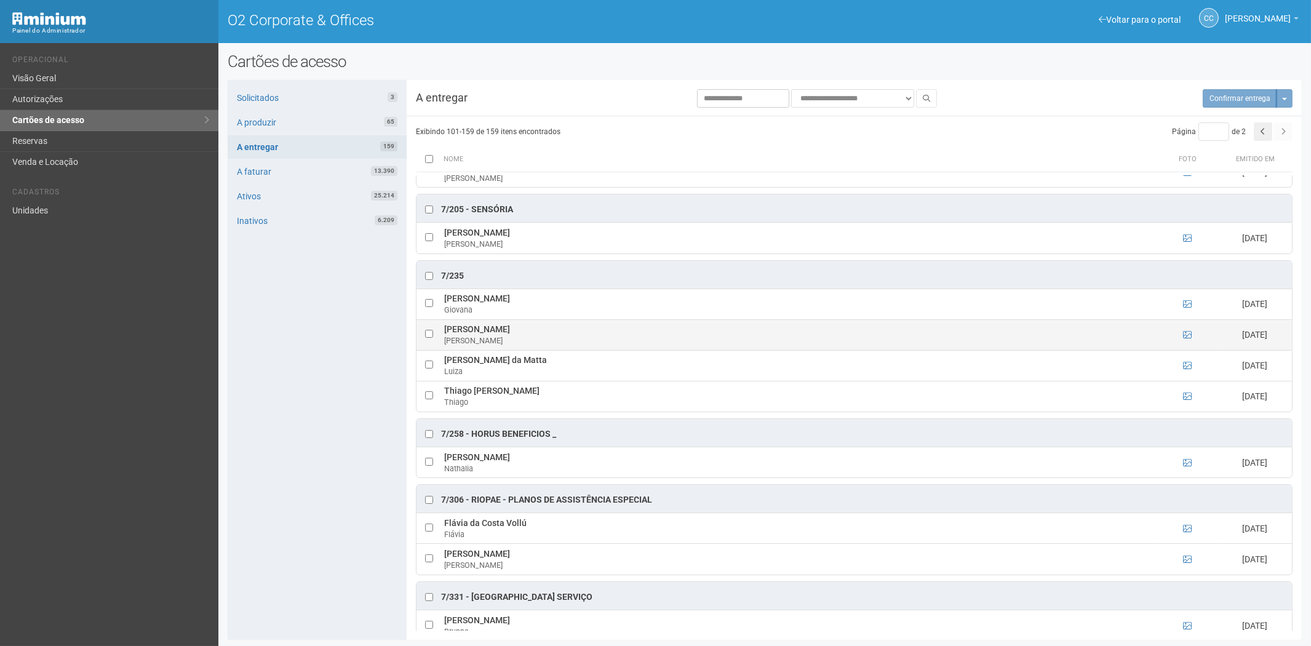
scroll to position [1905, 0]
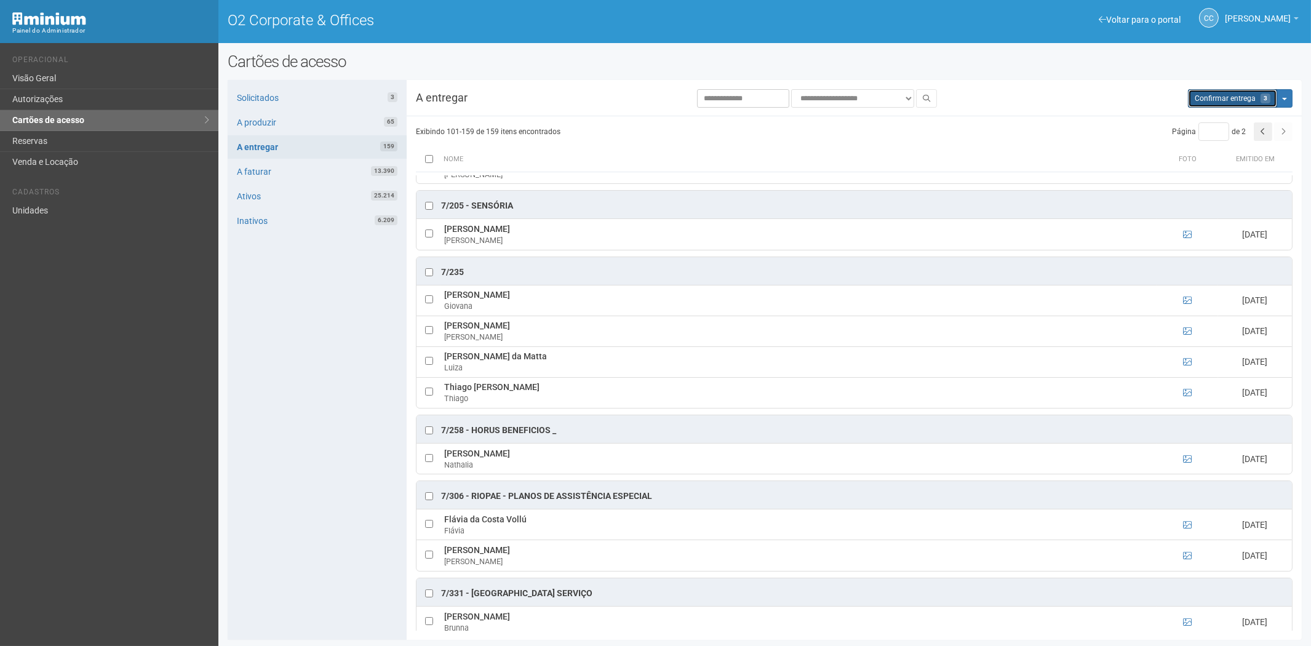
click at [1227, 94] on span "Confirmar entrega" at bounding box center [1225, 98] width 61 height 9
type input "*"
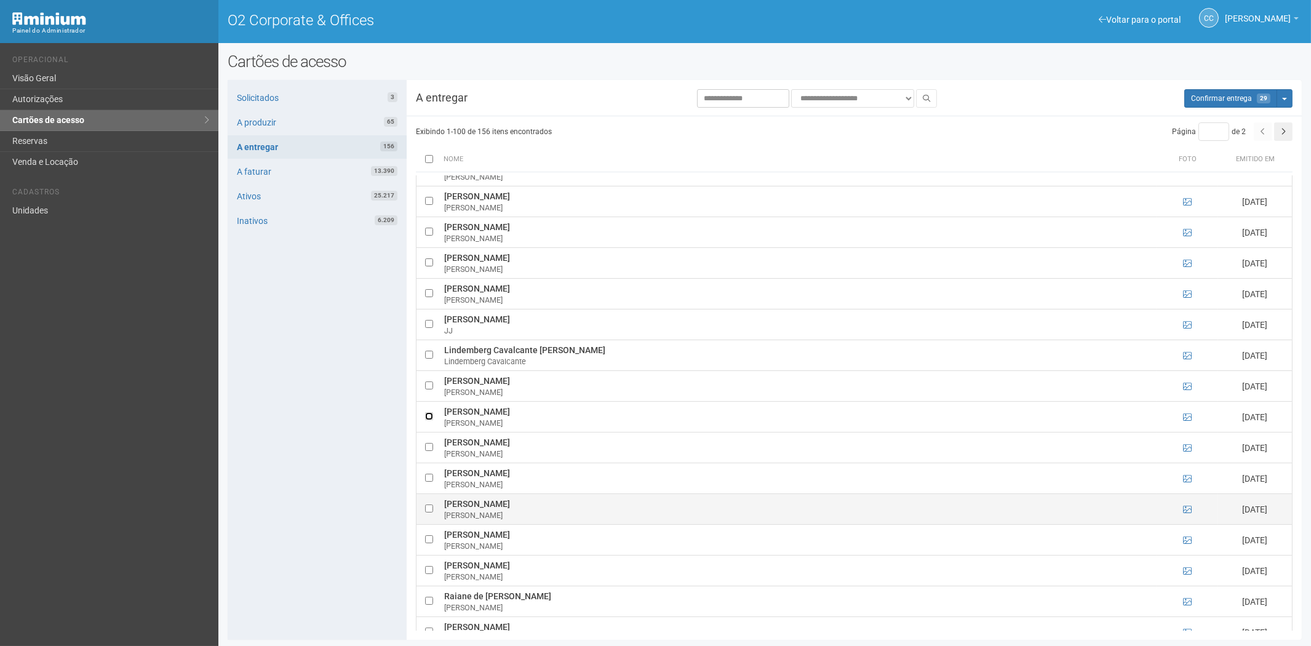
scroll to position [1837, 0]
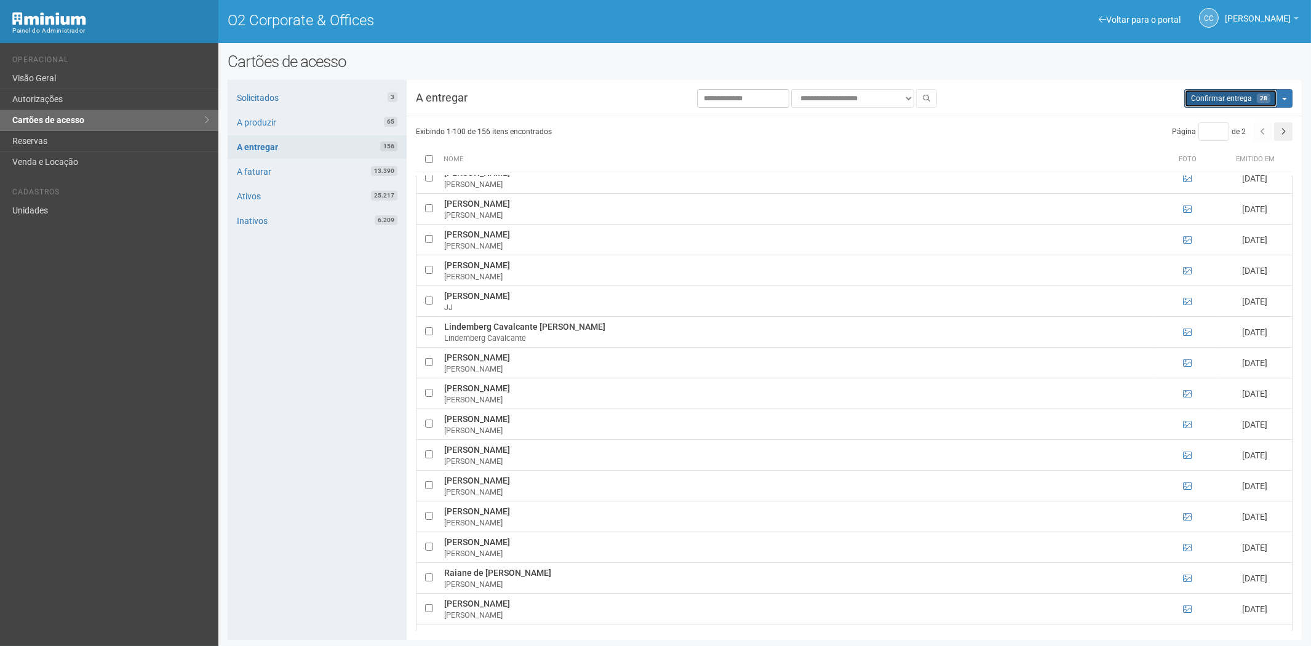
click at [1234, 101] on span "Confirmar entrega" at bounding box center [1221, 98] width 61 height 9
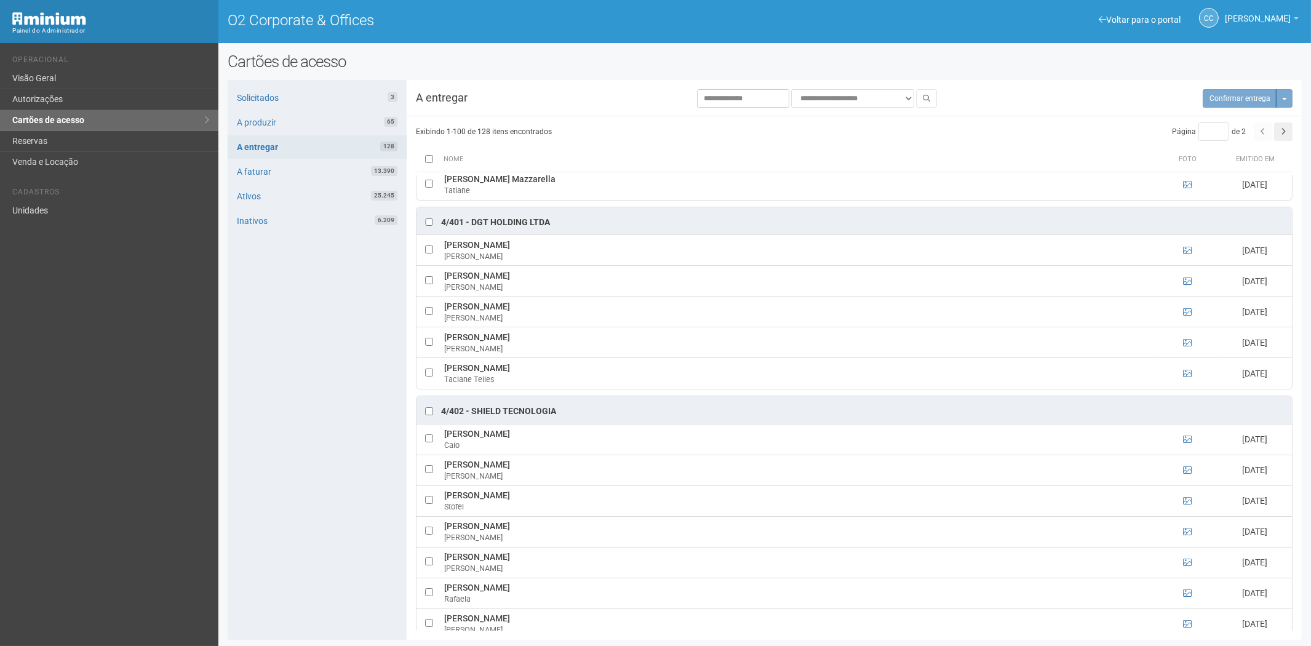
scroll to position [1563, 0]
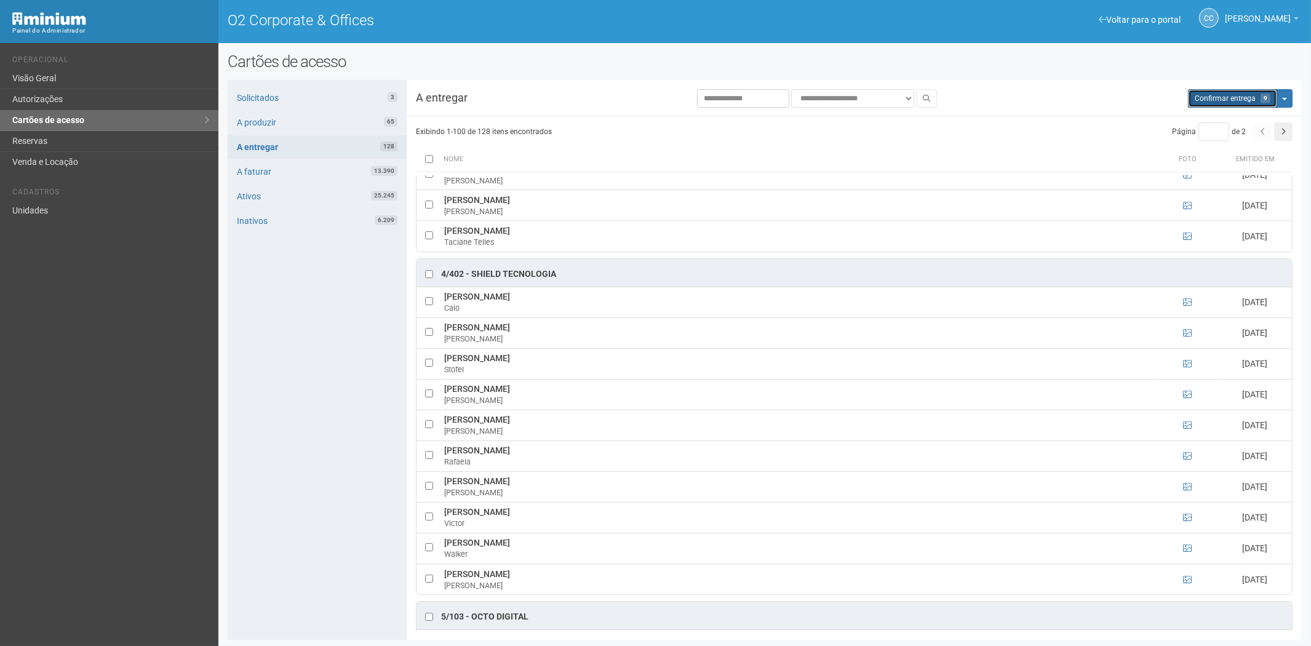
click at [1234, 102] on span "Confirmar entrega" at bounding box center [1225, 98] width 61 height 9
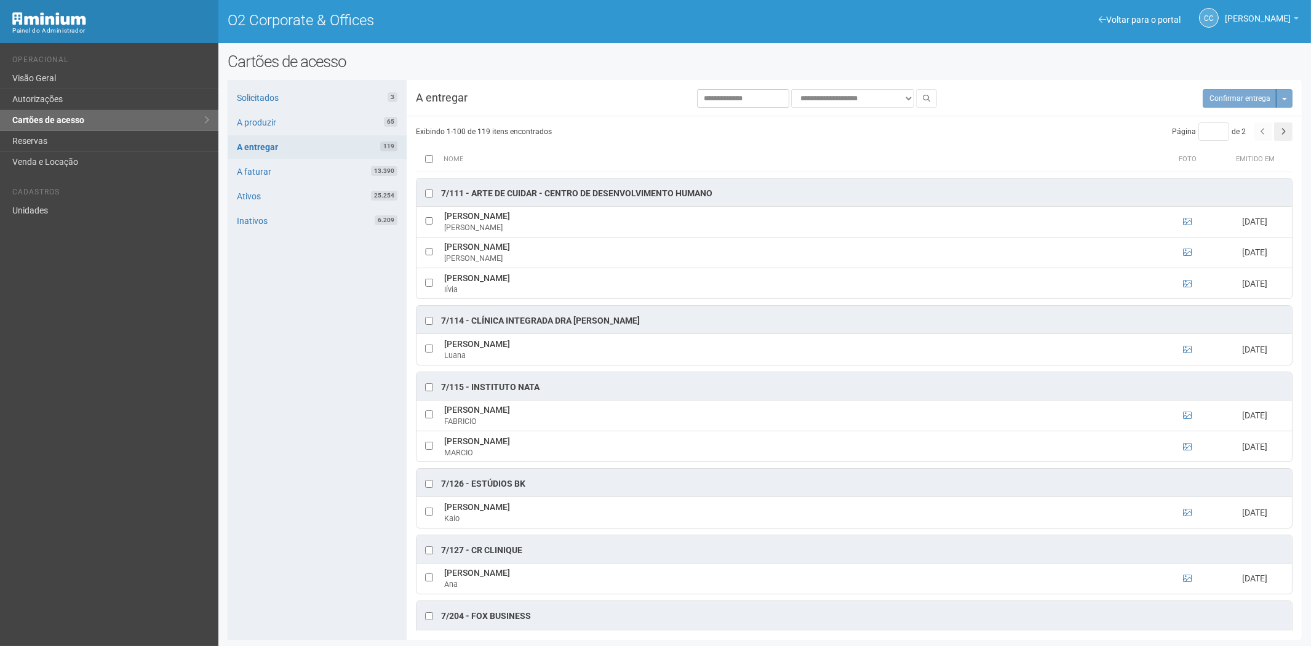
scroll to position [4393, 0]
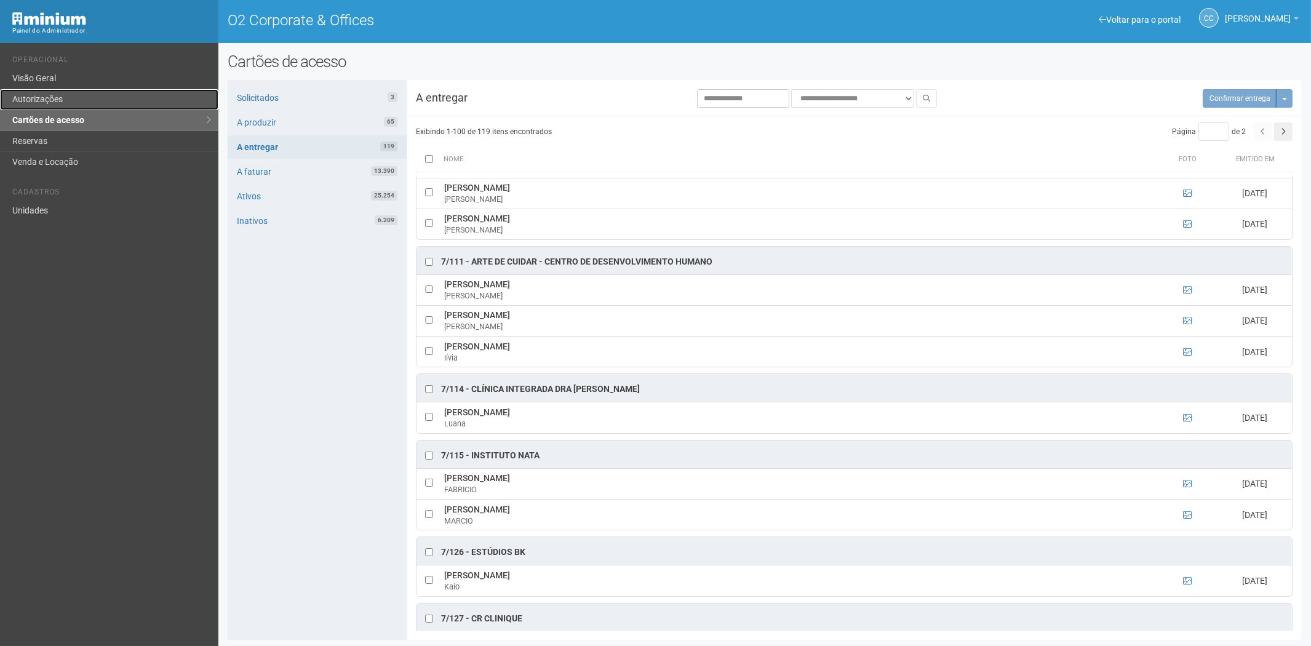
click at [80, 93] on link "Autorizações" at bounding box center [109, 99] width 218 height 21
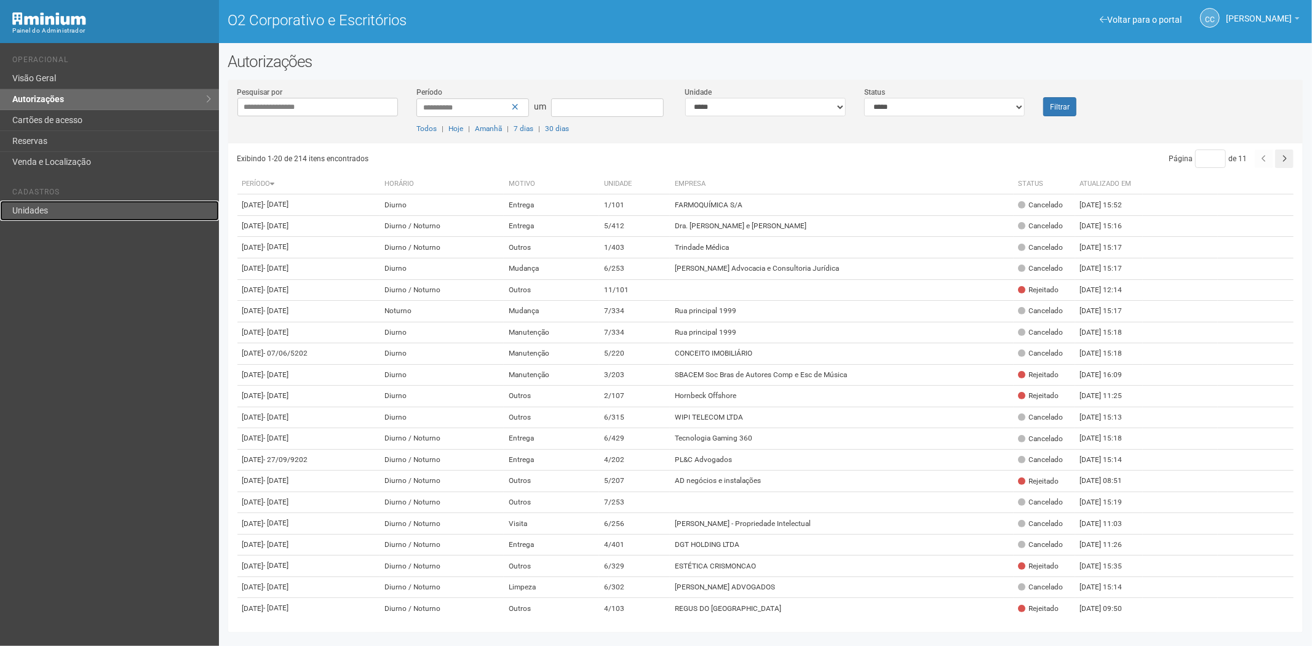
click at [34, 212] on font "Unidades" at bounding box center [30, 210] width 36 height 10
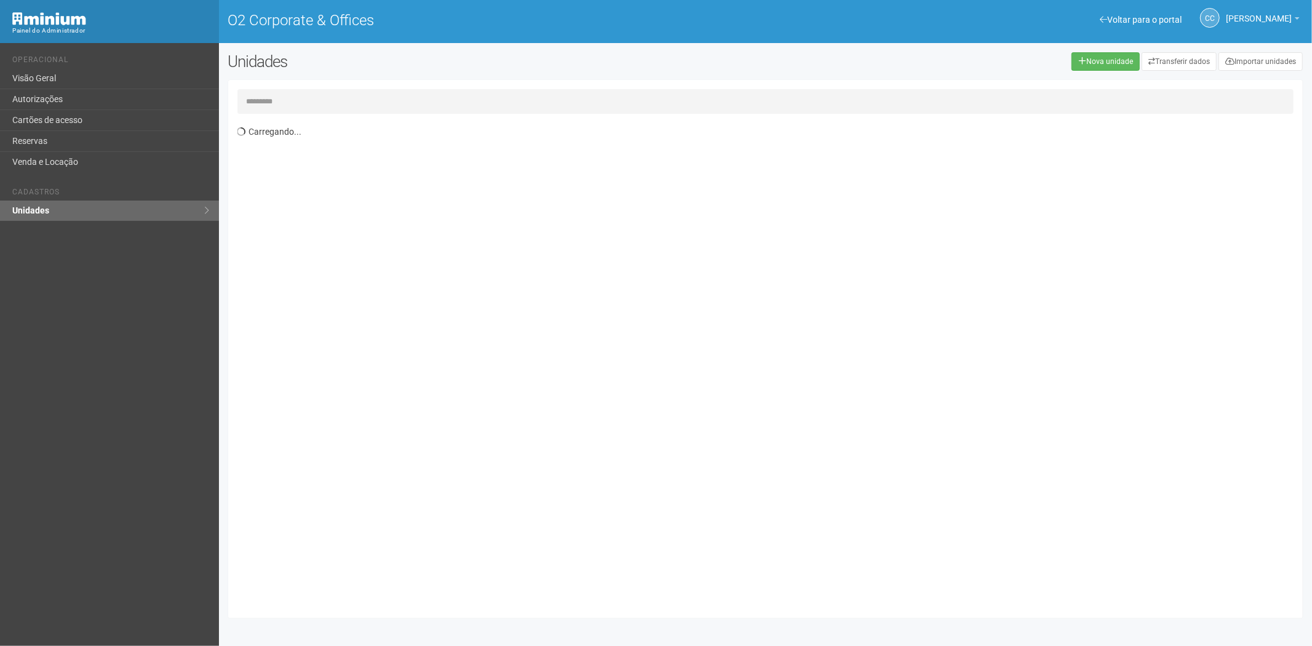
click at [289, 105] on input "text" at bounding box center [765, 101] width 1057 height 25
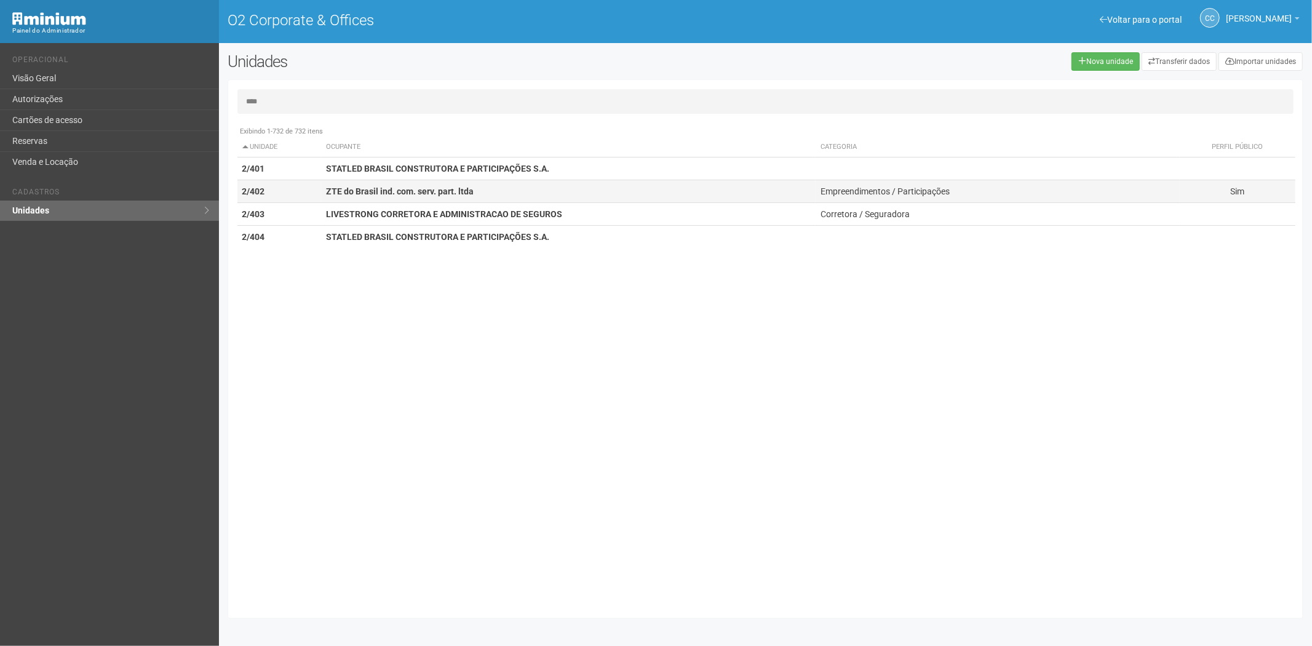
type input "****"
click at [314, 183] on td "2/402" at bounding box center [279, 191] width 84 height 23
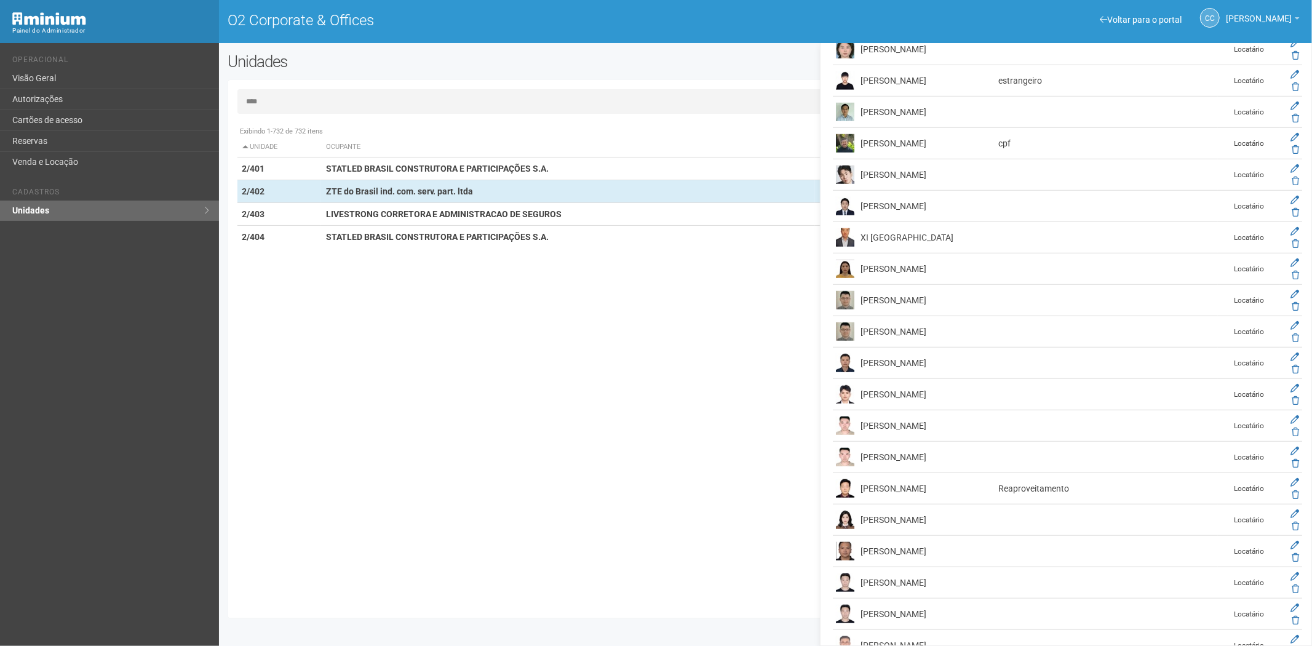
scroll to position [4648, 0]
click at [1296, 517] on icon at bounding box center [1295, 512] width 9 height 9
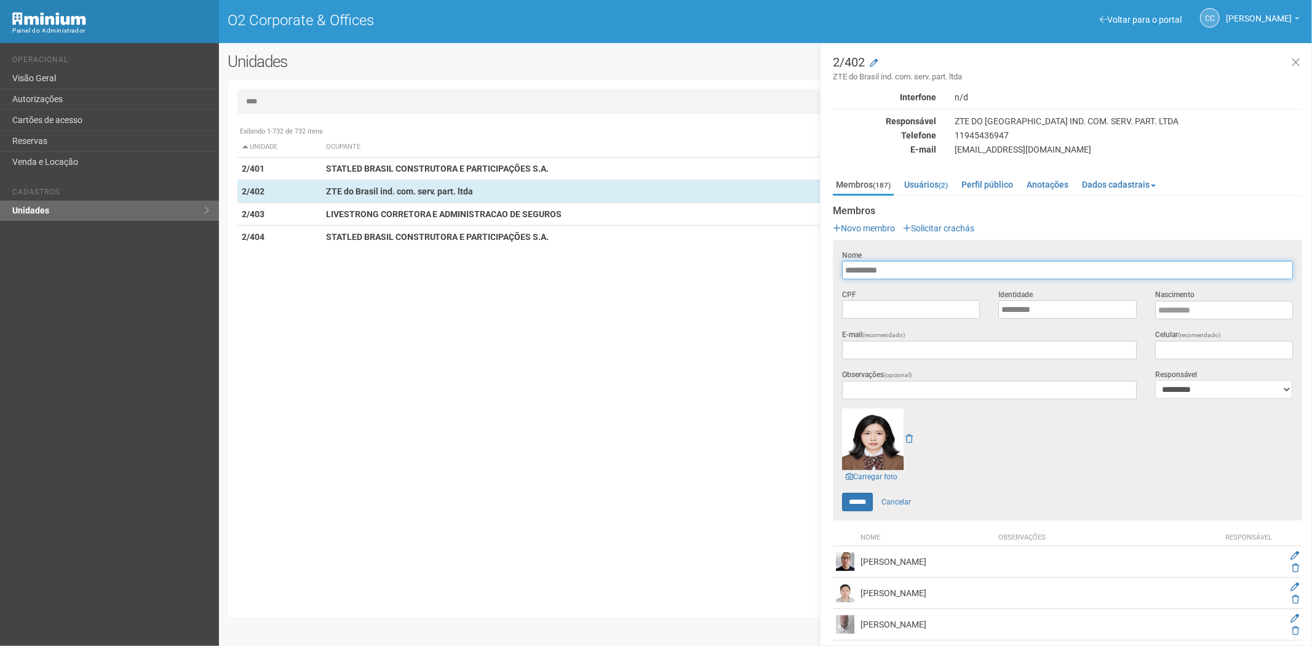
click at [900, 269] on input "**********" at bounding box center [1067, 270] width 451 height 18
drag, startPoint x: 900, startPoint y: 269, endPoint x: 846, endPoint y: 266, distance: 54.3
click at [846, 266] on input "**********" at bounding box center [1067, 270] width 451 height 18
click at [106, 113] on link "Cartões de acesso" at bounding box center [109, 120] width 219 height 21
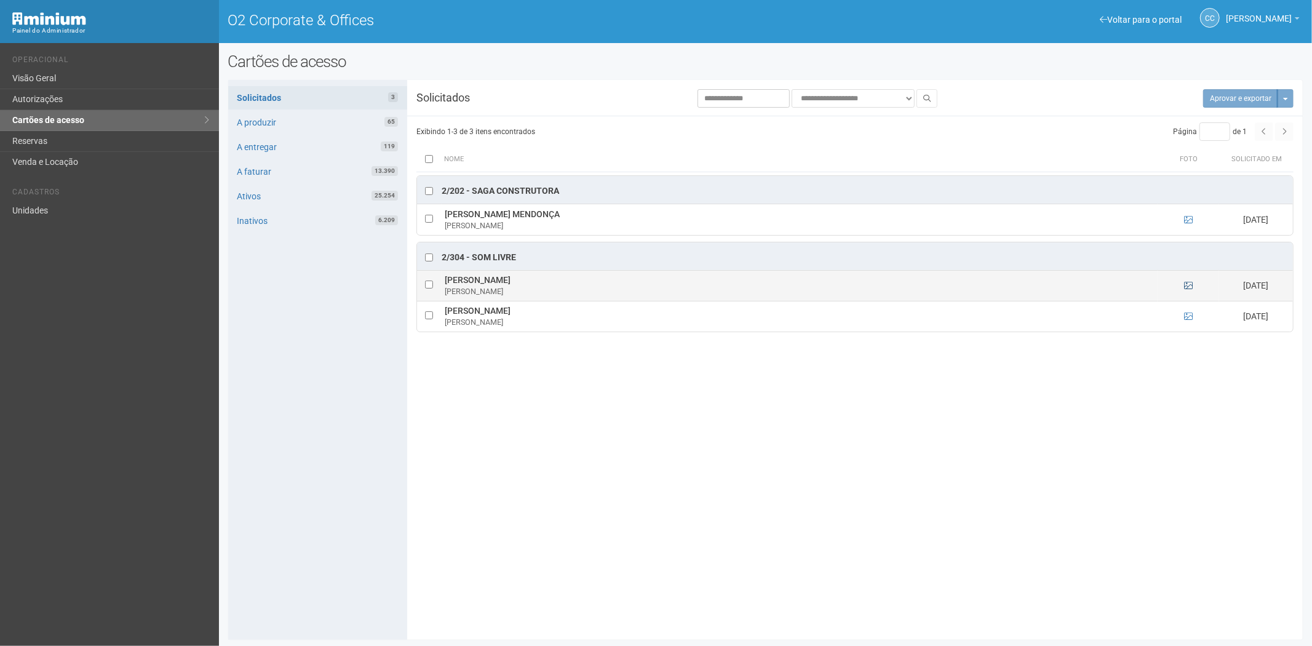
click at [1184, 285] on td at bounding box center [1189, 285] width 62 height 31
click at [1189, 285] on icon at bounding box center [1188, 285] width 9 height 9
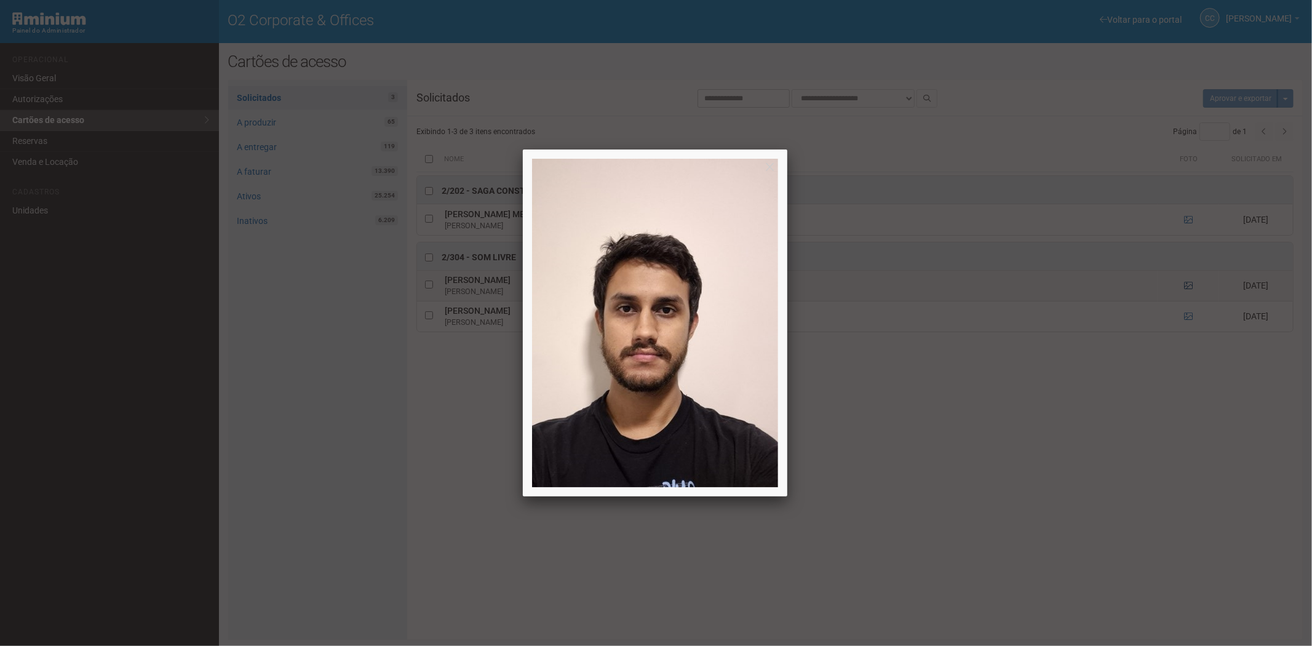
click at [1189, 285] on div at bounding box center [656, 323] width 1312 height 646
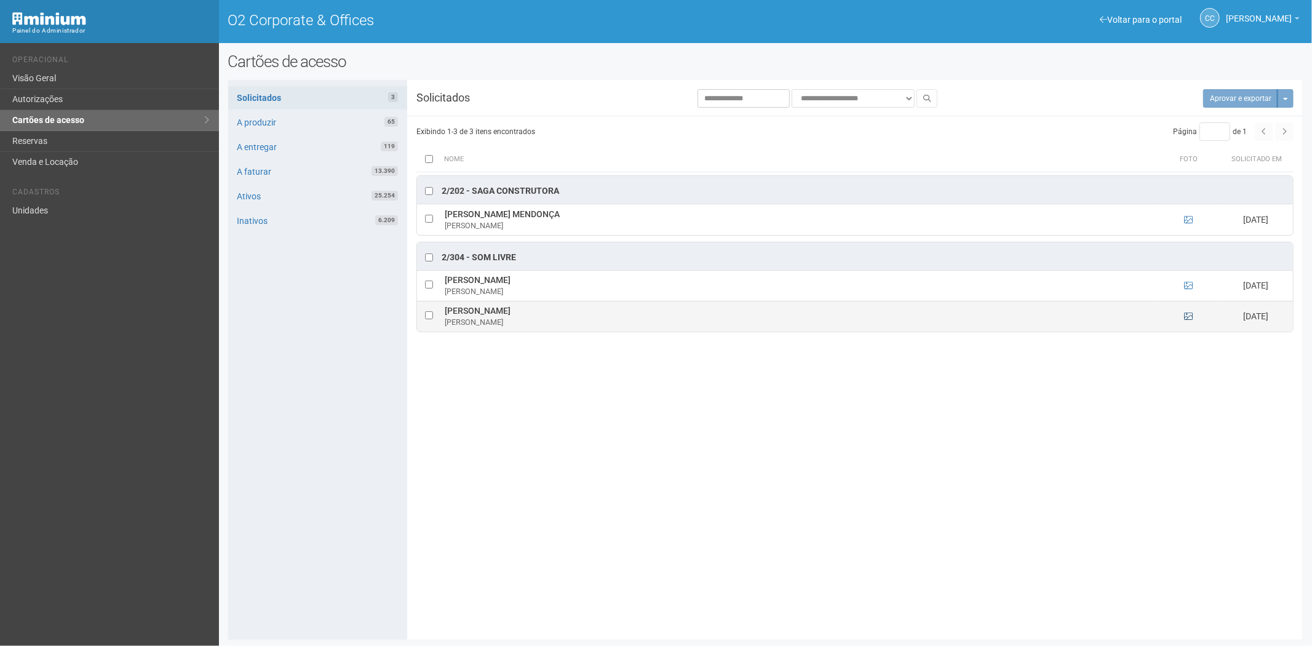
click at [1183, 313] on td at bounding box center [1189, 316] width 62 height 31
click at [1190, 321] on icon at bounding box center [1188, 316] width 9 height 9
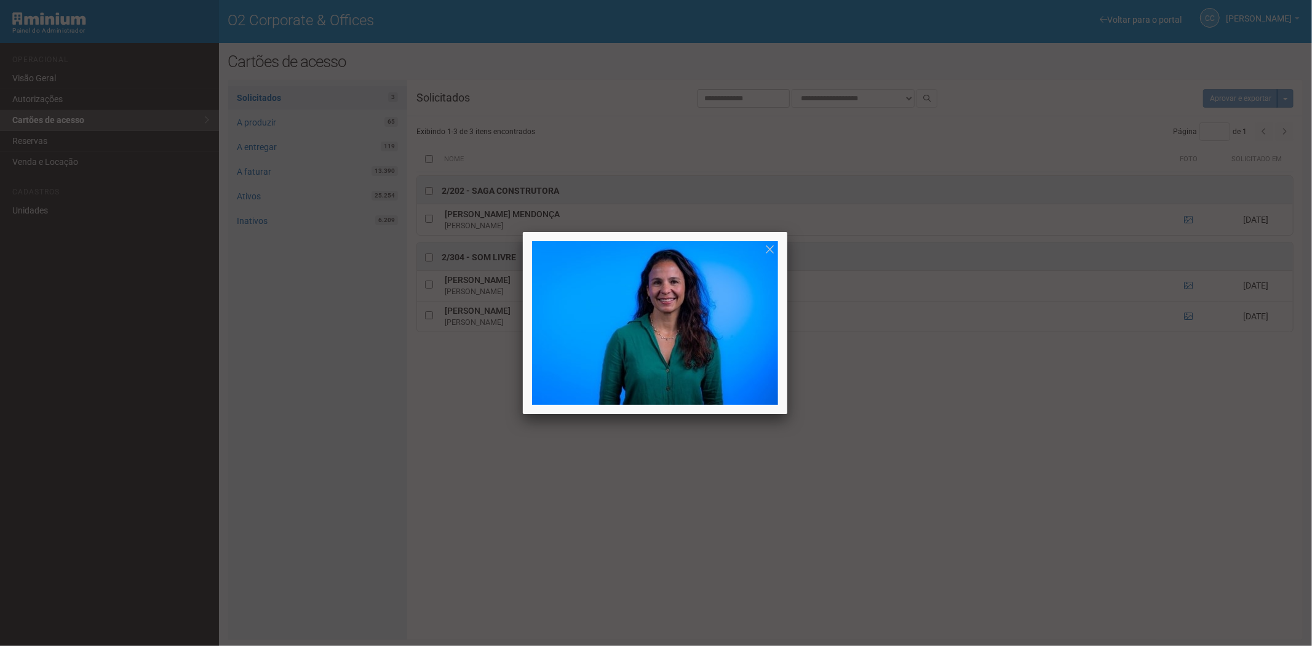
click at [1189, 321] on div at bounding box center [656, 323] width 1312 height 646
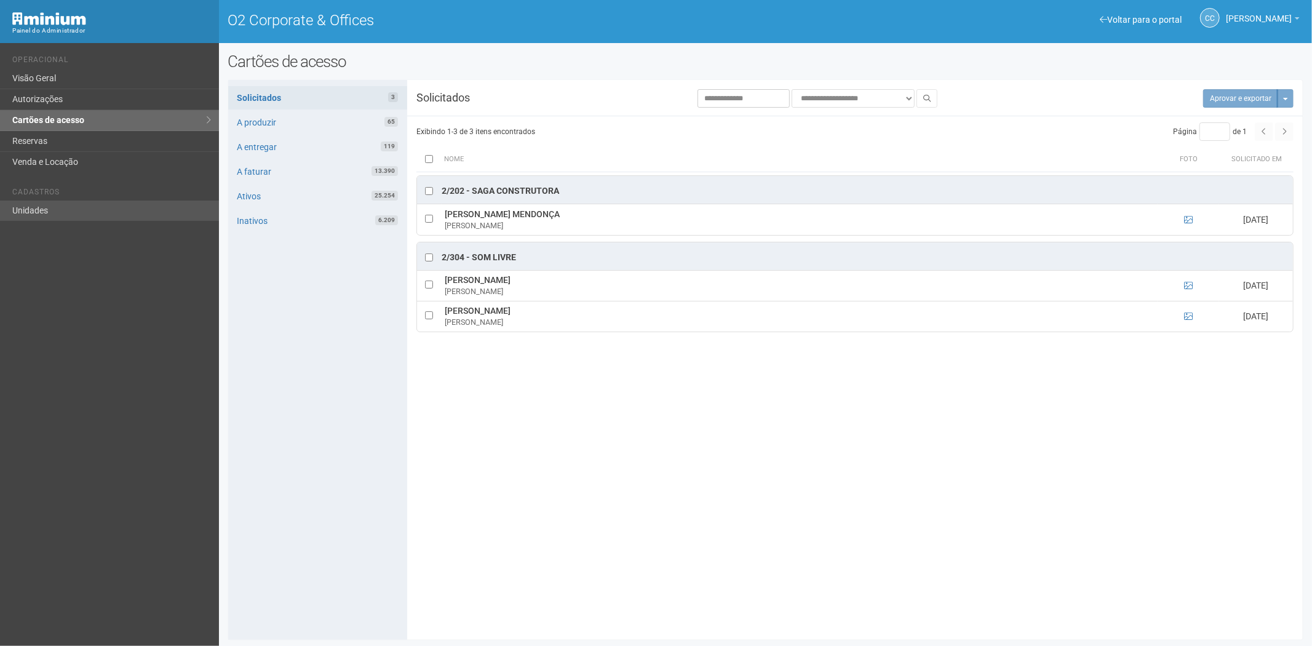
drag, startPoint x: 28, startPoint y: 197, endPoint x: 38, endPoint y: 206, distance: 12.6
click at [28, 197] on li "Cadastros" at bounding box center [110, 194] width 197 height 13
click at [52, 208] on link "Unidades" at bounding box center [109, 211] width 219 height 20
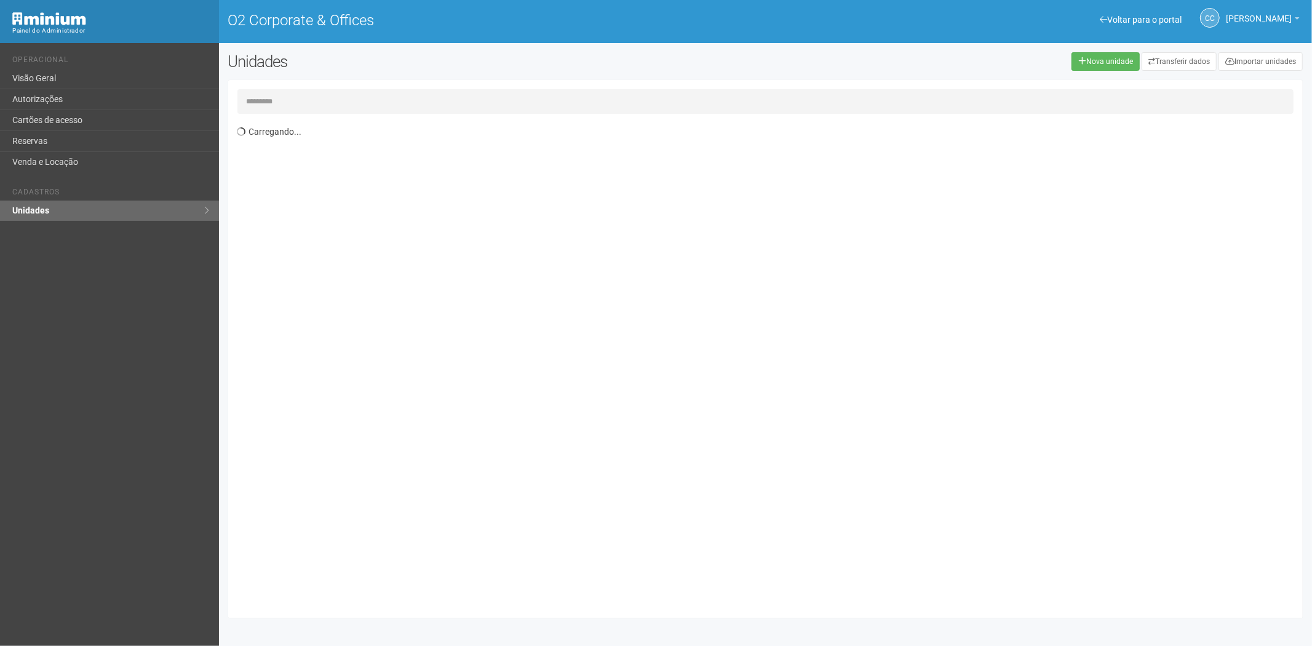
click at [372, 105] on input "text" at bounding box center [765, 101] width 1057 height 25
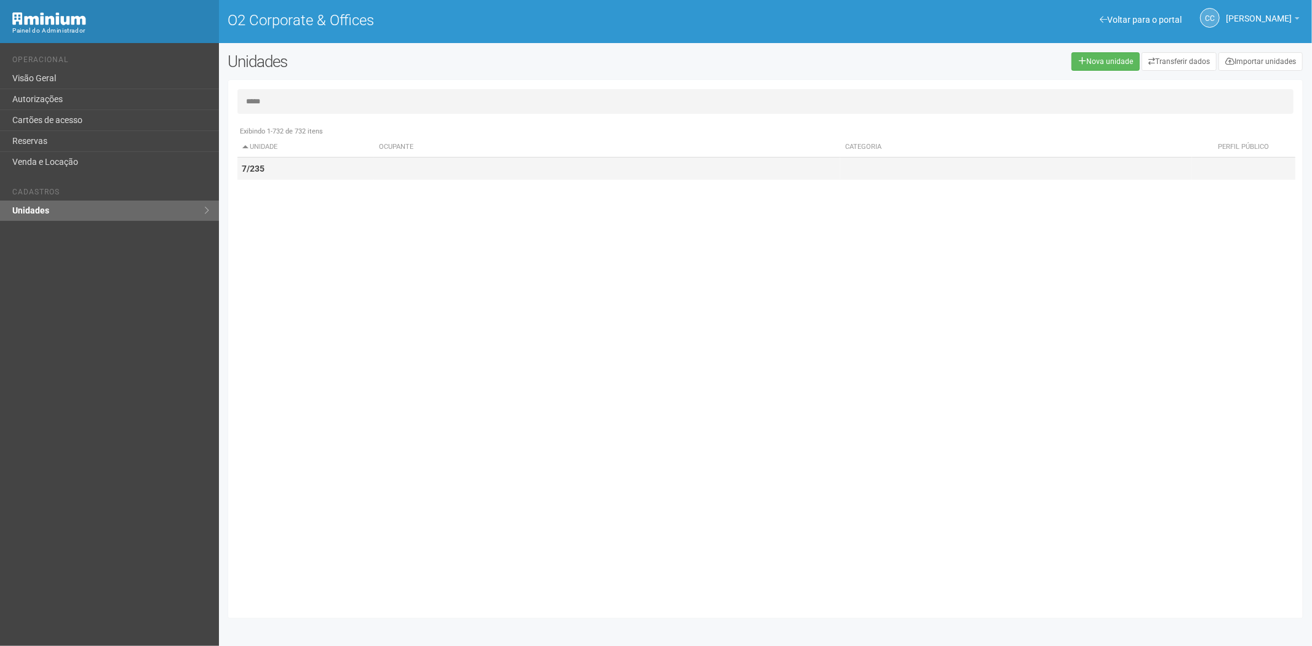
click at [273, 164] on td "7/235" at bounding box center [305, 169] width 137 height 23
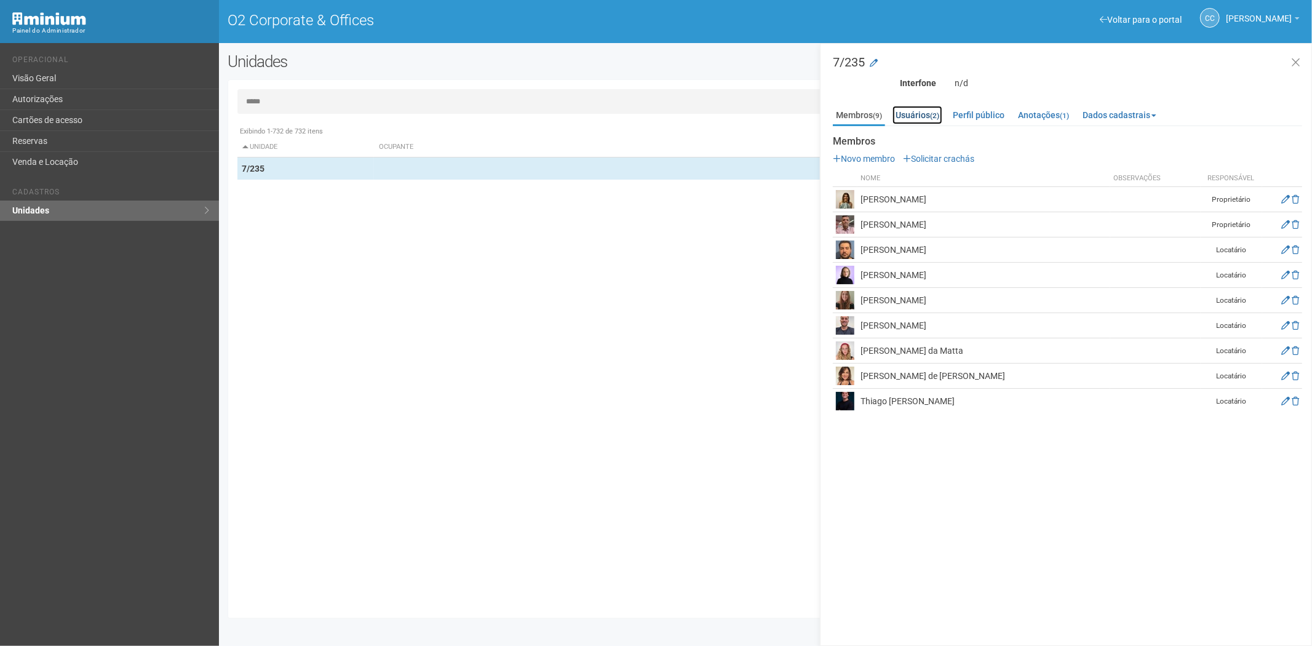
click at [912, 112] on link "Usuários (2)" at bounding box center [918, 115] width 50 height 18
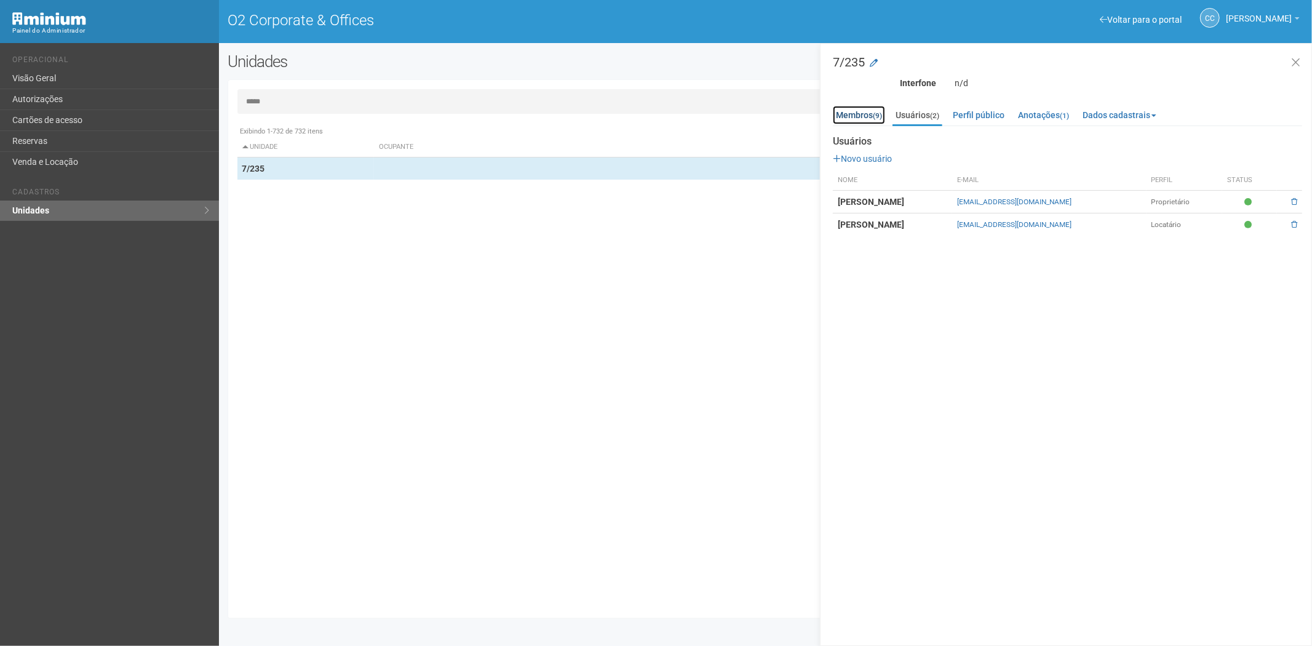
click at [860, 116] on link "Membros (9)" at bounding box center [859, 115] width 52 height 18
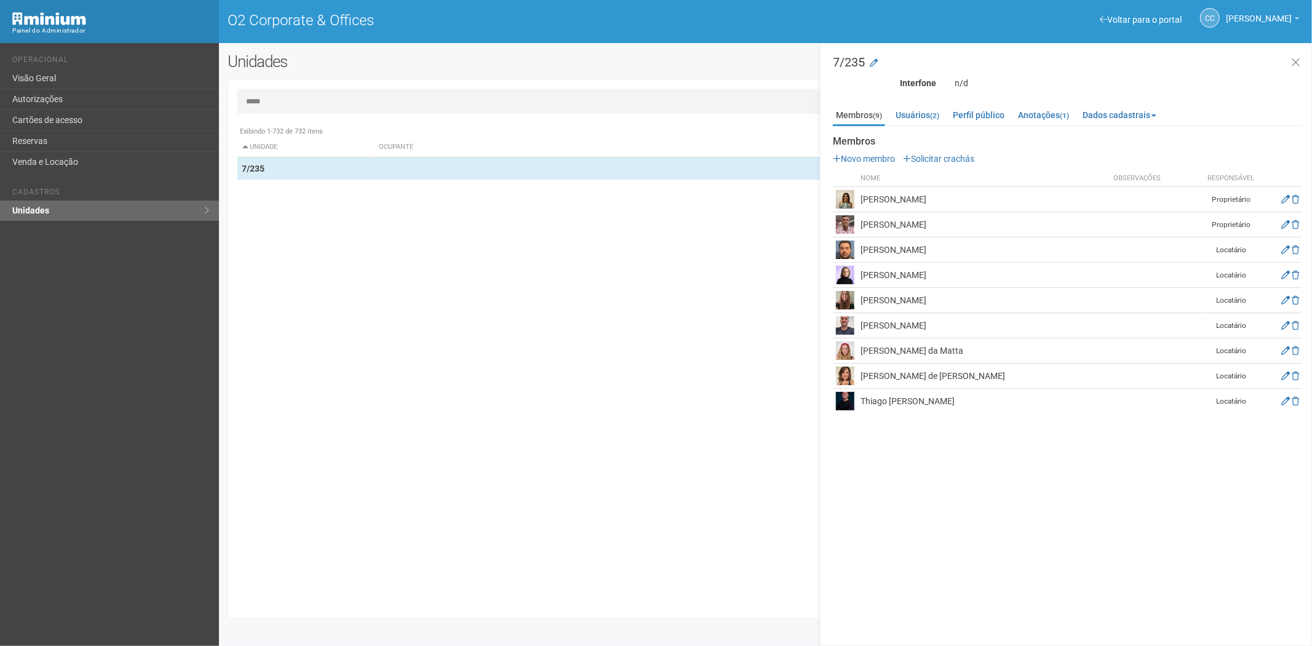
click at [314, 103] on input "*****" at bounding box center [765, 101] width 1057 height 25
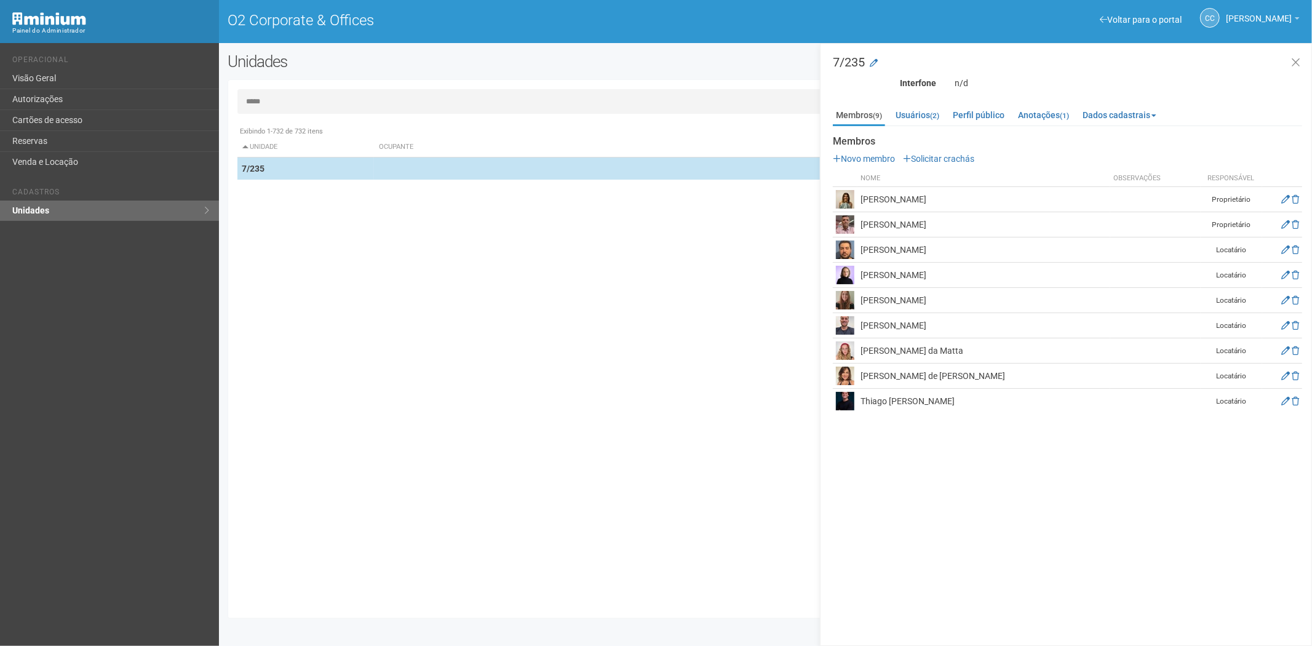
click at [316, 167] on td "7/235" at bounding box center [305, 169] width 137 height 23
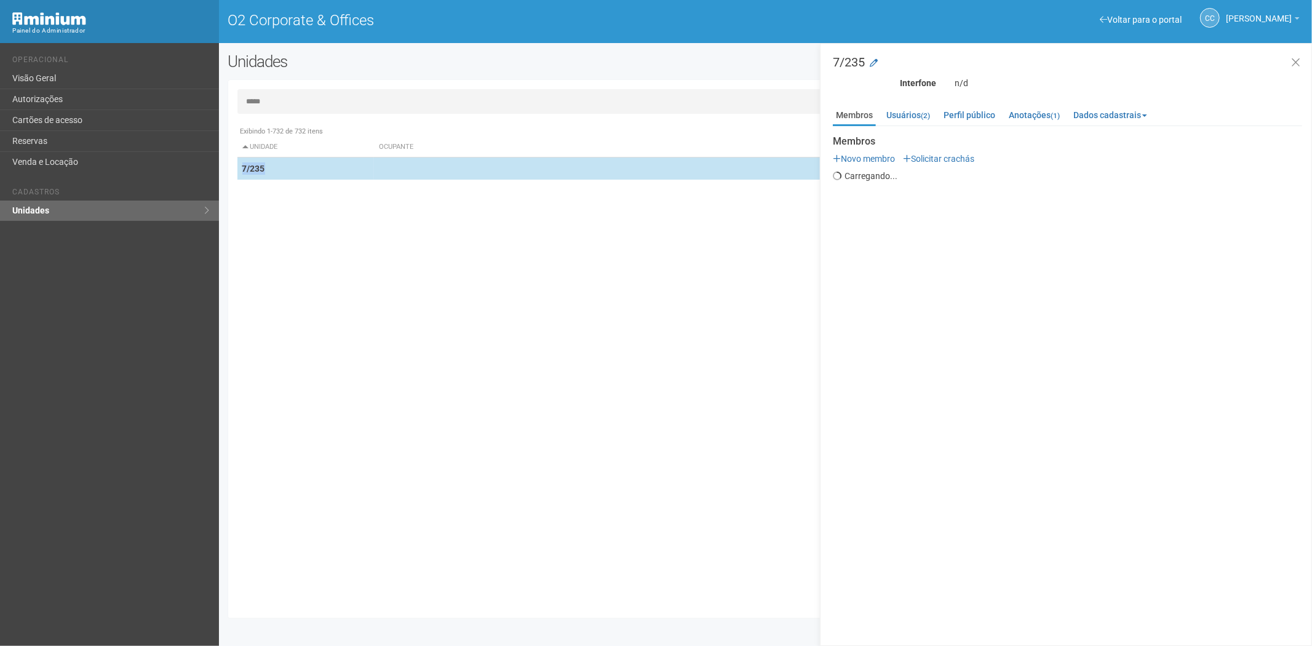
click at [316, 167] on td "7/235" at bounding box center [305, 169] width 137 height 23
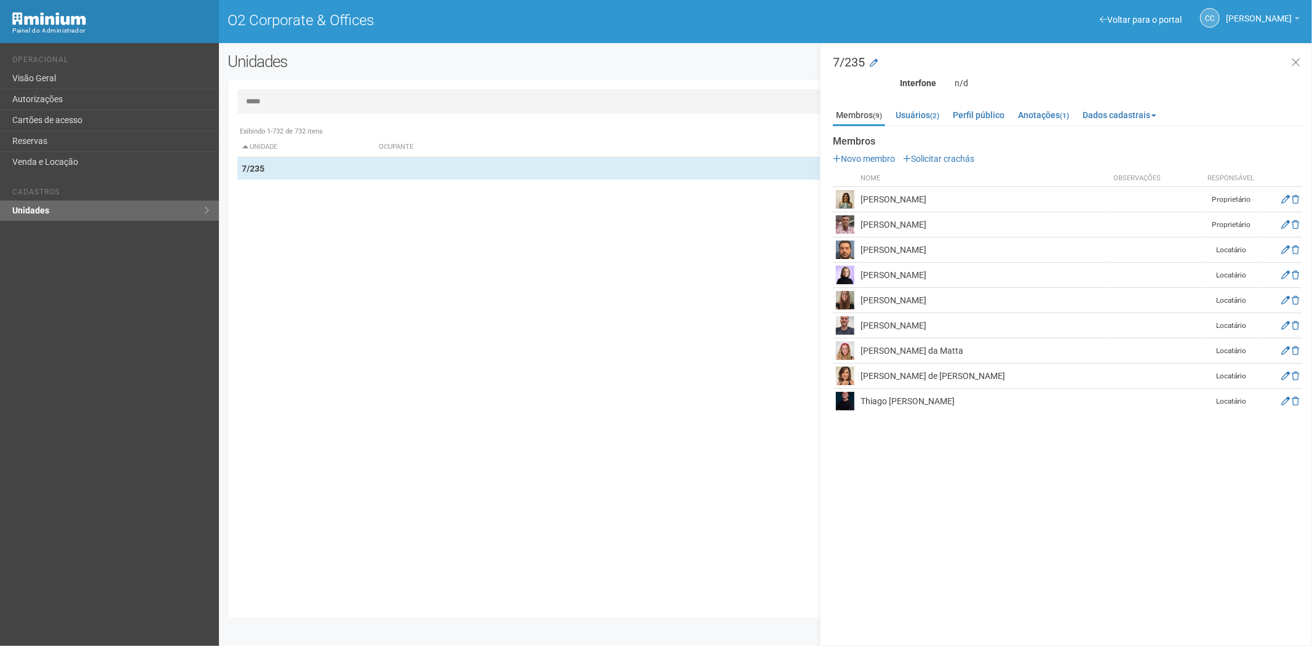
click at [298, 100] on input "*****" at bounding box center [765, 101] width 1057 height 25
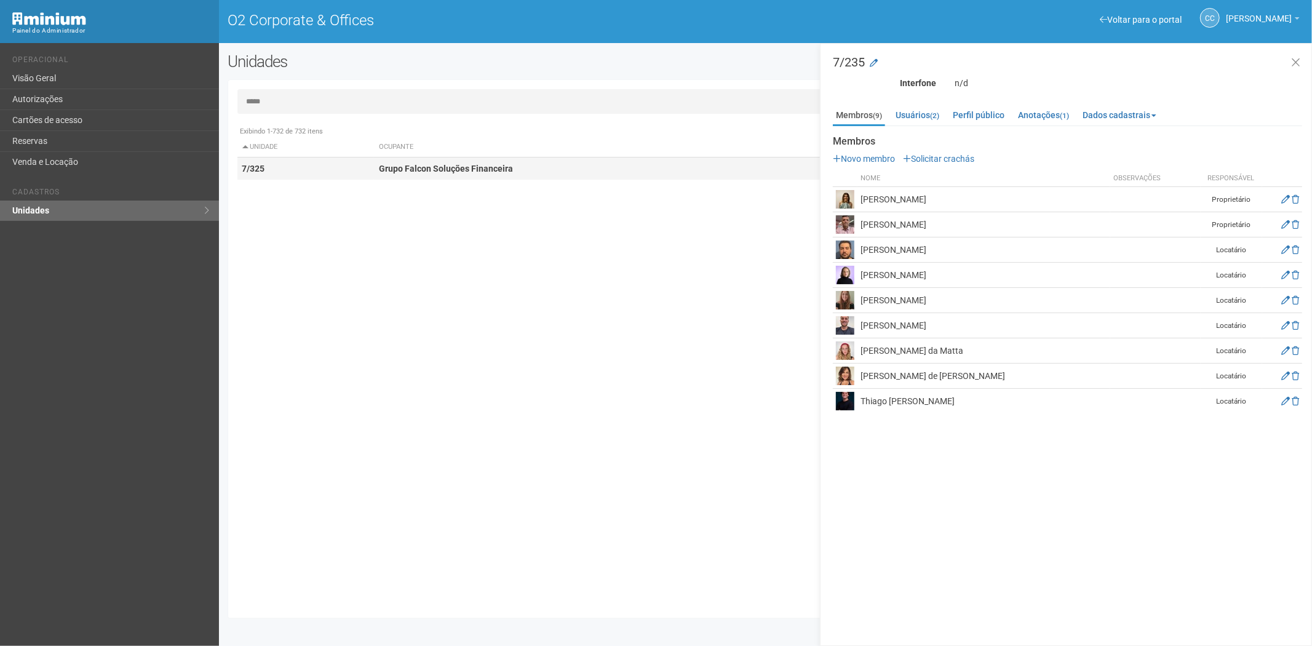
type input "*****"
click at [285, 165] on td "7/325" at bounding box center [305, 169] width 137 height 23
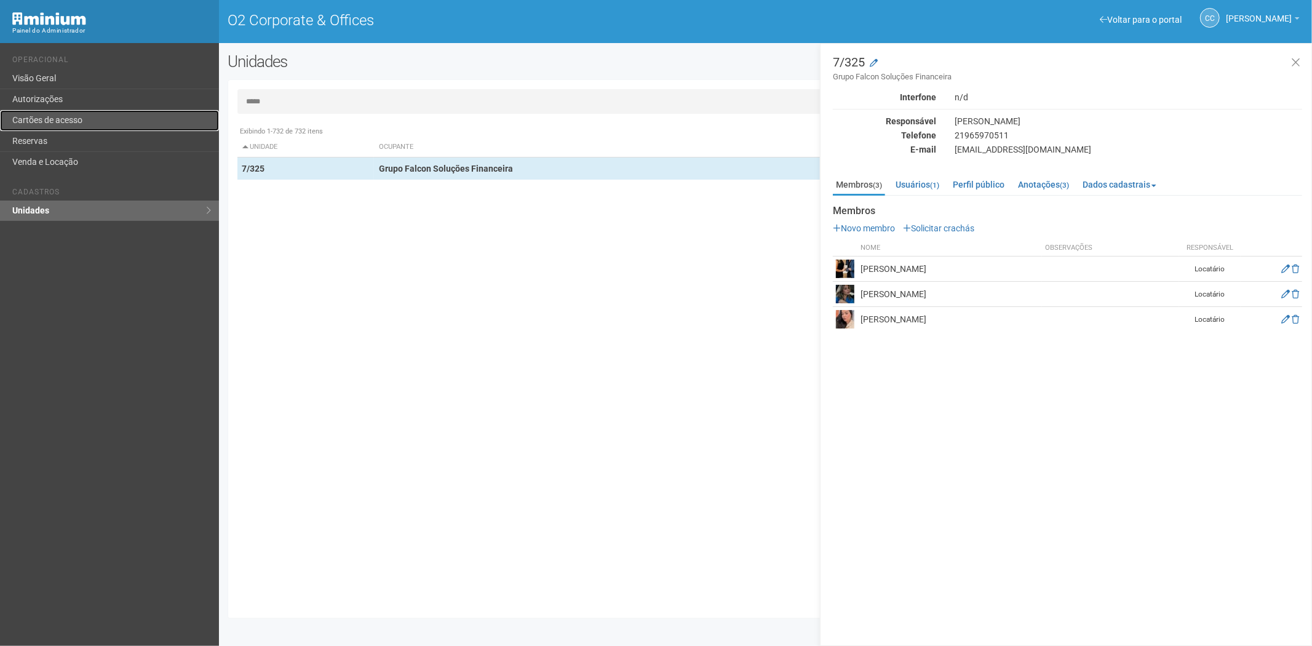
click at [38, 114] on link "Cartões de acesso" at bounding box center [109, 120] width 219 height 21
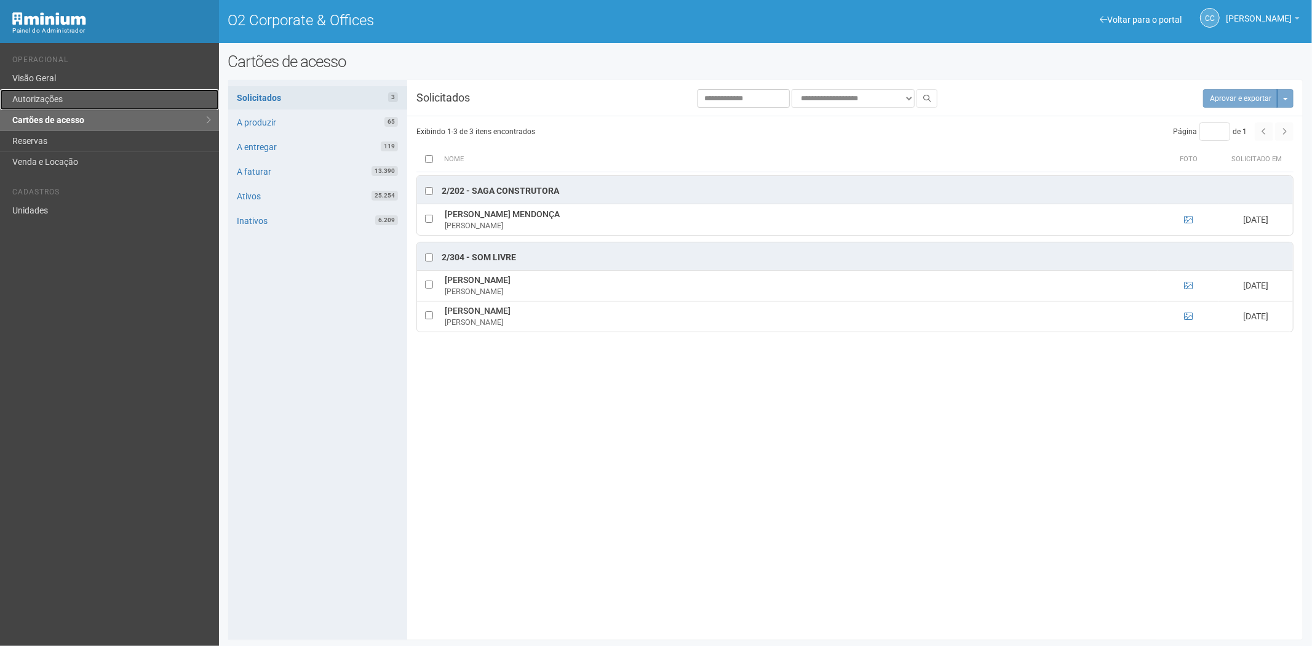
click at [43, 96] on link "Autorizações" at bounding box center [109, 99] width 219 height 21
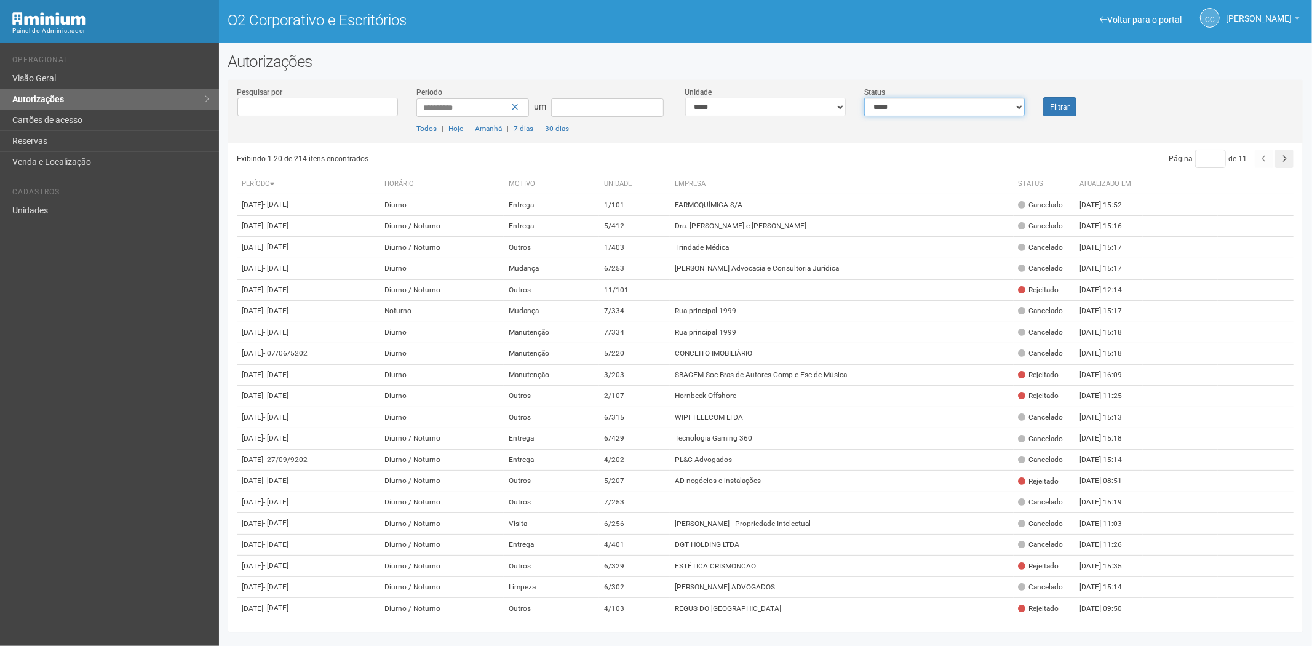
click at [930, 110] on select "**********" at bounding box center [944, 107] width 161 height 18
select select "*"
click at [864, 98] on select "**********" at bounding box center [944, 107] width 161 height 18
click at [1061, 114] on button "Filtrar" at bounding box center [1059, 106] width 33 height 19
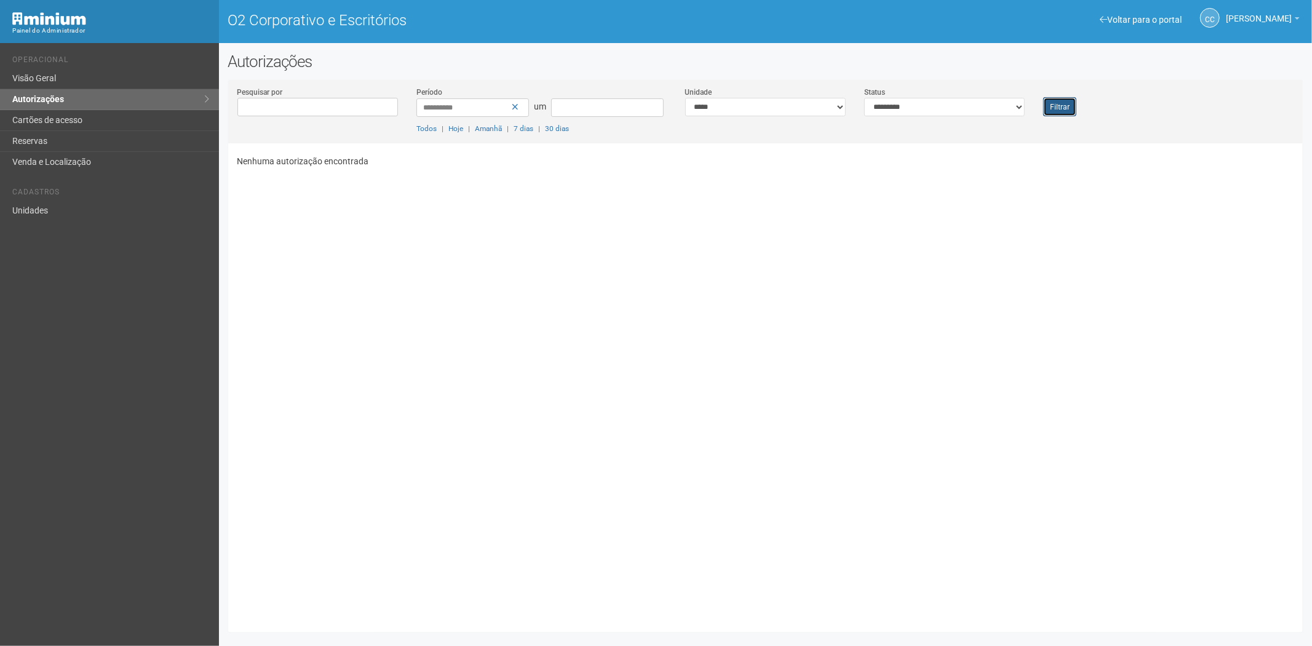
click at [1061, 114] on button "Filtrar" at bounding box center [1059, 106] width 33 height 19
click at [96, 127] on link "Cartões de acesso" at bounding box center [109, 120] width 219 height 21
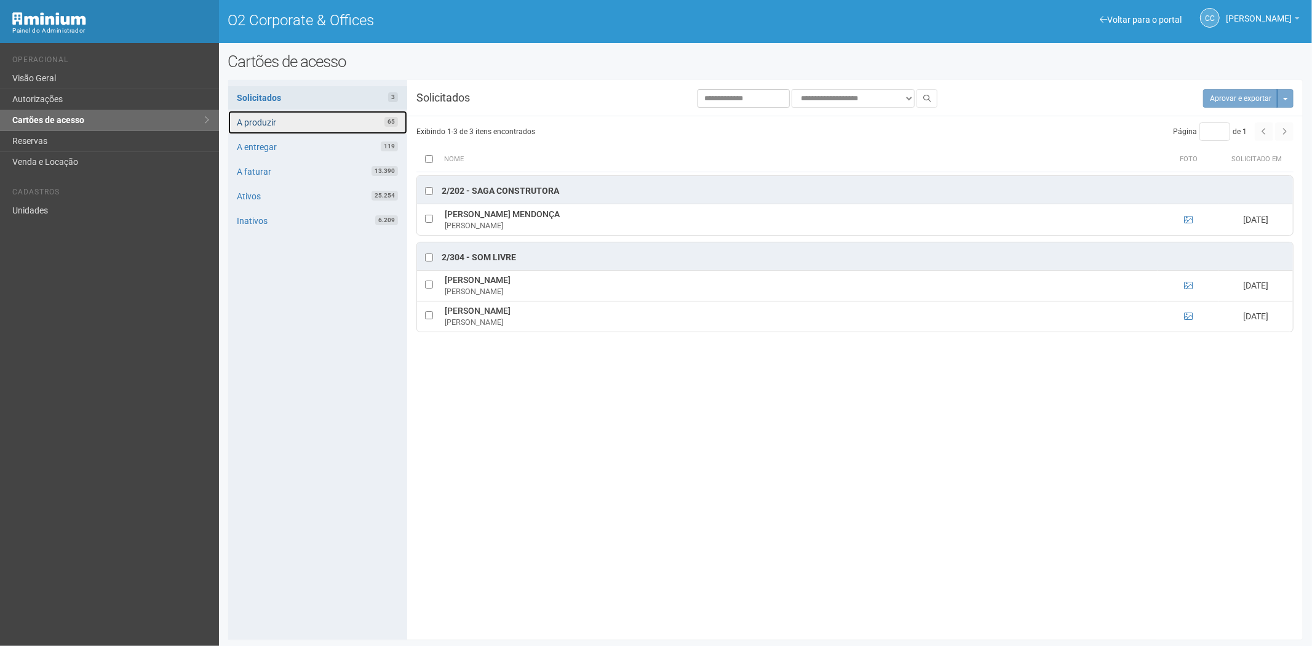
click at [277, 120] on link "A produzir 65" at bounding box center [317, 122] width 179 height 23
drag, startPoint x: 75, startPoint y: 102, endPoint x: 110, endPoint y: 98, distance: 34.7
click at [75, 102] on link "Autorizações" at bounding box center [109, 99] width 219 height 21
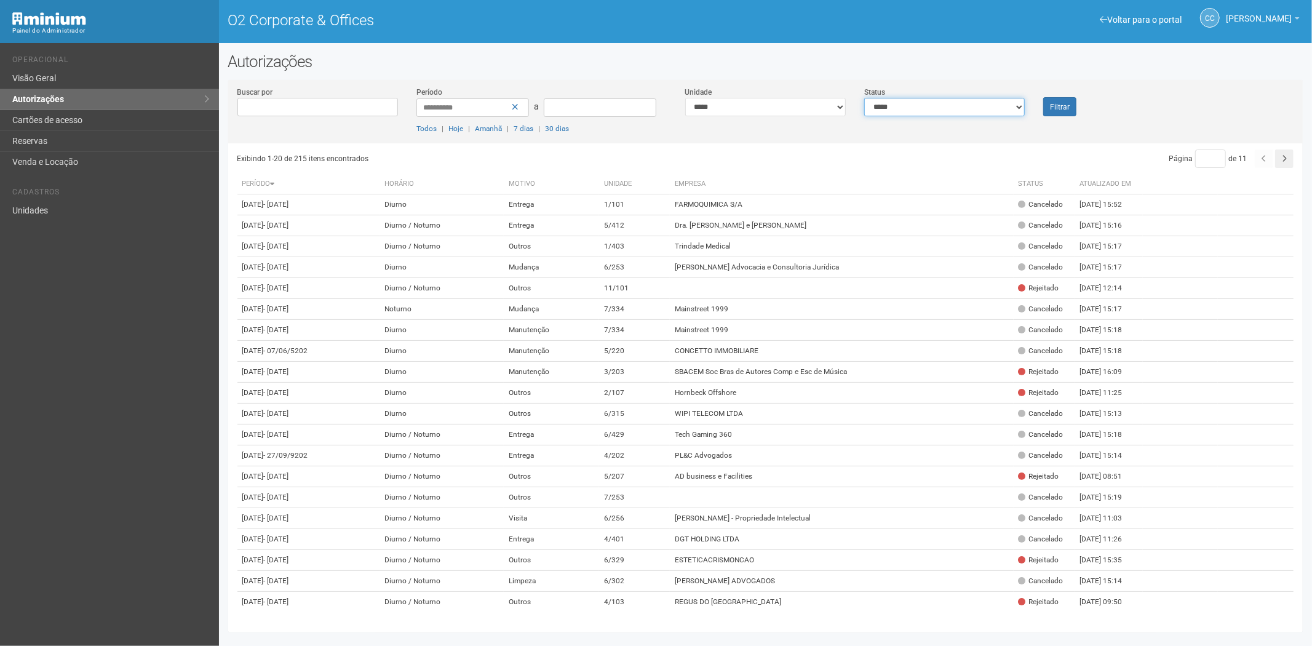
drag, startPoint x: 962, startPoint y: 99, endPoint x: 960, endPoint y: 106, distance: 7.8
click at [962, 102] on select "**********" at bounding box center [944, 107] width 161 height 18
select select "*"
click at [864, 98] on select "**********" at bounding box center [944, 107] width 161 height 18
click at [1053, 112] on button "Filtrar" at bounding box center [1059, 106] width 33 height 19
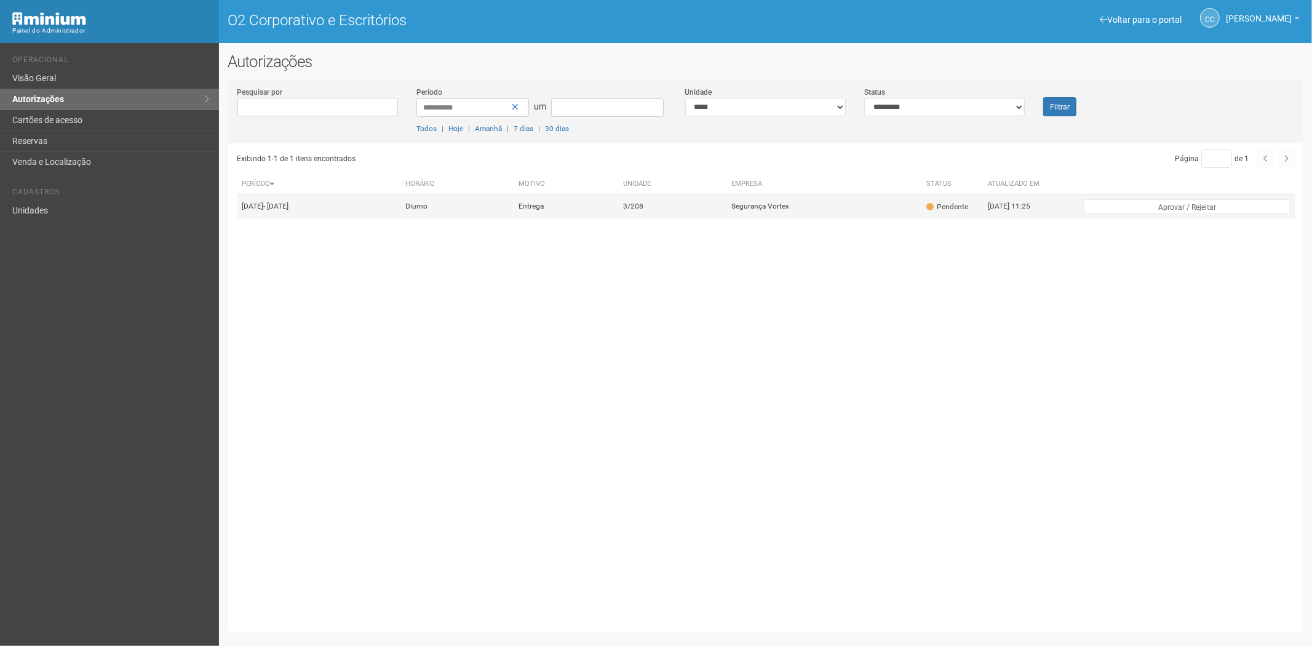
click at [514, 213] on td "Diurno" at bounding box center [457, 206] width 113 height 25
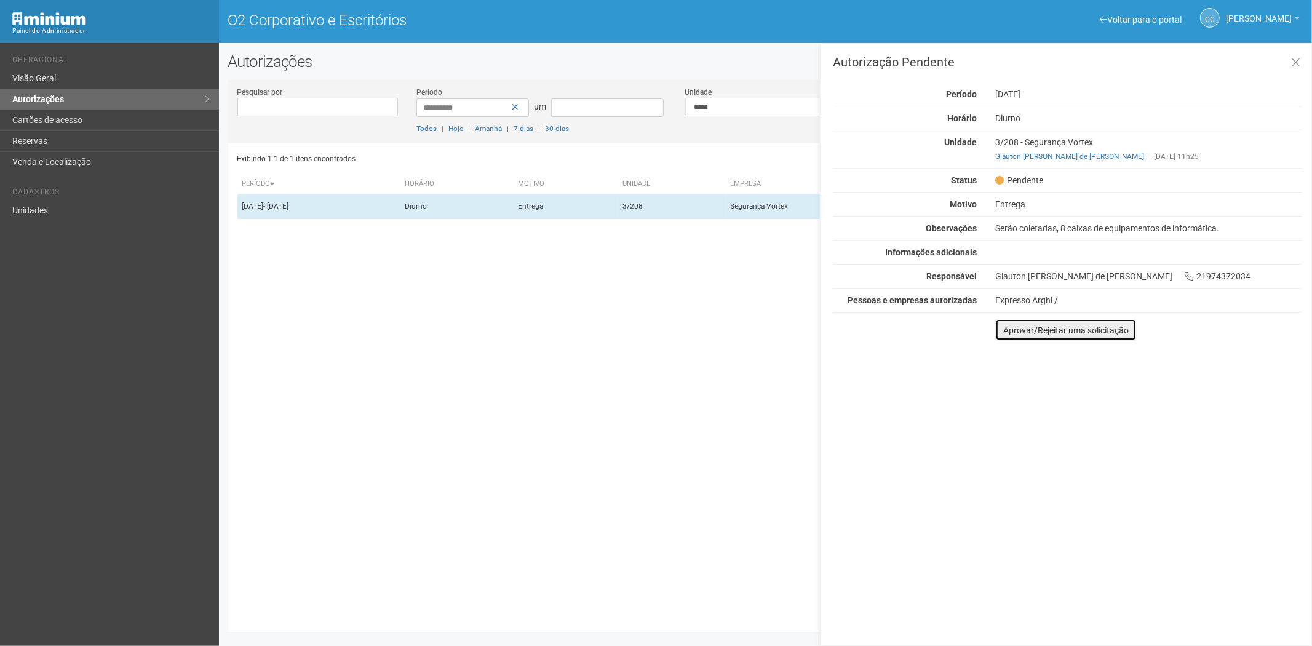
click at [1006, 331] on font "Aprovar/Rejeitar uma solicitação" at bounding box center [1066, 330] width 126 height 10
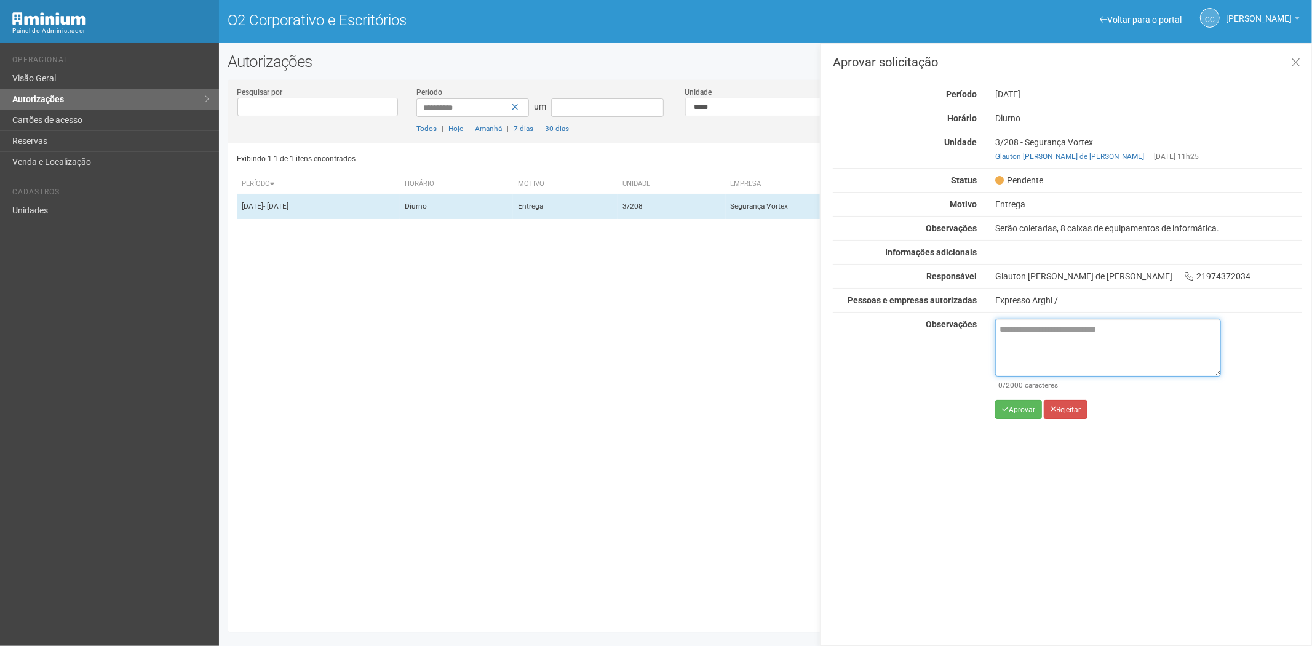
click at [1026, 346] on textarea at bounding box center [1108, 348] width 226 height 58
paste textarea "**********"
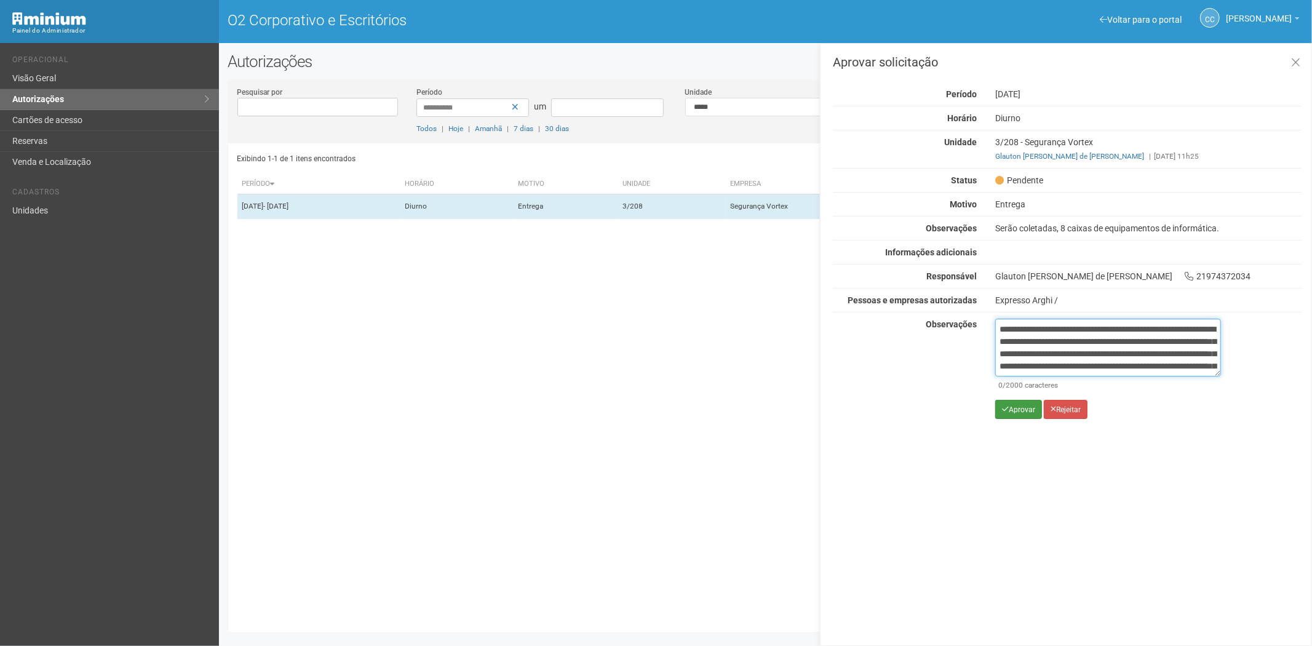
scroll to position [69, 0]
type textarea "**********"
click at [1012, 415] on button "Aprovar" at bounding box center [1018, 409] width 47 height 19
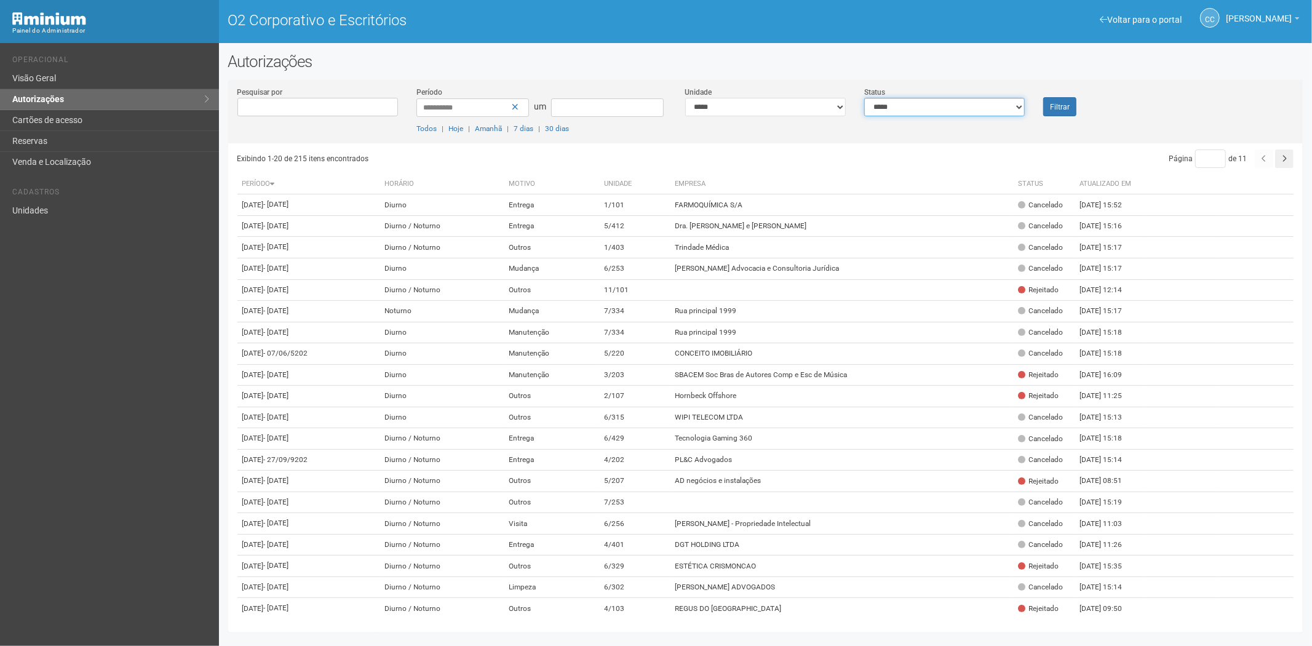
click at [936, 110] on select "**********" at bounding box center [944, 107] width 161 height 18
select select "*"
click at [864, 98] on select "**********" at bounding box center [944, 107] width 161 height 18
click at [1067, 108] on font "Filtrar" at bounding box center [1060, 107] width 20 height 9
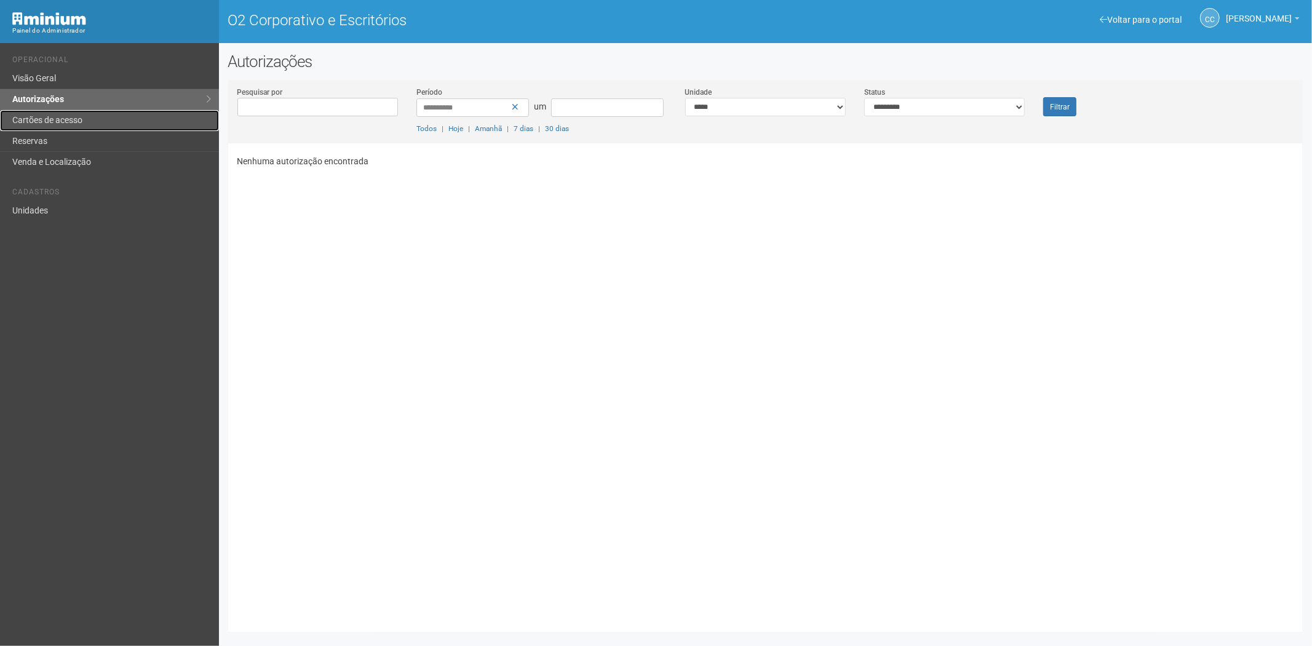
click at [68, 118] on font "Cartões de acesso" at bounding box center [47, 120] width 70 height 10
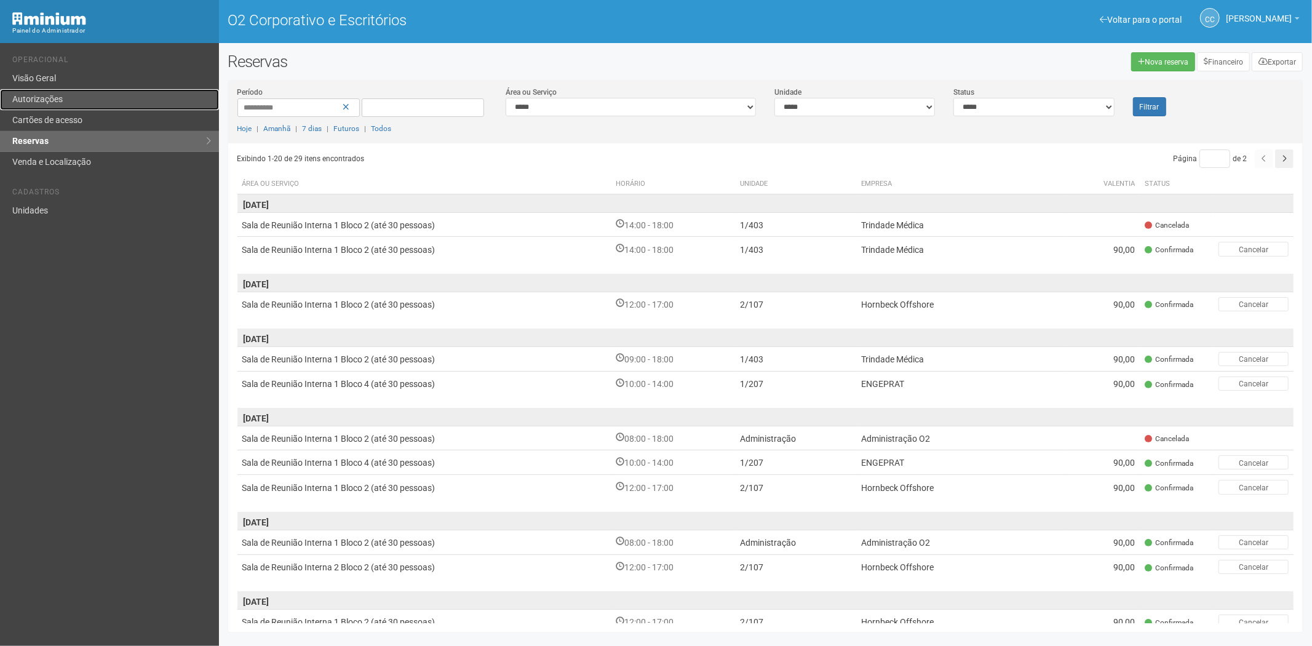
click at [90, 98] on link "Autorizações" at bounding box center [109, 99] width 219 height 21
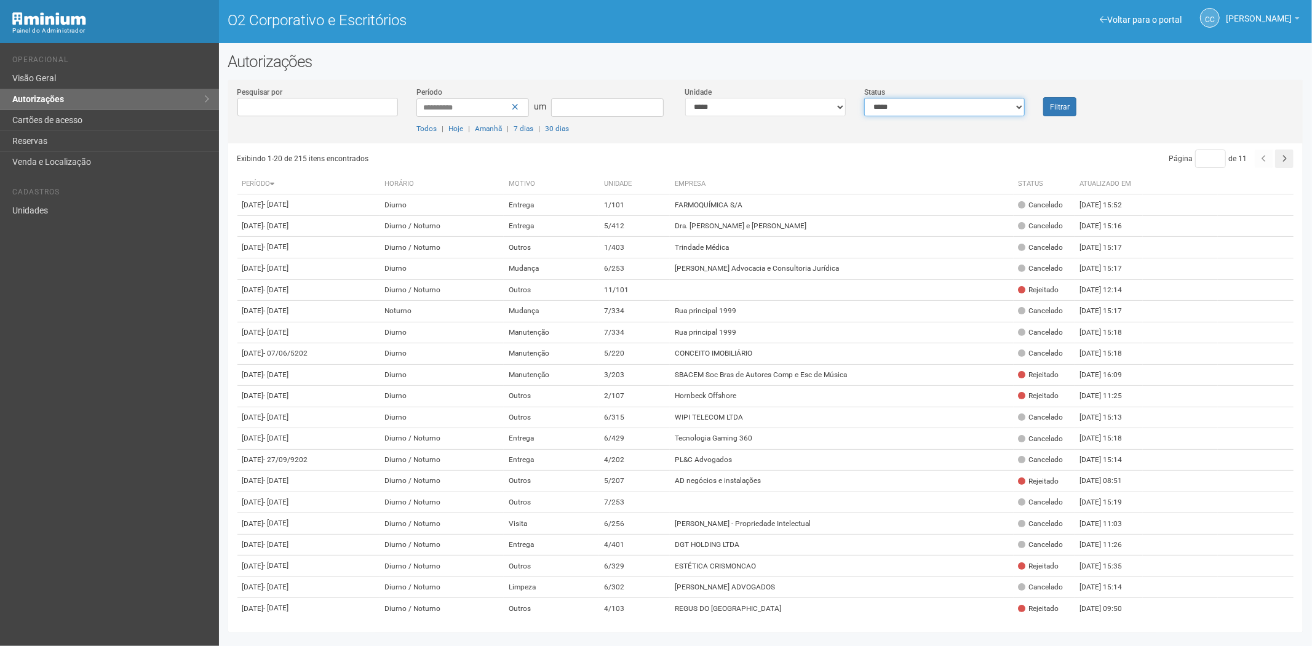
click at [933, 102] on select "**********" at bounding box center [944, 107] width 161 height 18
click at [864, 98] on select "**********" at bounding box center [944, 107] width 161 height 18
click at [906, 140] on div at bounding box center [765, 141] width 1057 height 3
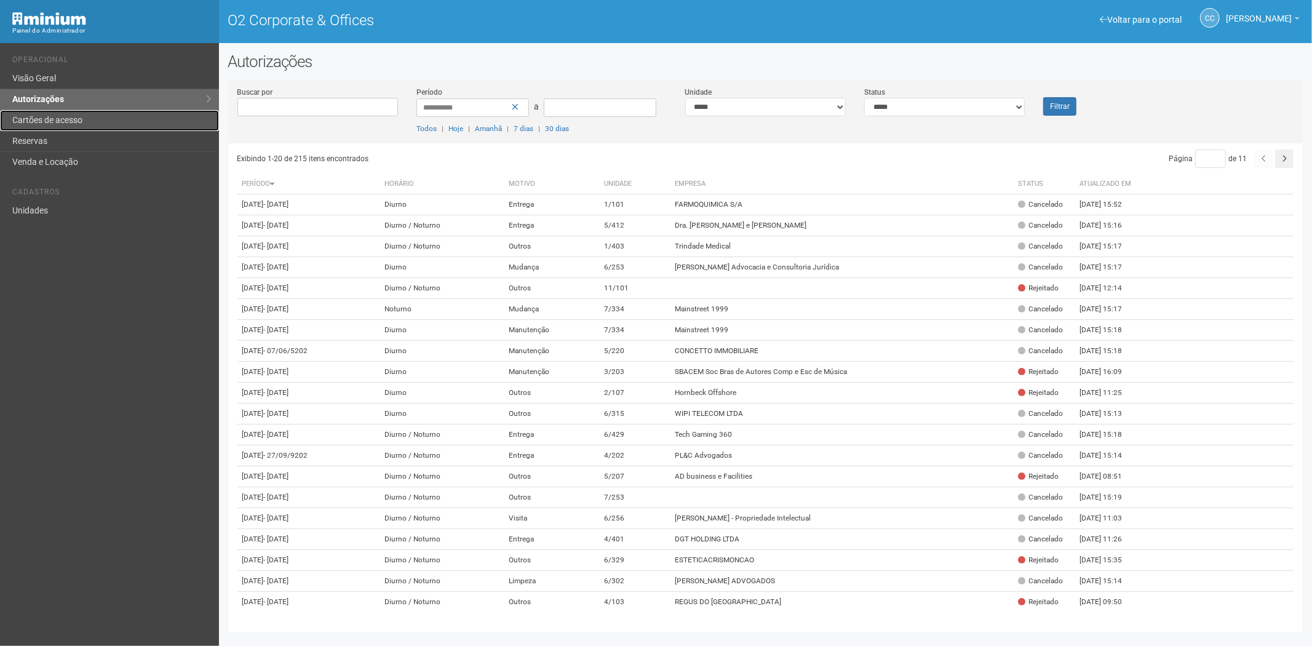
click at [130, 118] on link "Cartões de acesso" at bounding box center [109, 120] width 219 height 21
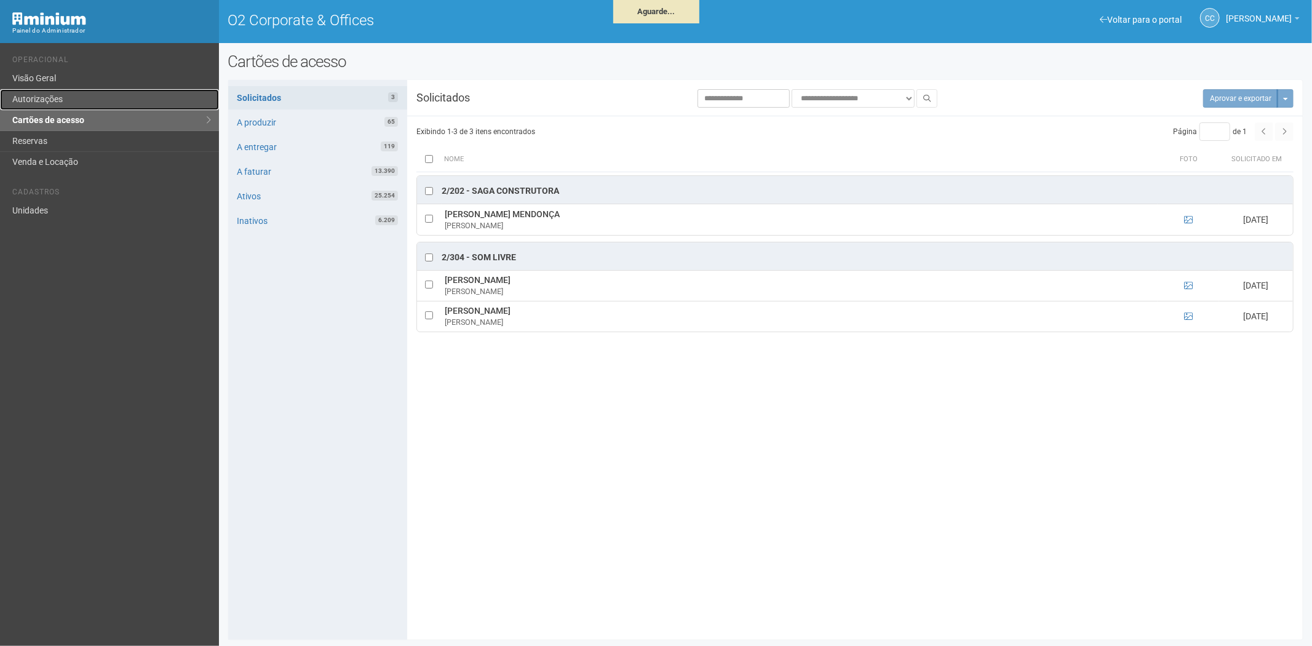
click at [59, 97] on link "Autorizações" at bounding box center [109, 99] width 219 height 21
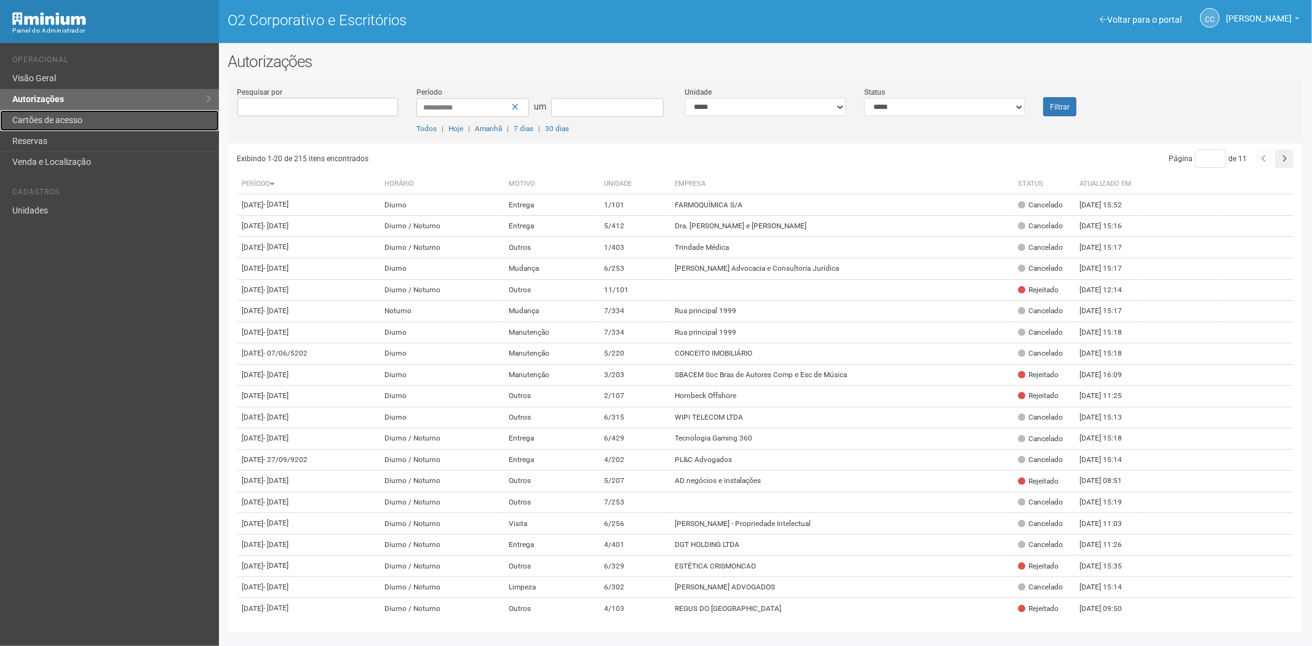
click at [50, 123] on font "Cartões de acesso" at bounding box center [47, 120] width 70 height 10
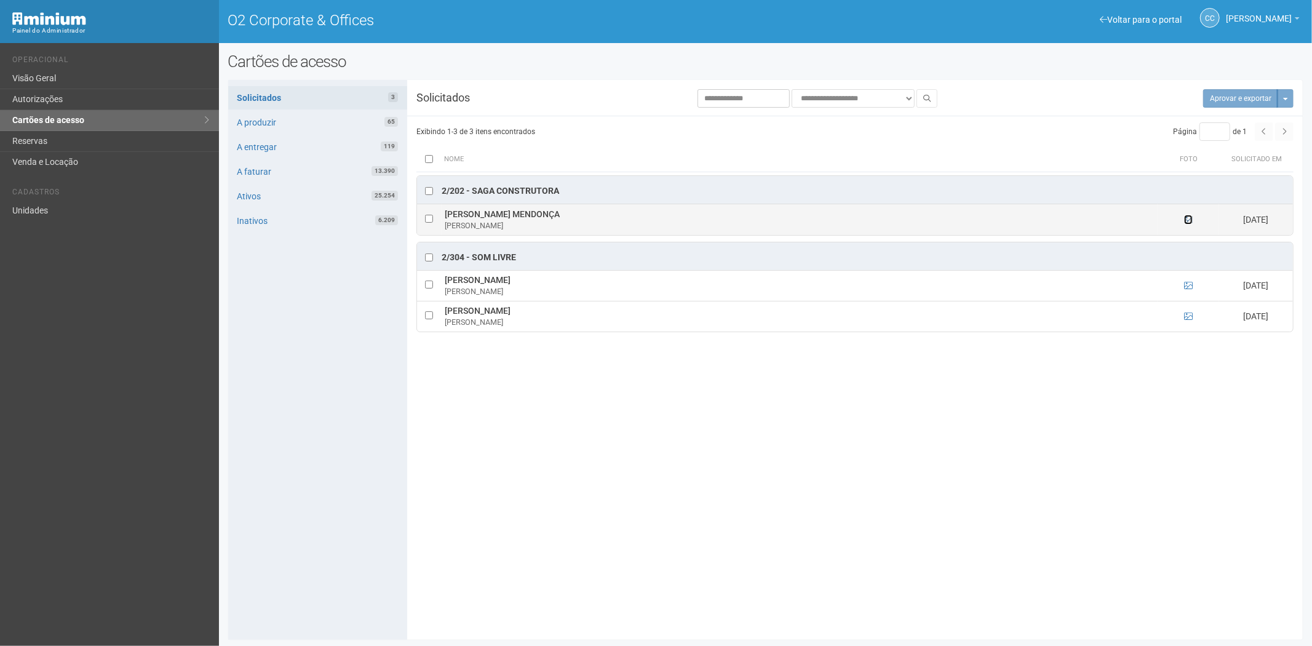
click at [1188, 219] on icon at bounding box center [1188, 219] width 9 height 9
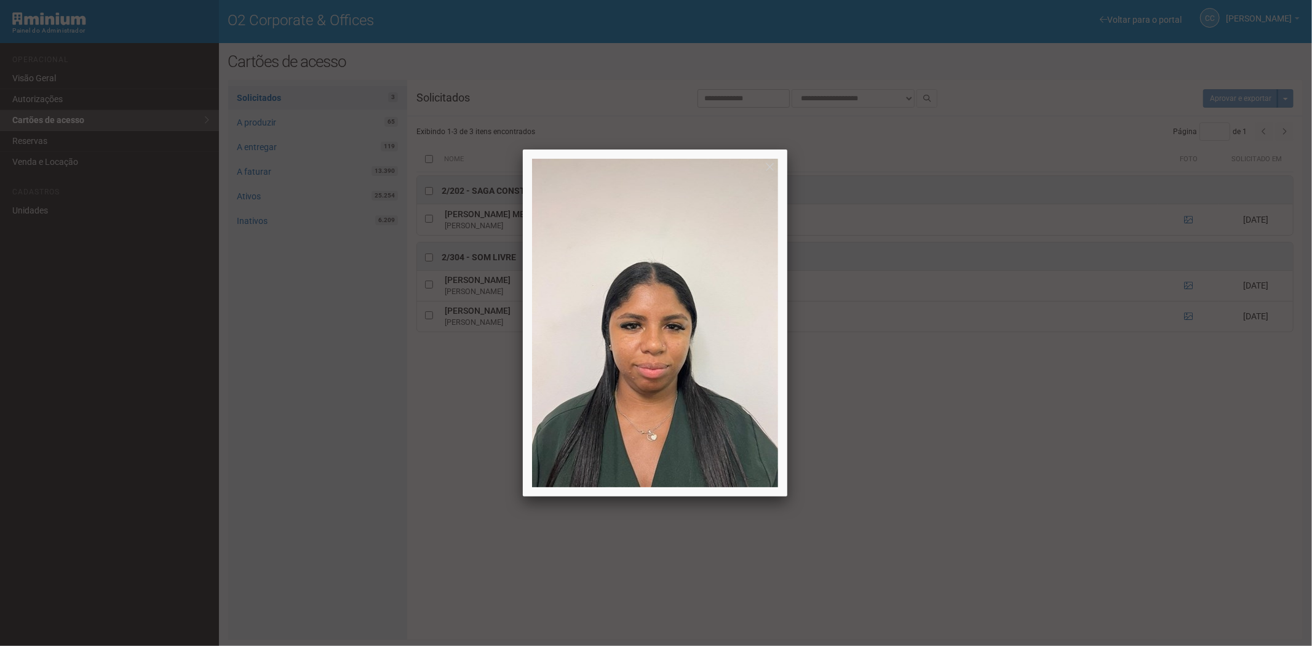
click at [1081, 529] on div at bounding box center [656, 323] width 1312 height 646
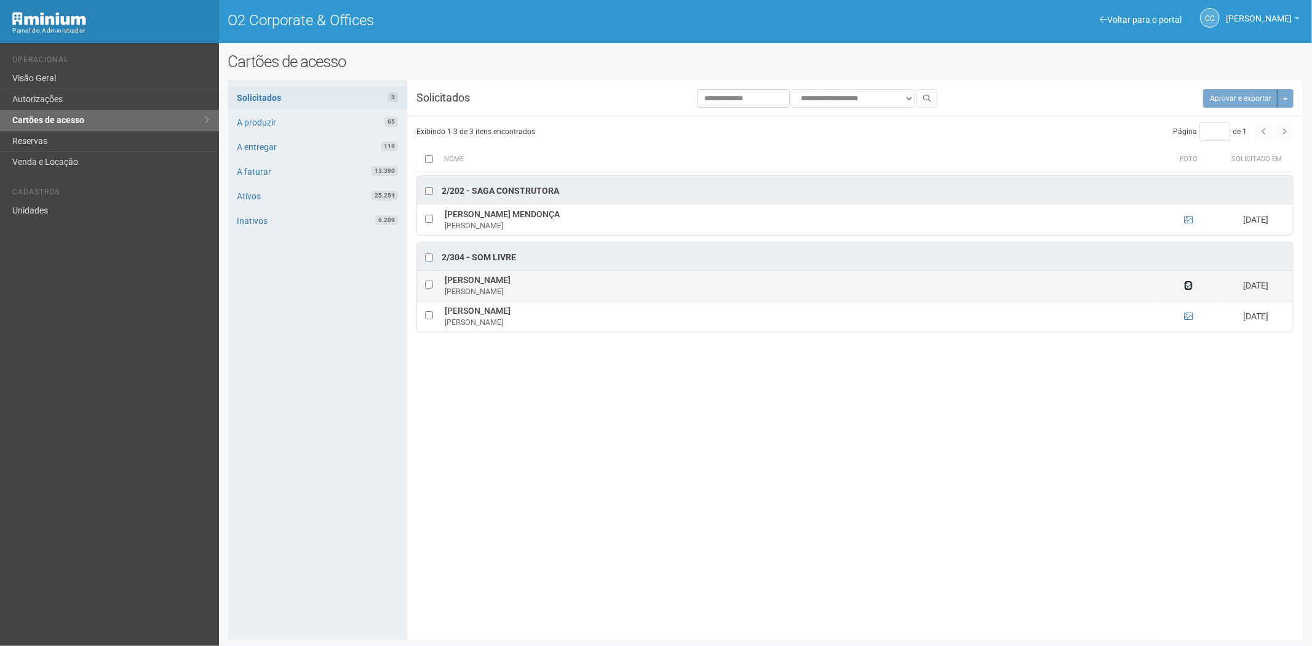
click at [1189, 285] on icon at bounding box center [1188, 285] width 9 height 9
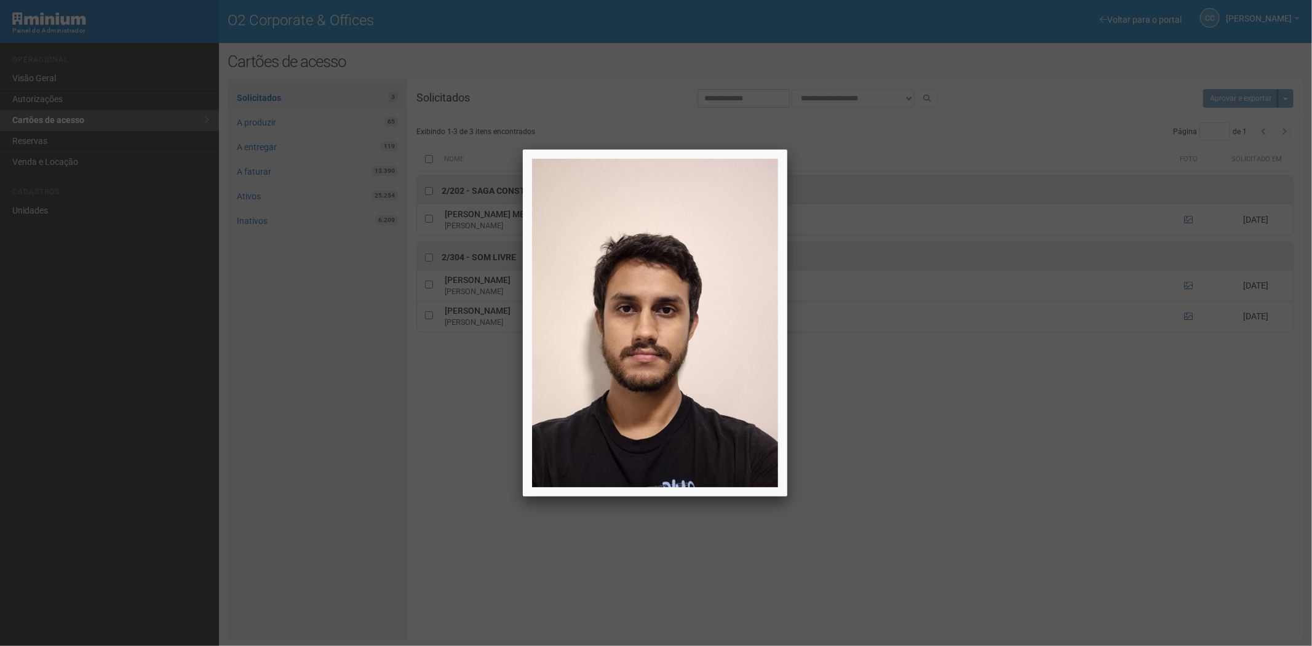
click at [1189, 285] on div at bounding box center [656, 323] width 1312 height 646
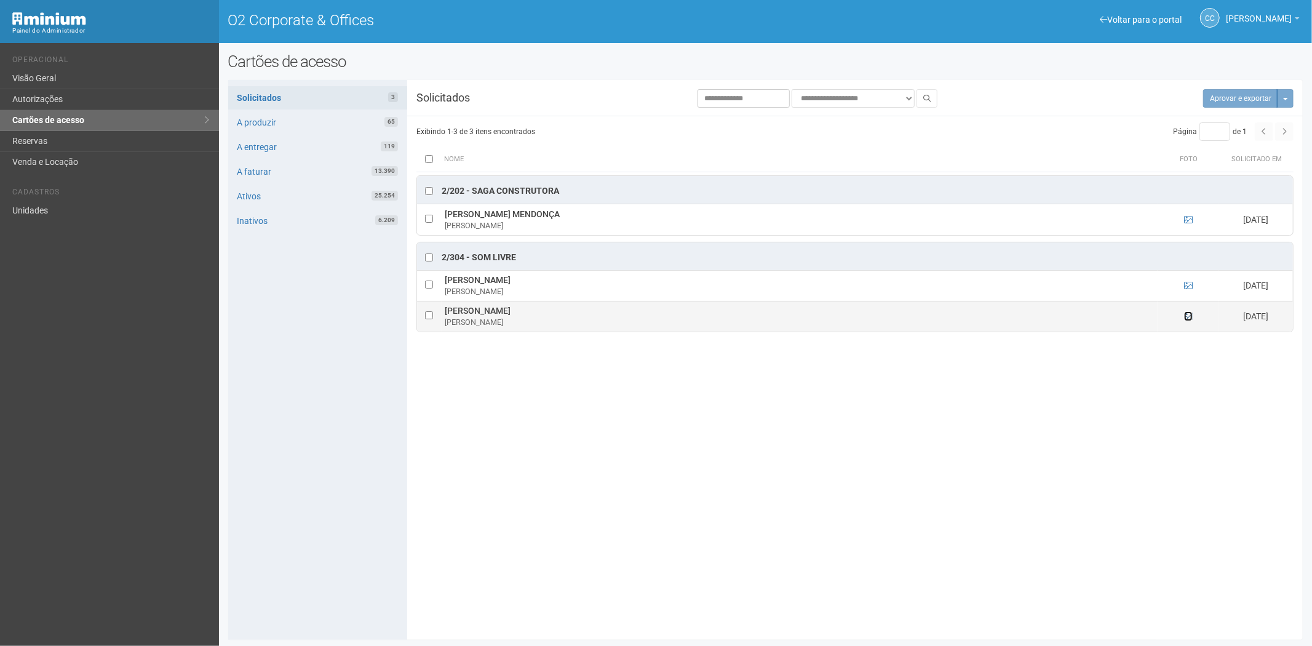
click at [1190, 317] on icon at bounding box center [1188, 316] width 9 height 9
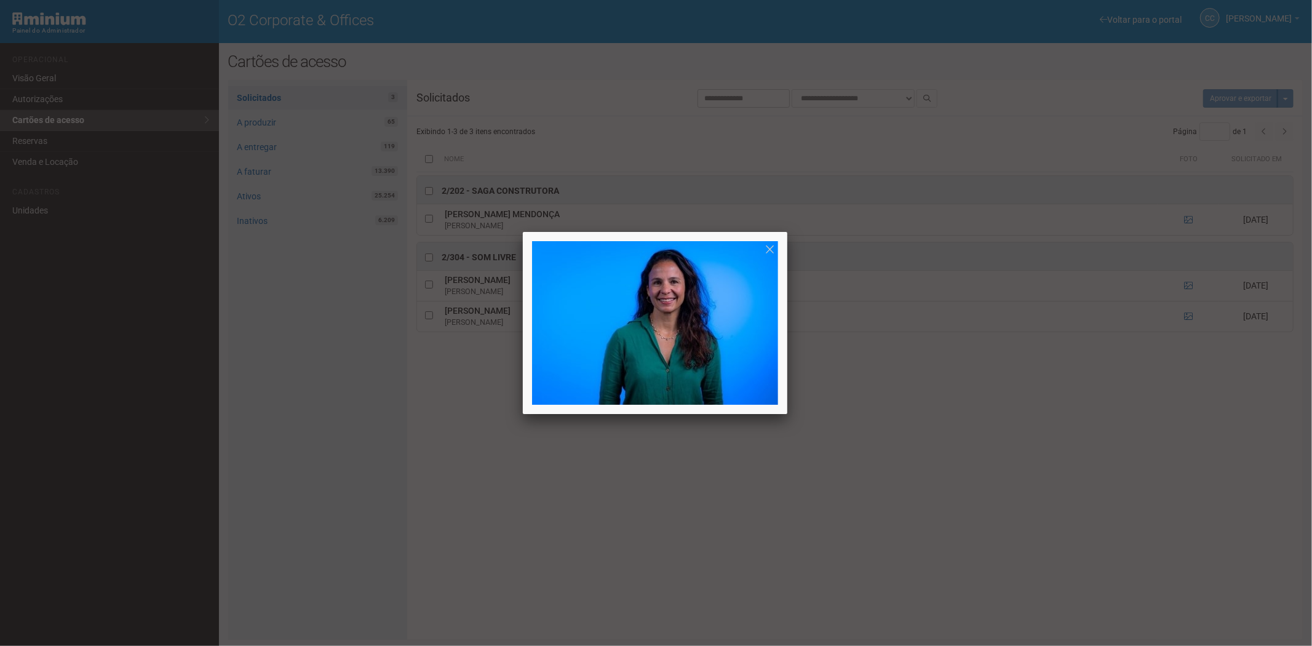
click at [1044, 438] on div at bounding box center [656, 323] width 1312 height 646
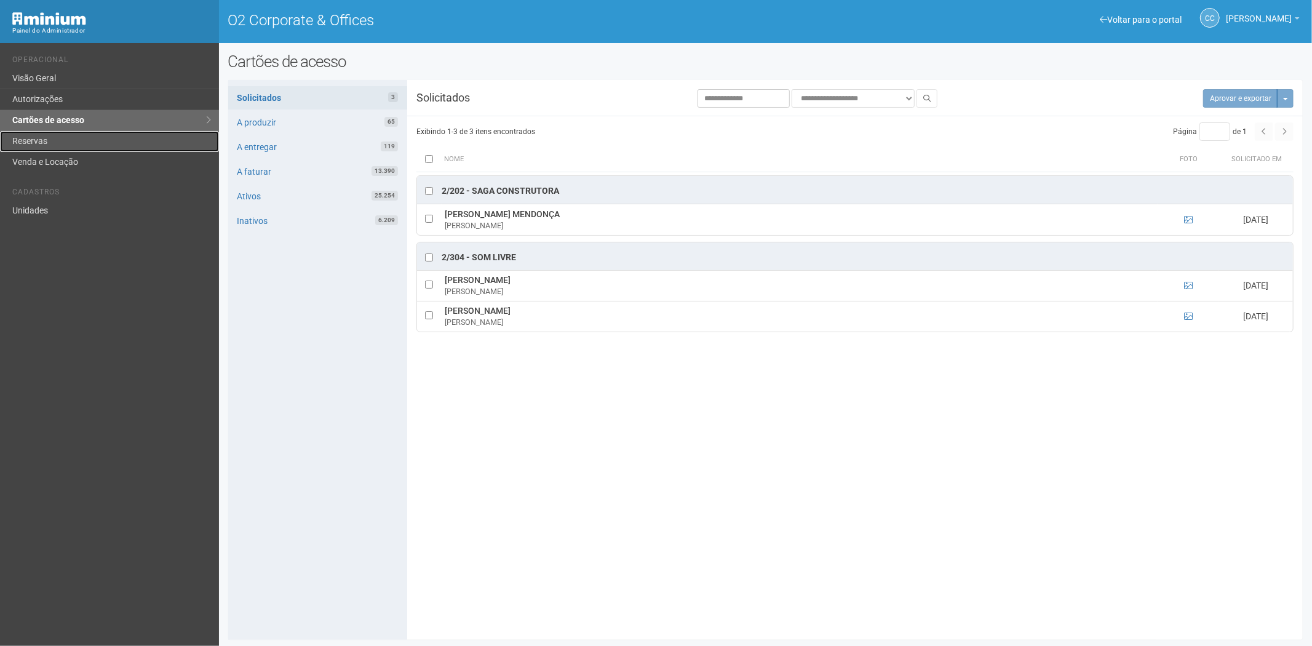
click at [29, 143] on link "Reservas" at bounding box center [109, 141] width 219 height 21
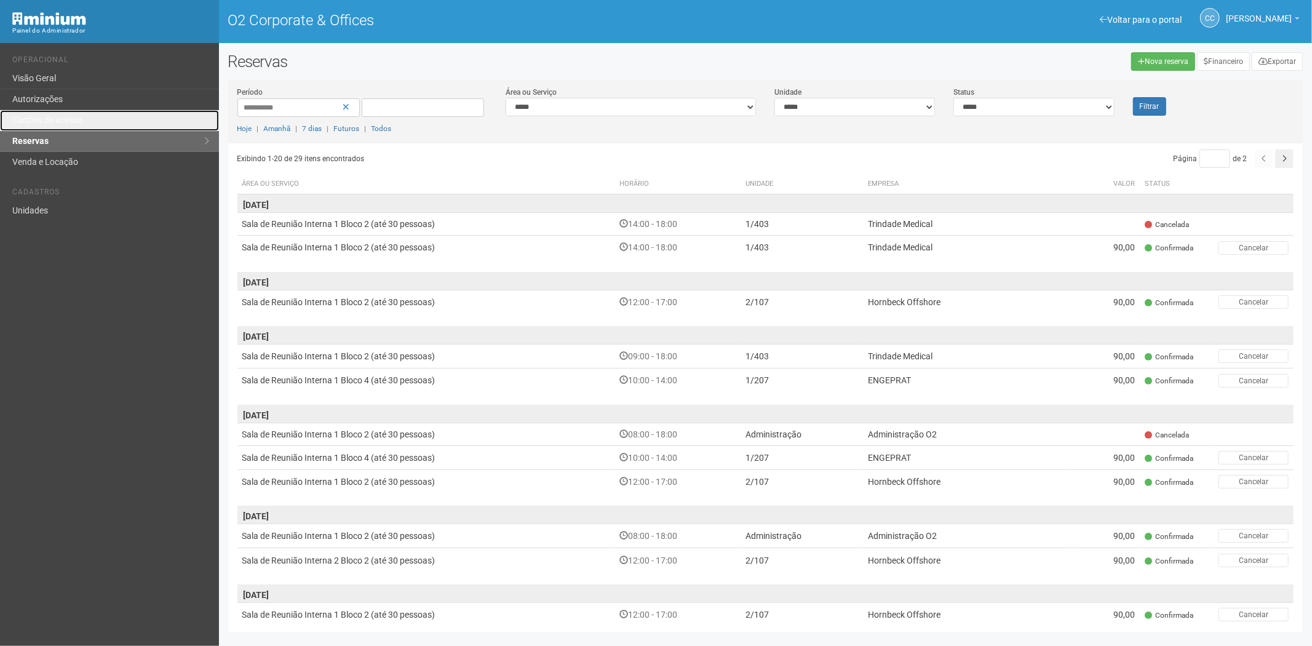
drag, startPoint x: 0, startPoint y: 0, endPoint x: 222, endPoint y: 191, distance: 293.2
click at [97, 124] on link "Cartões de acesso" at bounding box center [109, 120] width 219 height 21
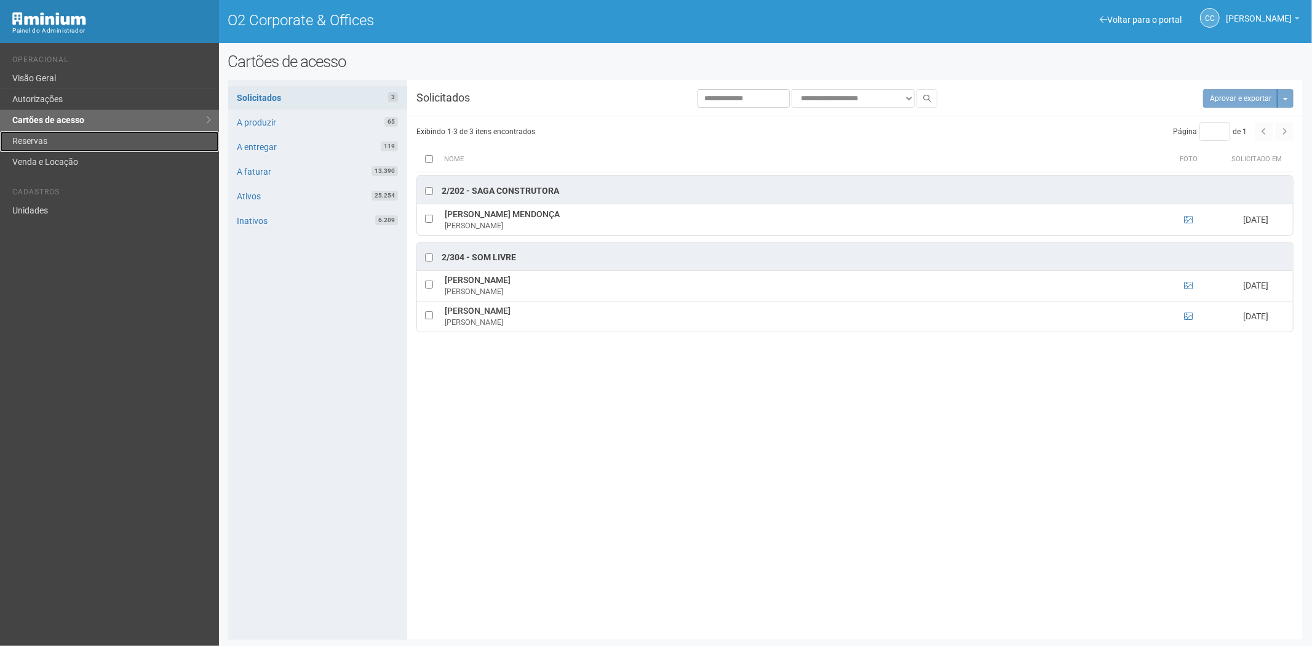
click at [87, 146] on link "Reservas" at bounding box center [109, 141] width 219 height 21
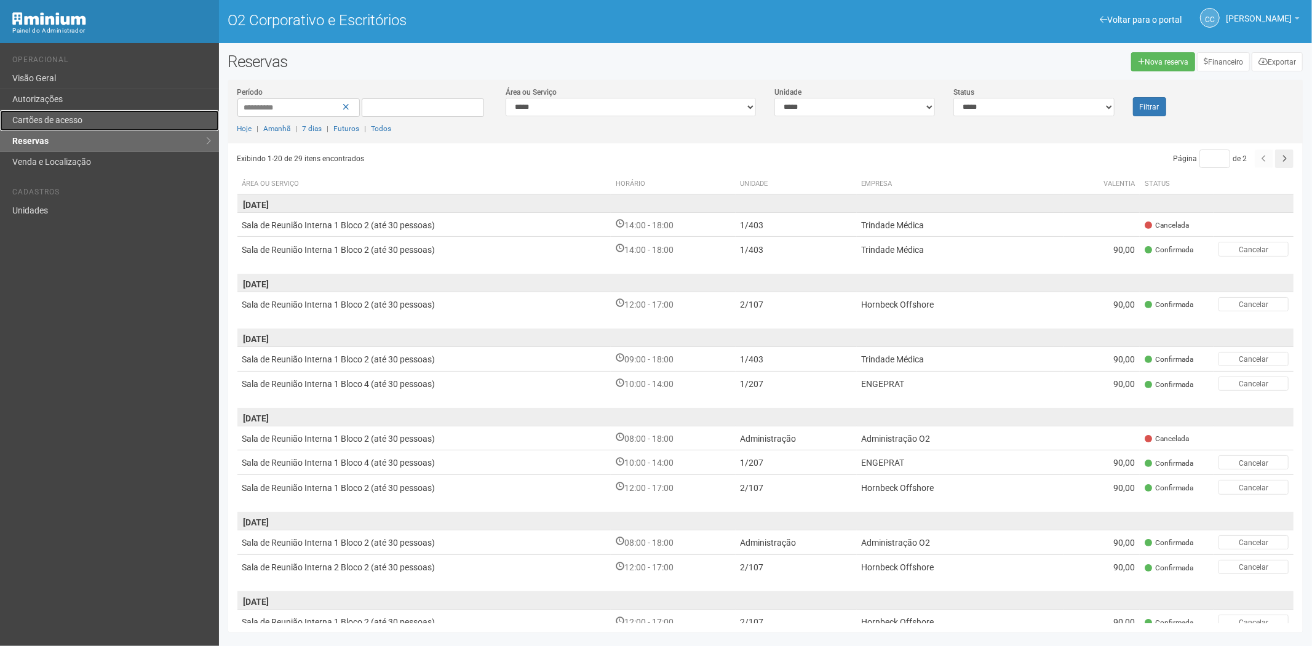
click at [82, 119] on font "Cartões de acesso" at bounding box center [47, 120] width 70 height 10
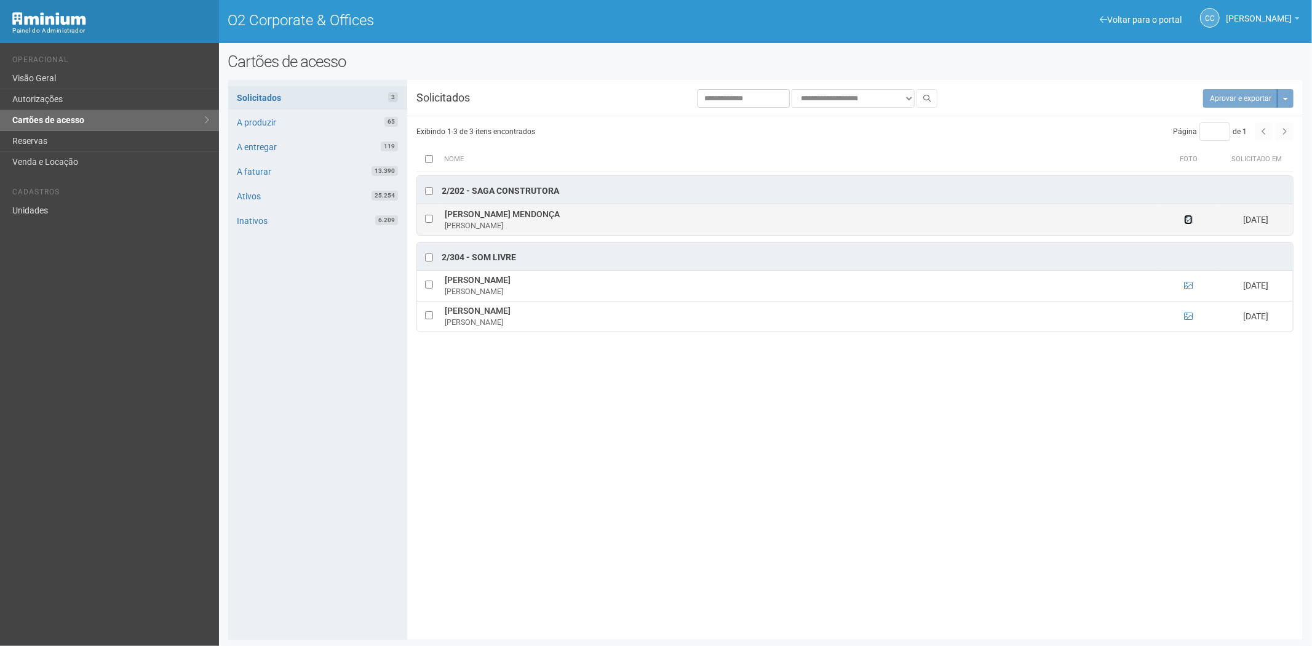
click at [1188, 219] on icon at bounding box center [1188, 219] width 9 height 9
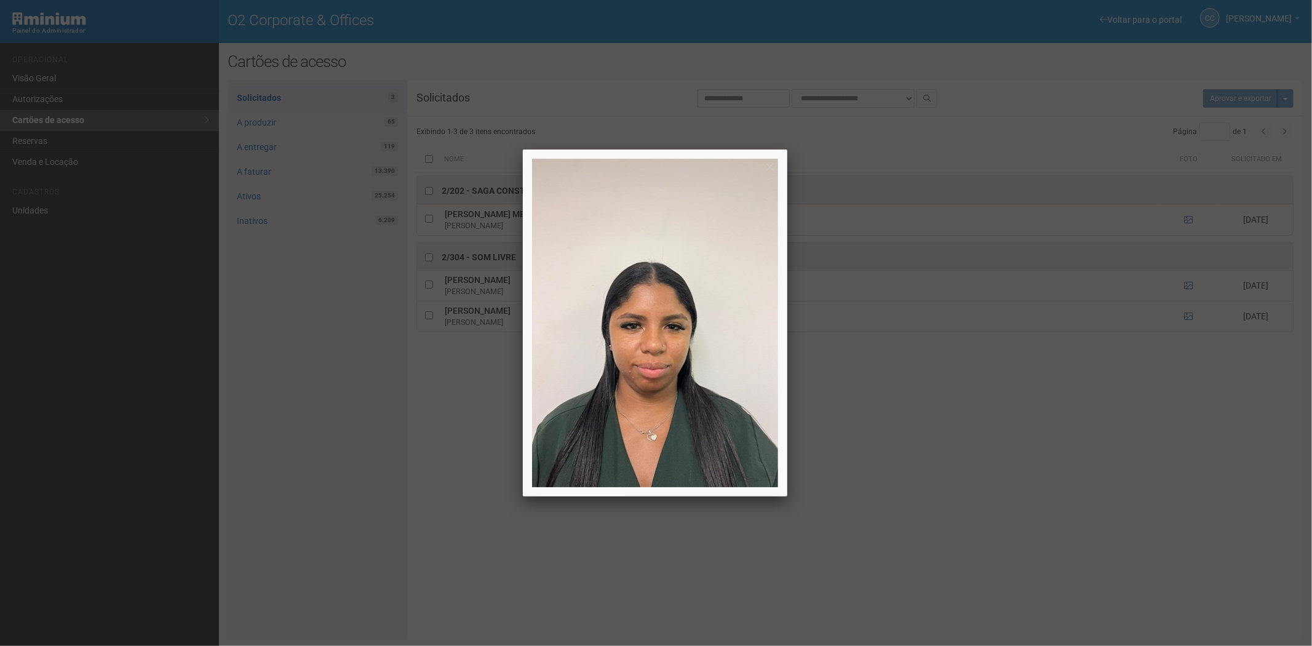
click at [1023, 525] on div at bounding box center [656, 323] width 1312 height 646
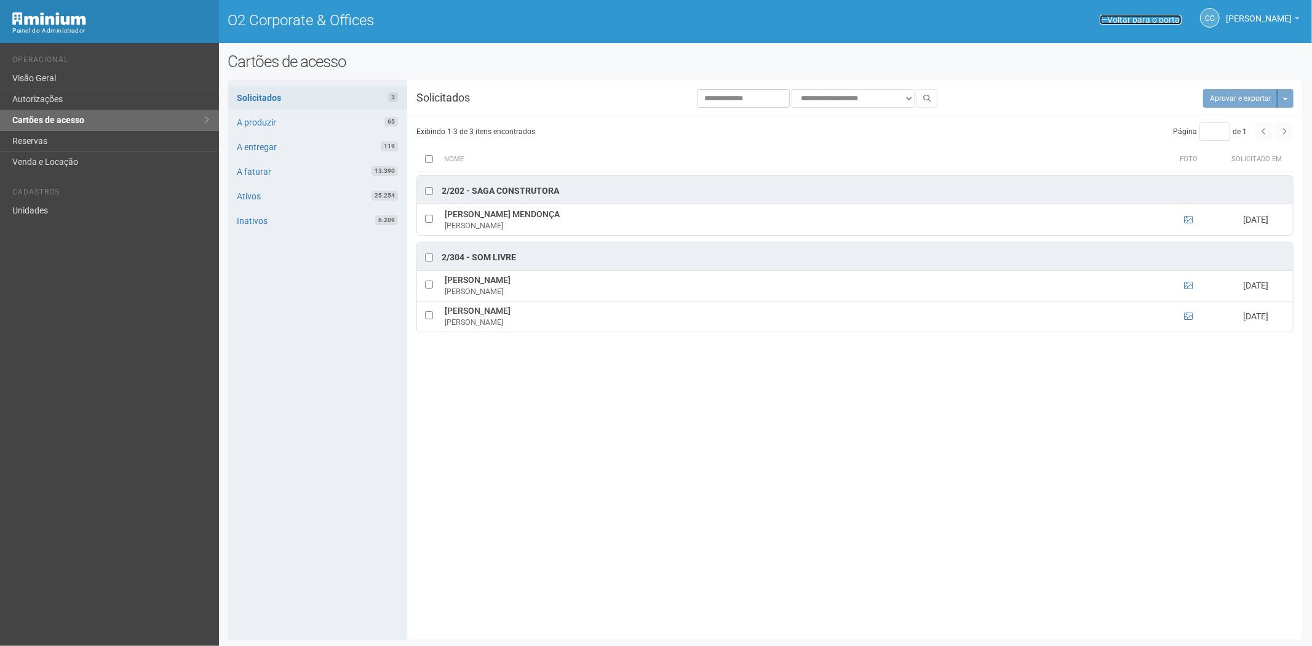
click at [1128, 20] on link "Voltar para o portal" at bounding box center [1141, 20] width 82 height 10
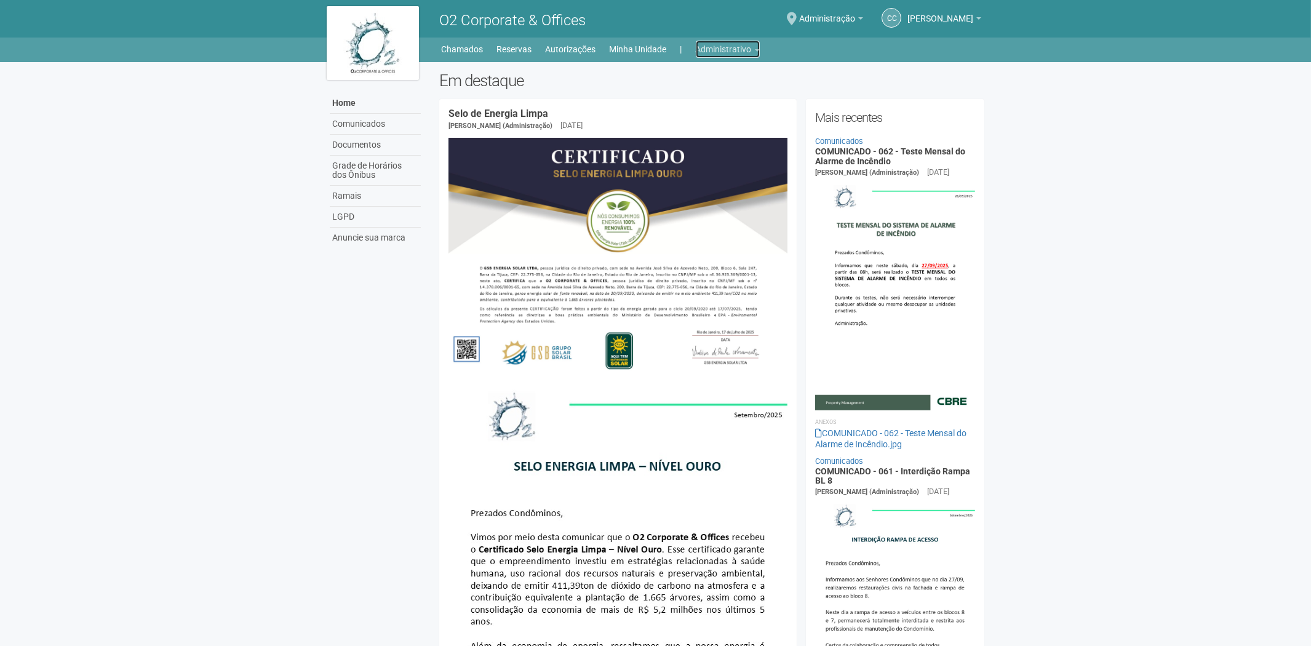
click at [728, 46] on link "Administrativo" at bounding box center [728, 49] width 64 height 17
click at [677, 97] on link "Cartões de acesso" at bounding box center [710, 97] width 105 height 22
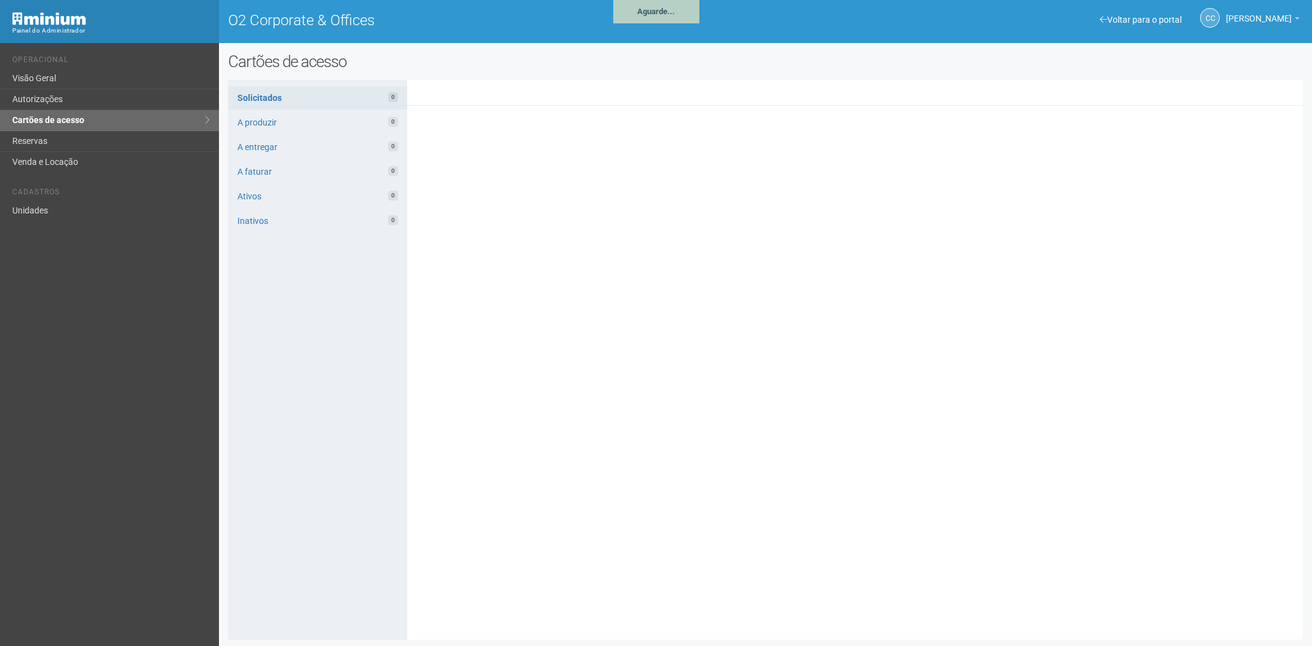
click at [87, 142] on link "Reservas" at bounding box center [109, 141] width 219 height 21
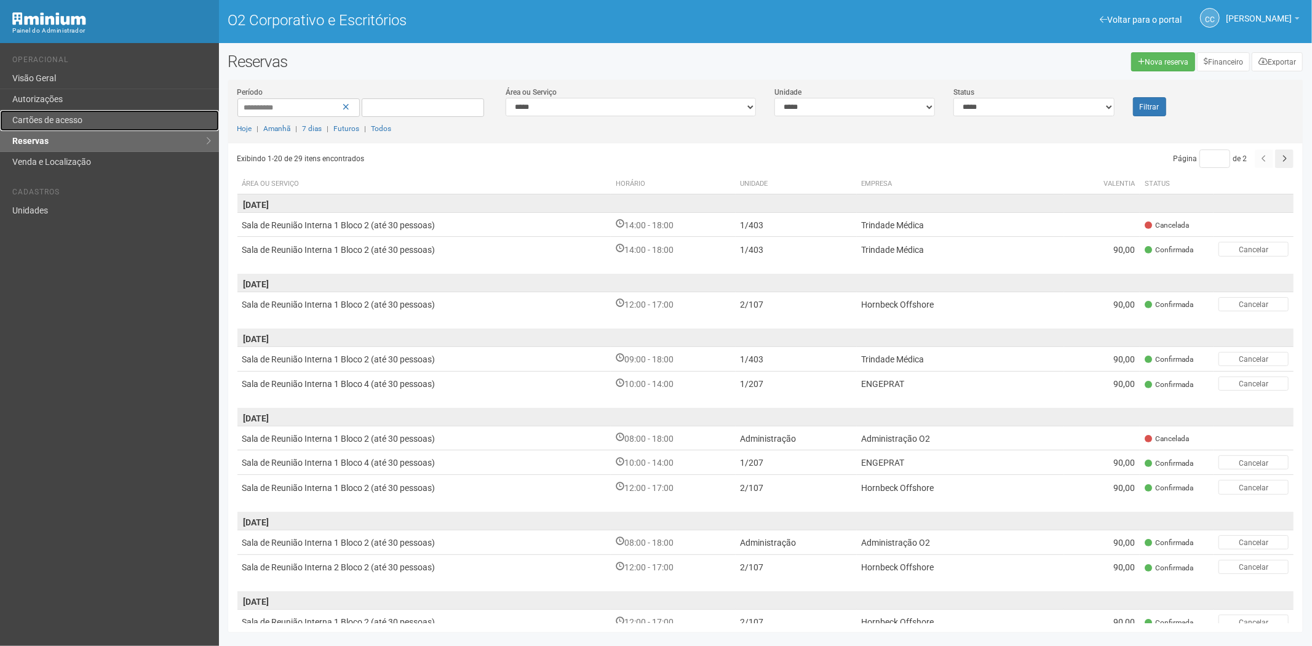
click at [71, 113] on link "Cartões de acesso" at bounding box center [109, 120] width 219 height 21
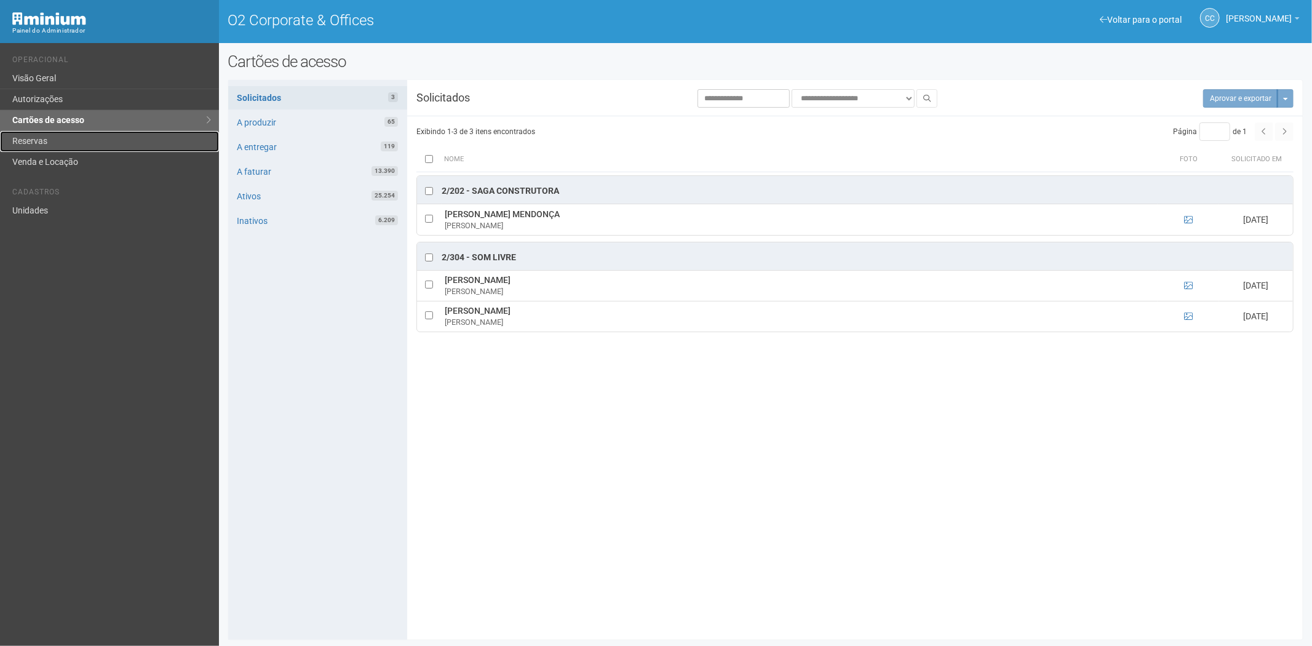
click at [31, 133] on link "Reservas" at bounding box center [109, 141] width 219 height 21
